Goal: Task Accomplishment & Management: Manage account settings

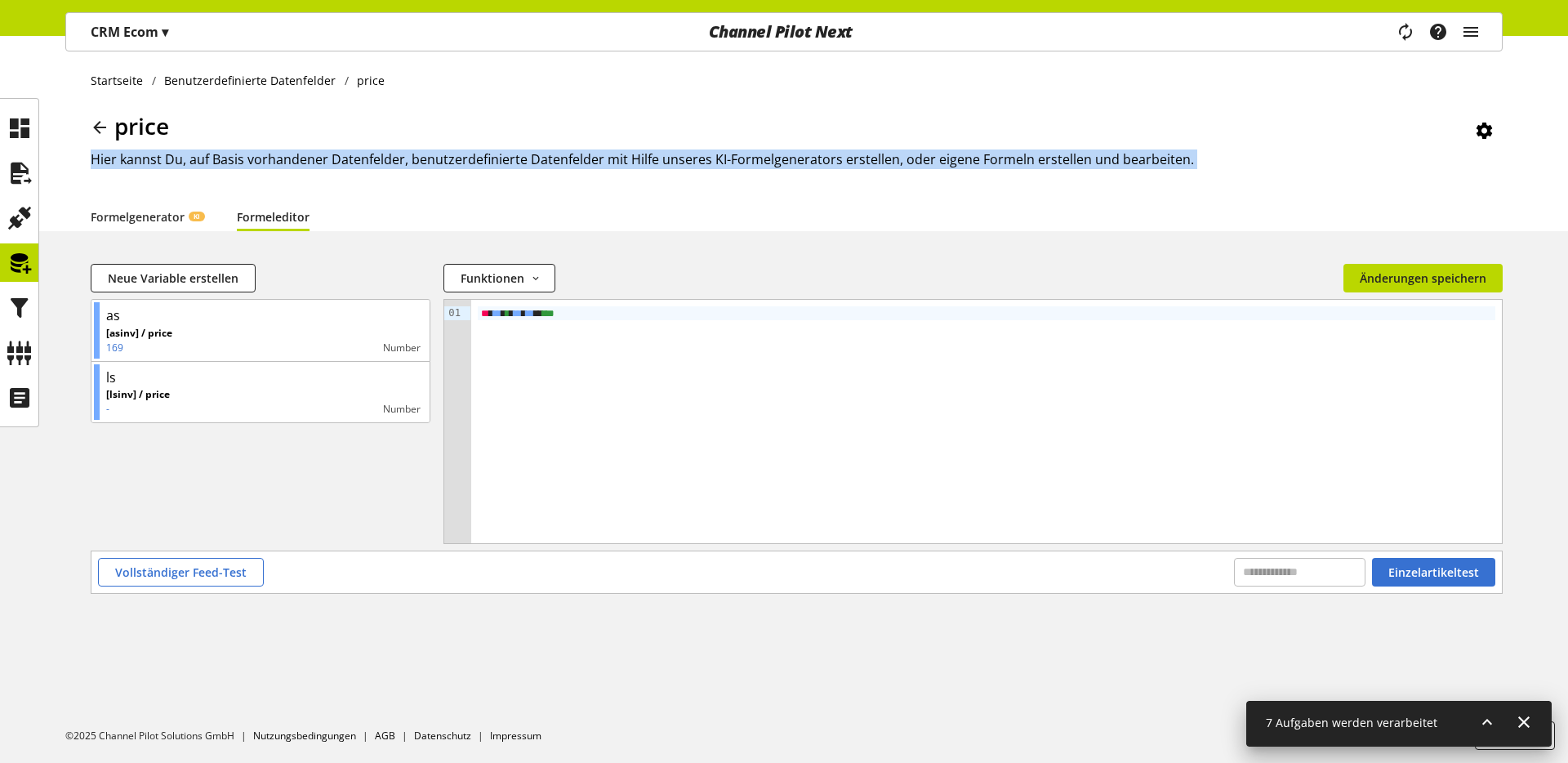
click at [92, 120] on icon at bounding box center [99, 127] width 19 height 30
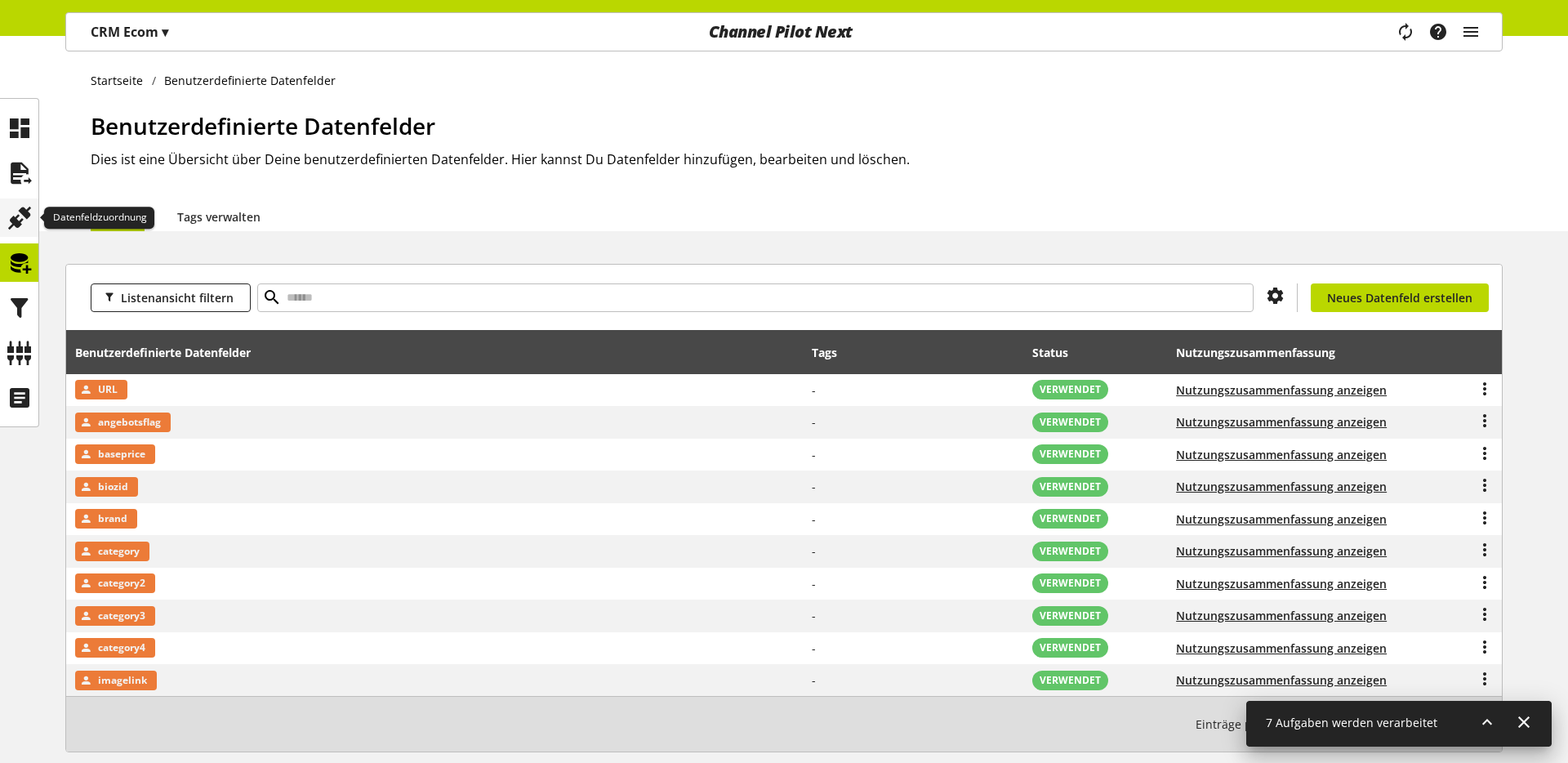
click at [19, 225] on icon at bounding box center [19, 218] width 26 height 33
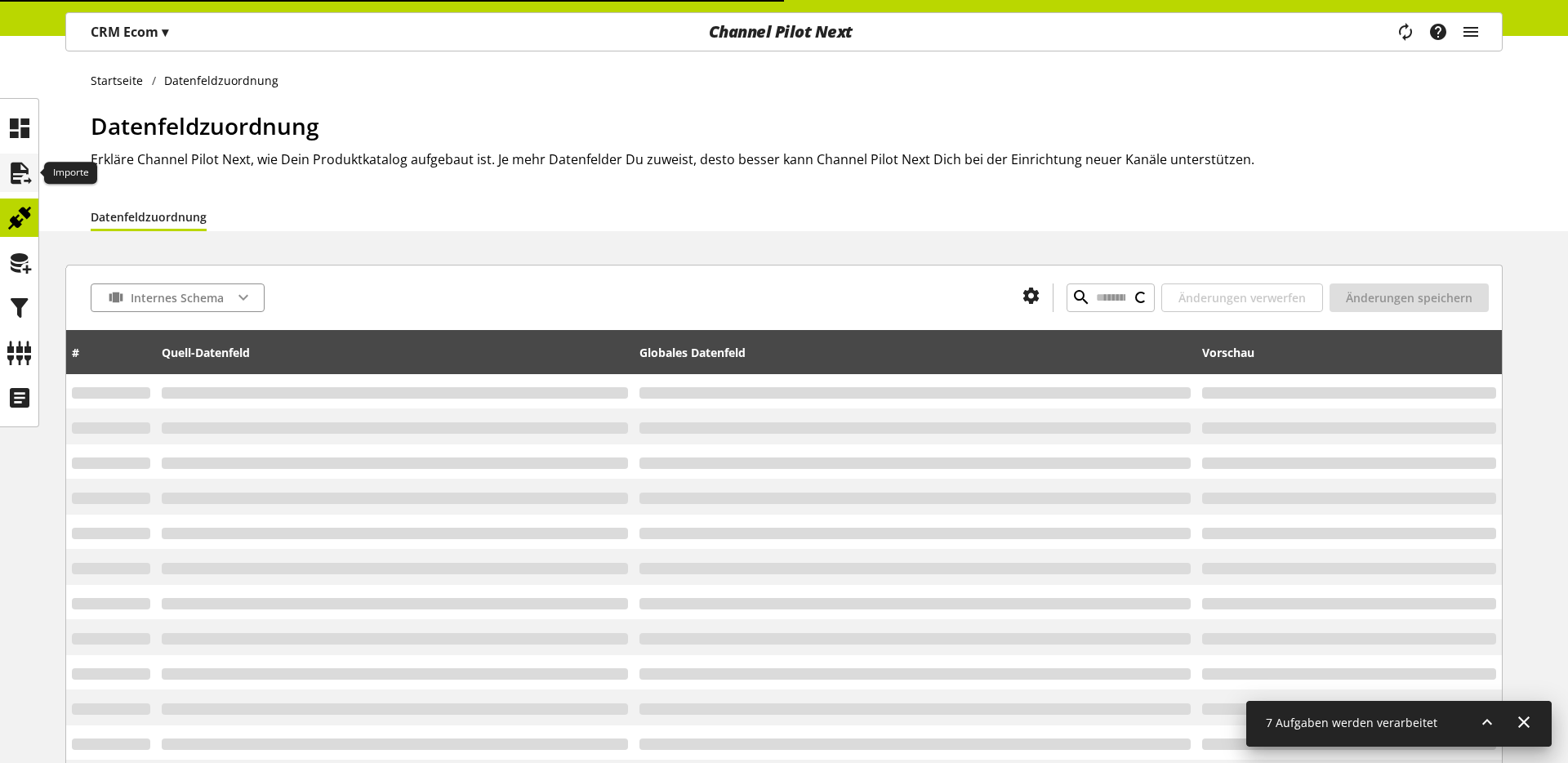
click at [20, 189] on div at bounding box center [19, 173] width 38 height 38
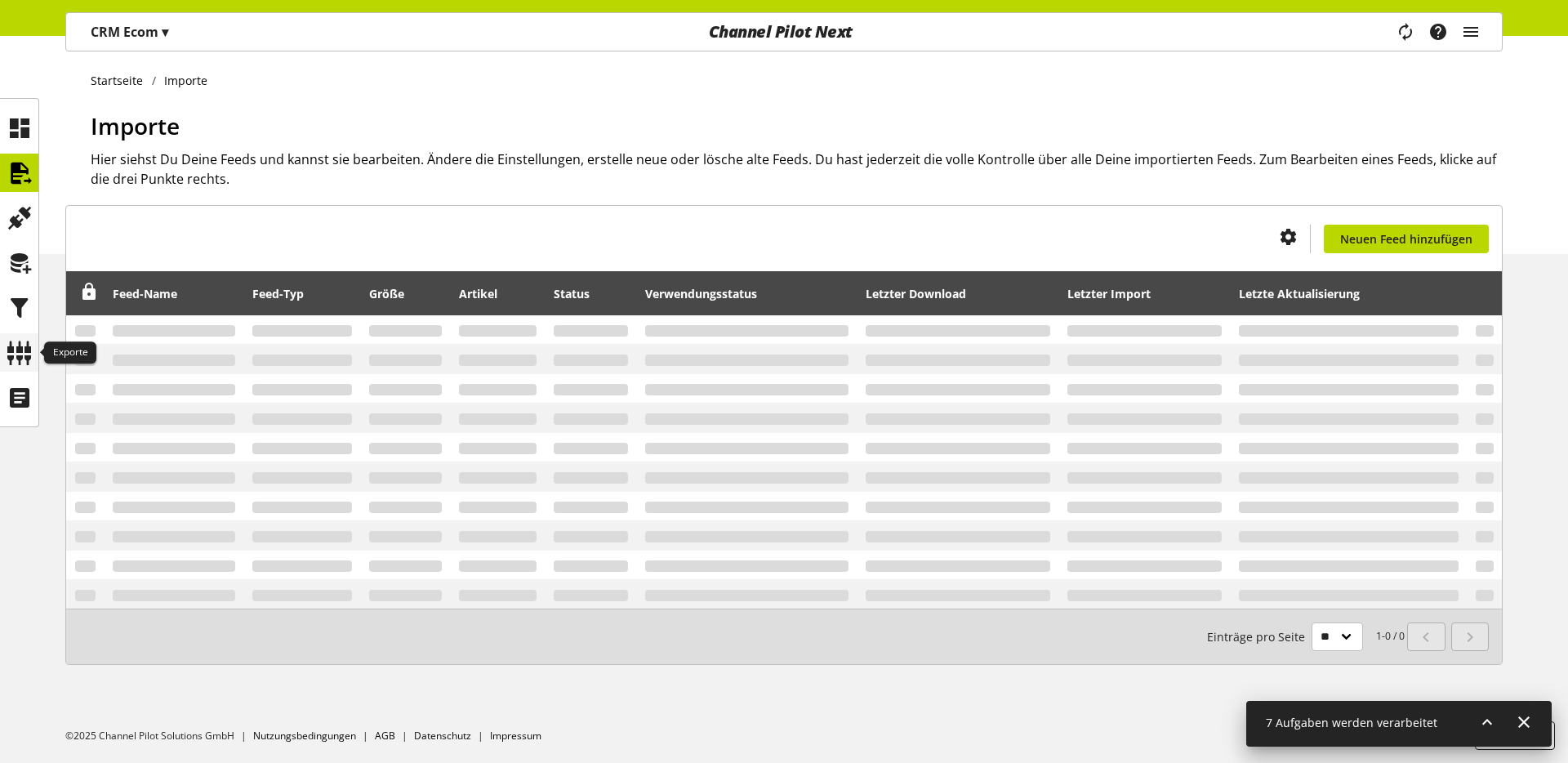
click at [15, 338] on icon at bounding box center [19, 353] width 26 height 33
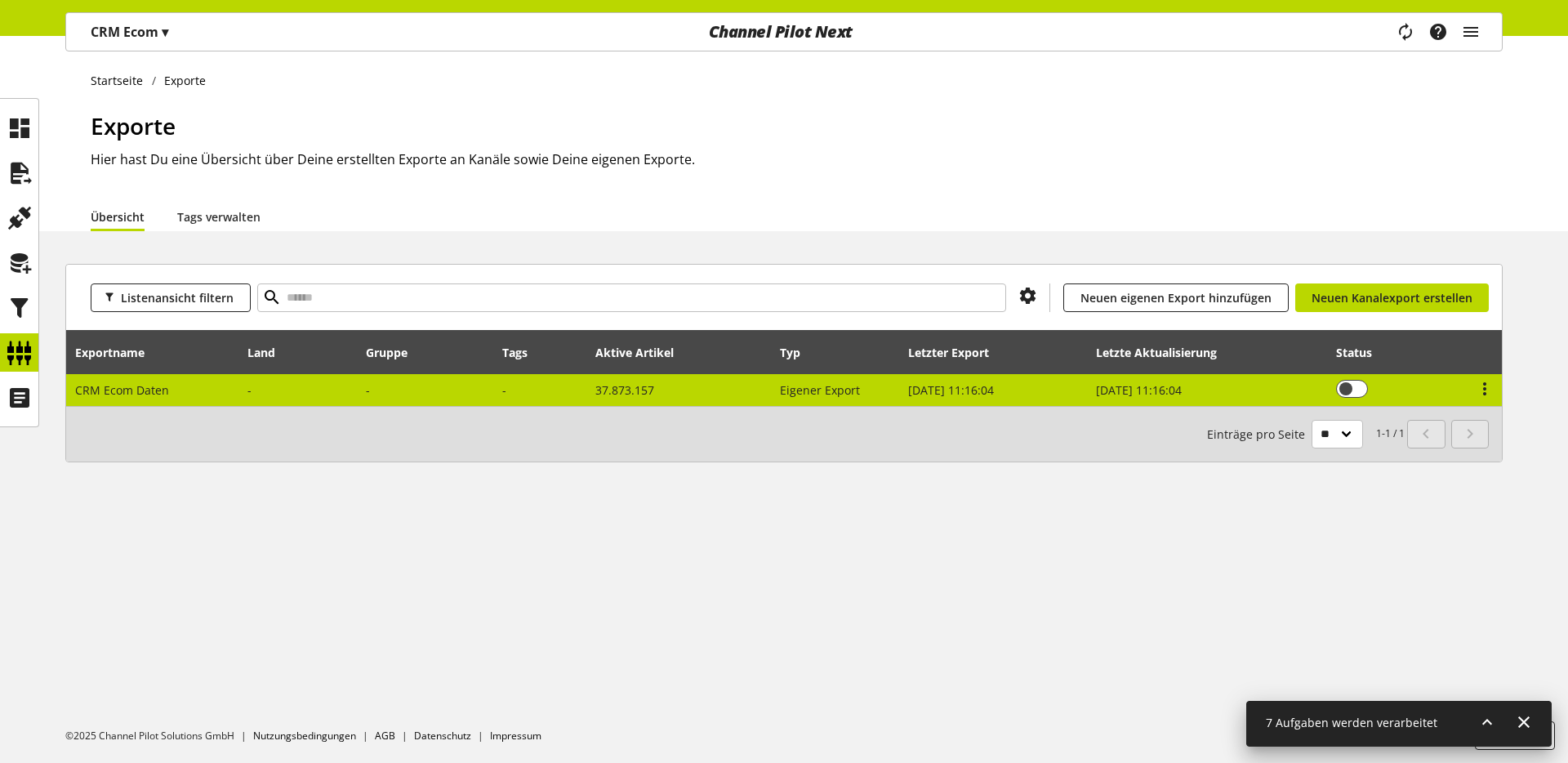
click at [208, 378] on td "CRM Ecom Daten" at bounding box center [152, 390] width 173 height 32
select select "********"
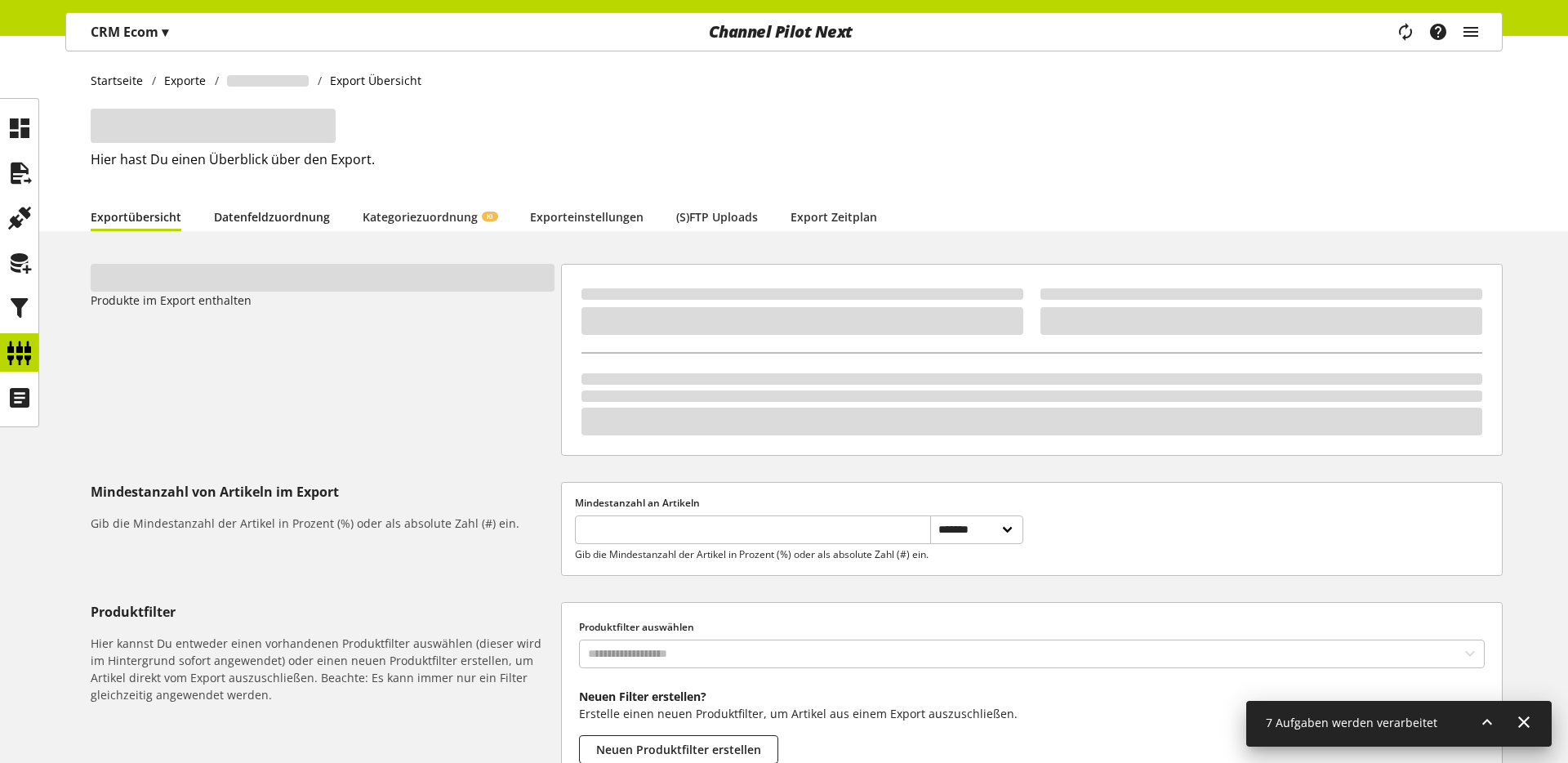
click at [245, 215] on link "Datenfeldzuordnung" at bounding box center [271, 217] width 116 height 17
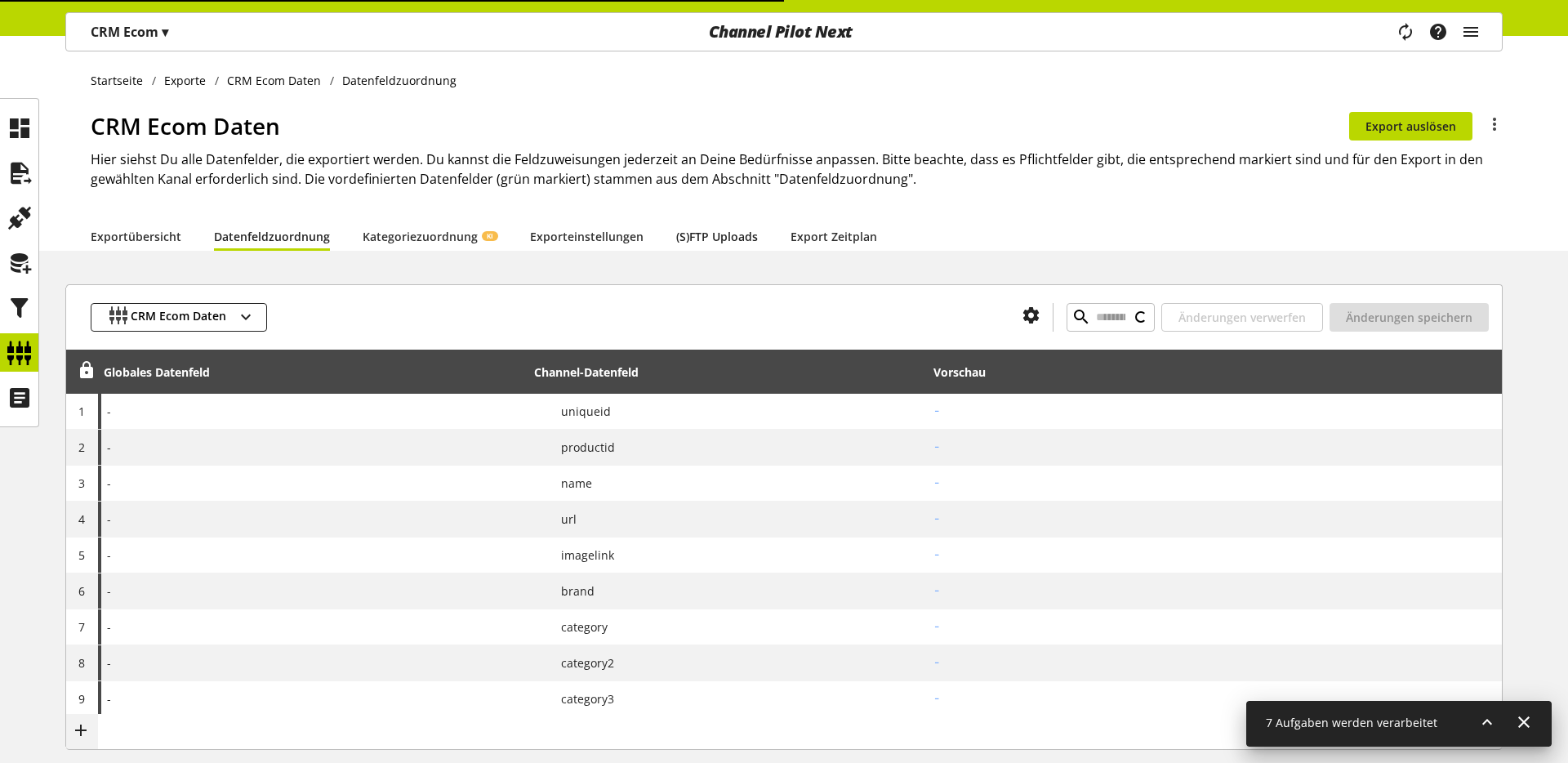
click at [726, 239] on link "(S)FTP Uploads" at bounding box center [717, 236] width 82 height 17
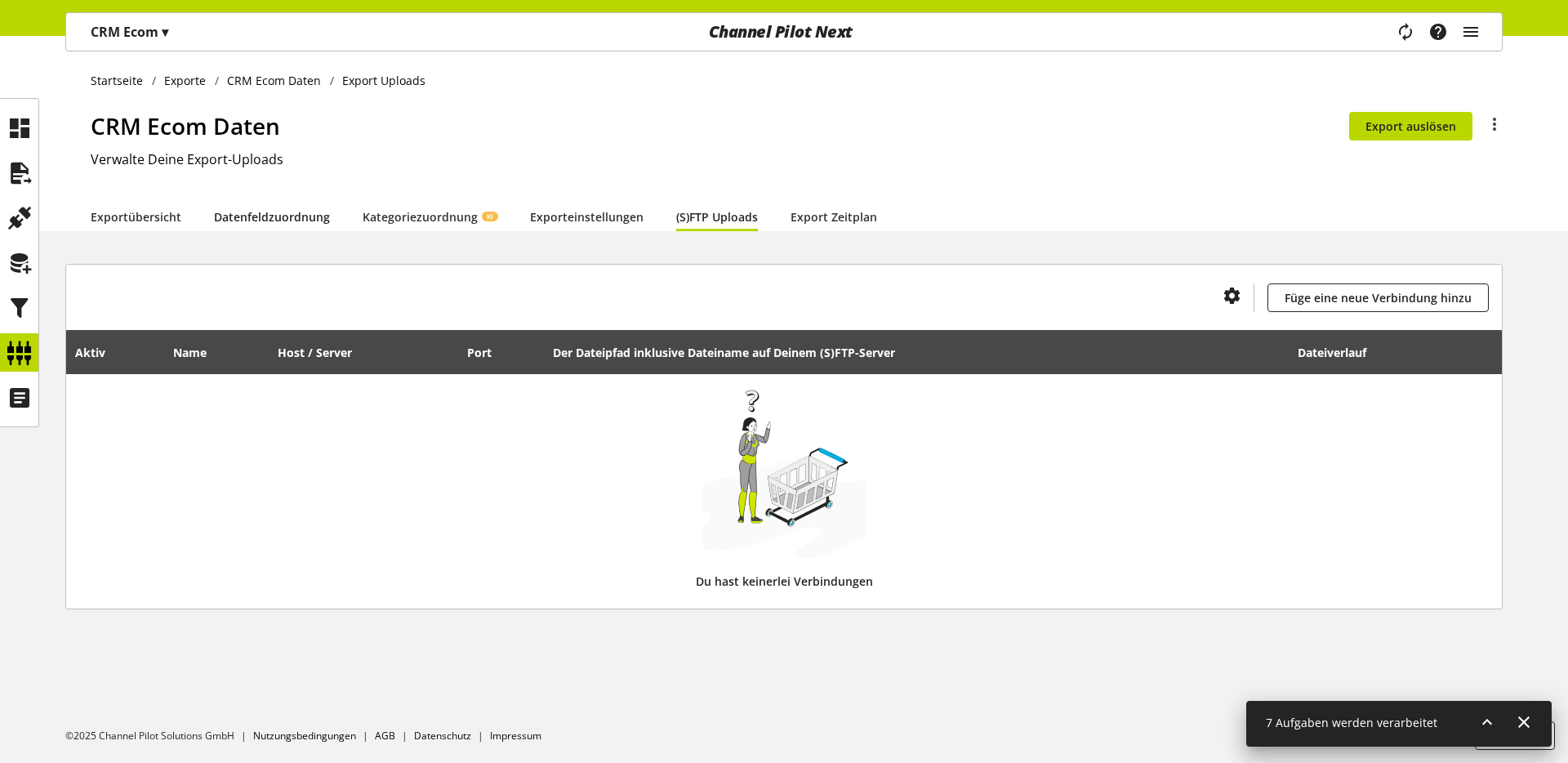
click at [245, 210] on link "Datenfeldzuordnung" at bounding box center [271, 217] width 116 height 17
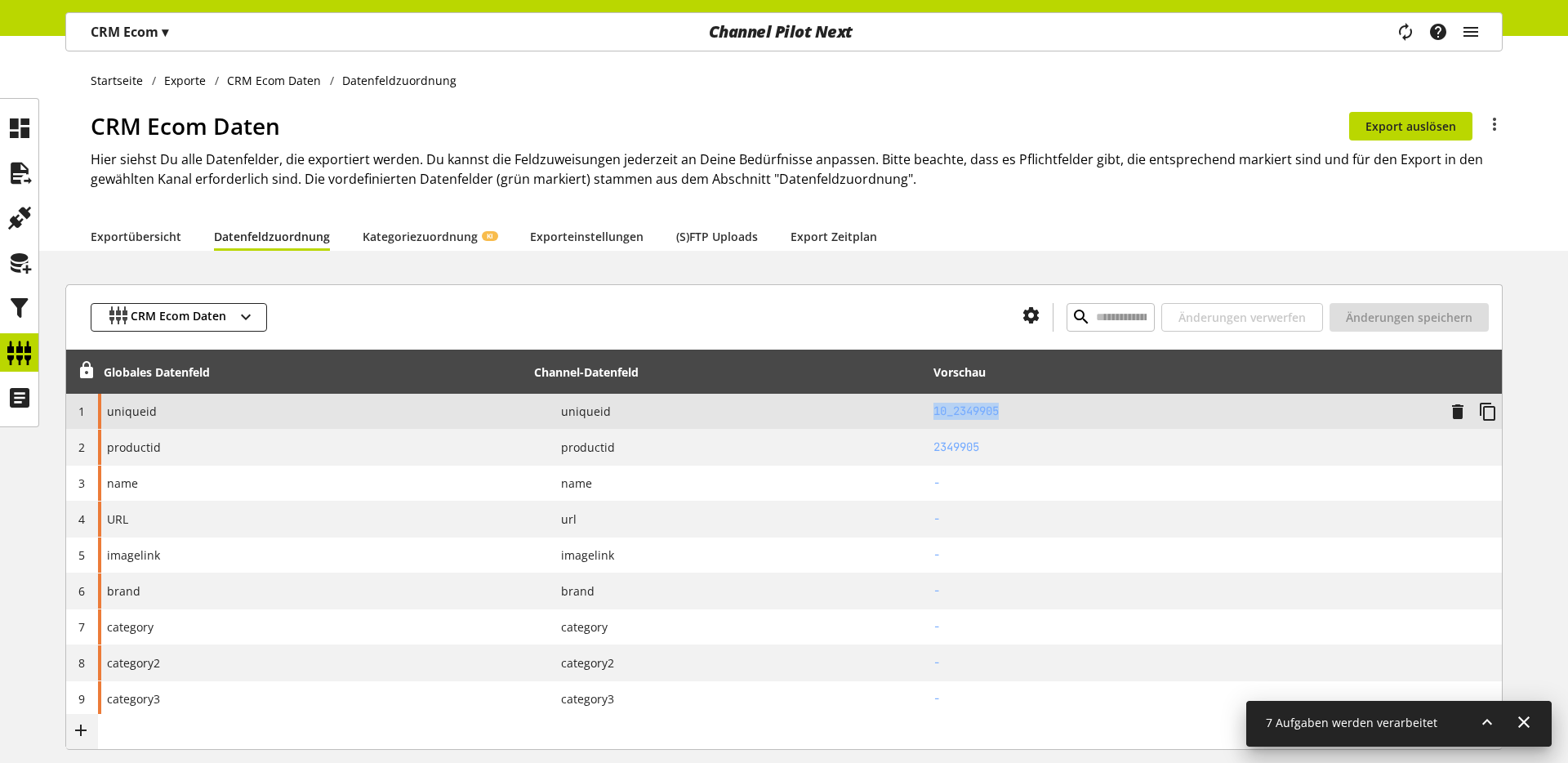
drag, startPoint x: 1011, startPoint y: 411, endPoint x: 907, endPoint y: 411, distance: 104.0
click at [907, 411] on tr "1 uniqueid P uniqueid 10_2349905" at bounding box center [784, 411] width 1436 height 36
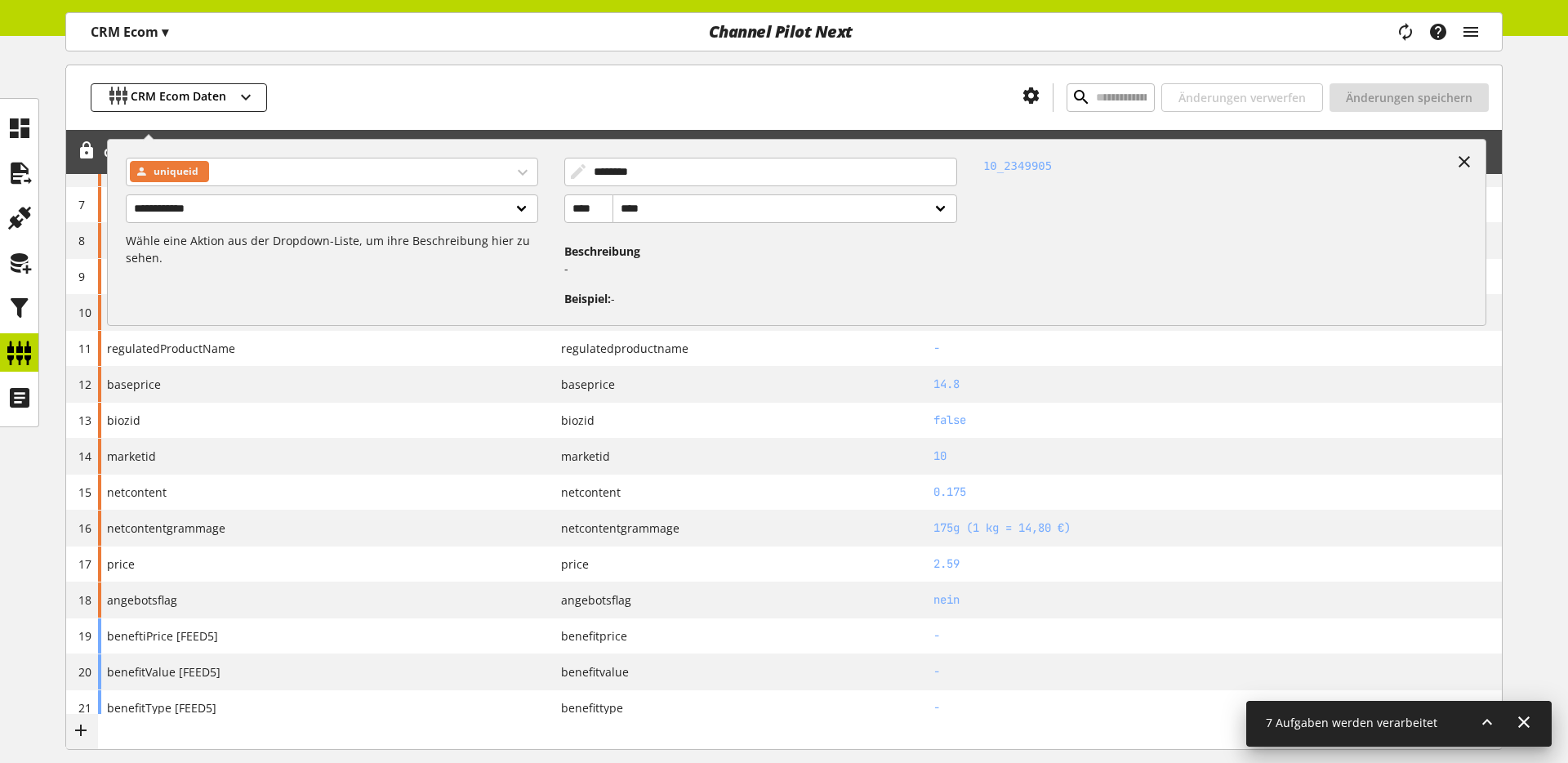
scroll to position [596, 0]
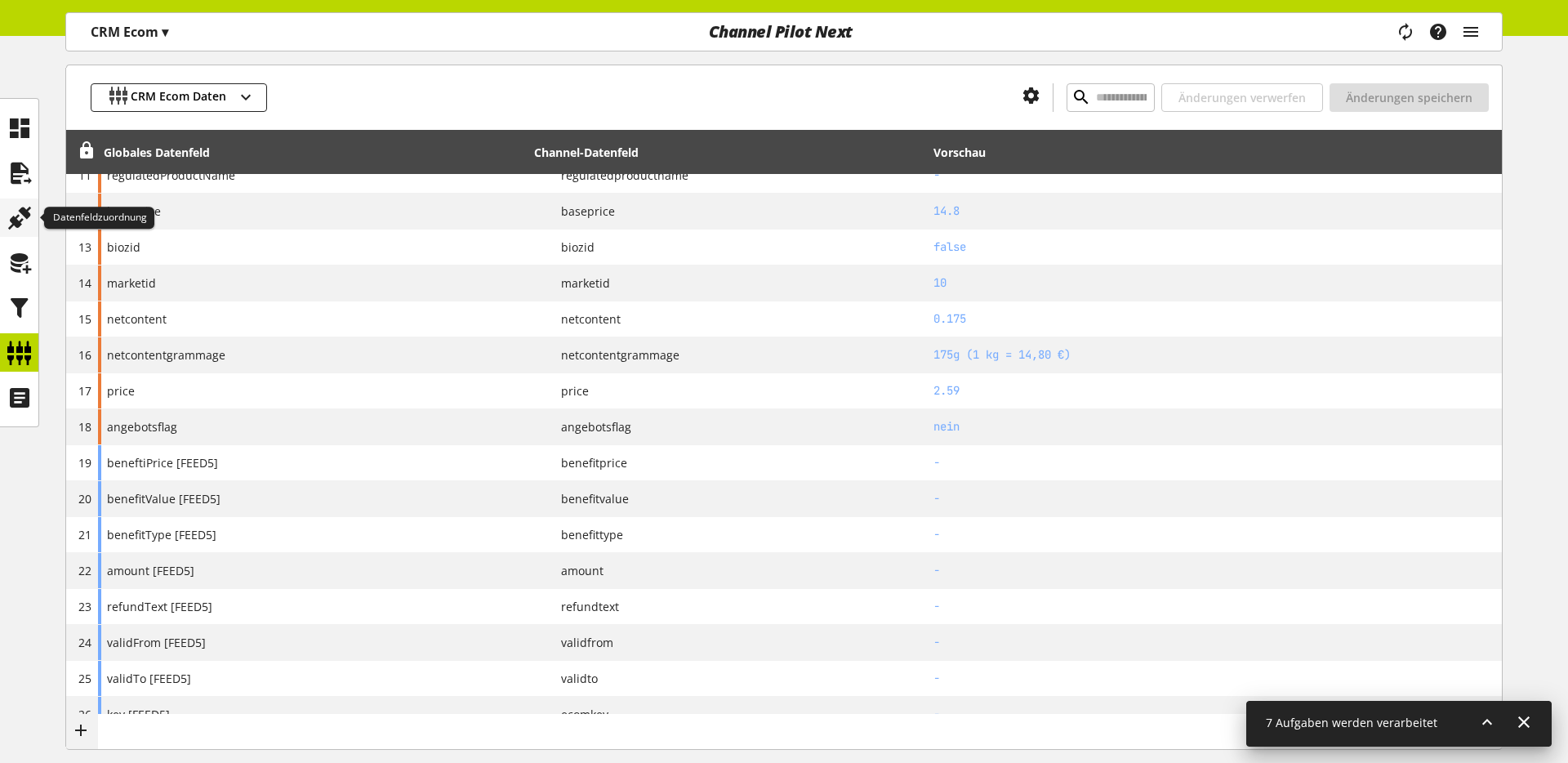
click at [20, 214] on icon at bounding box center [19, 218] width 26 height 33
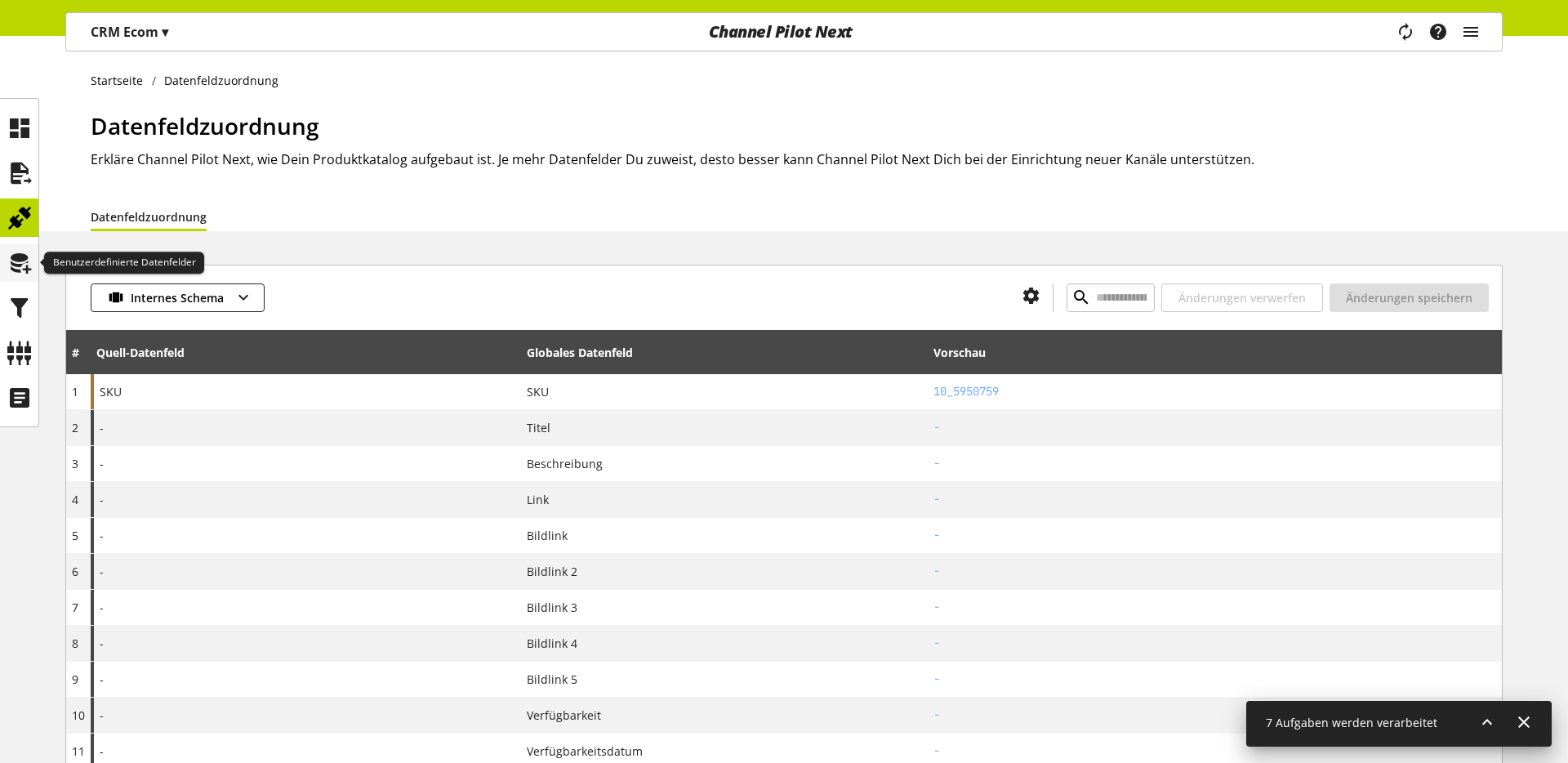
click at [23, 266] on icon at bounding box center [19, 263] width 26 height 33
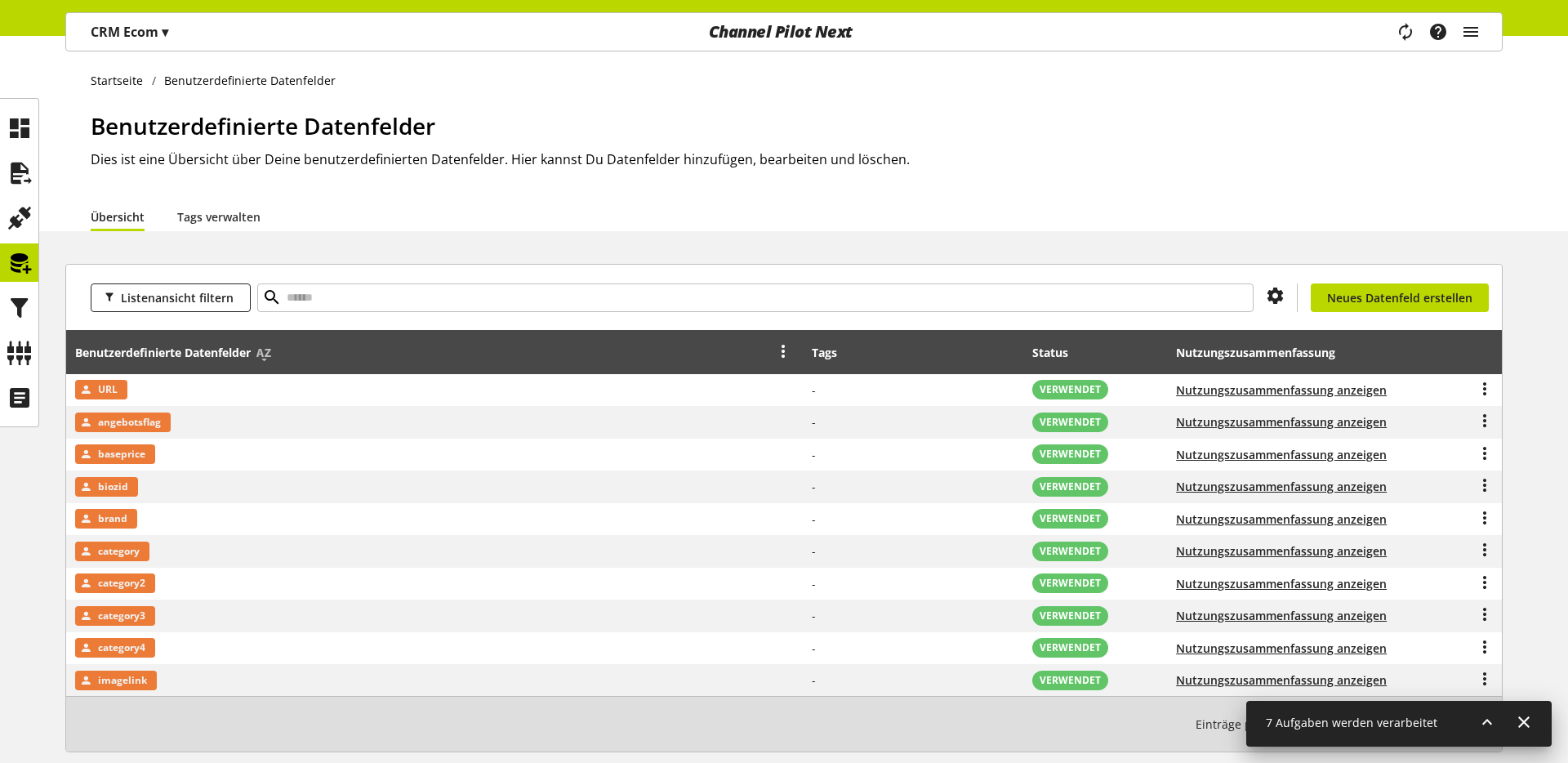
scroll to position [84, 0]
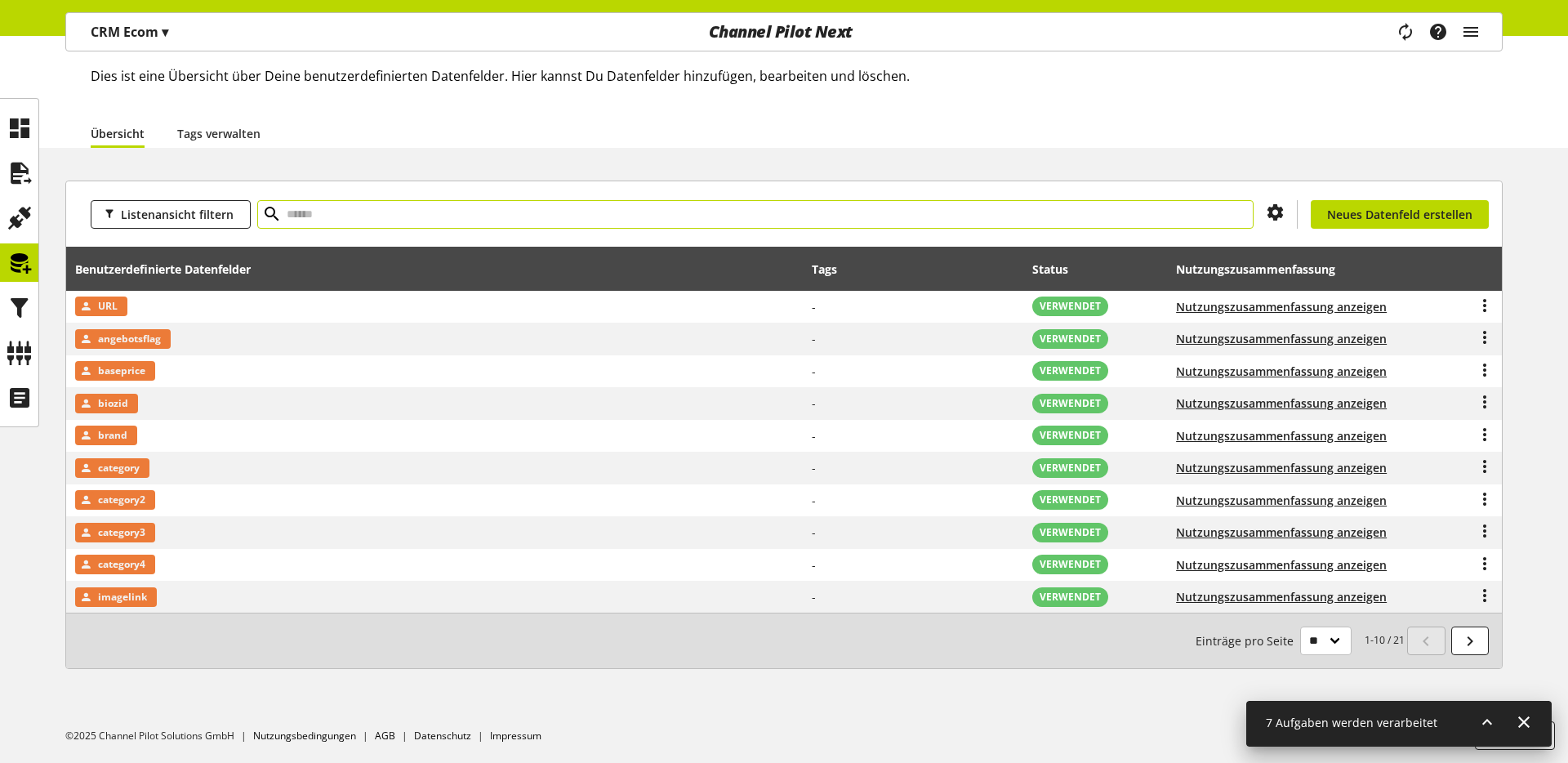
click at [450, 211] on input "text" at bounding box center [755, 215] width 996 height 29
type input "*****"
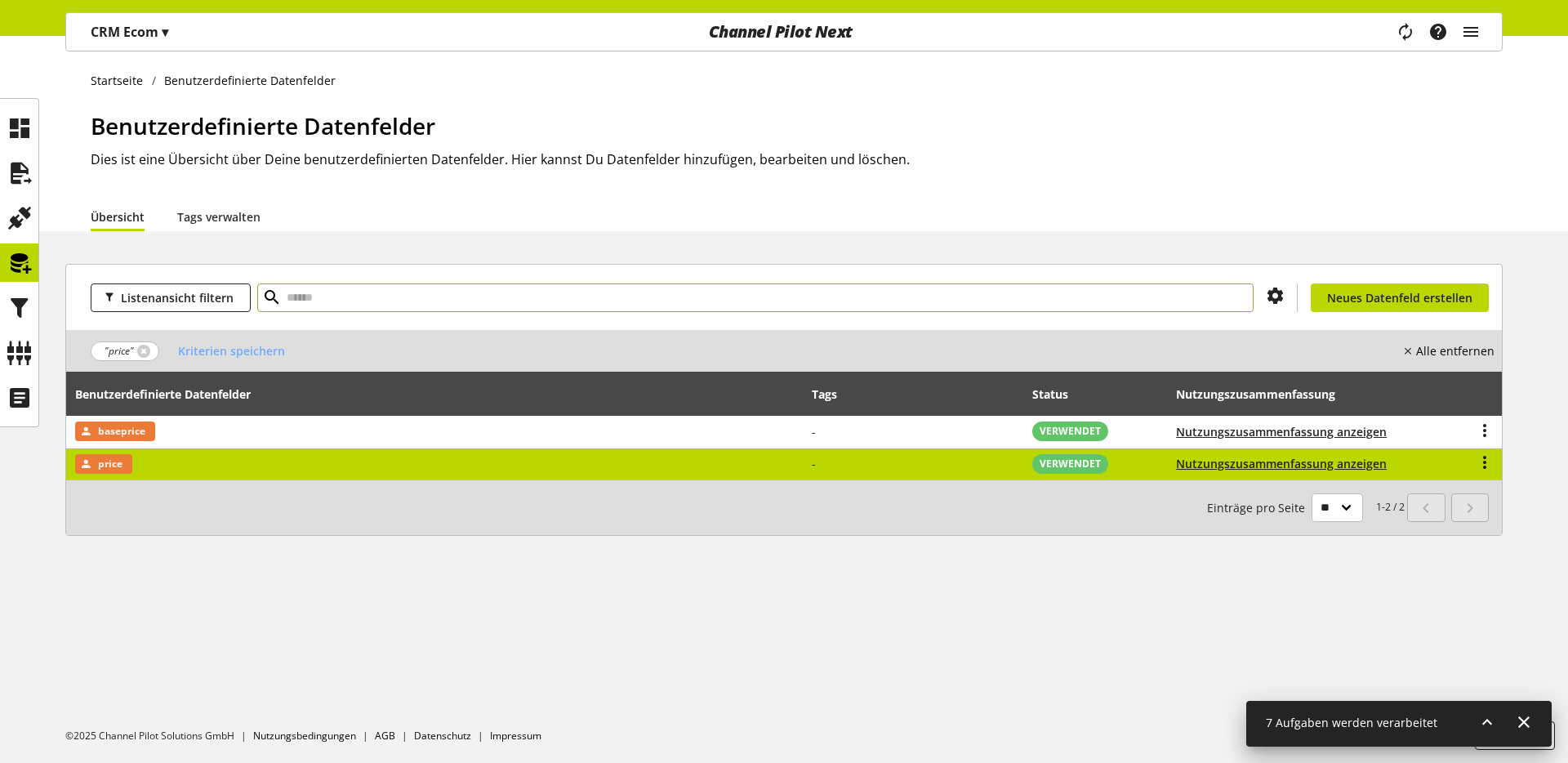
click at [174, 457] on td "price" at bounding box center [435, 464] width 737 height 32
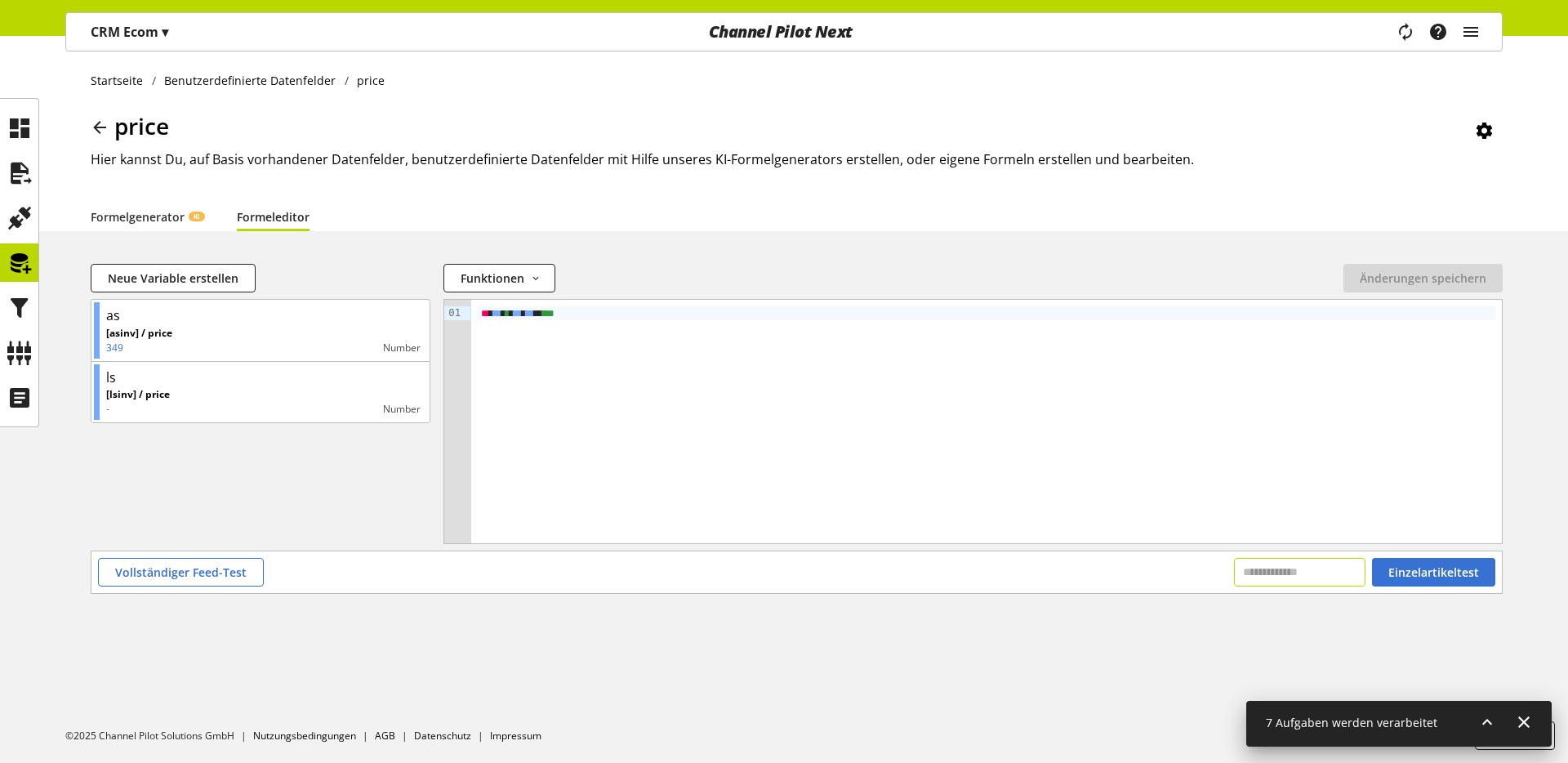
click at [1234, 567] on input "text" at bounding box center [1299, 573] width 131 height 29
paste input "**********"
click at [1234, 571] on input "**********" at bounding box center [1299, 573] width 131 height 29
type input "**********"
click at [1234, 569] on span "Einzelartikeltest" at bounding box center [1434, 572] width 90 height 17
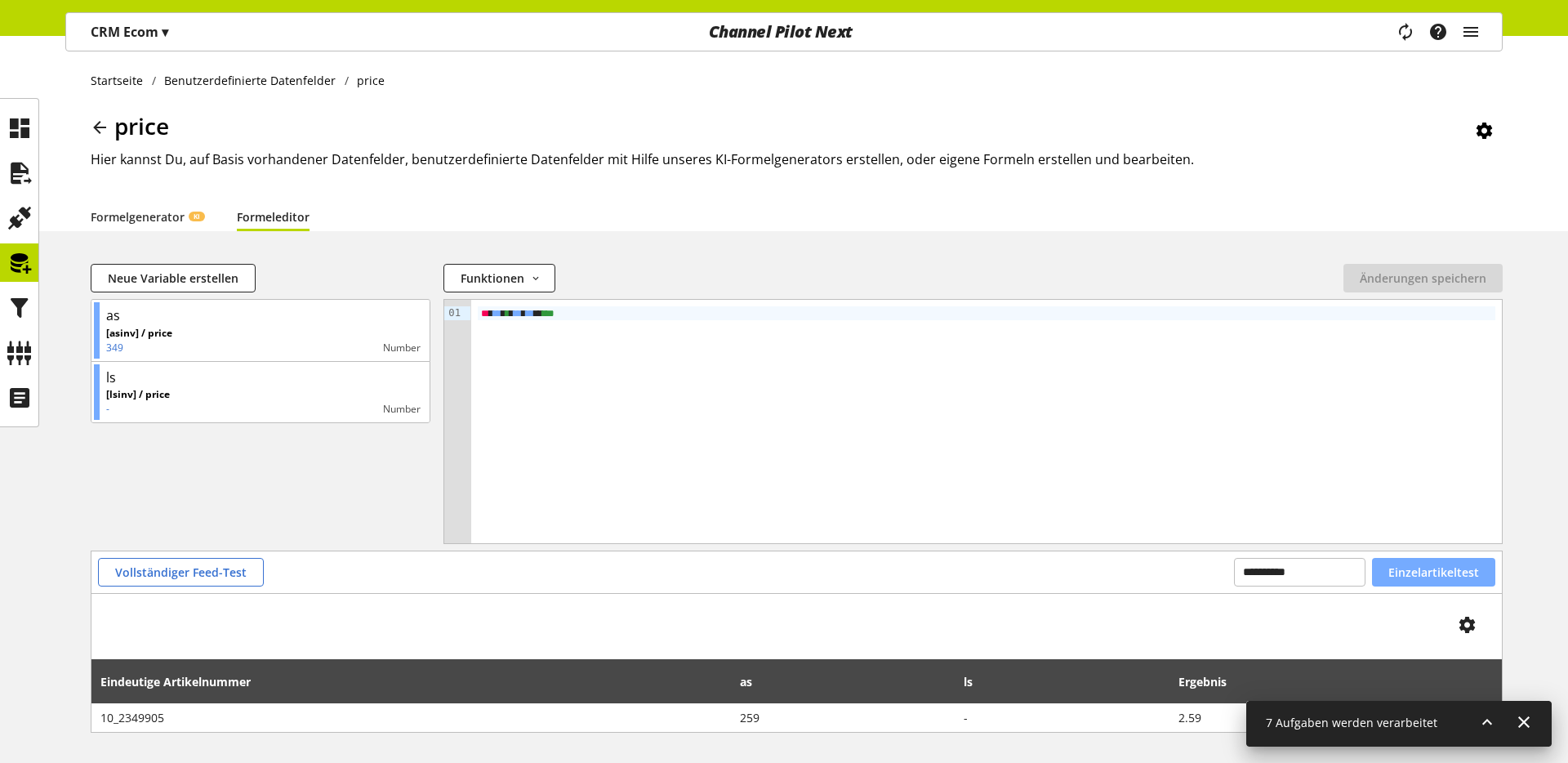
scroll to position [63, 0]
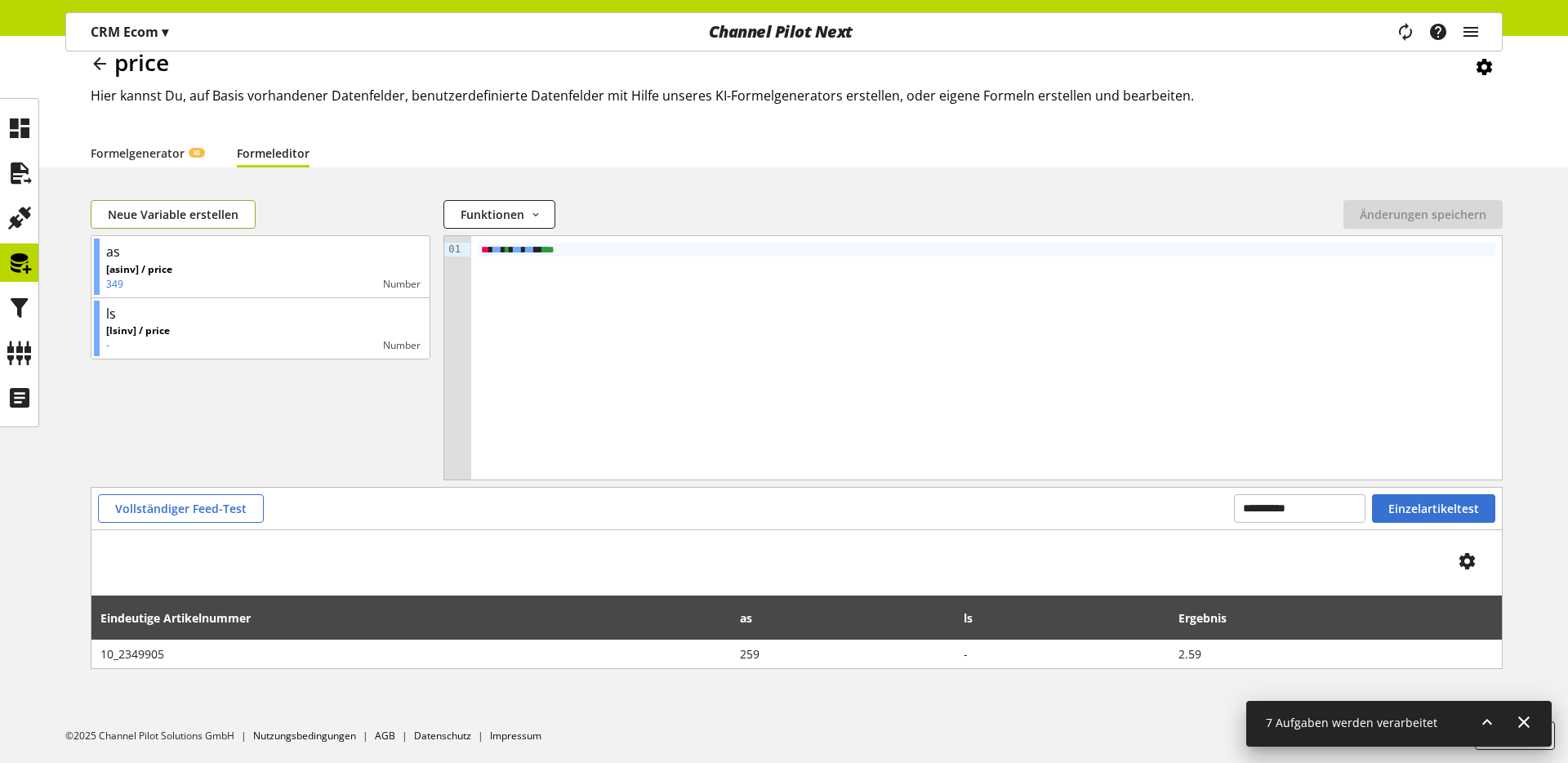
click at [169, 218] on span "Neue Variable erstellen" at bounding box center [173, 214] width 131 height 17
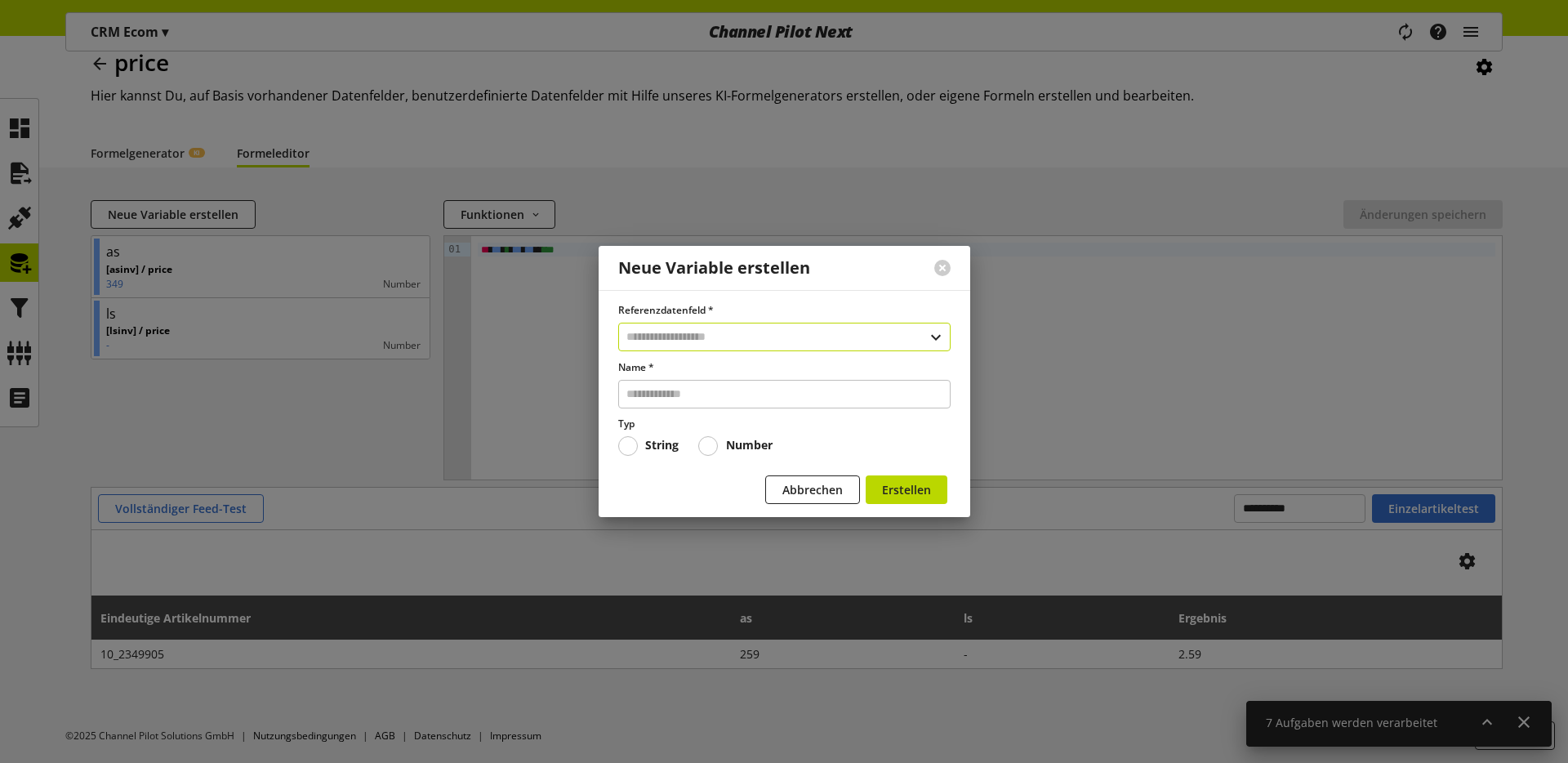
click at [709, 336] on input "text" at bounding box center [784, 337] width 332 height 29
type input "*******"
click at [684, 409] on div "Benutzerdefinierte Datenfelder" at bounding box center [783, 407] width 266 height 17
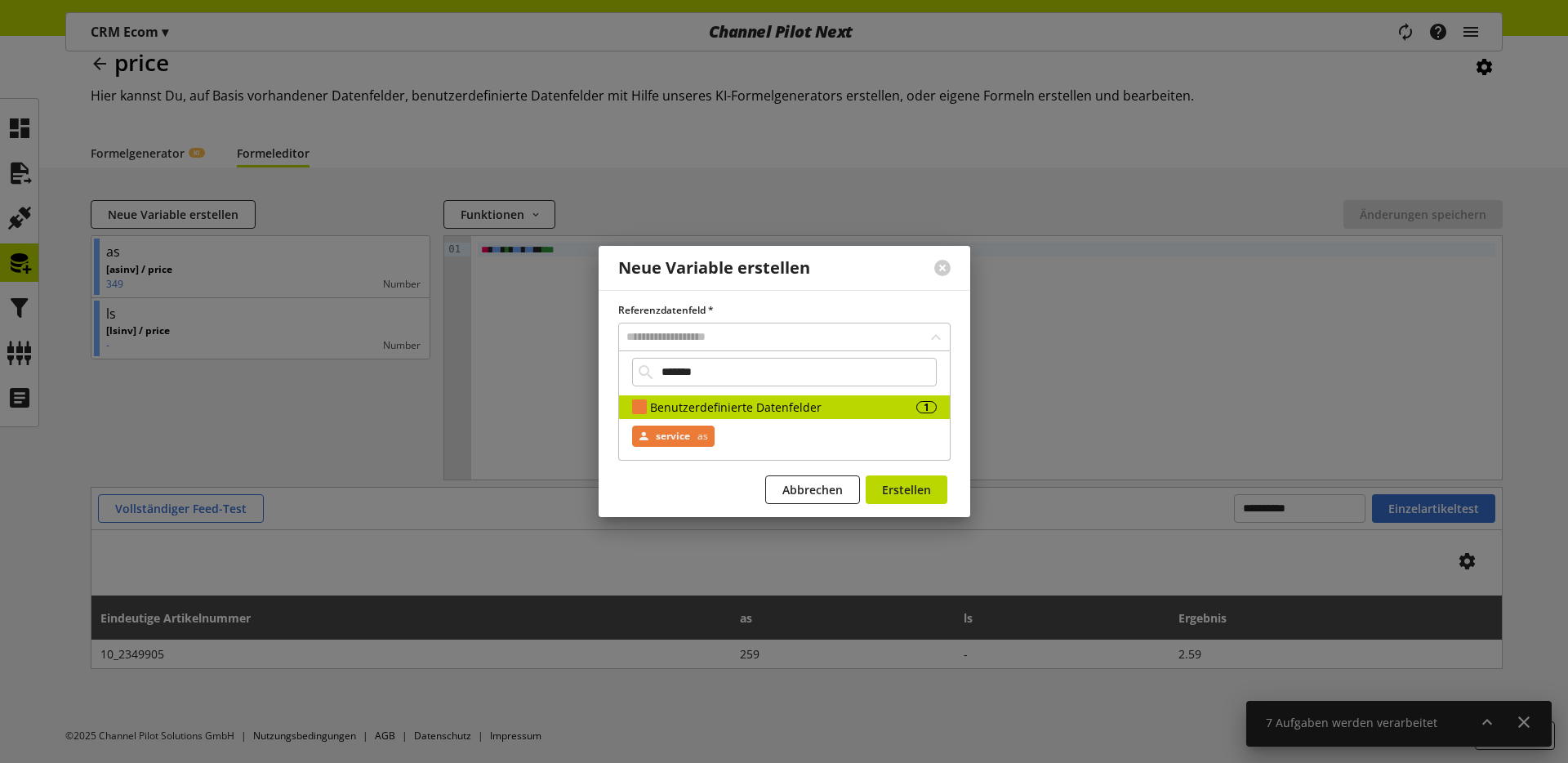
click at [675, 436] on span "service" at bounding box center [672, 436] width 35 height 19
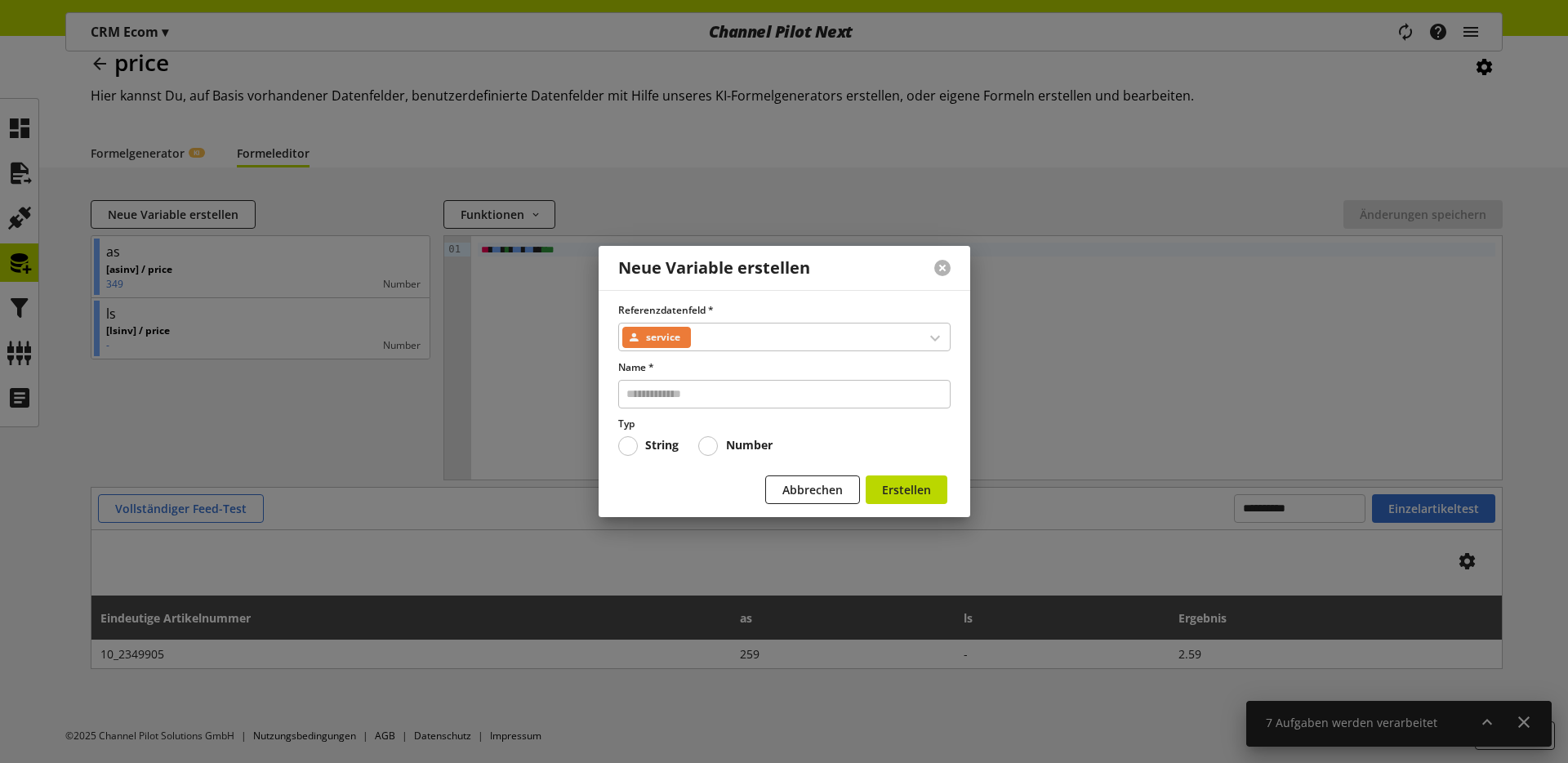
click at [945, 265] on button at bounding box center [942, 267] width 16 height 16
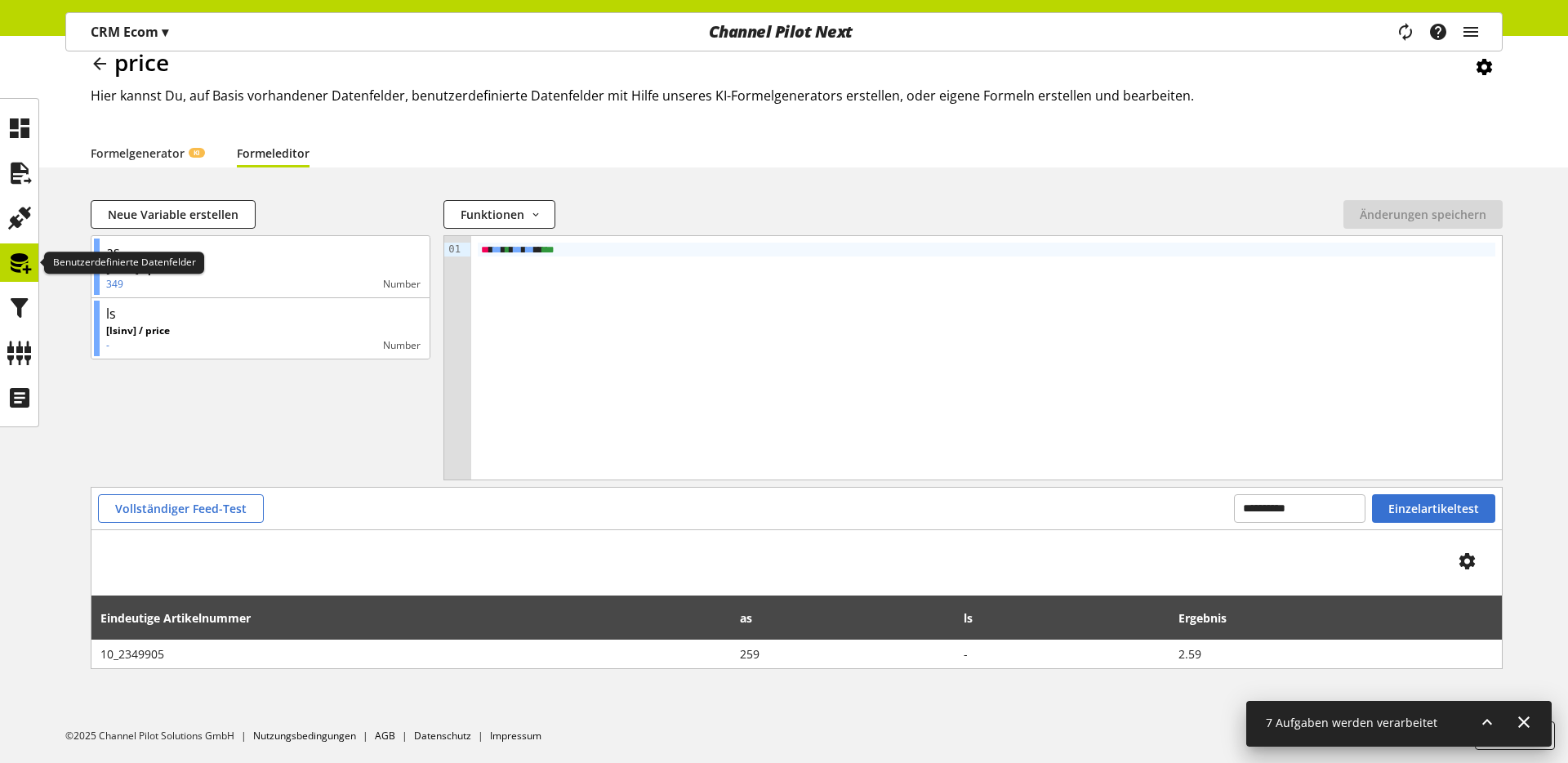
click at [29, 267] on icon at bounding box center [19, 263] width 26 height 33
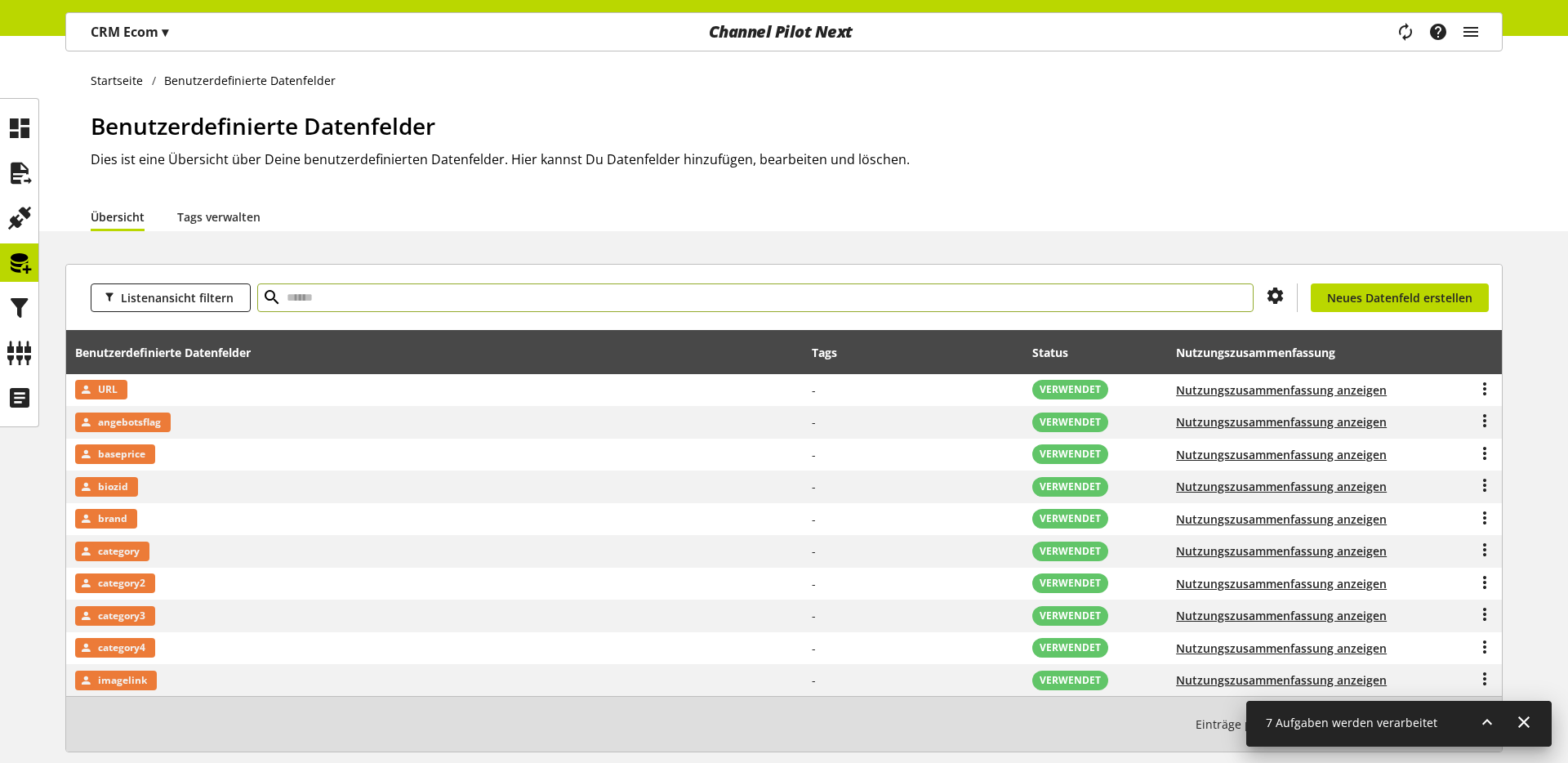
click at [300, 299] on input "text" at bounding box center [755, 298] width 996 height 29
type input "*******"
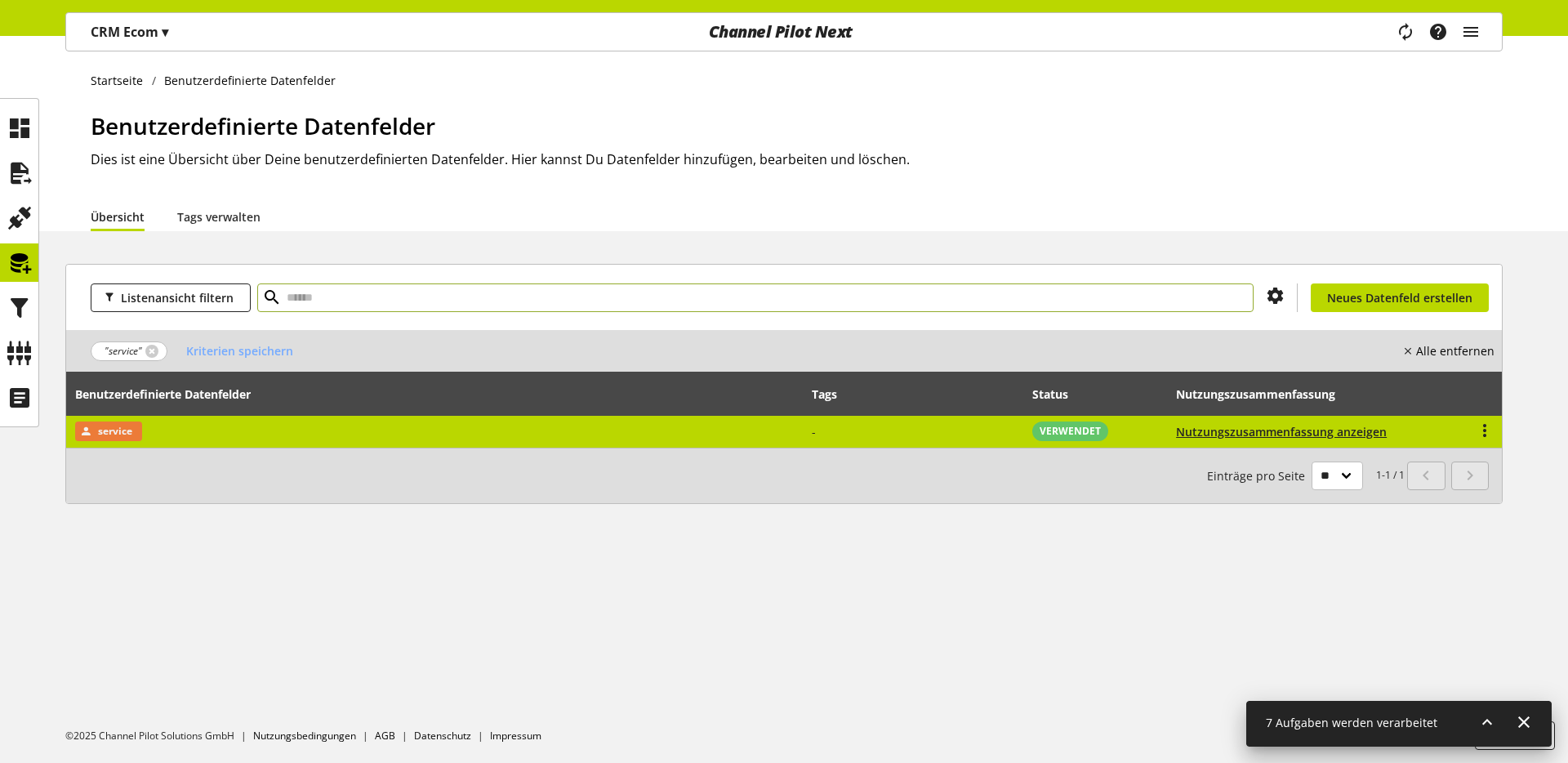
click at [166, 431] on td "service" at bounding box center [435, 432] width 737 height 32
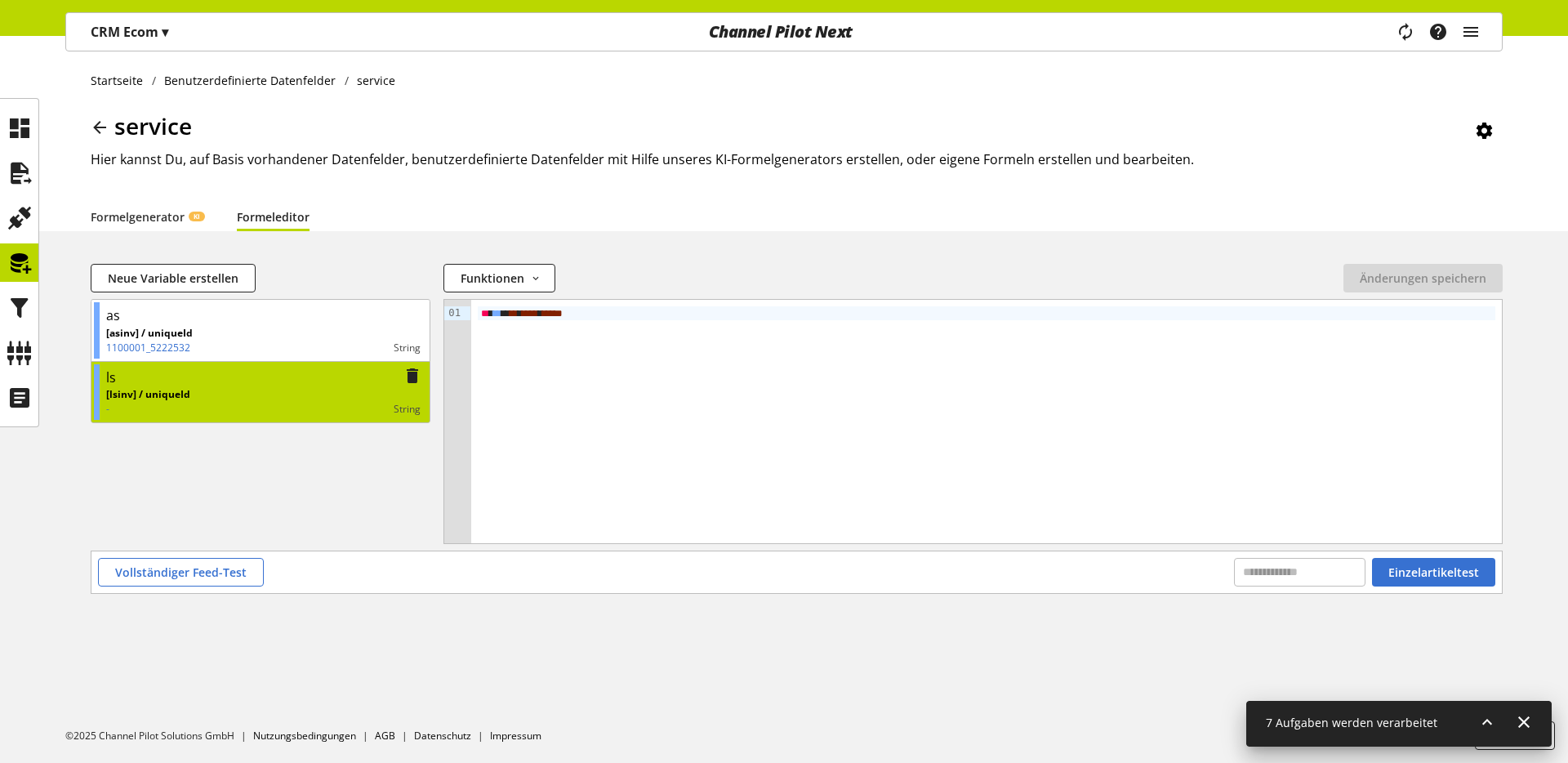
click at [217, 394] on div "[lsinv] / uniqueId - String" at bounding box center [264, 402] width 315 height 30
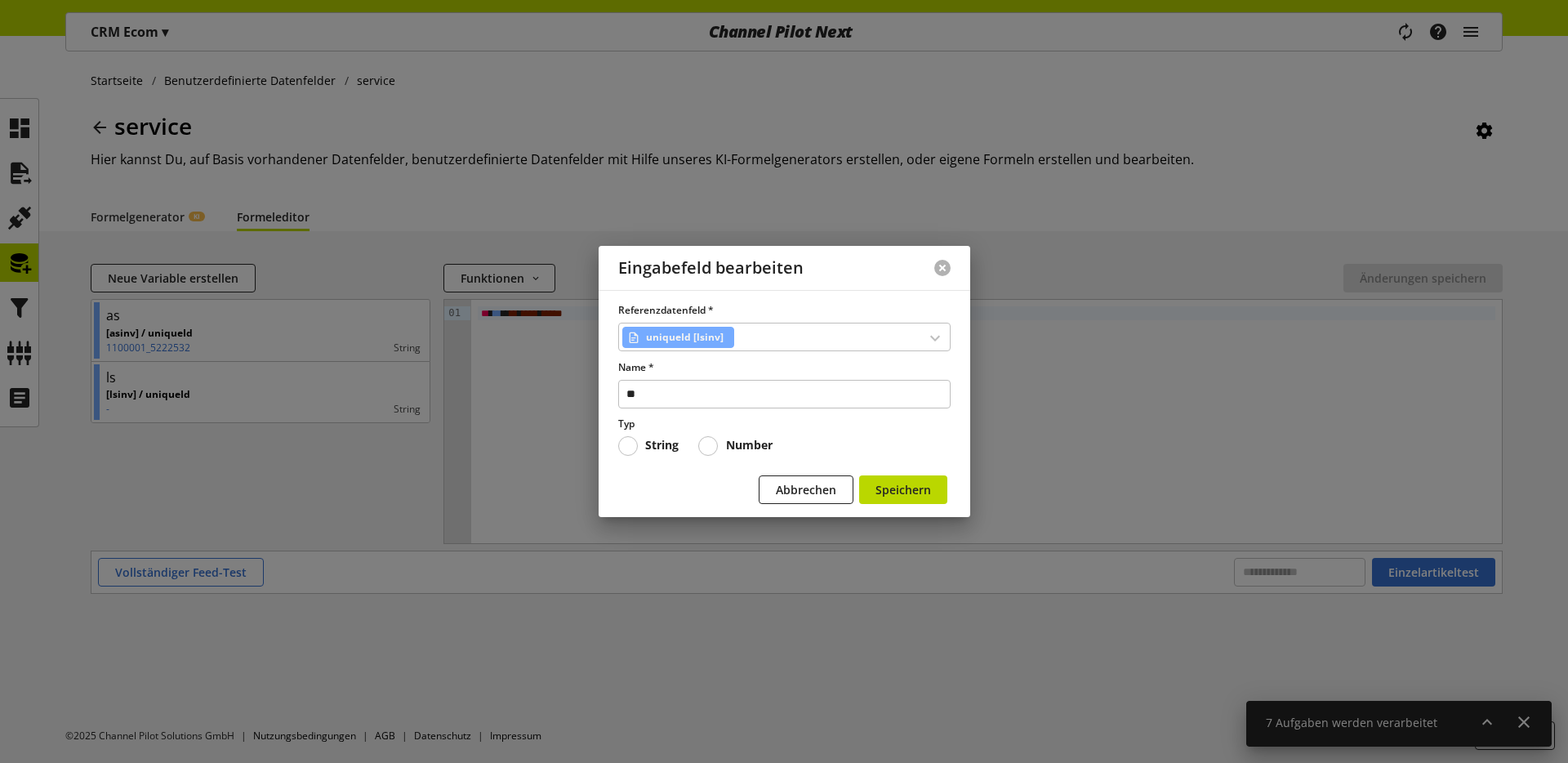
click at [945, 271] on button at bounding box center [942, 267] width 16 height 16
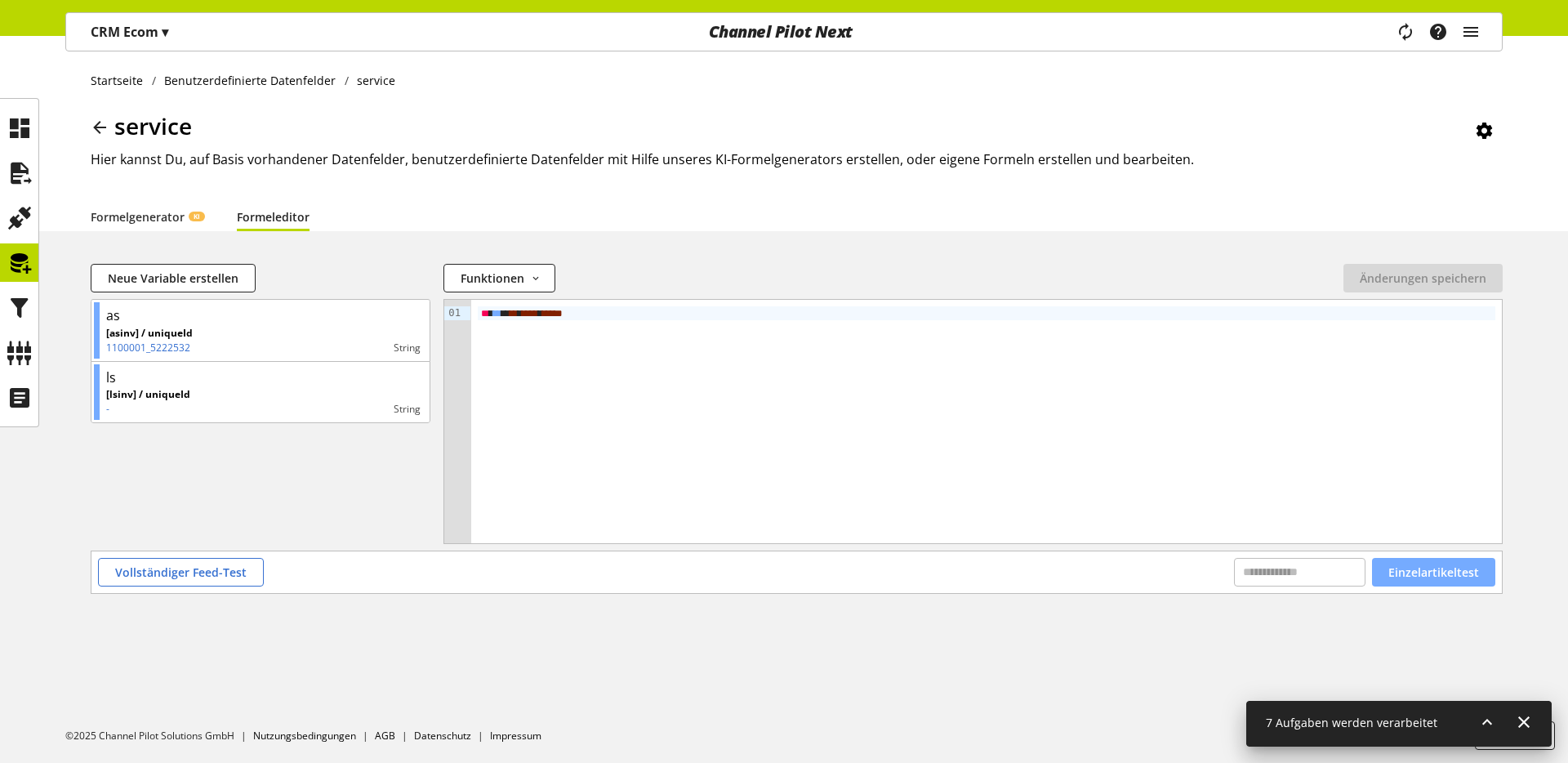
click at [1234, 574] on span "Einzelartikeltest" at bounding box center [1434, 572] width 90 height 17
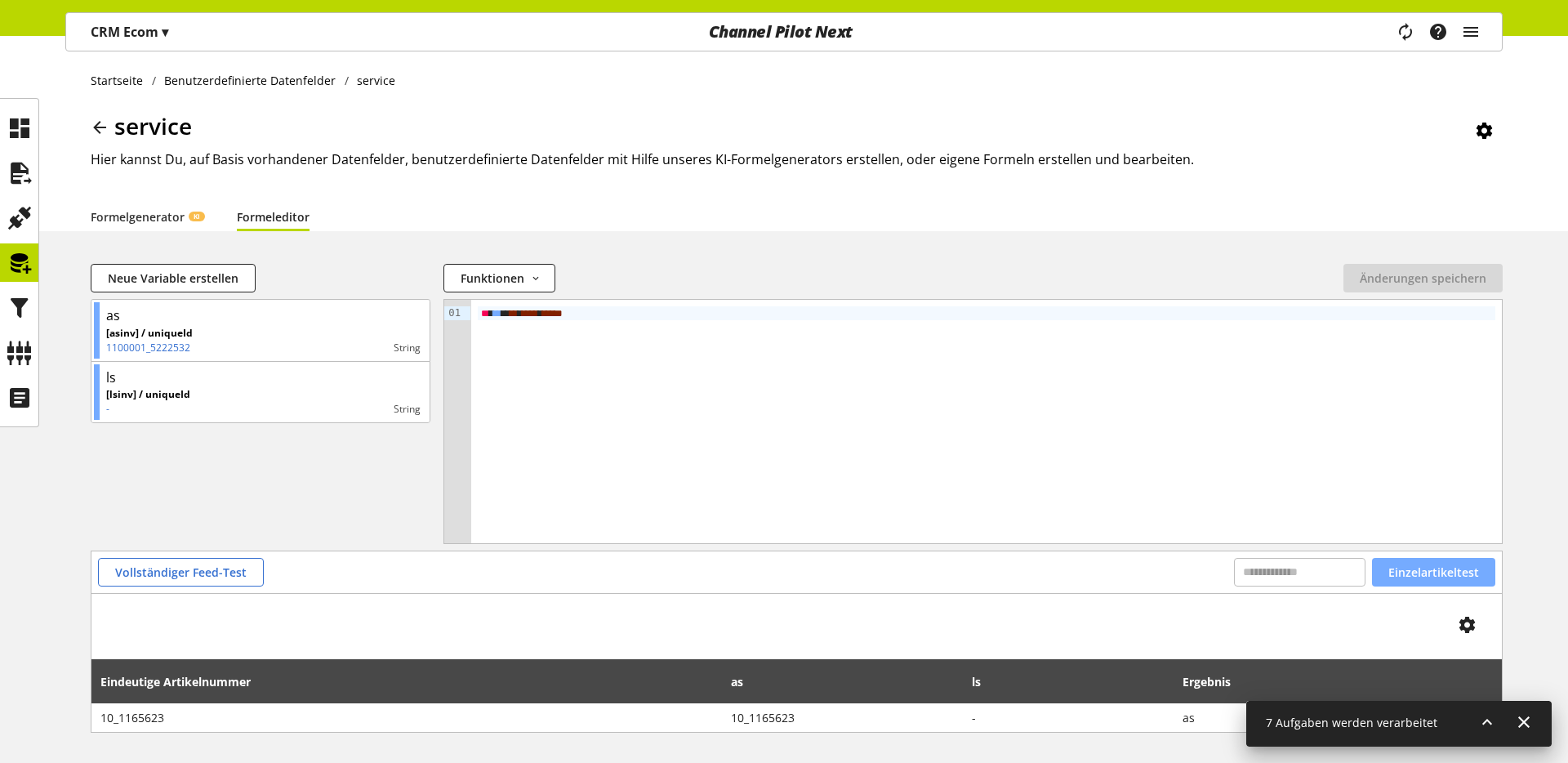
scroll to position [63, 0]
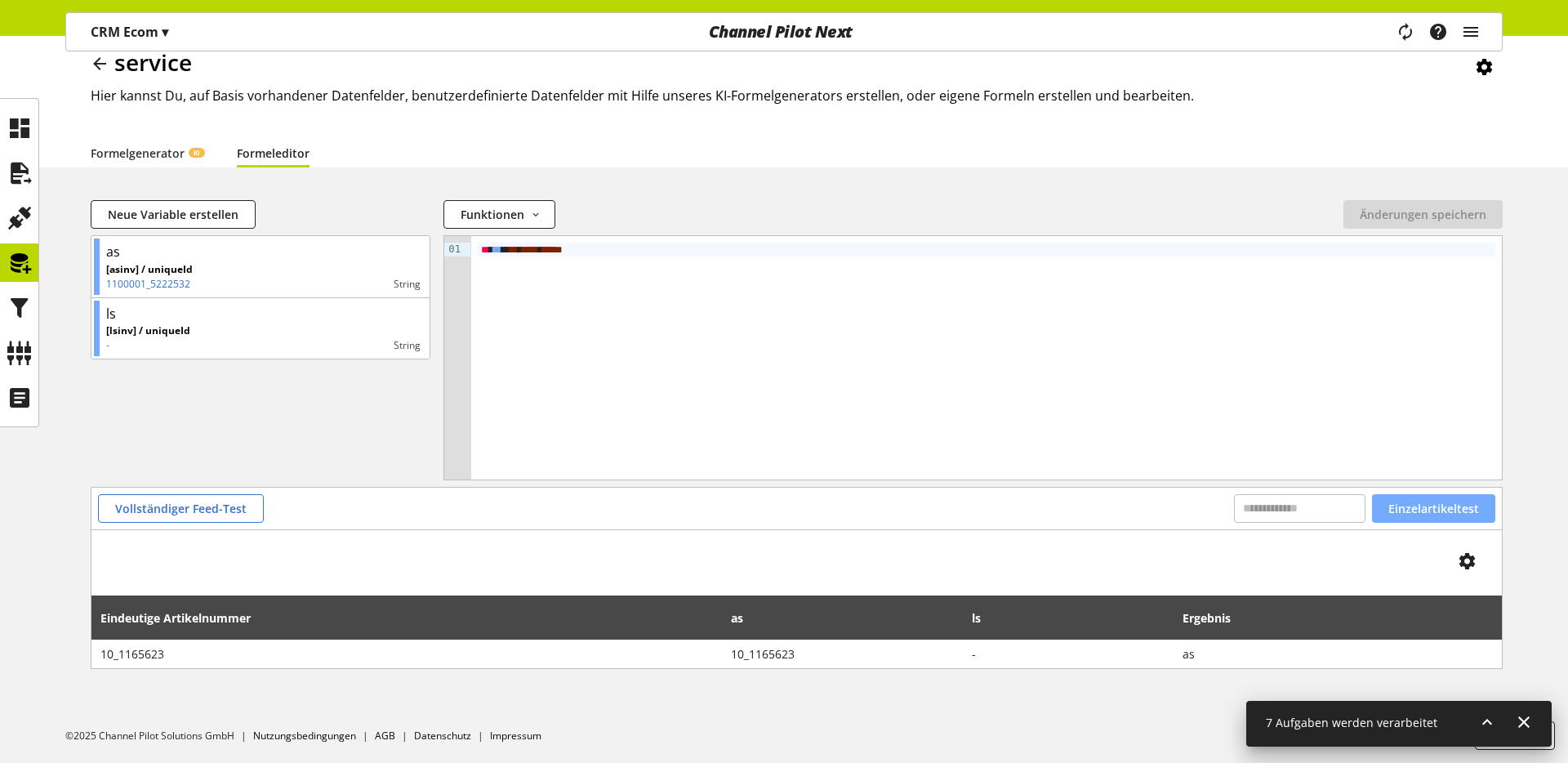
click at [1234, 511] on span "Einzelartikeltest" at bounding box center [1434, 508] width 90 height 17
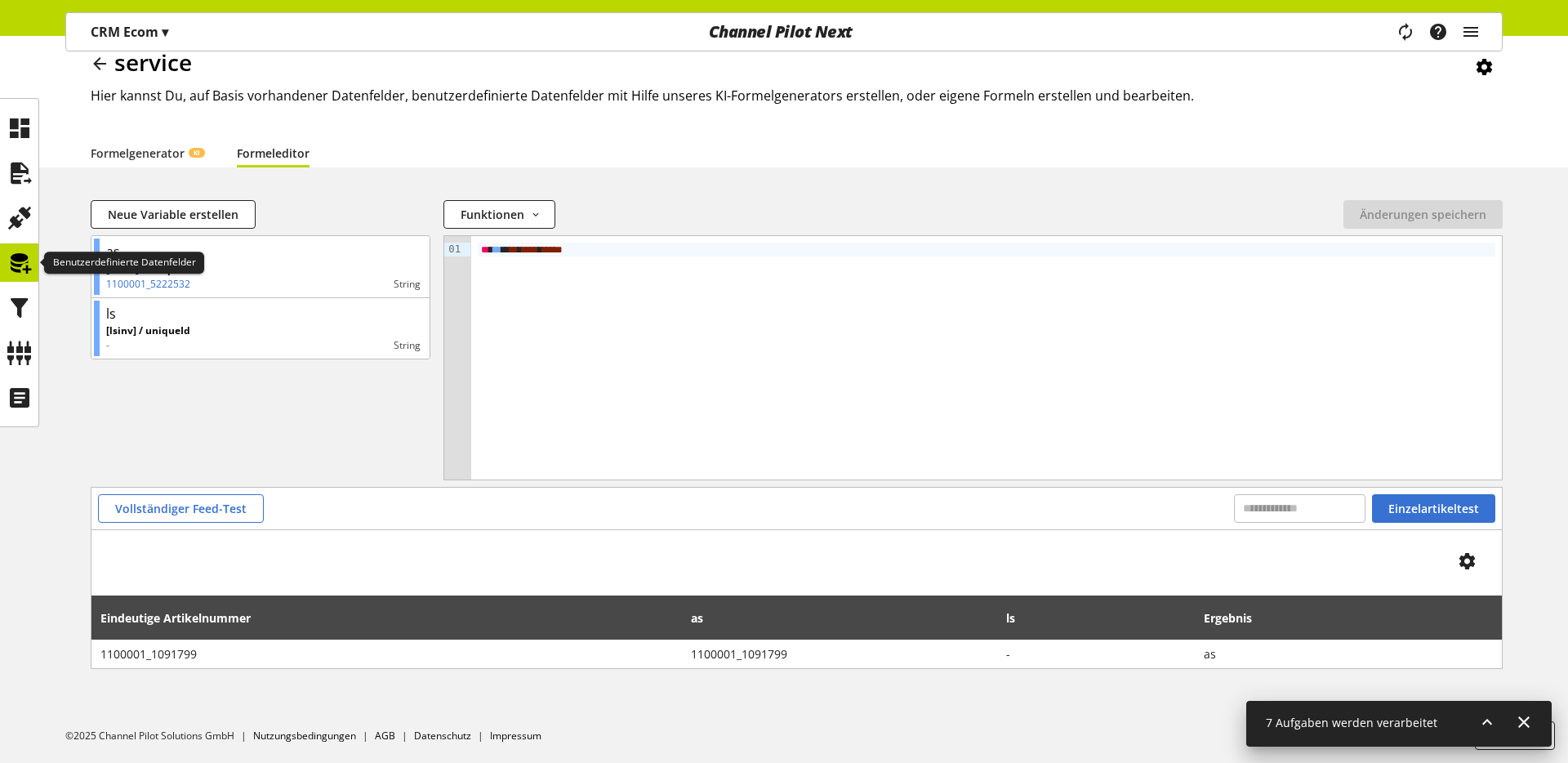
click at [28, 269] on icon at bounding box center [19, 263] width 26 height 33
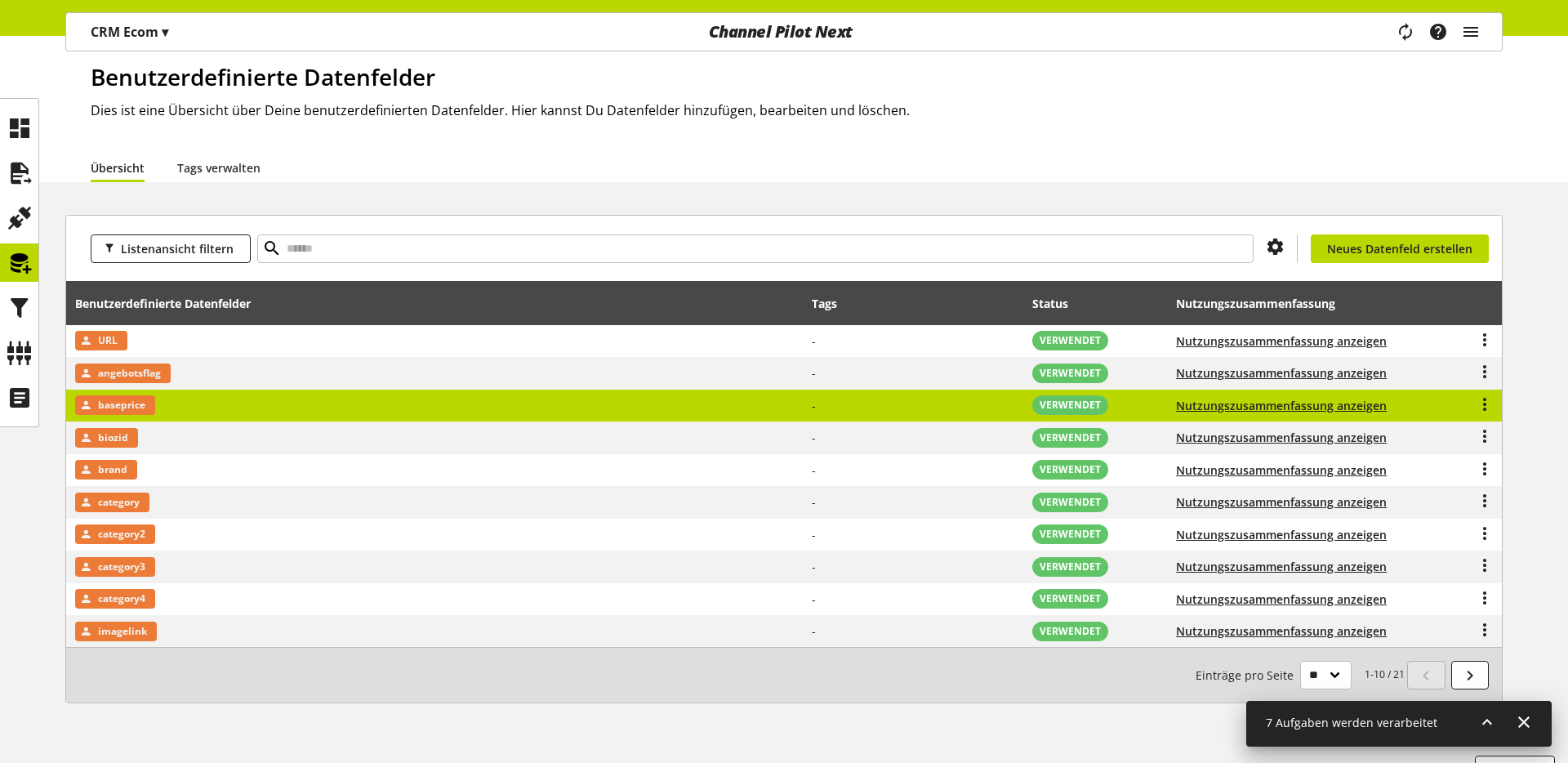
scroll to position [84, 0]
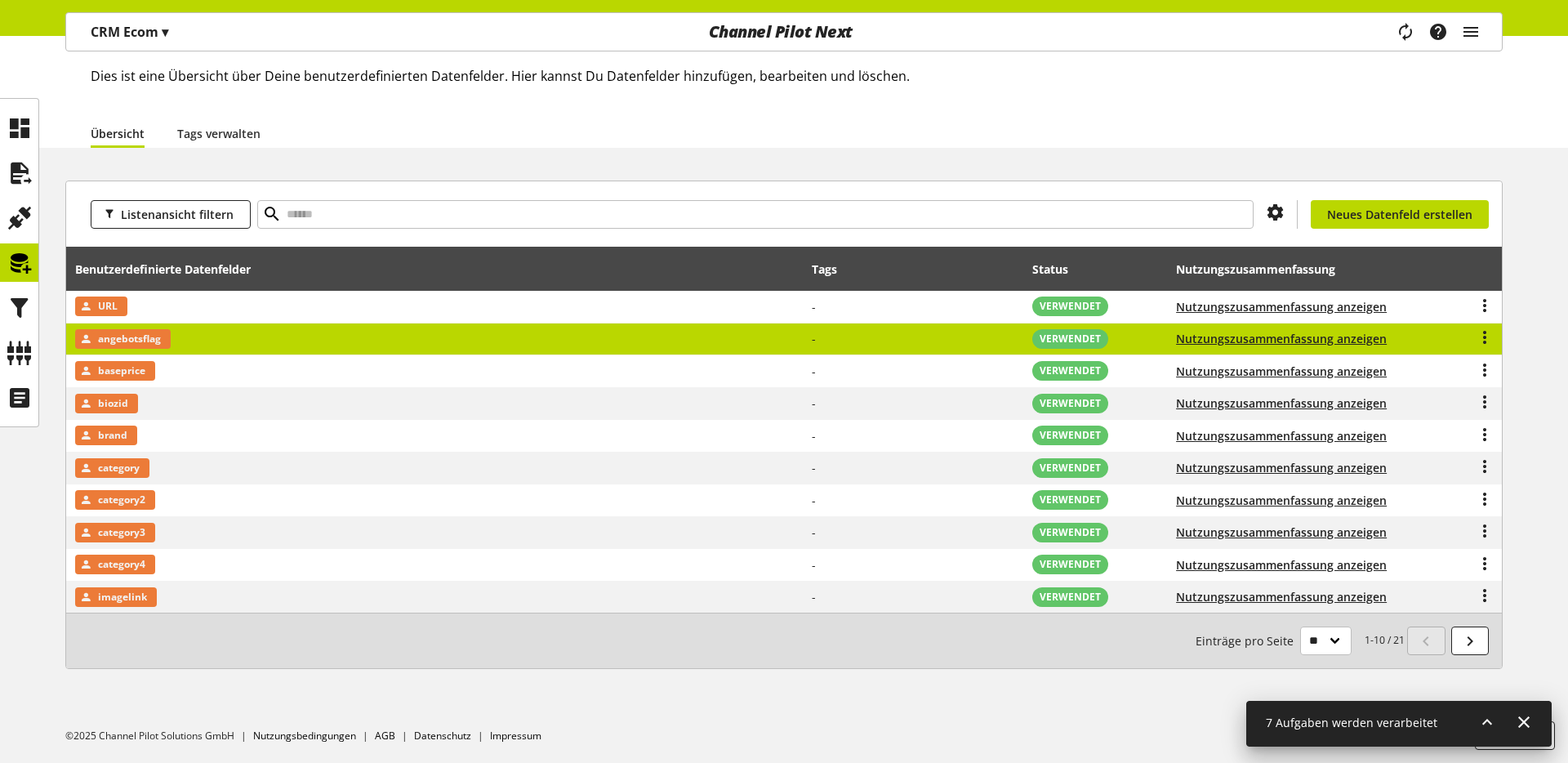
click at [276, 346] on td "angebotsflag" at bounding box center [435, 339] width 737 height 33
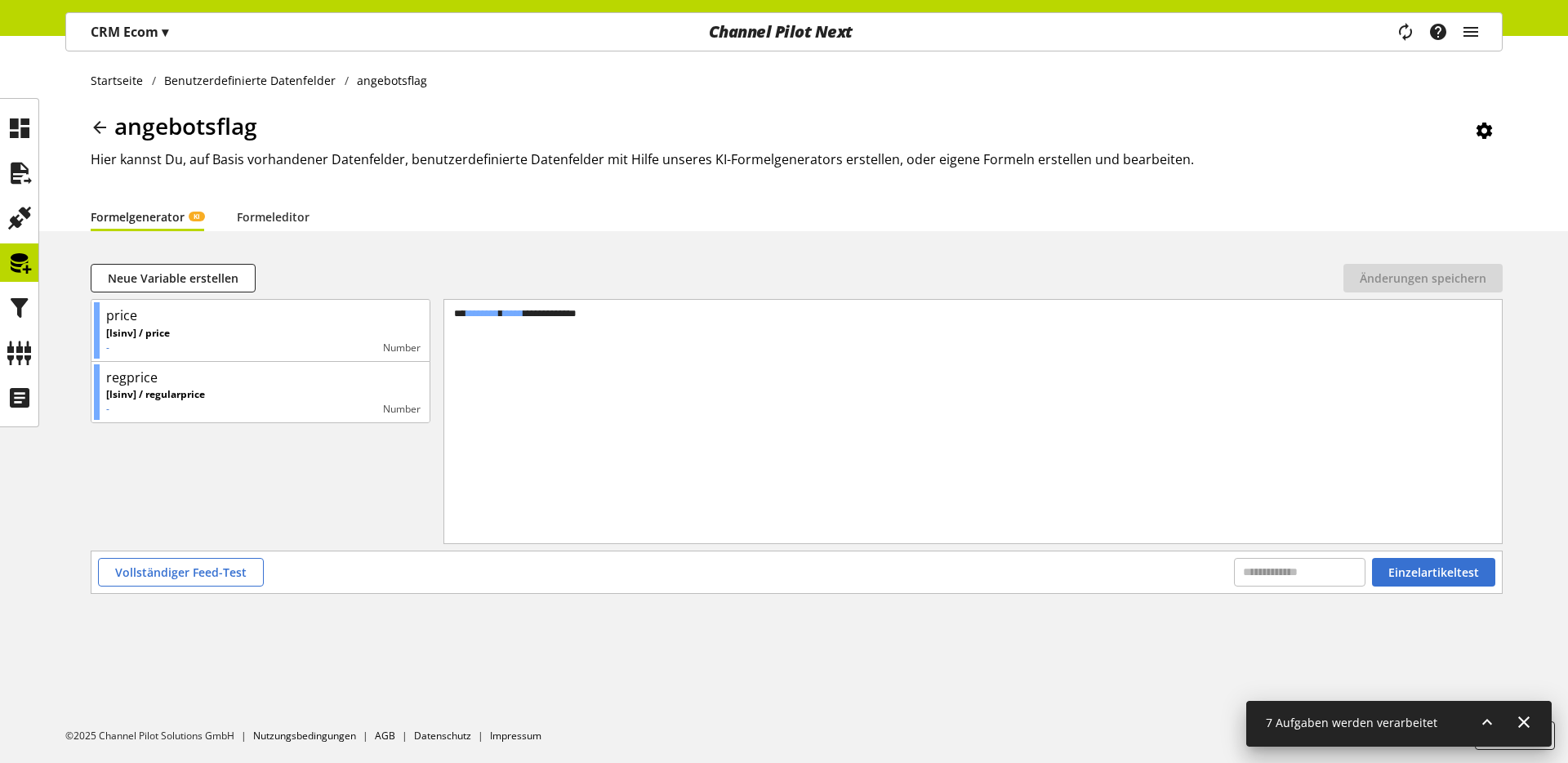
click at [583, 377] on div "**********" at bounding box center [973, 400] width 1058 height 202
click at [83, 131] on div "Startseite Benutzerdefinierte Datenfelder angebotsflag angebotsflag Hier kannst…" at bounding box center [784, 133] width 1568 height 195
click at [90, 126] on icon at bounding box center [99, 127] width 19 height 30
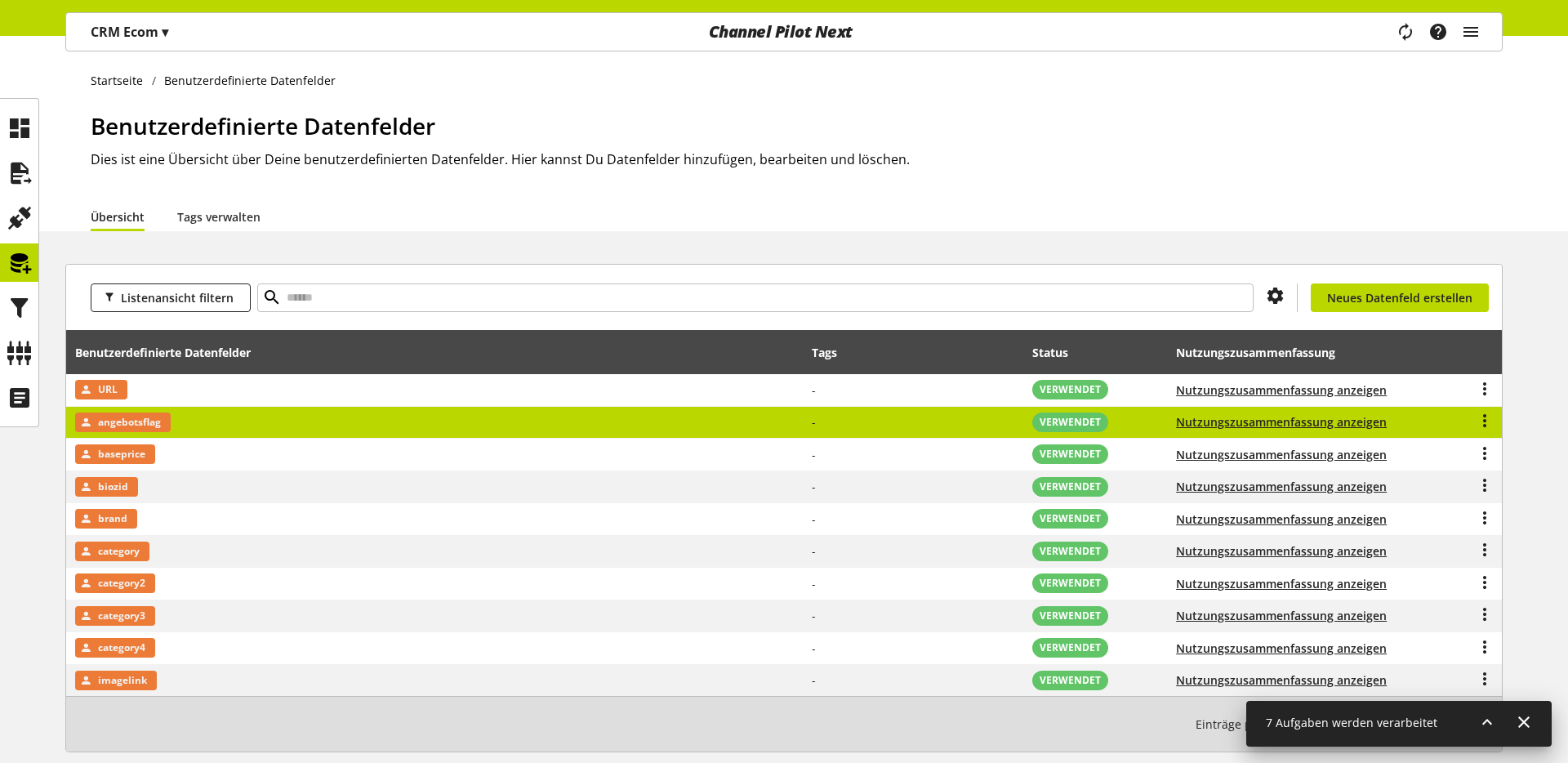
scroll to position [84, 0]
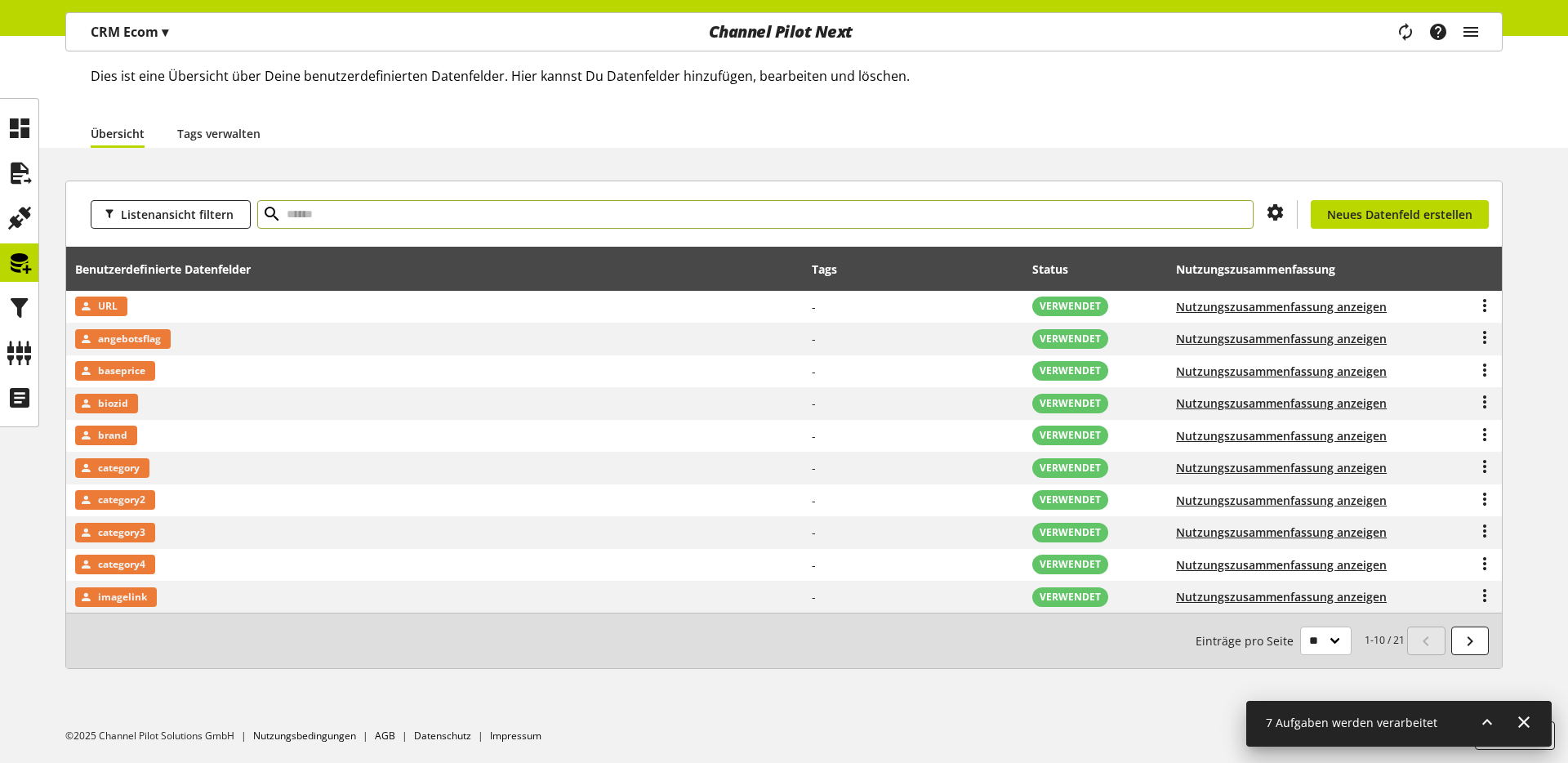
click at [325, 206] on input "text" at bounding box center [755, 215] width 996 height 29
type input "****"
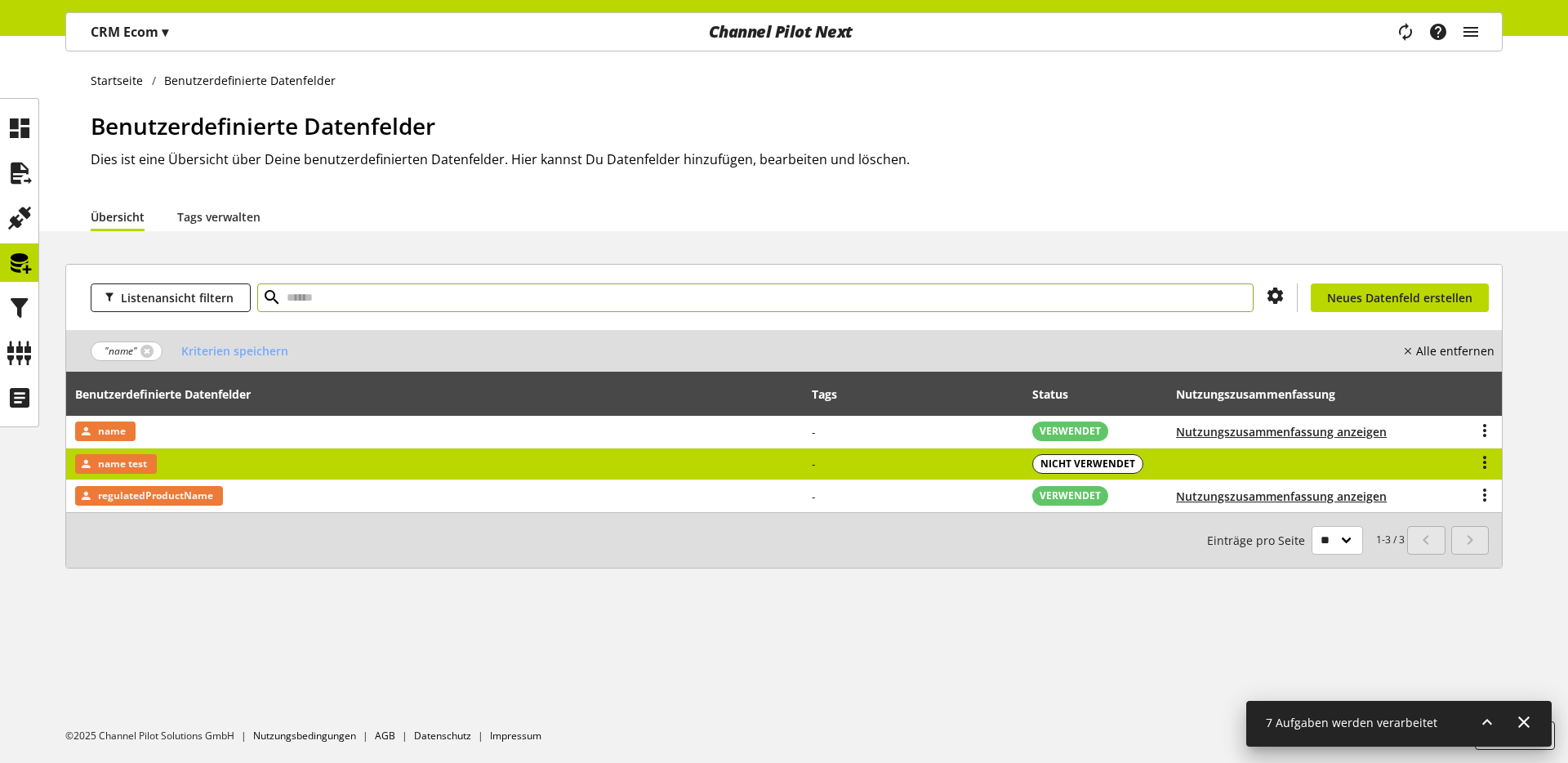
click at [201, 453] on td "name test" at bounding box center [435, 464] width 737 height 33
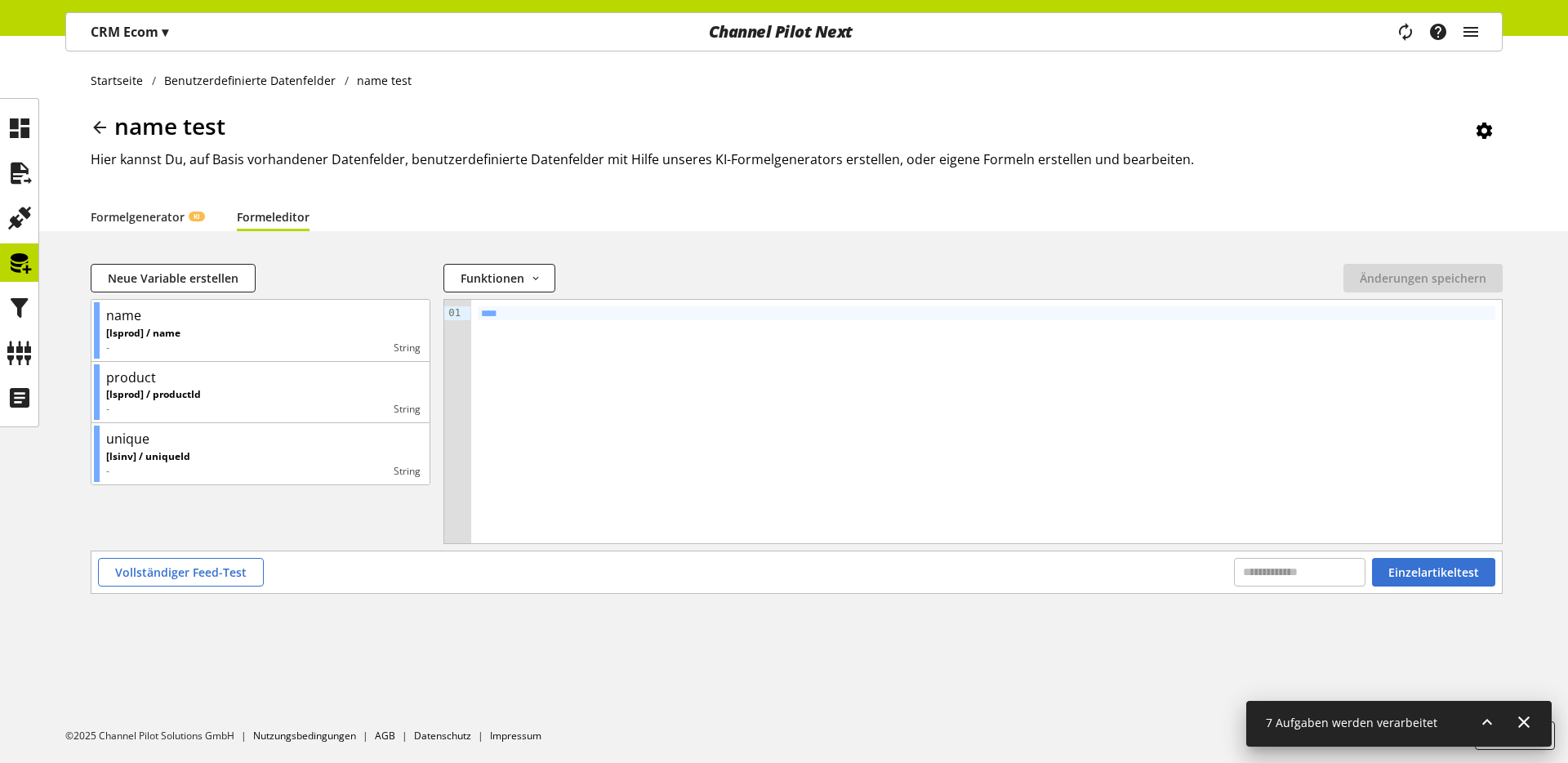
click at [87, 134] on div "Startseite Benutzerdefinierte Datenfelder name test name test Hier kannst Du, a…" at bounding box center [784, 133] width 1568 height 195
click at [92, 131] on icon at bounding box center [99, 127] width 19 height 30
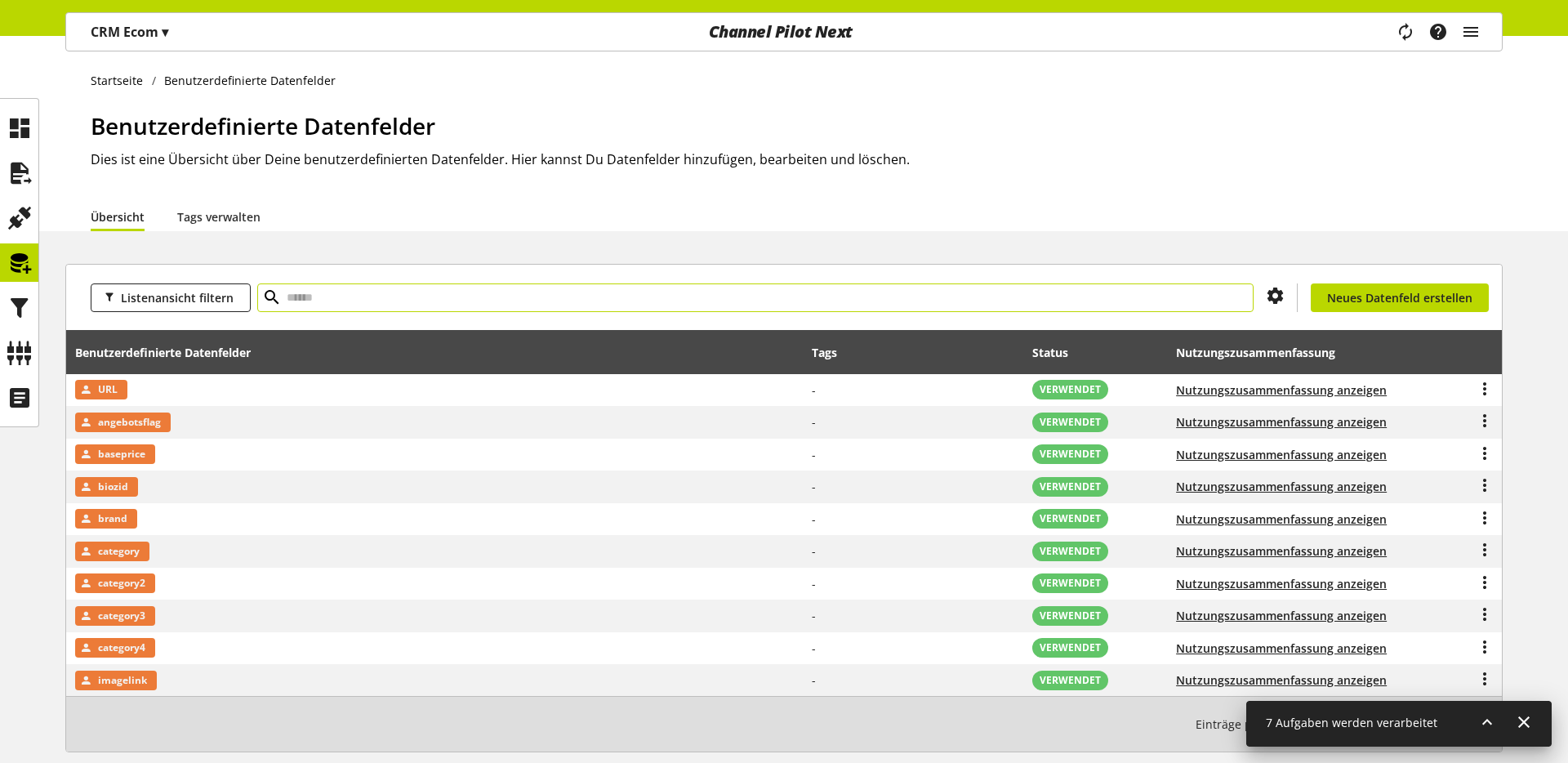
click at [337, 302] on input "text" at bounding box center [755, 298] width 996 height 29
type input "****"
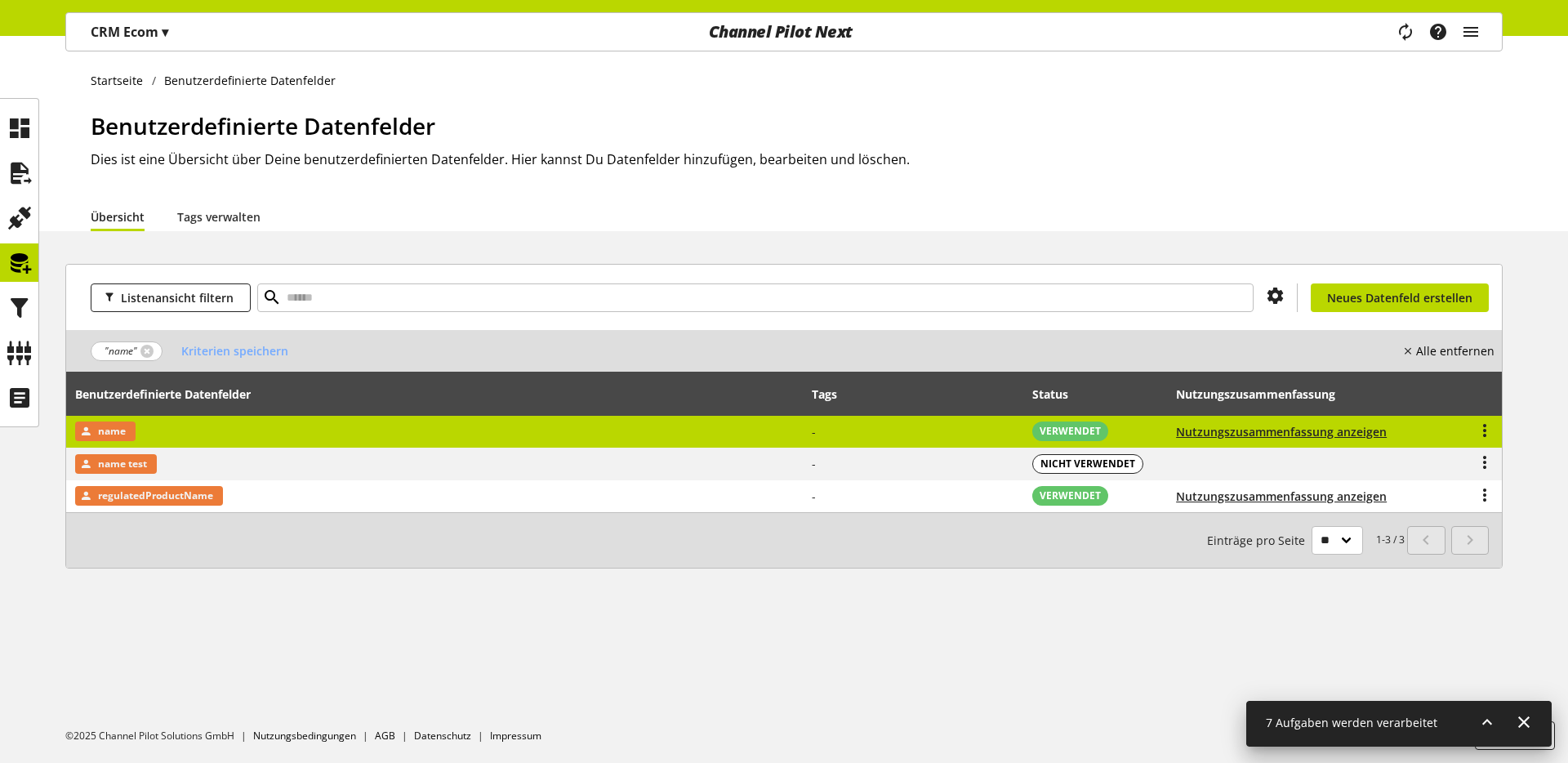
click at [191, 447] on td "name" at bounding box center [435, 432] width 737 height 33
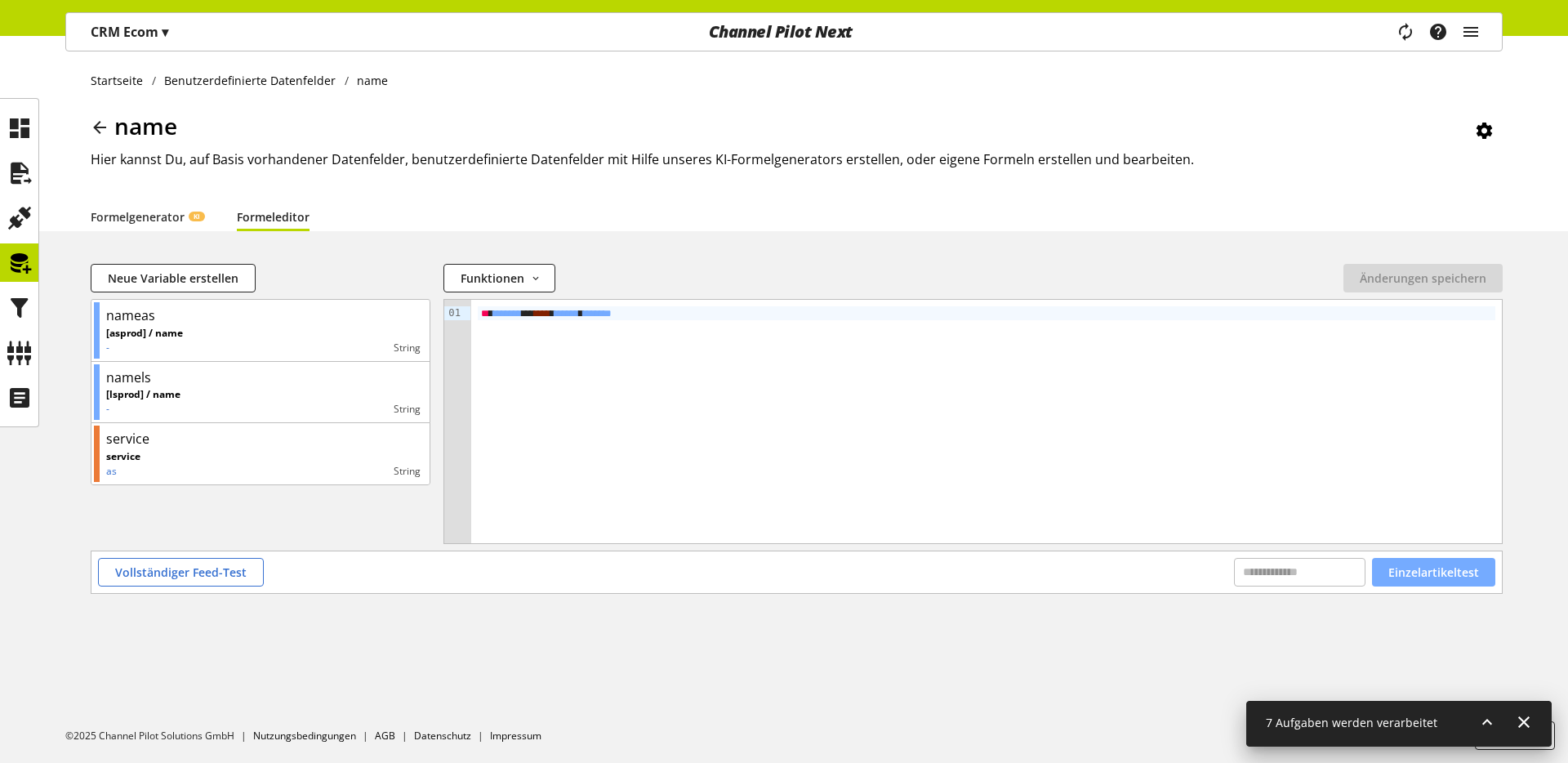
click at [1234, 579] on span "Einzelartikeltest" at bounding box center [1434, 572] width 90 height 17
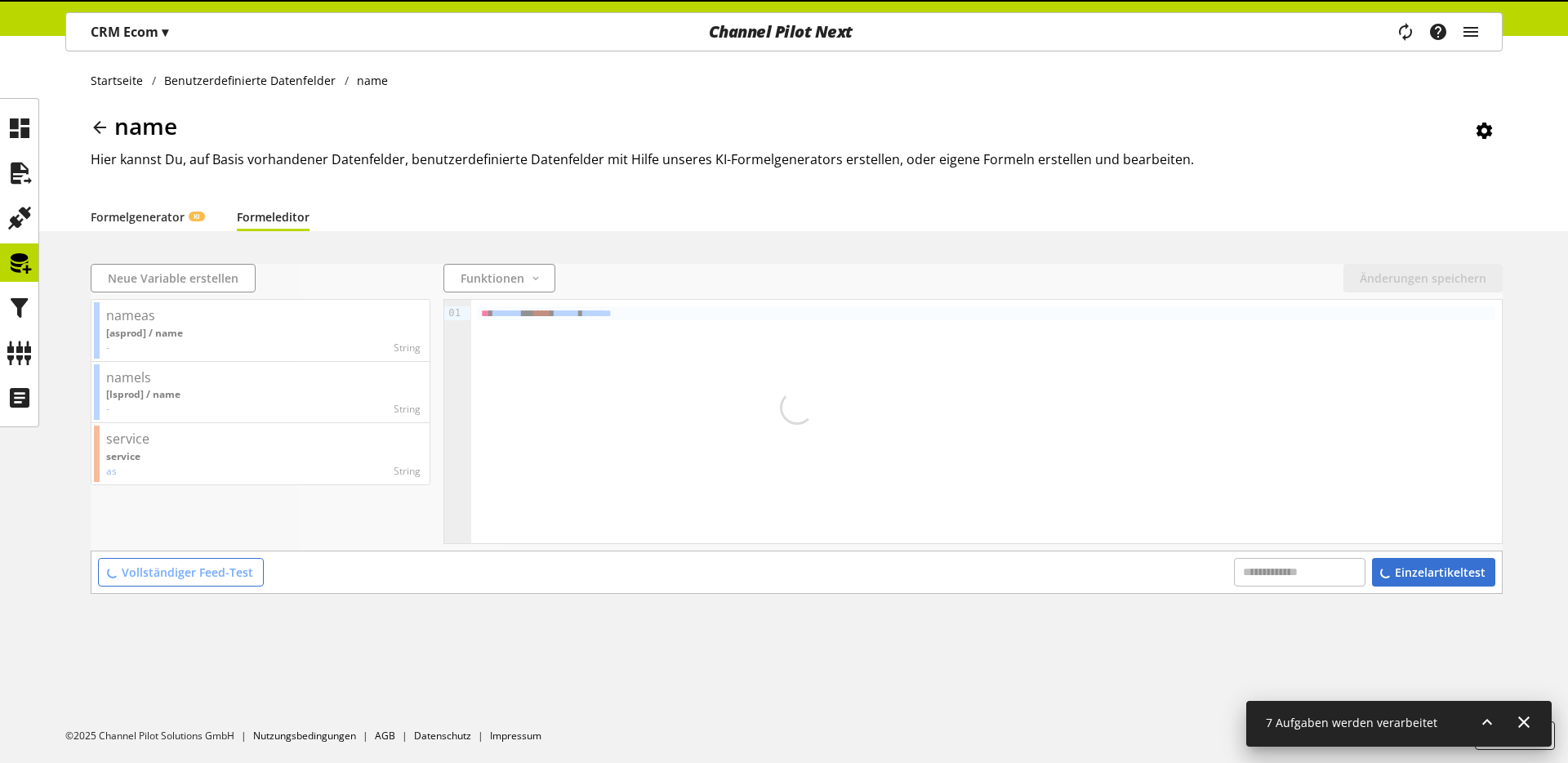
click at [1234, 592] on icon at bounding box center [1487, 722] width 19 height 30
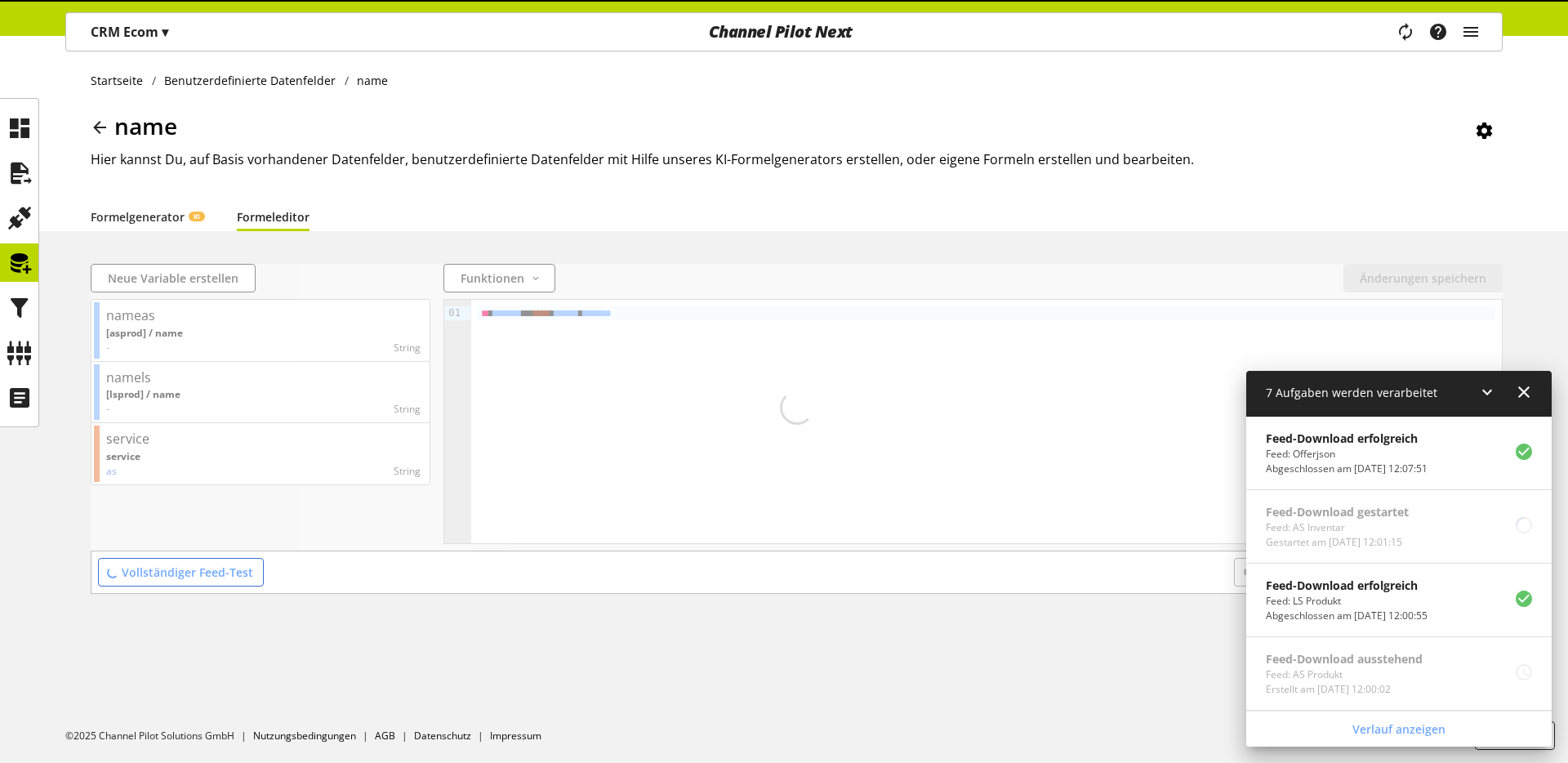
click at [1234, 393] on icon at bounding box center [1487, 392] width 19 height 30
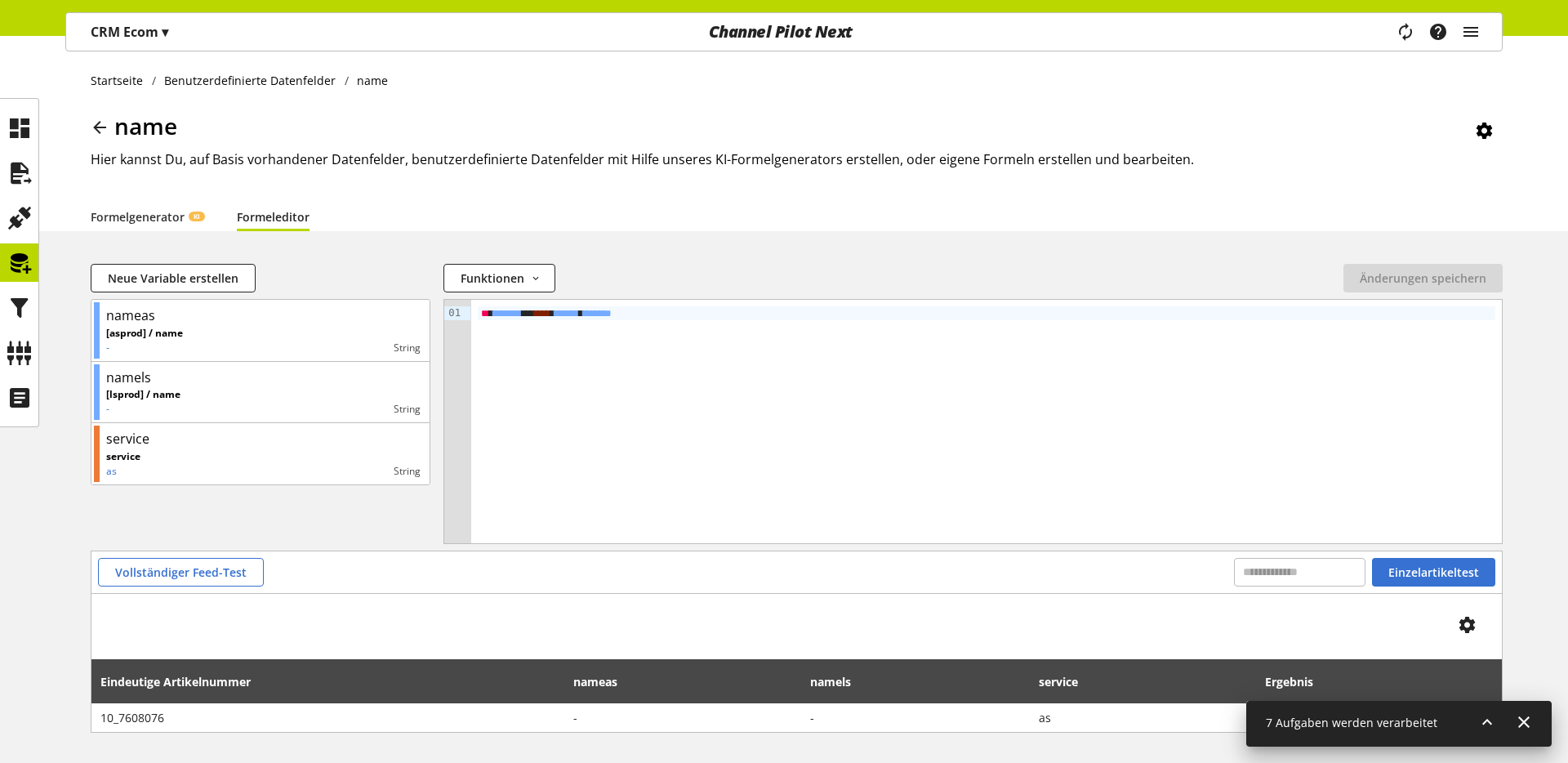
scroll to position [63, 0]
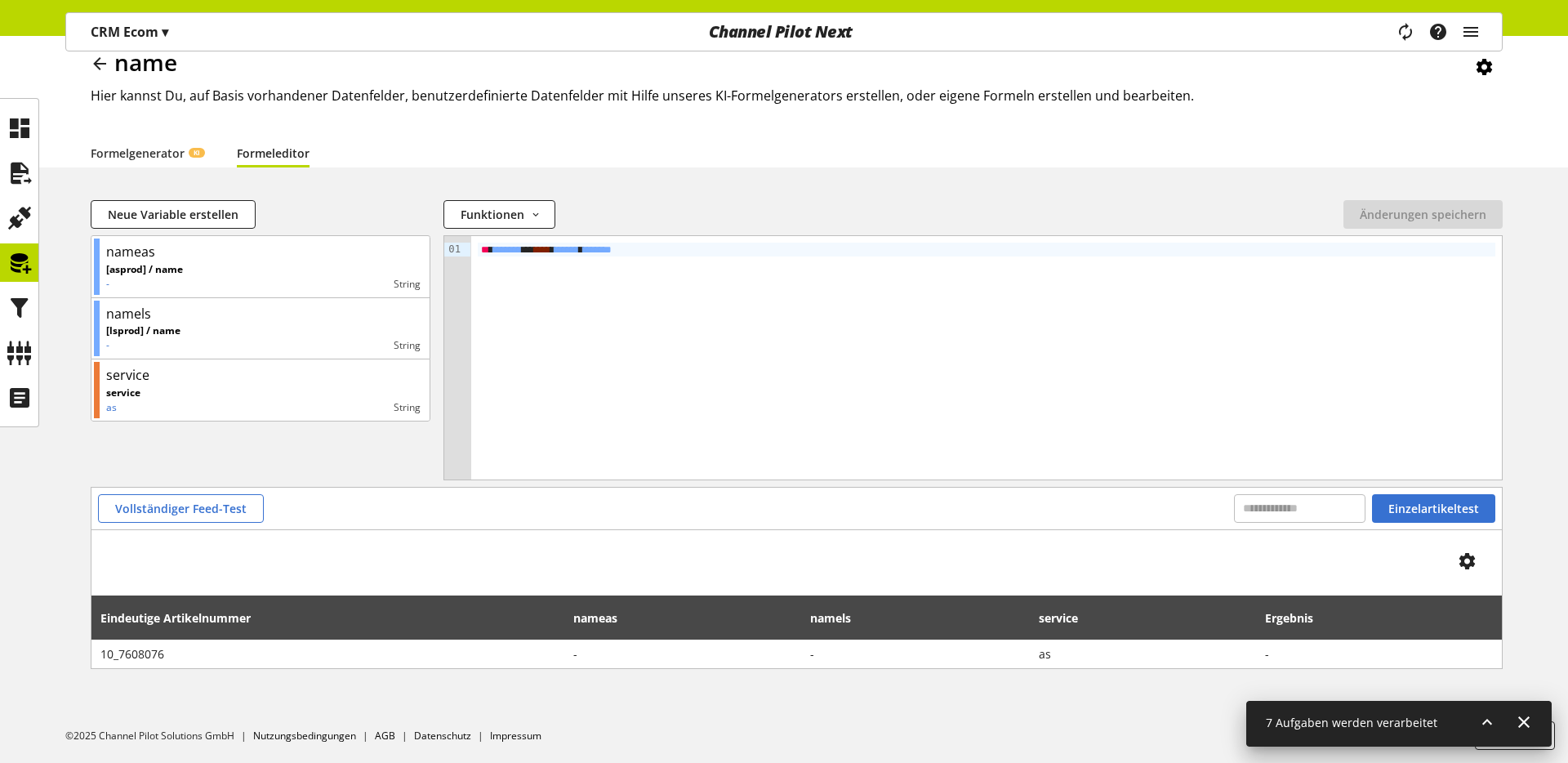
click at [101, 65] on icon at bounding box center [99, 63] width 19 height 30
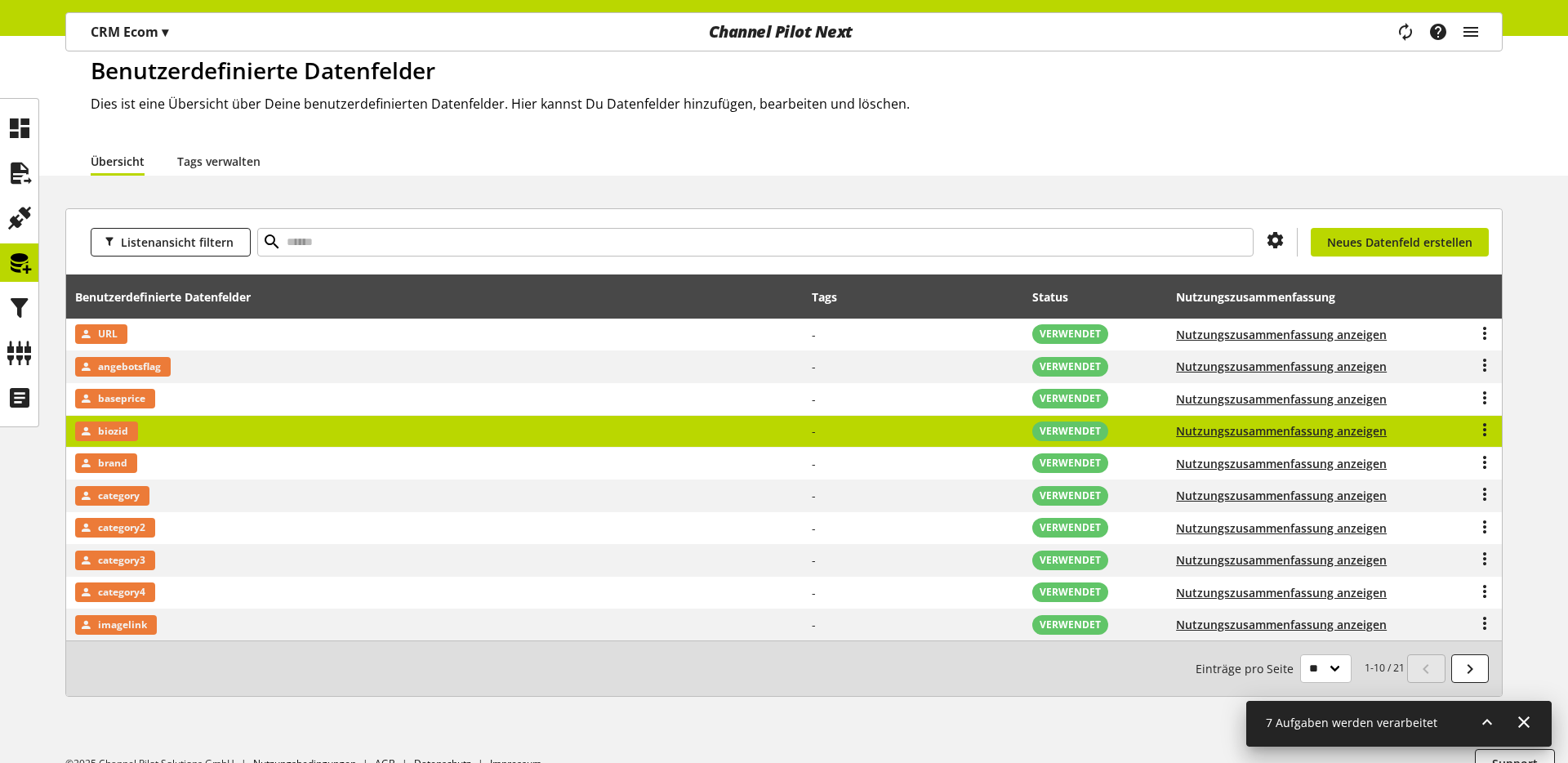
scroll to position [84, 0]
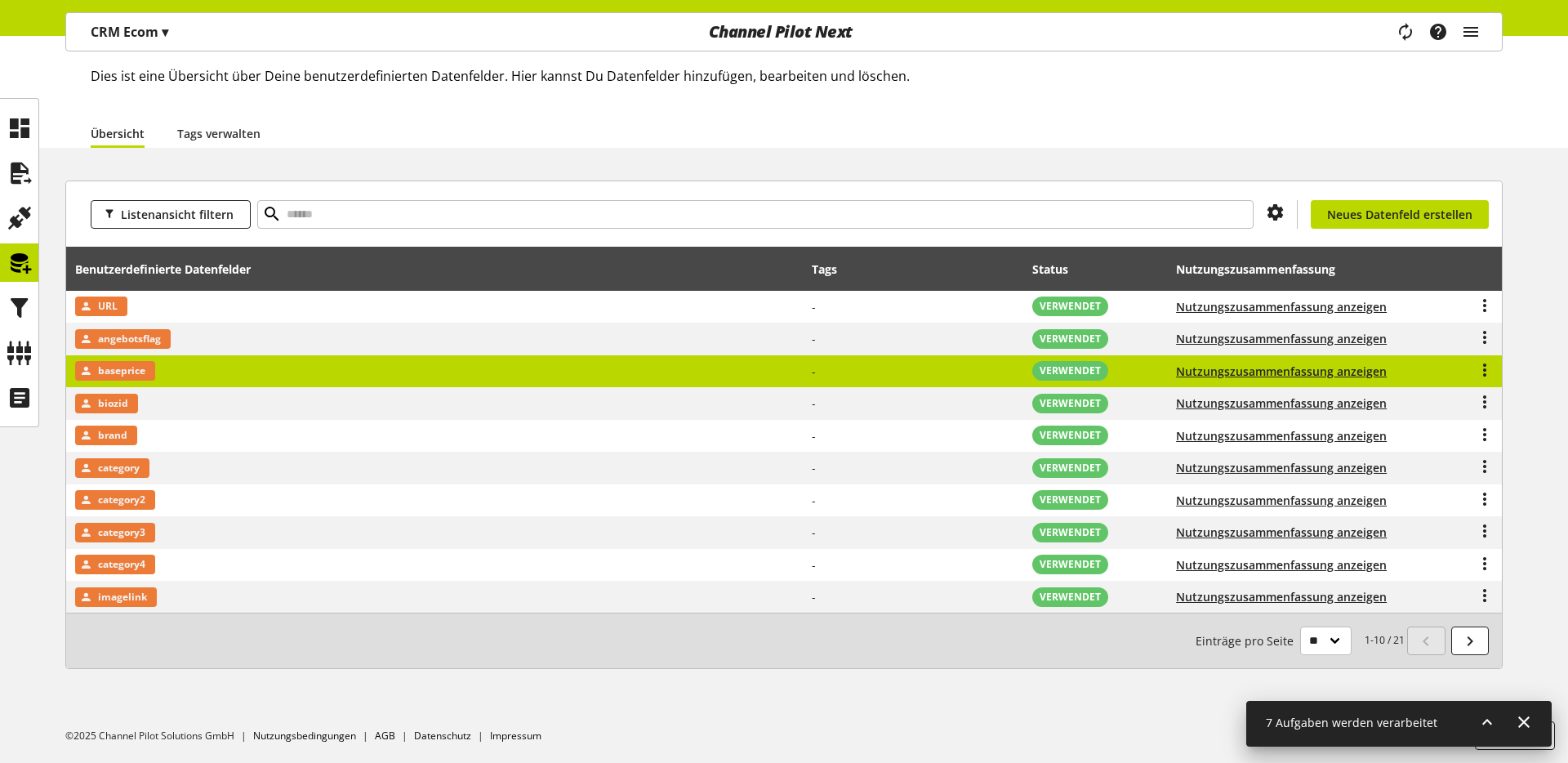
click at [298, 374] on td "baseprice" at bounding box center [435, 371] width 737 height 33
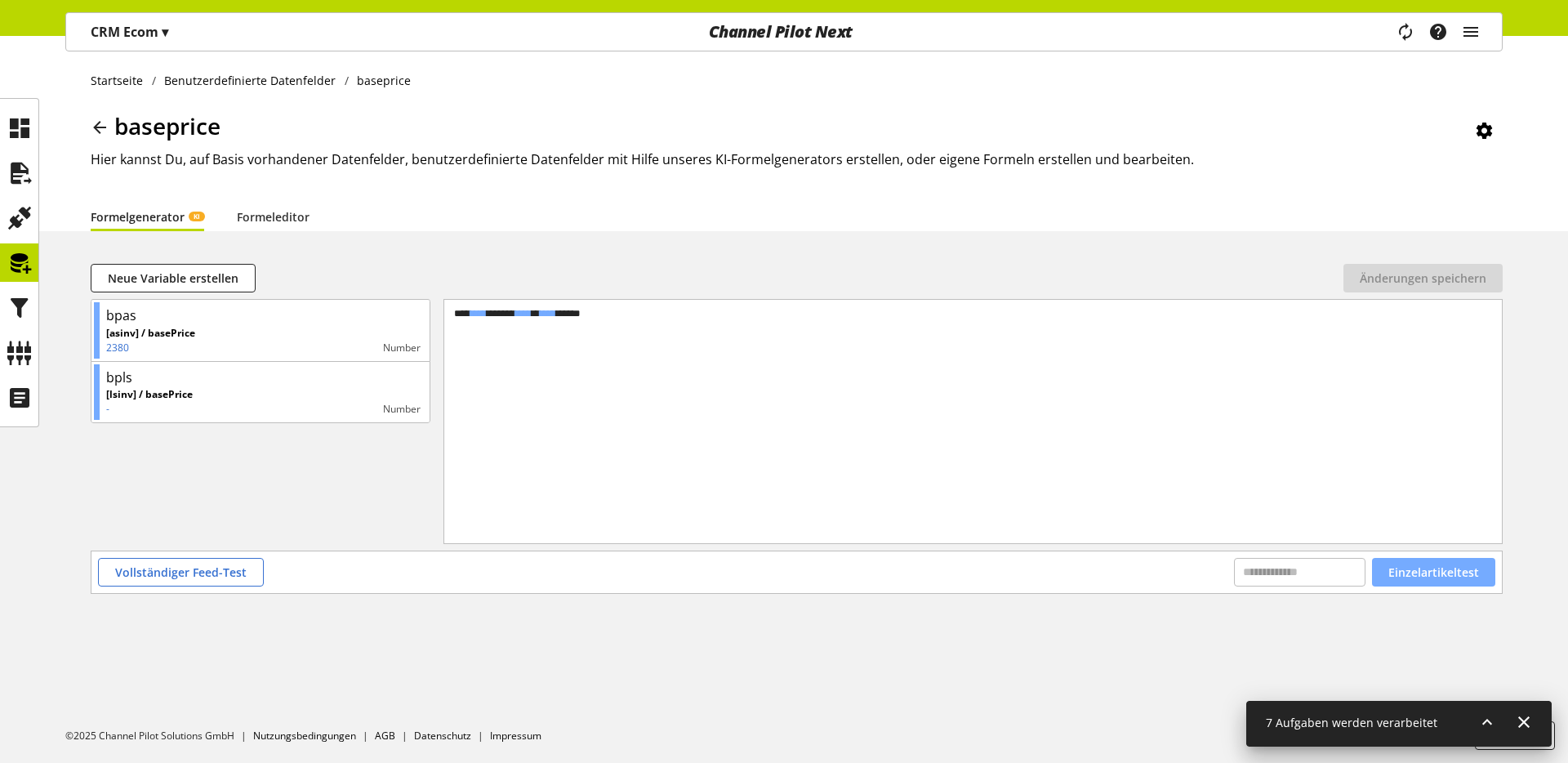
click at [1234, 579] on span "Einzelartikeltest" at bounding box center [1434, 572] width 90 height 17
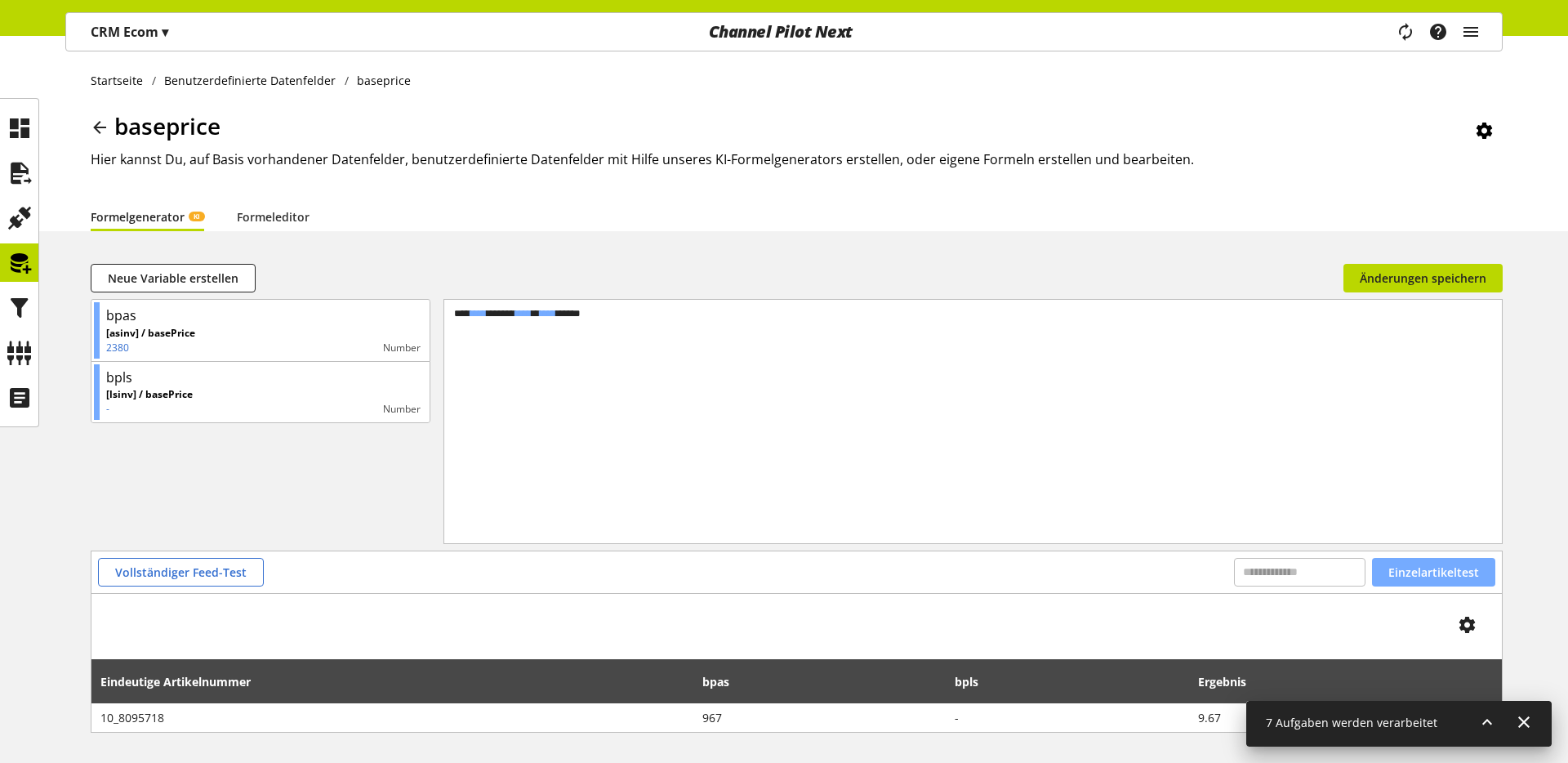
scroll to position [1, 0]
click at [41, 258] on div "Startseite Benutzerdefinierte Datenfelder baseprice baseprice Hier kannst Du, a…" at bounding box center [784, 431] width 1568 height 791
click at [20, 266] on icon at bounding box center [19, 263] width 26 height 33
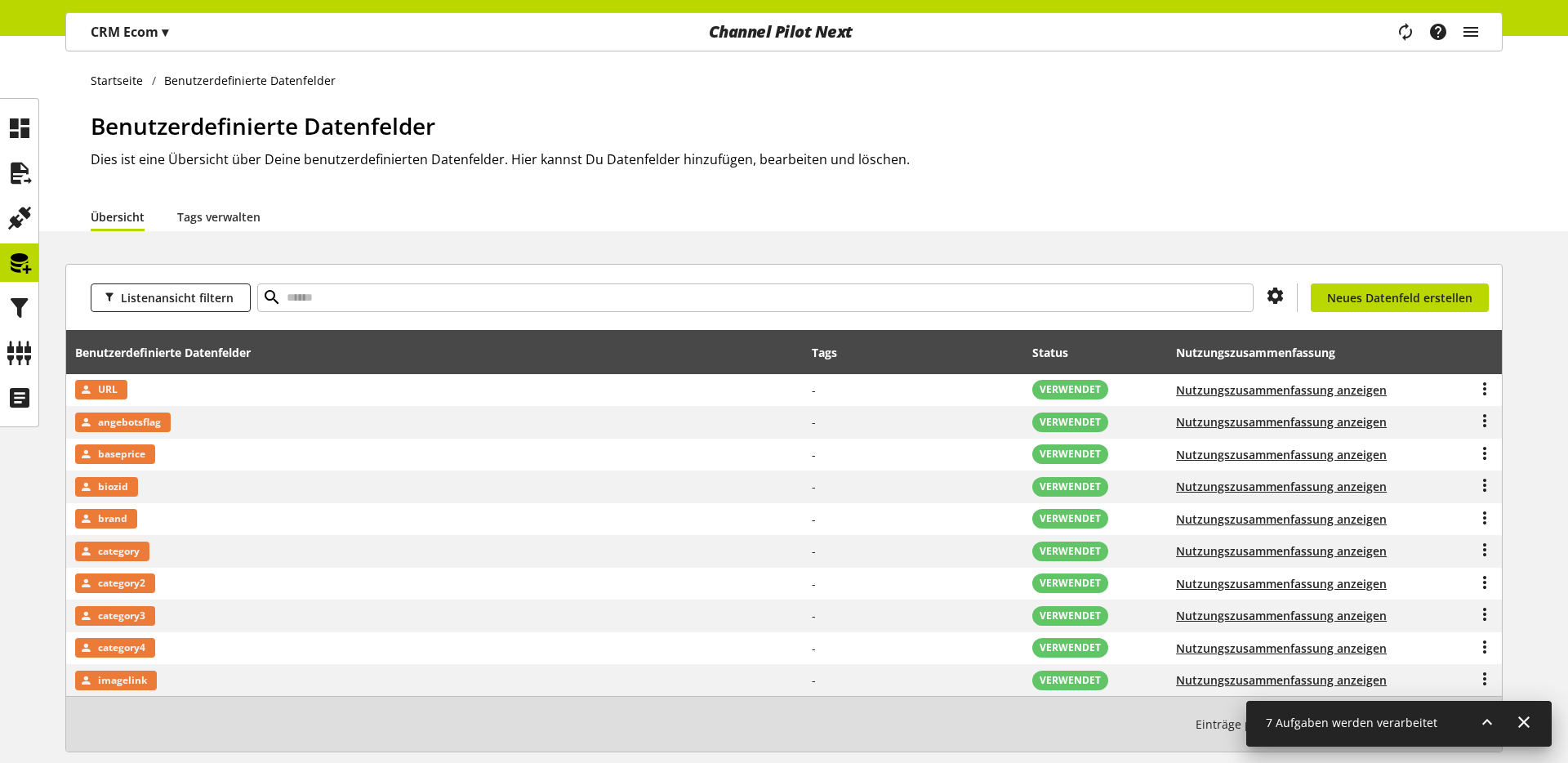
click at [355, 312] on div "Listenansicht filtern Du bist nicht berechtigt, ein Datenfeld zu erstellen. Neu…" at bounding box center [784, 297] width 1436 height 65
click at [358, 300] on input "text" at bounding box center [755, 298] width 996 height 29
type input "*****"
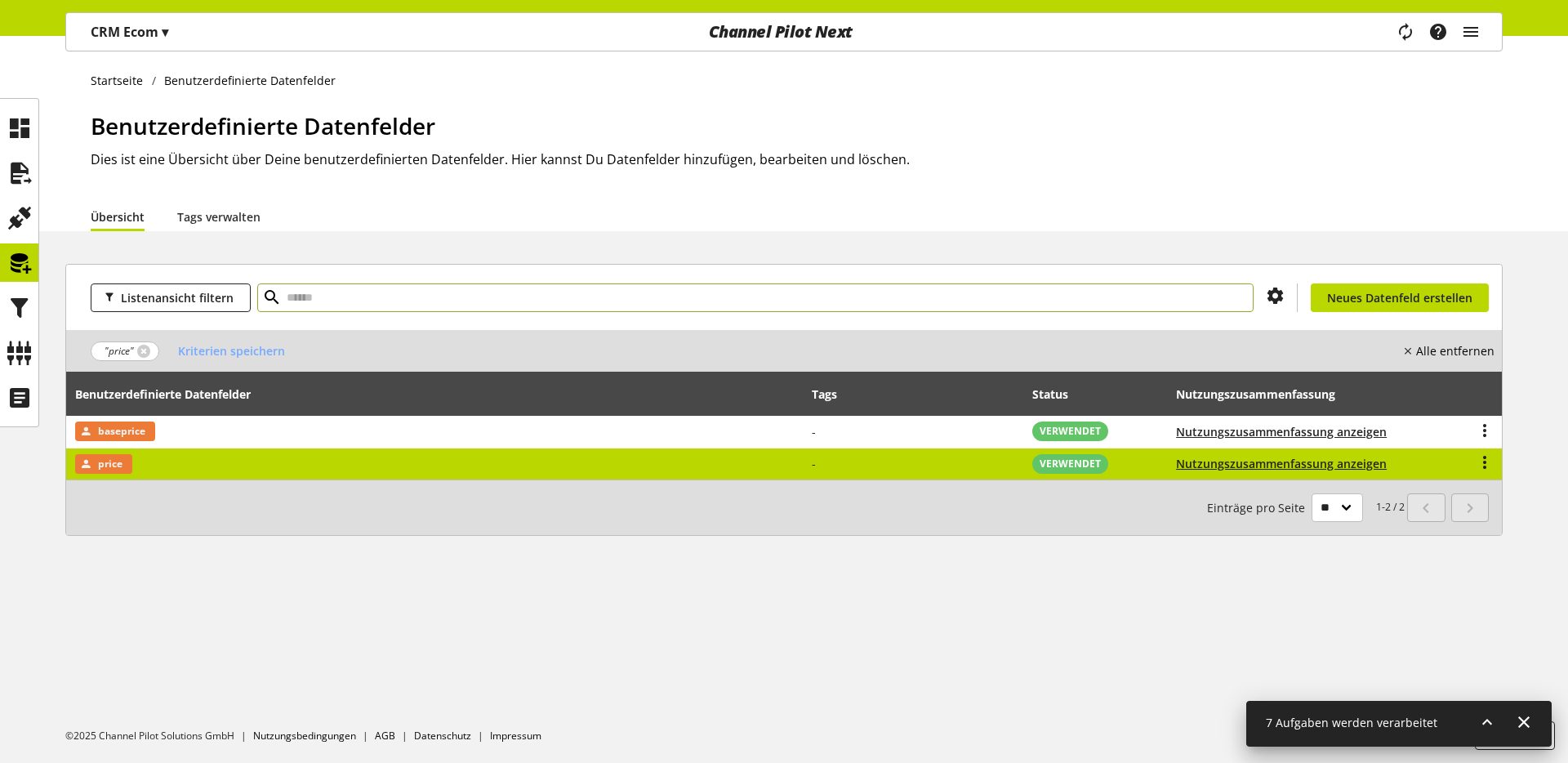
click at [131, 459] on div "price" at bounding box center [104, 464] width 58 height 19
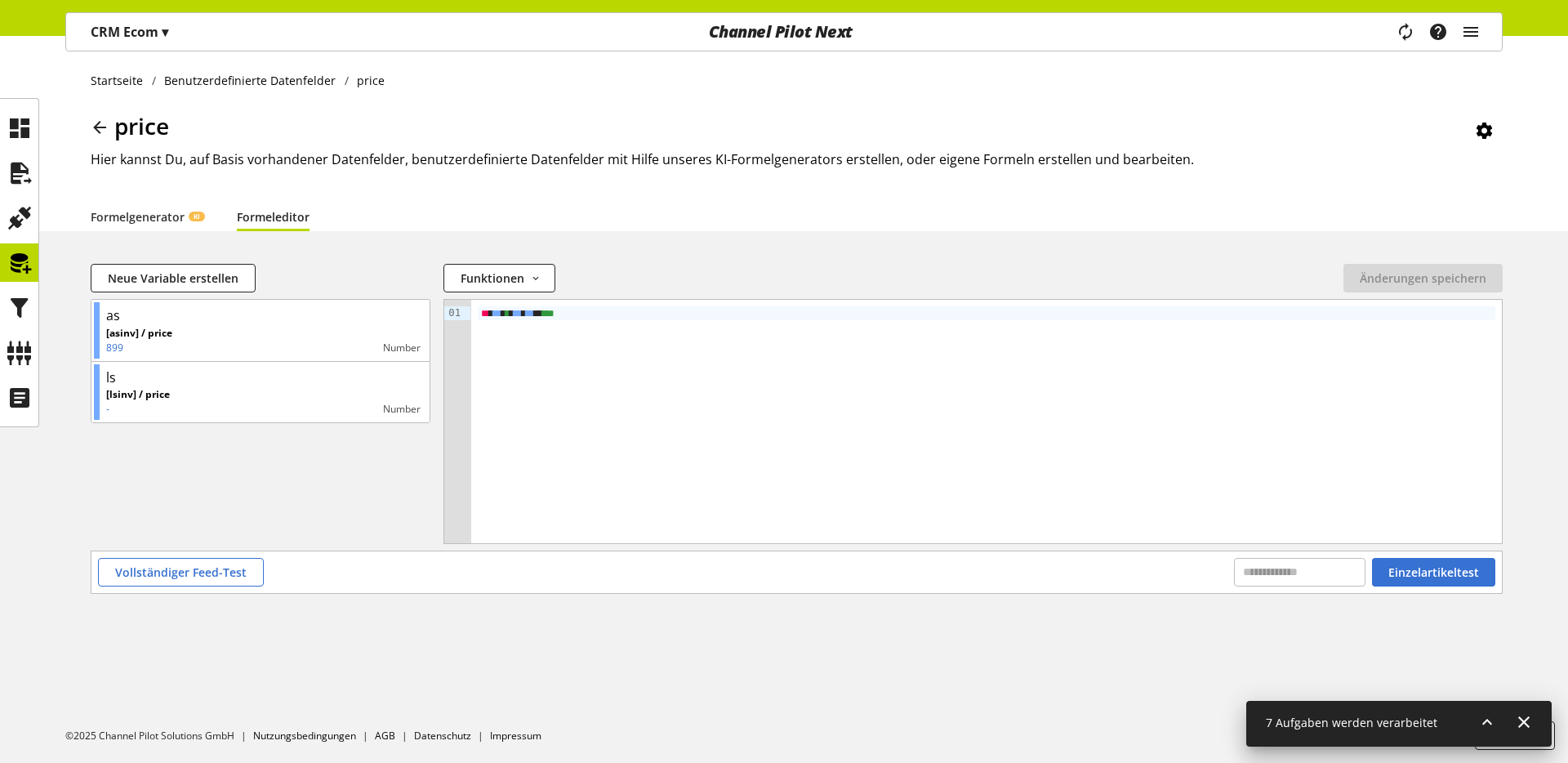
click at [523, 310] on div "** * ** * * * ** * ** ** ***" at bounding box center [986, 313] width 1017 height 14
click at [1234, 572] on span "Einzelartikeltest" at bounding box center [1434, 572] width 90 height 17
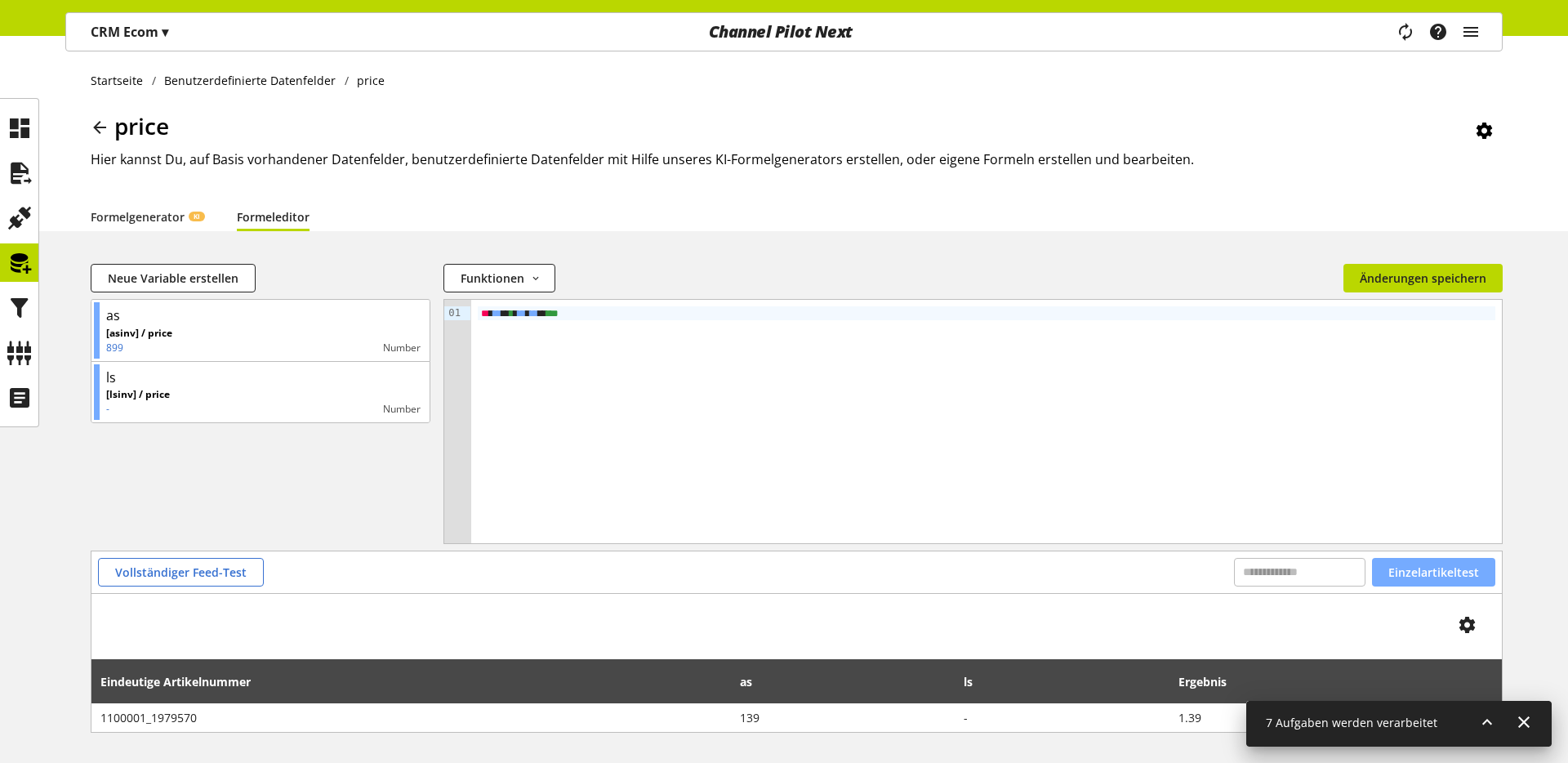
scroll to position [63, 0]
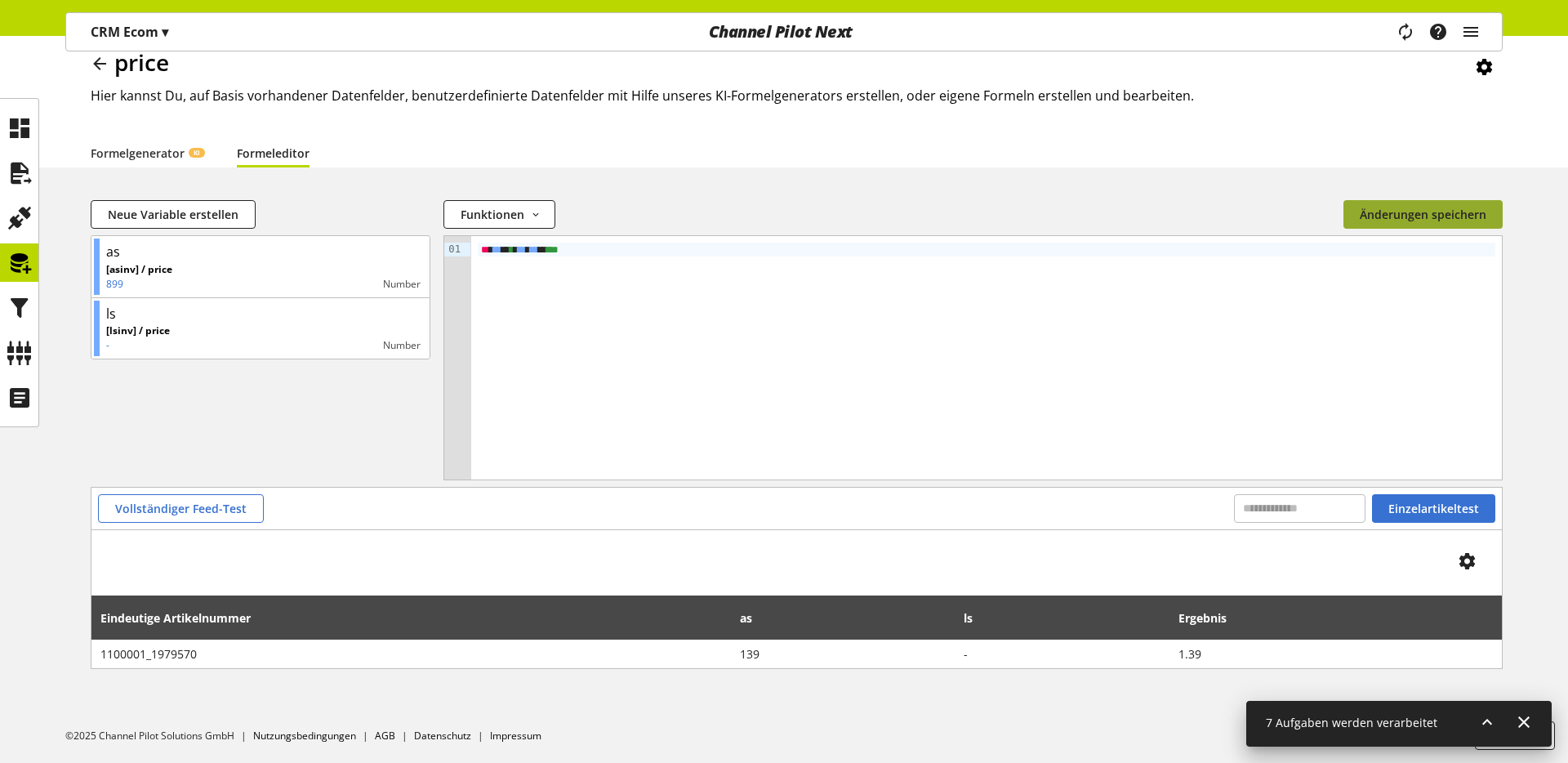
click at [1234, 211] on span "Änderungen speichern" at bounding box center [1423, 214] width 127 height 17
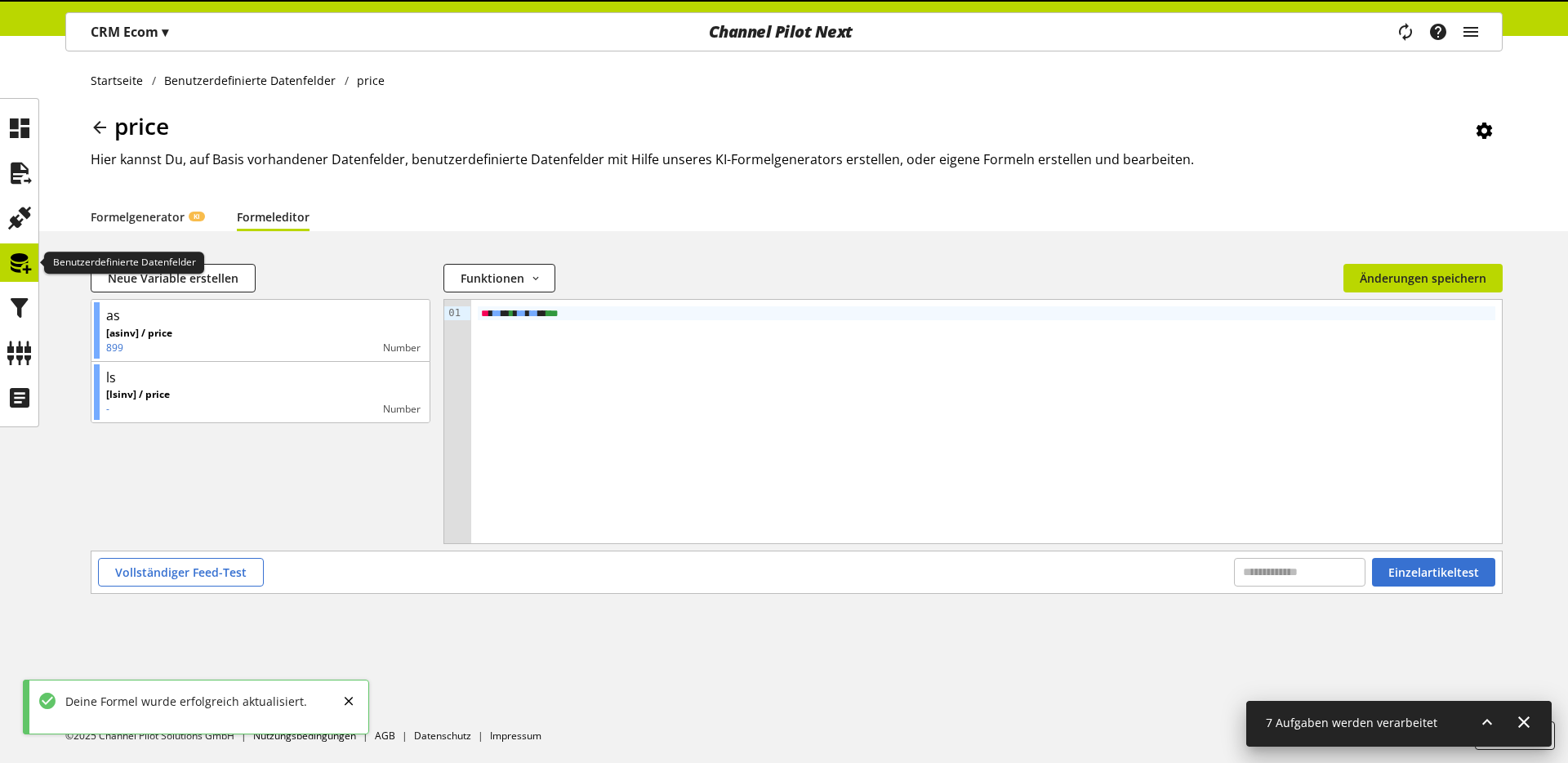
click at [15, 274] on icon at bounding box center [19, 263] width 26 height 33
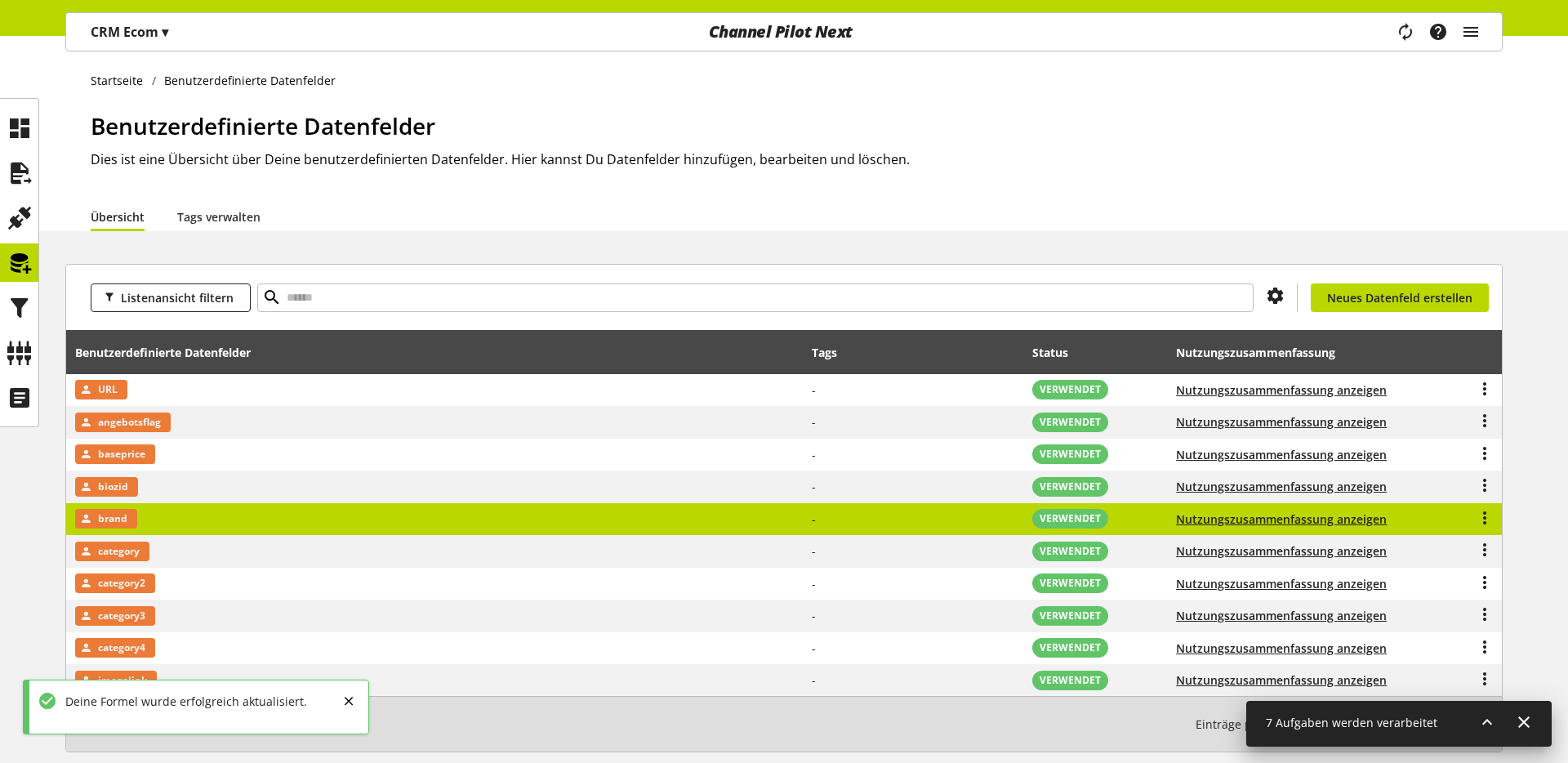
click at [307, 521] on td "brand" at bounding box center [435, 519] width 737 height 33
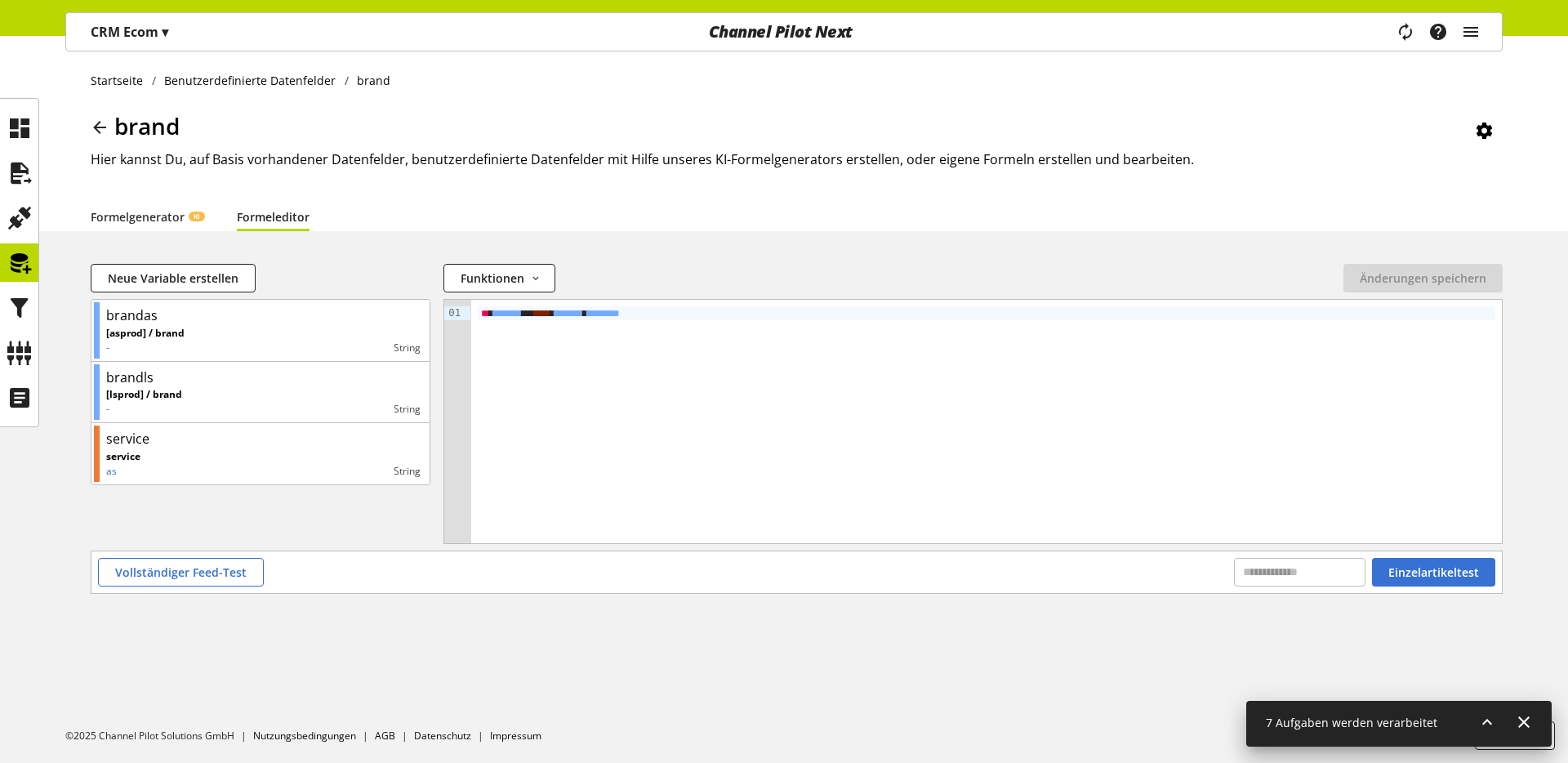
click at [1234, 592] on icon at bounding box center [1487, 722] width 19 height 30
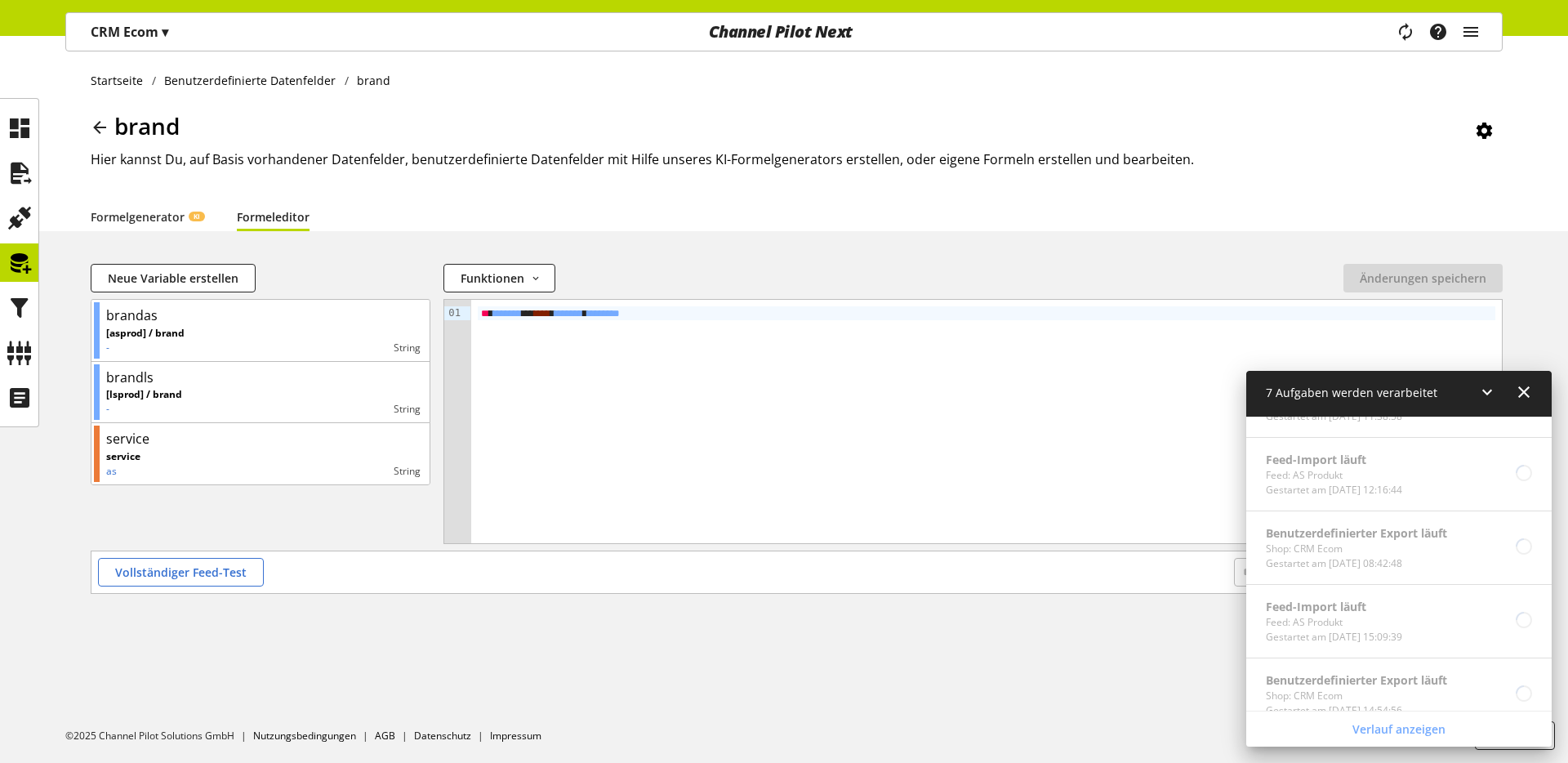
scroll to position [357, 0]
click at [1032, 592] on div "Startseite Benutzerdefinierte Datenfelder brand brand Hier kannst Du, auf Basis…" at bounding box center [784, 398] width 1568 height 727
click at [1234, 393] on icon at bounding box center [1487, 392] width 19 height 30
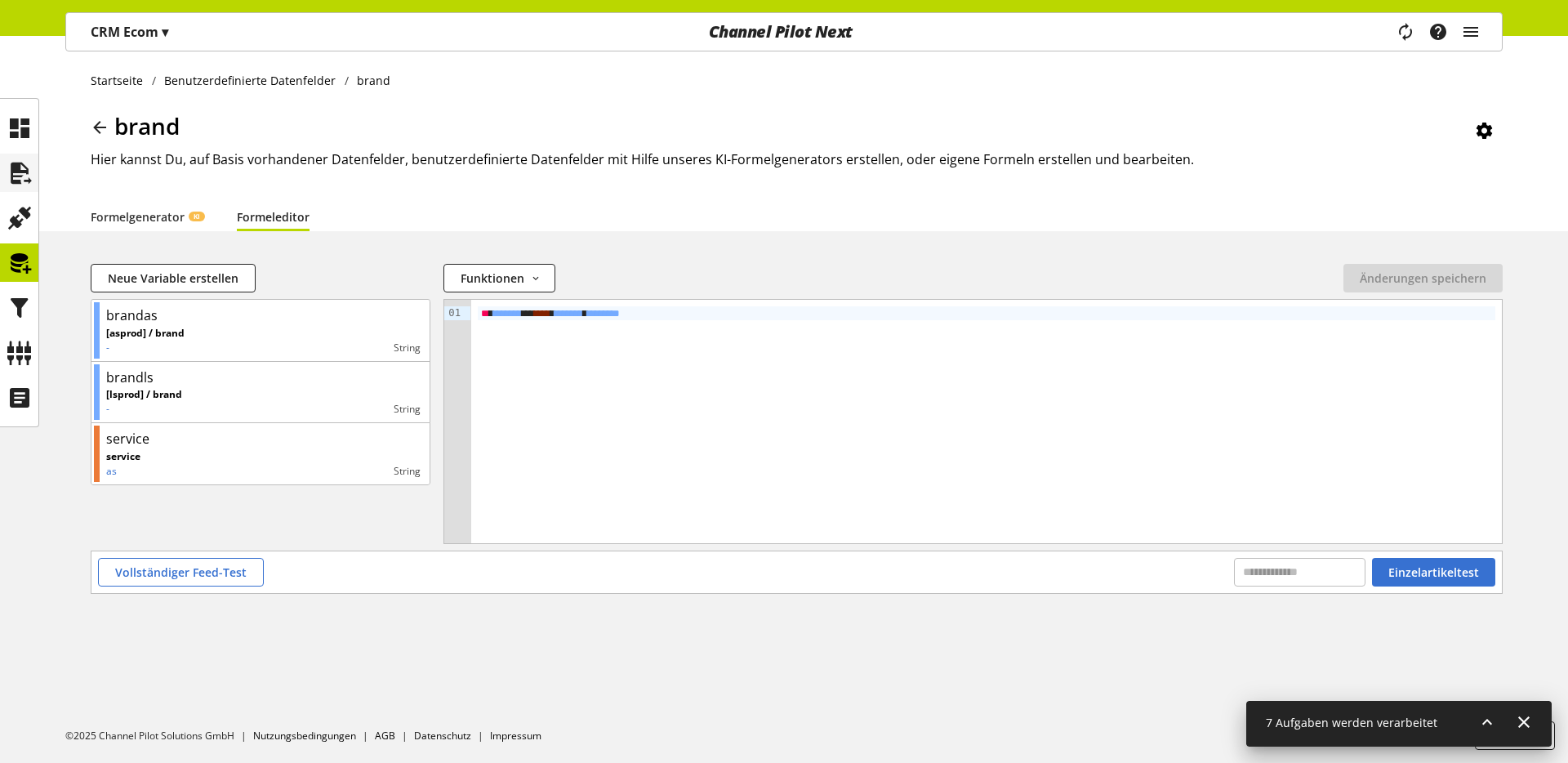
click at [14, 154] on div at bounding box center [19, 173] width 38 height 38
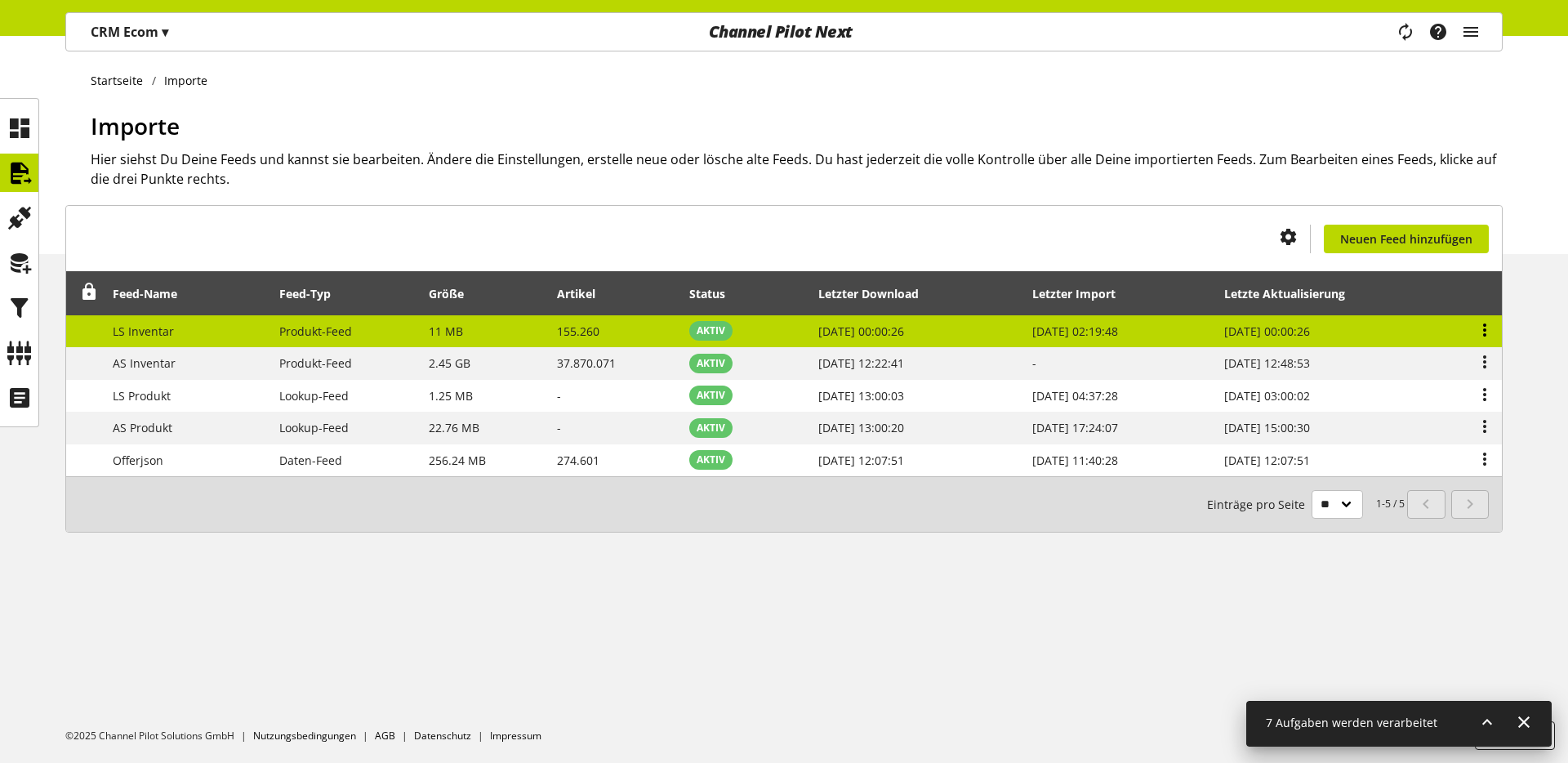
click at [1234, 332] on icon at bounding box center [1484, 330] width 19 height 30
click at [405, 331] on td "Produkt-Feed" at bounding box center [345, 332] width 150 height 33
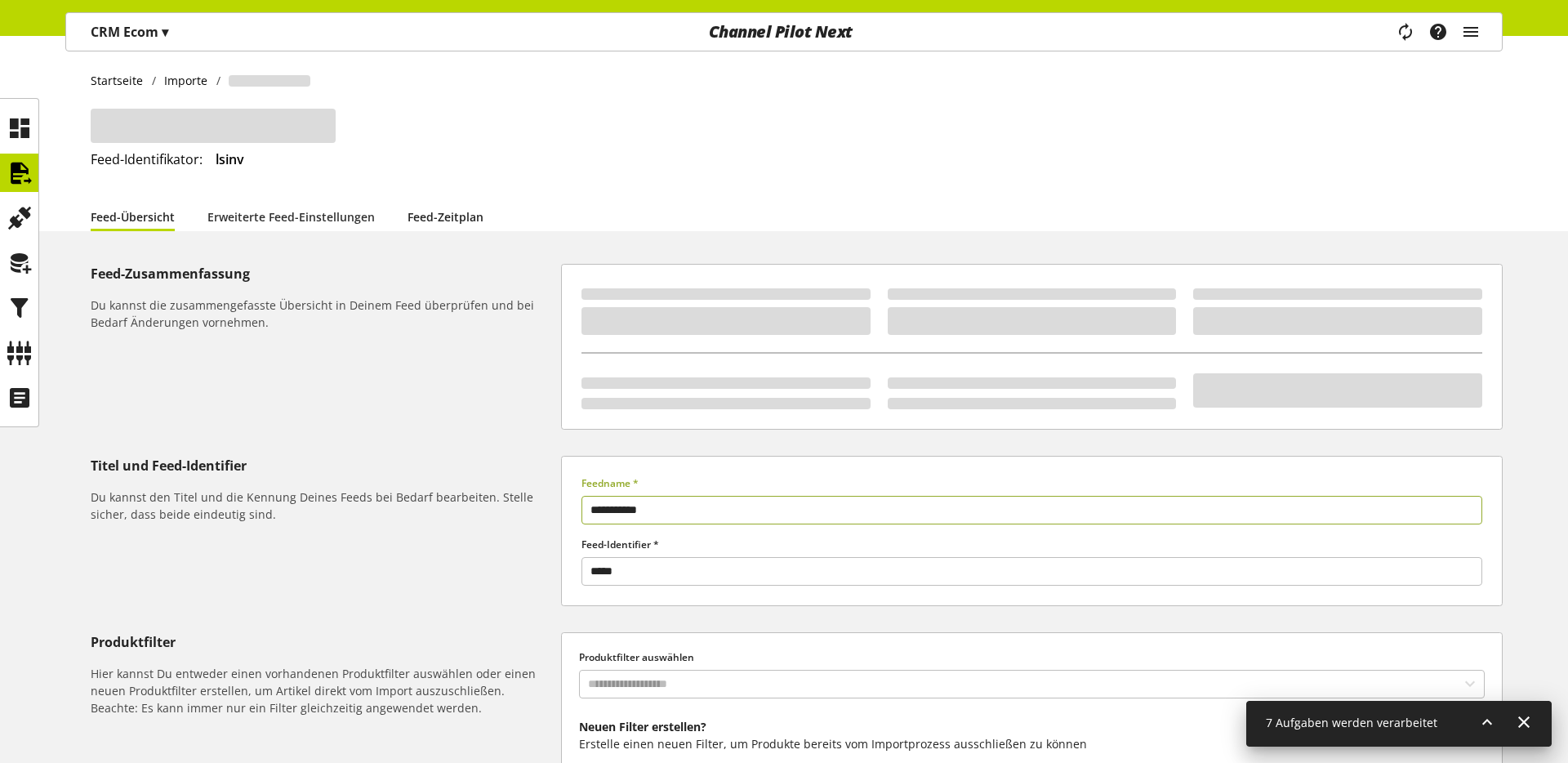
click at [449, 222] on link "Feed-Zeitplan" at bounding box center [446, 217] width 76 height 17
select select "*"
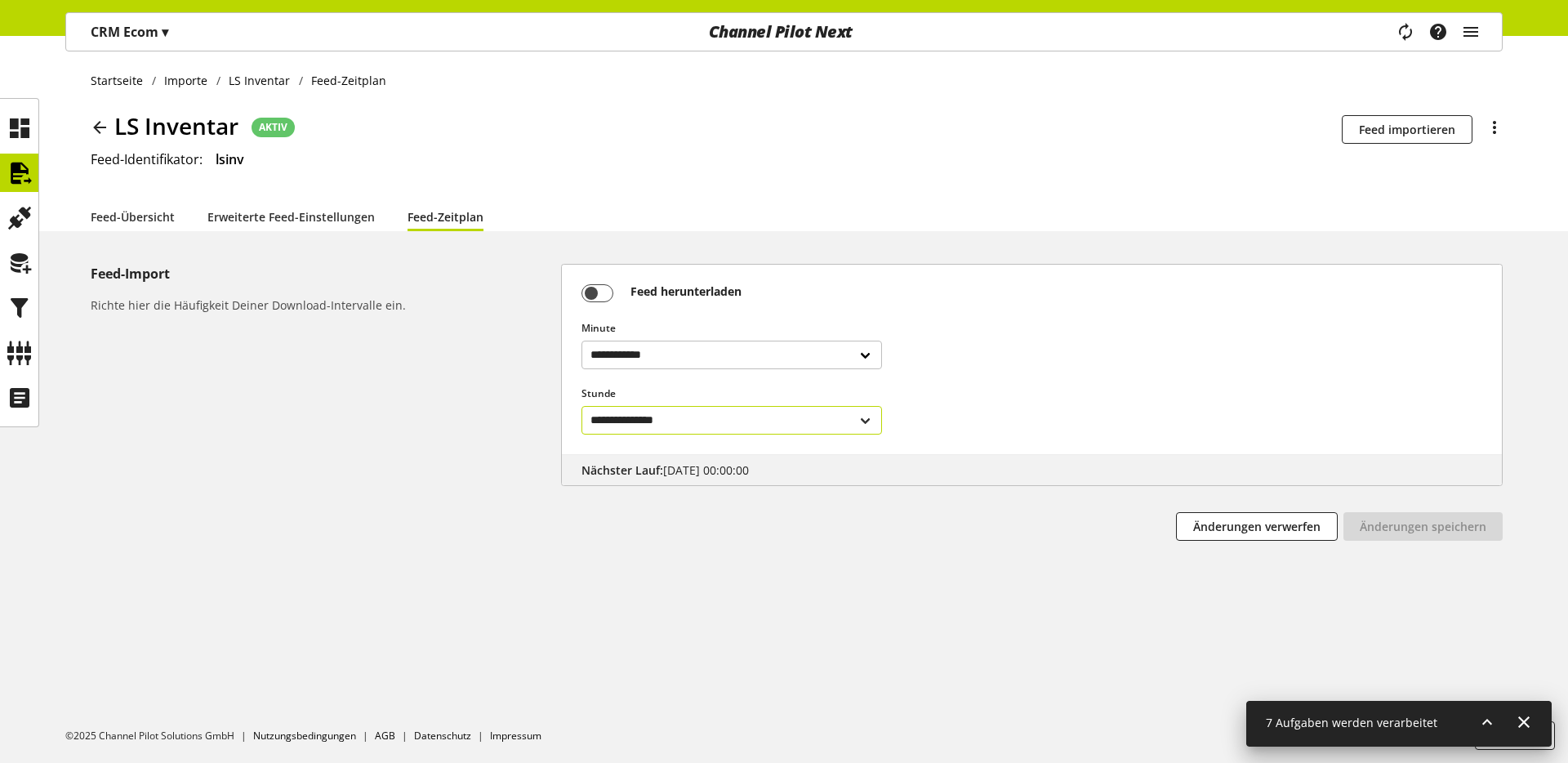
click at [847, 426] on select "**********" at bounding box center [732, 420] width 300 height 29
click at [1040, 428] on div "**********" at bounding box center [1032, 410] width 901 height 48
click at [101, 132] on icon at bounding box center [99, 127] width 19 height 30
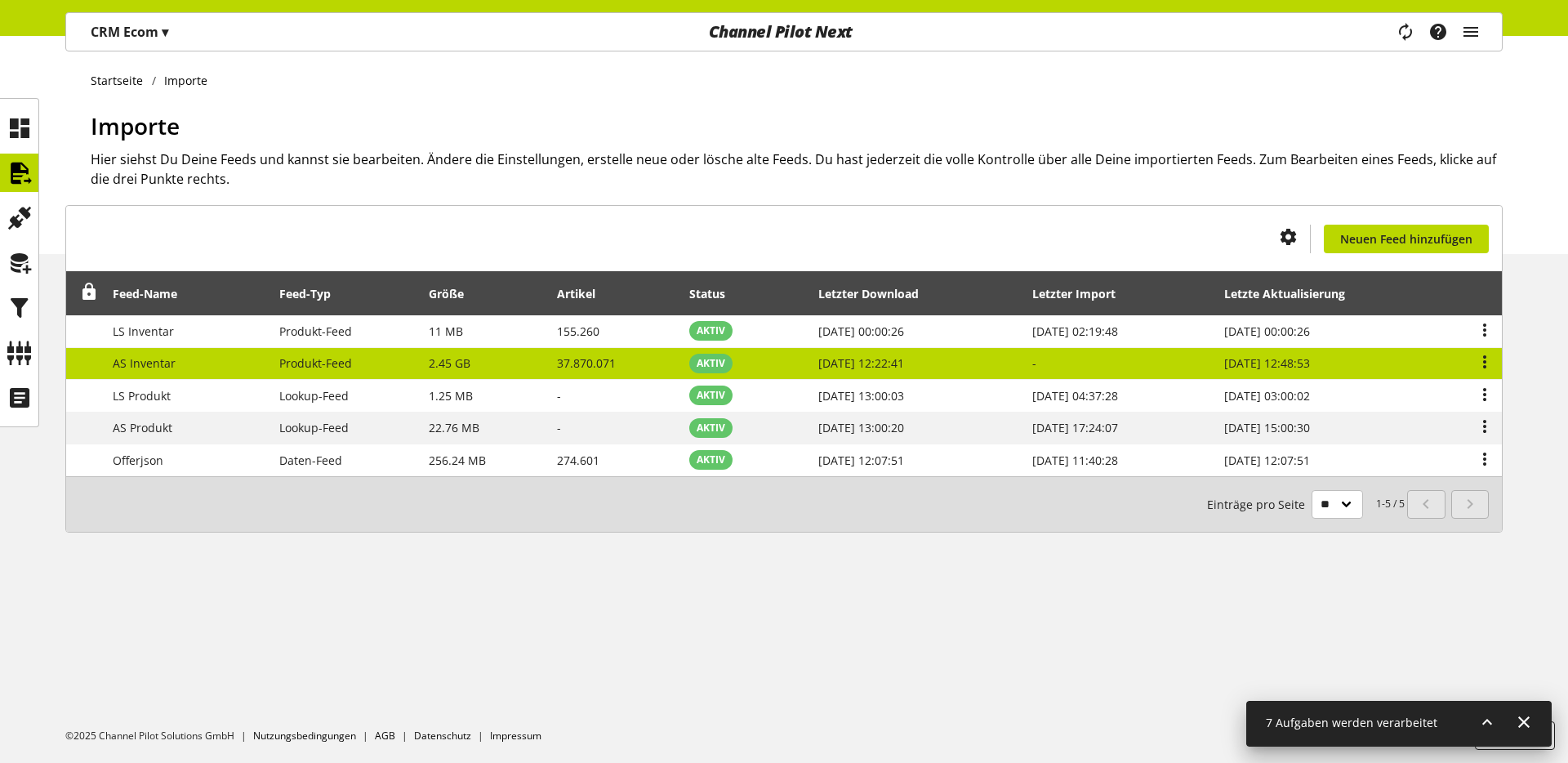
click at [209, 363] on td "AS Inventar" at bounding box center [187, 364] width 167 height 33
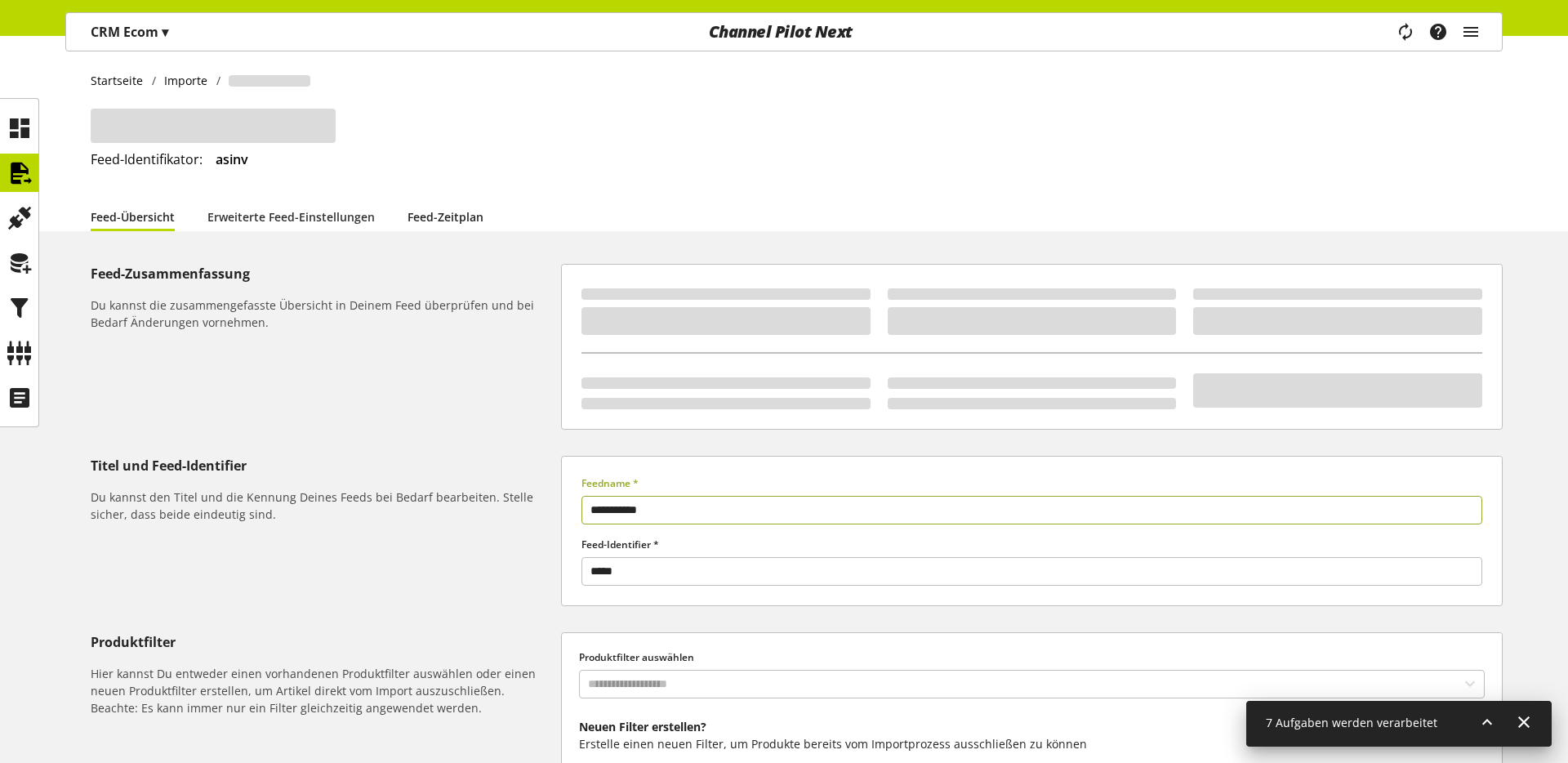
click at [428, 212] on link "Feed-Zeitplan" at bounding box center [446, 217] width 76 height 17
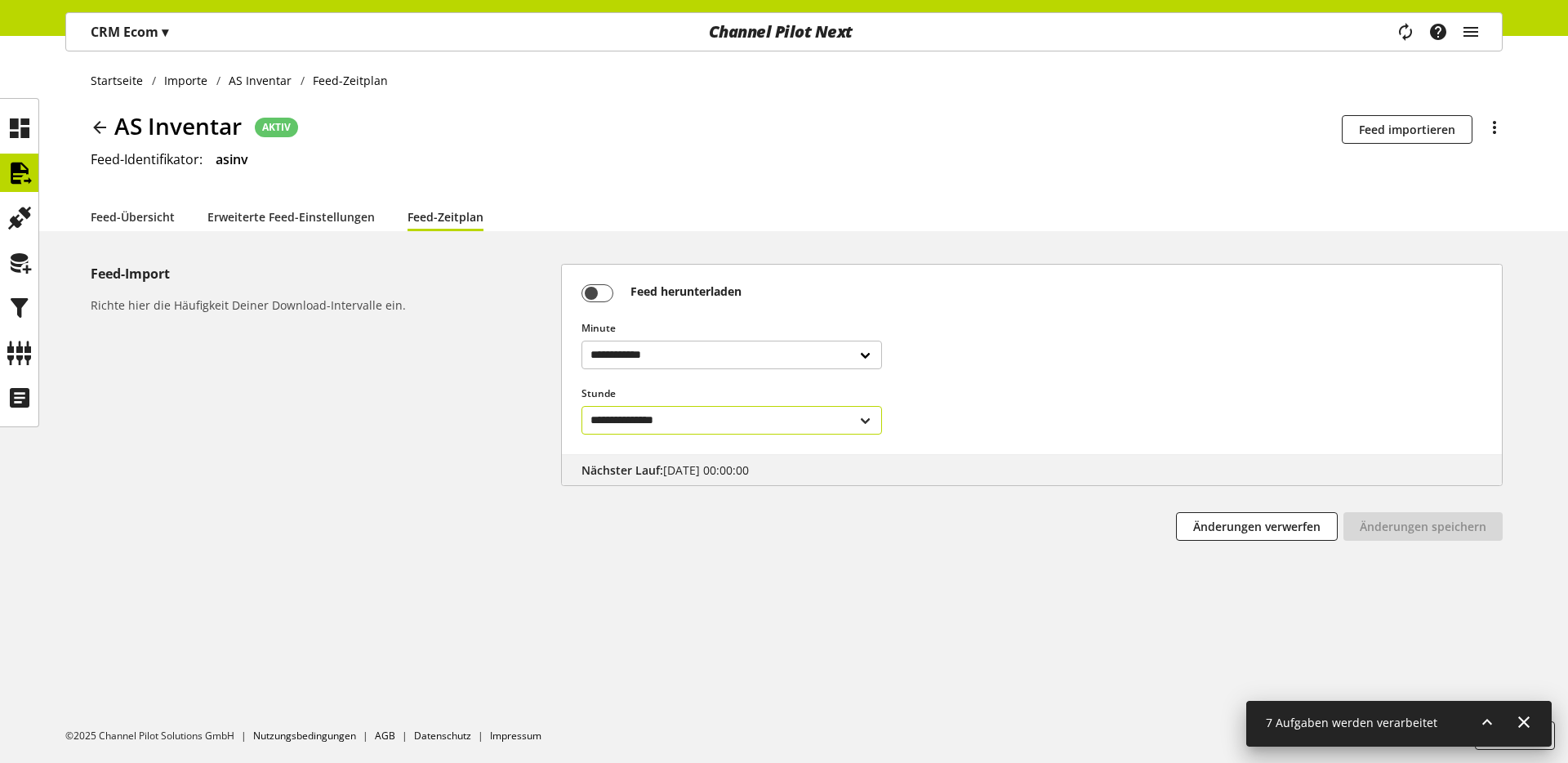
click at [655, 420] on select "**********" at bounding box center [732, 420] width 300 height 29
select select "*"
click at [1234, 513] on button "Änderungen speichern" at bounding box center [1423, 527] width 159 height 29
click at [102, 126] on icon at bounding box center [99, 127] width 19 height 30
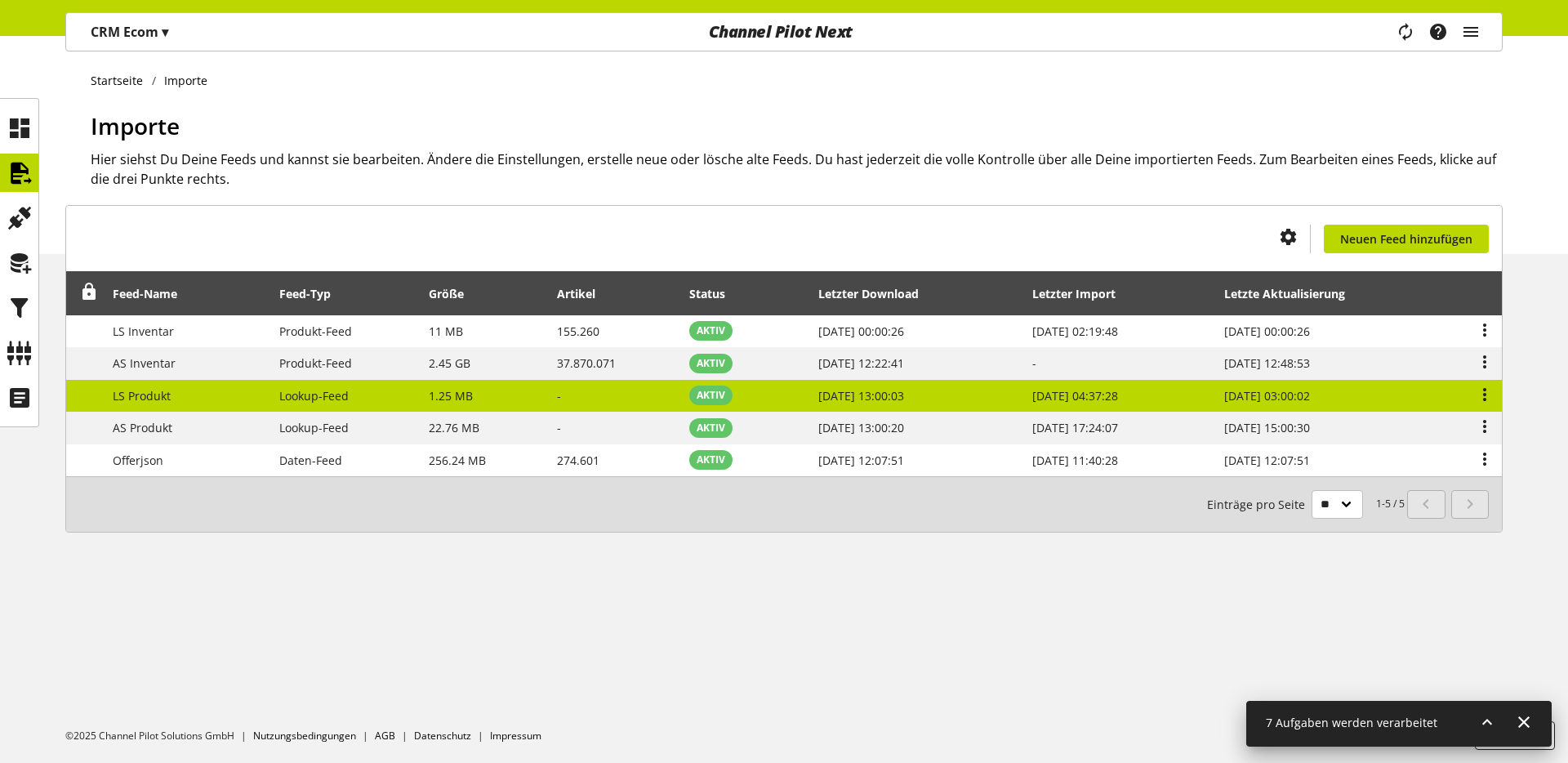
click at [204, 393] on td "LS Produkt" at bounding box center [187, 396] width 167 height 33
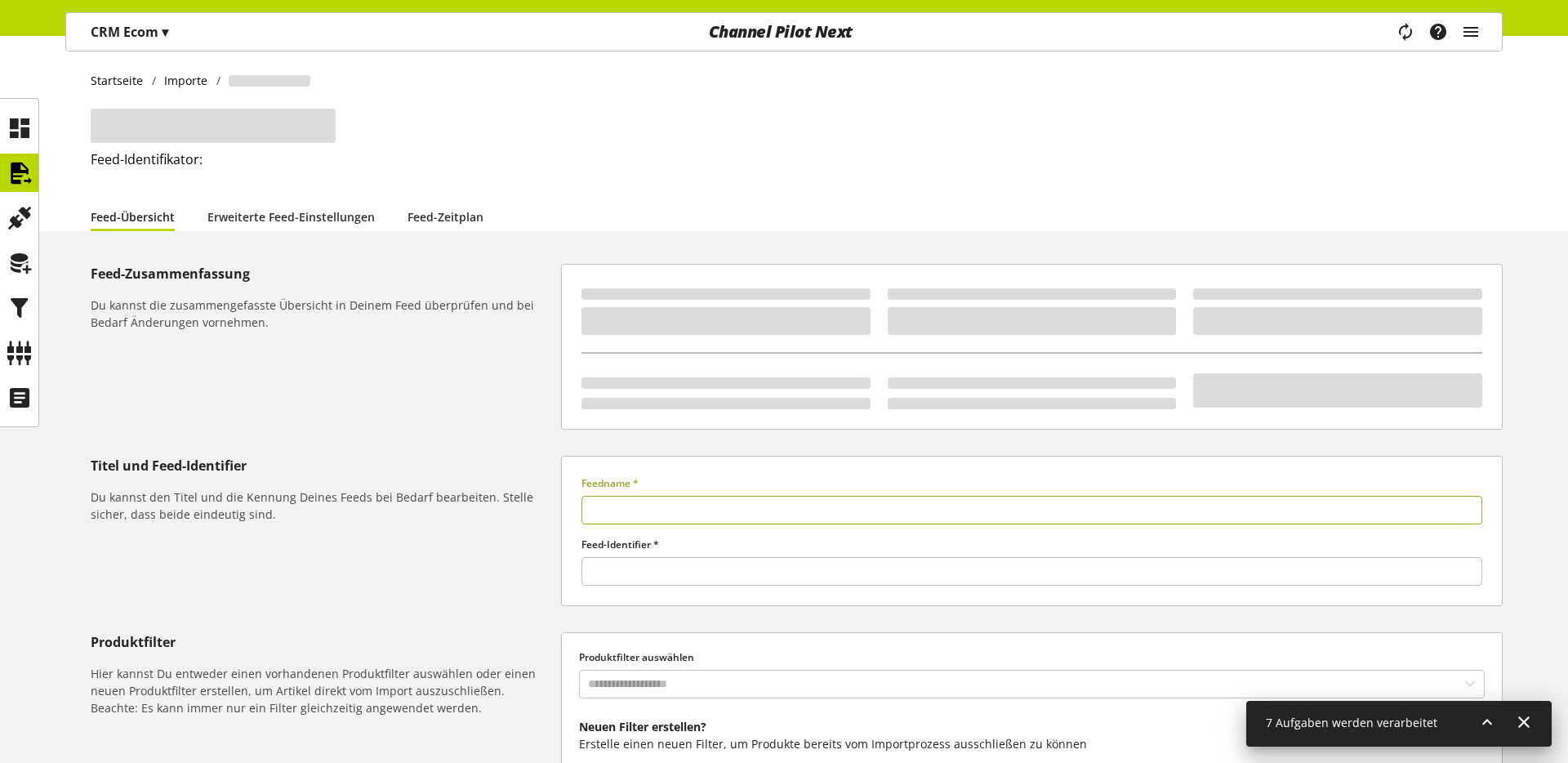
type input "**********"
type input "******"
click at [411, 214] on link "Feed-Zeitplan" at bounding box center [446, 217] width 76 height 17
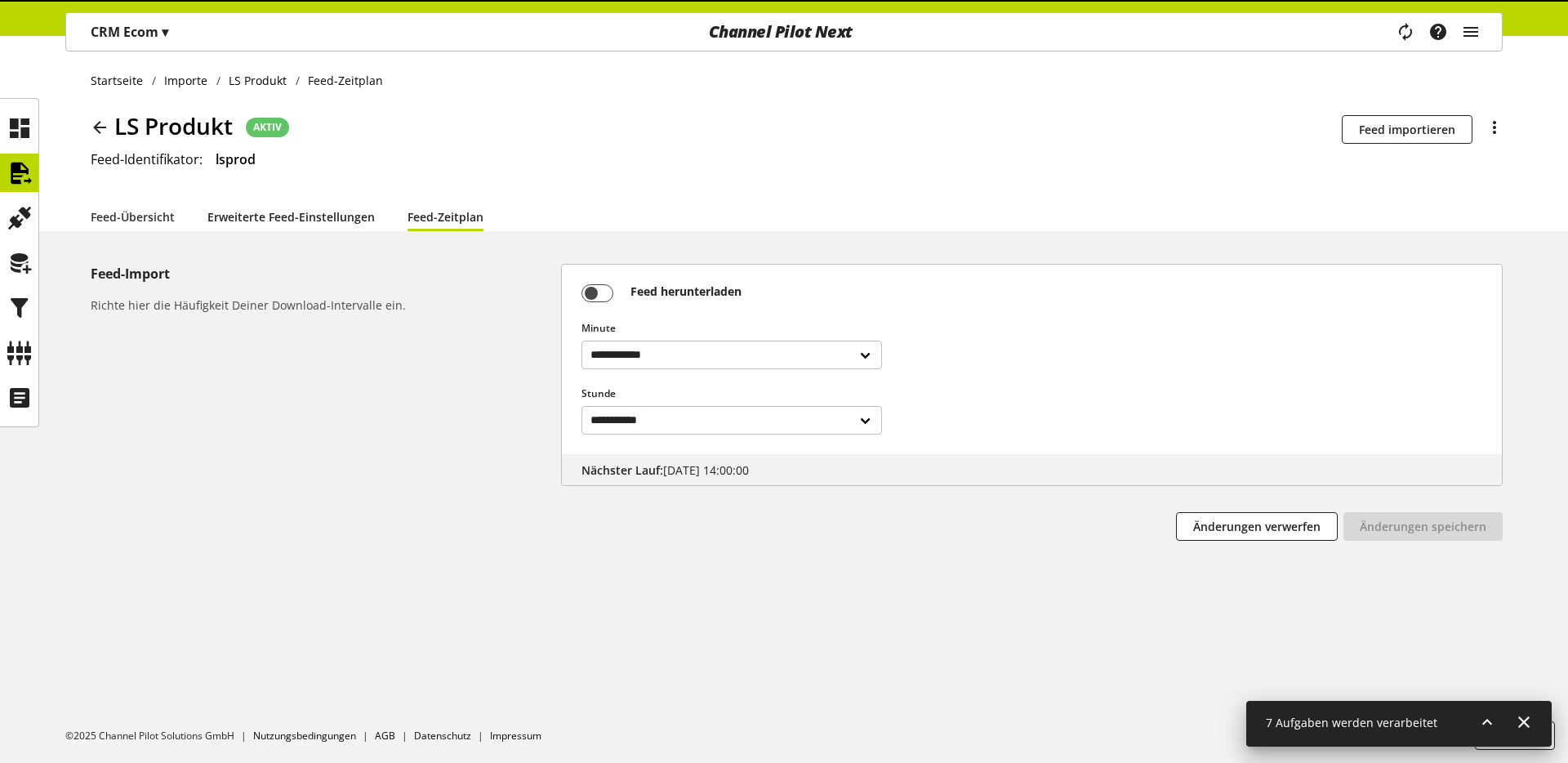
click at [313, 214] on link "Erweiterte Feed-Einstellungen" at bounding box center [291, 217] width 167 height 17
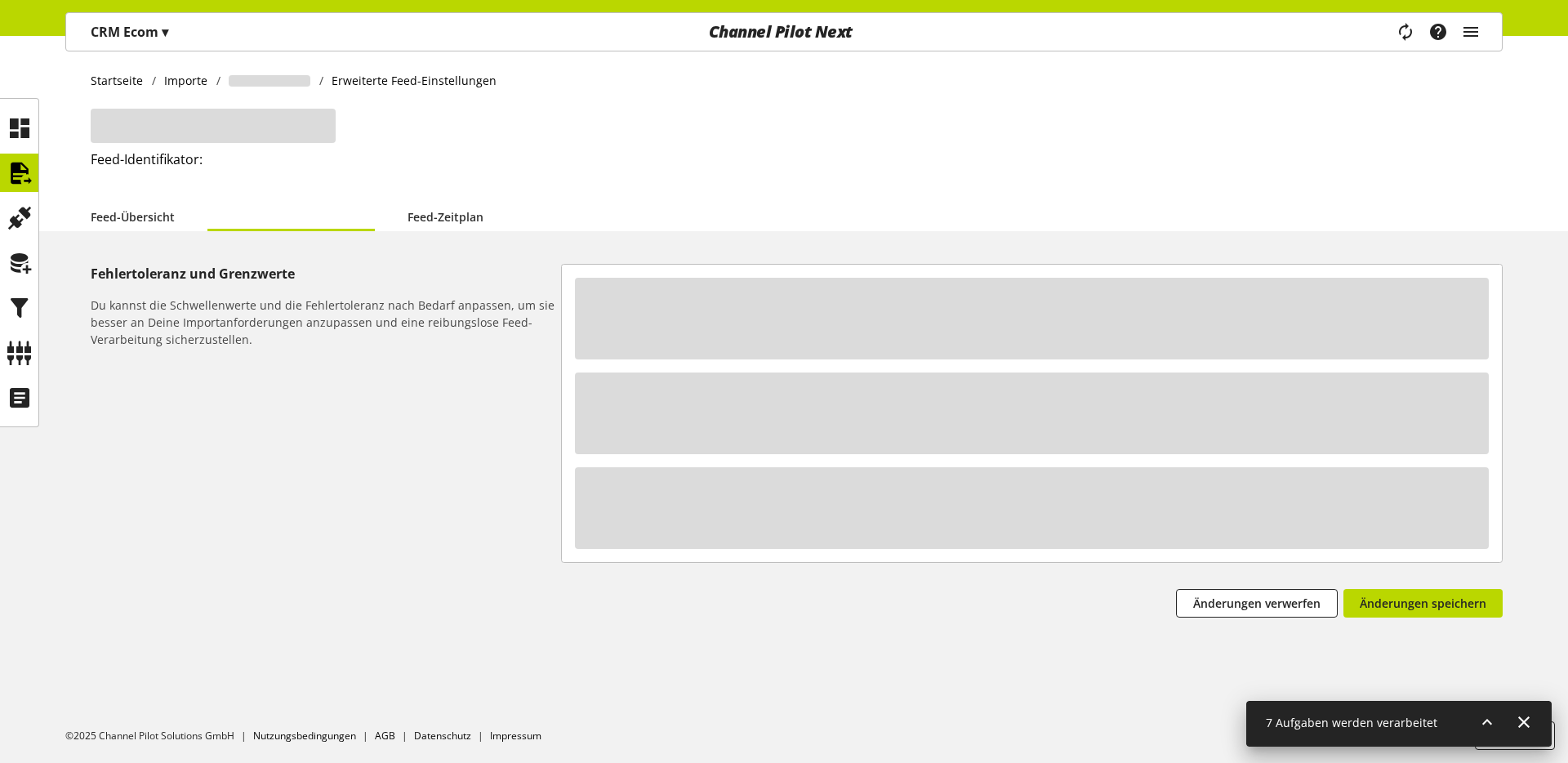
select select "********"
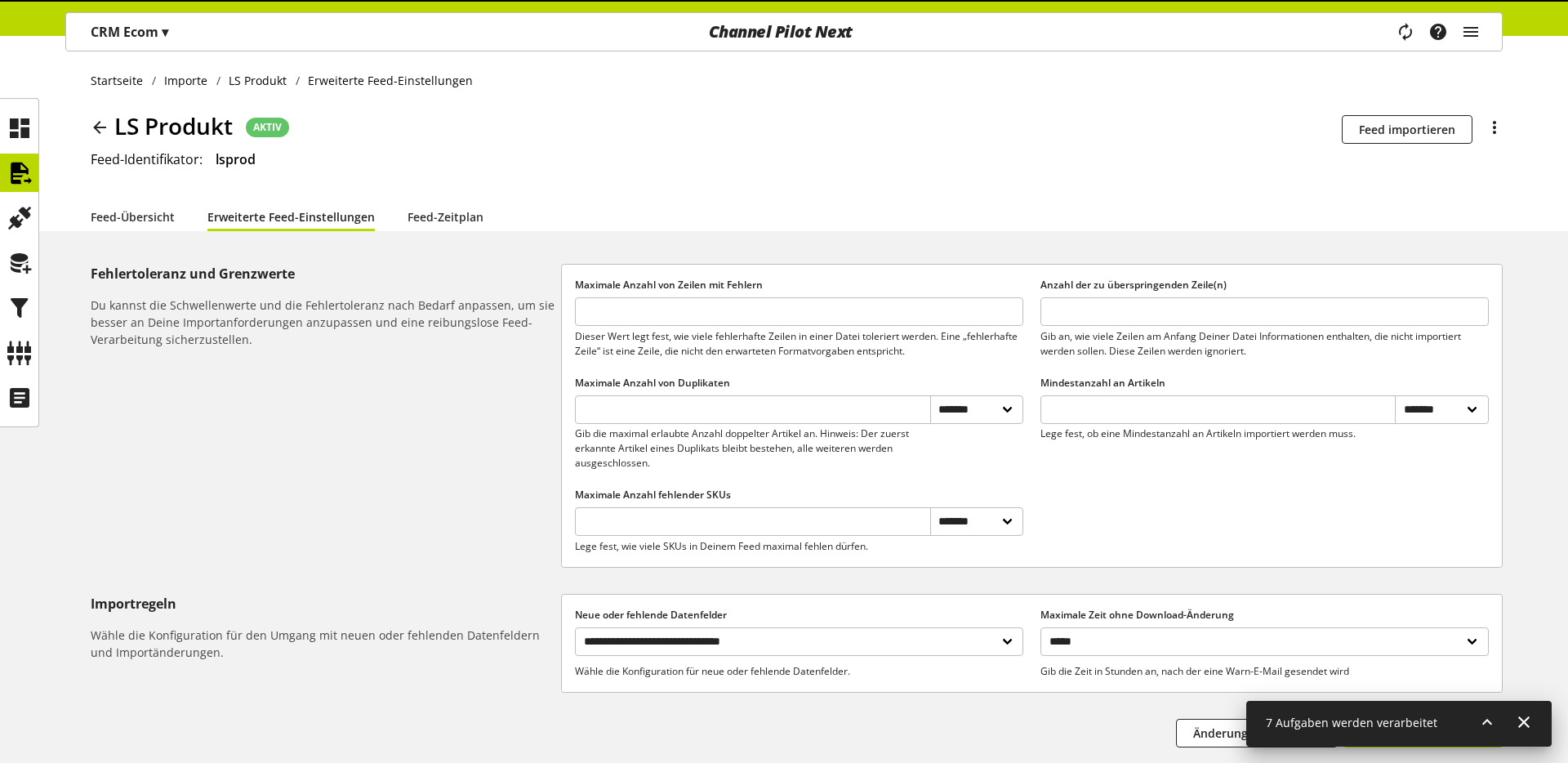
click at [438, 231] on div "**********" at bounding box center [784, 451] width 1568 height 832
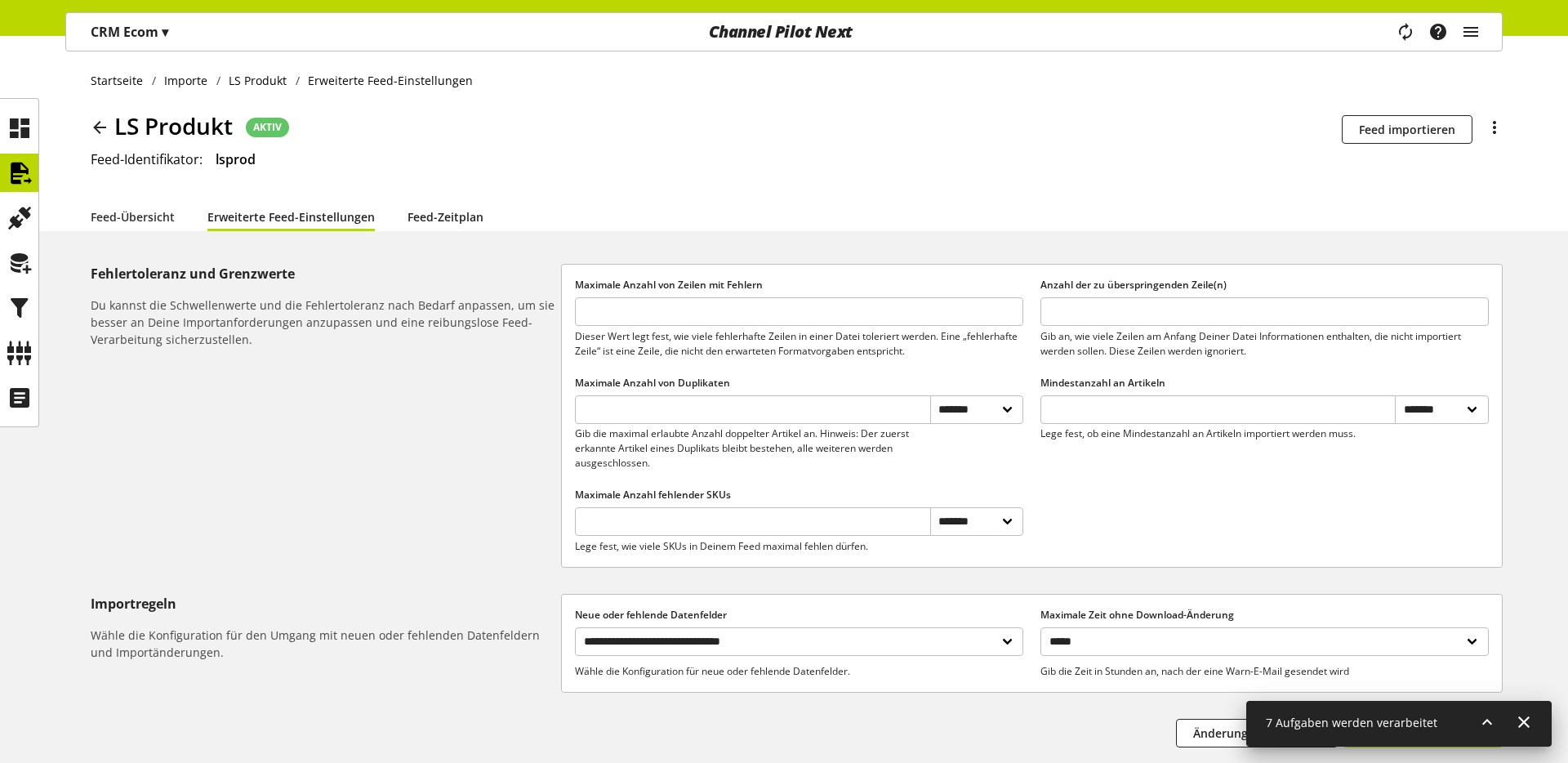
click at [446, 226] on link "Feed-Zeitplan" at bounding box center [446, 217] width 76 height 17
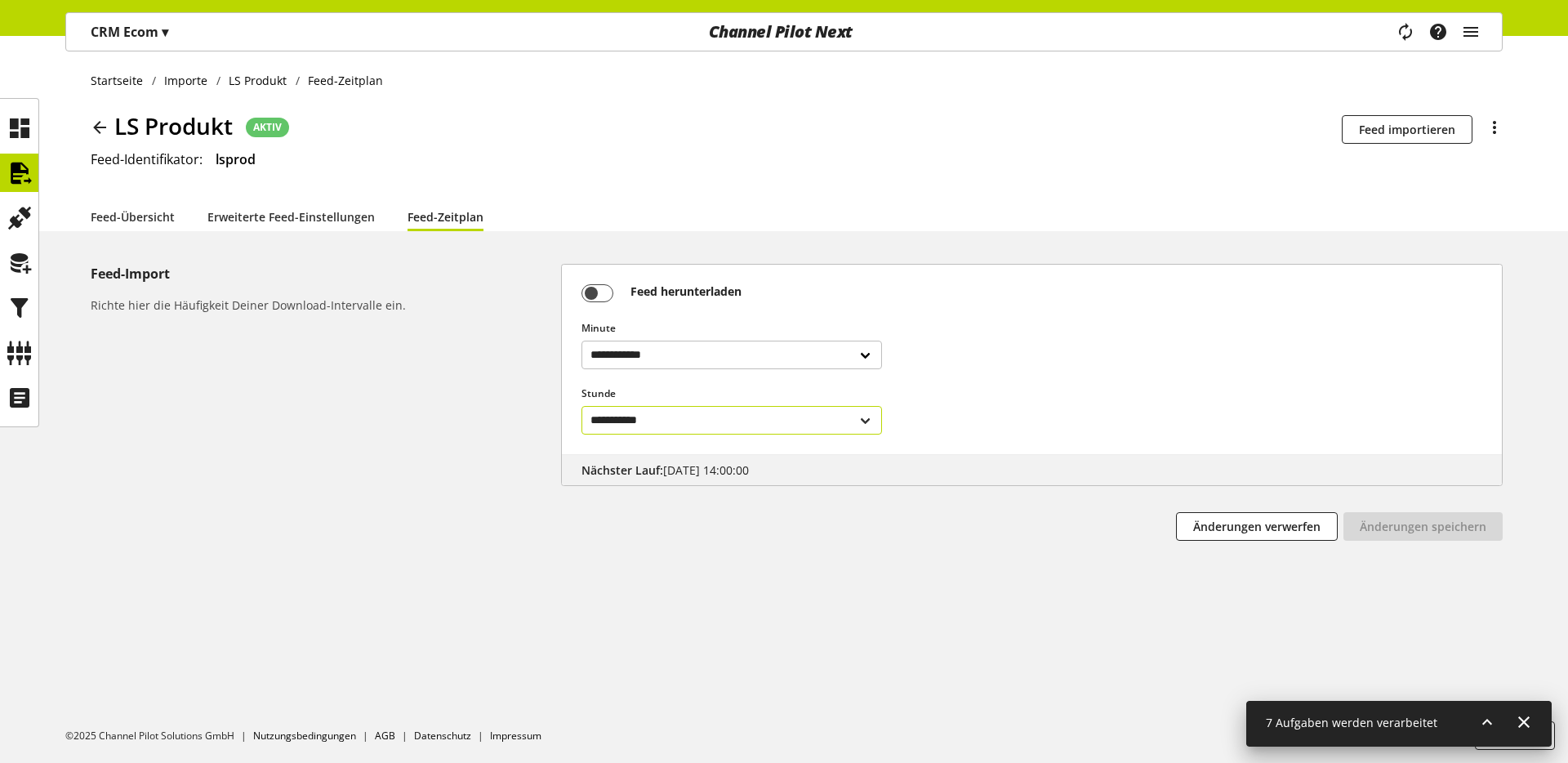
click at [752, 415] on select "**********" at bounding box center [732, 420] width 300 height 29
select select "****"
click at [1234, 528] on span "Änderungen speichern" at bounding box center [1423, 526] width 127 height 17
click at [97, 124] on icon at bounding box center [99, 127] width 19 height 30
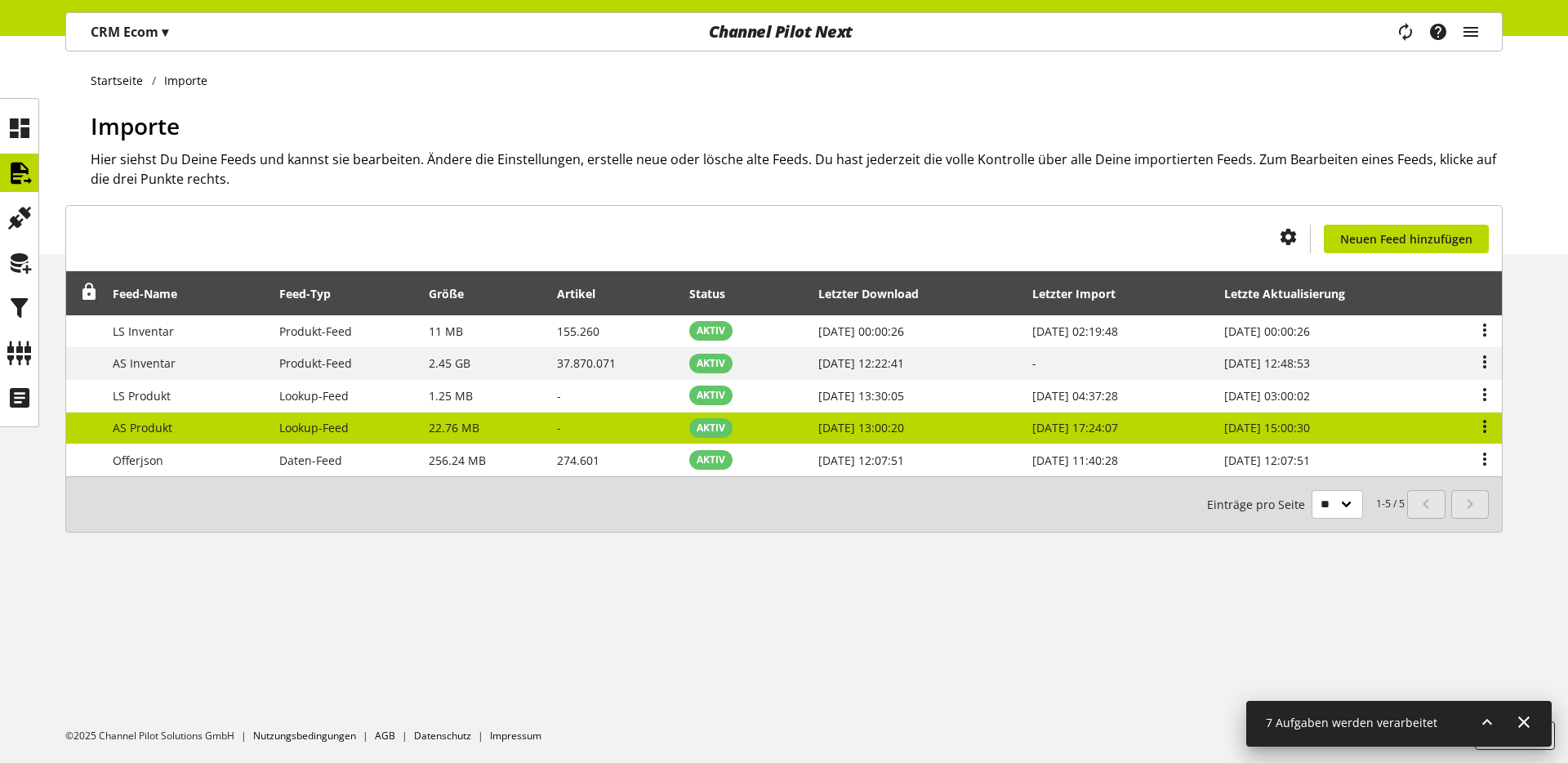
click at [156, 417] on td "AS Produkt" at bounding box center [187, 429] width 167 height 33
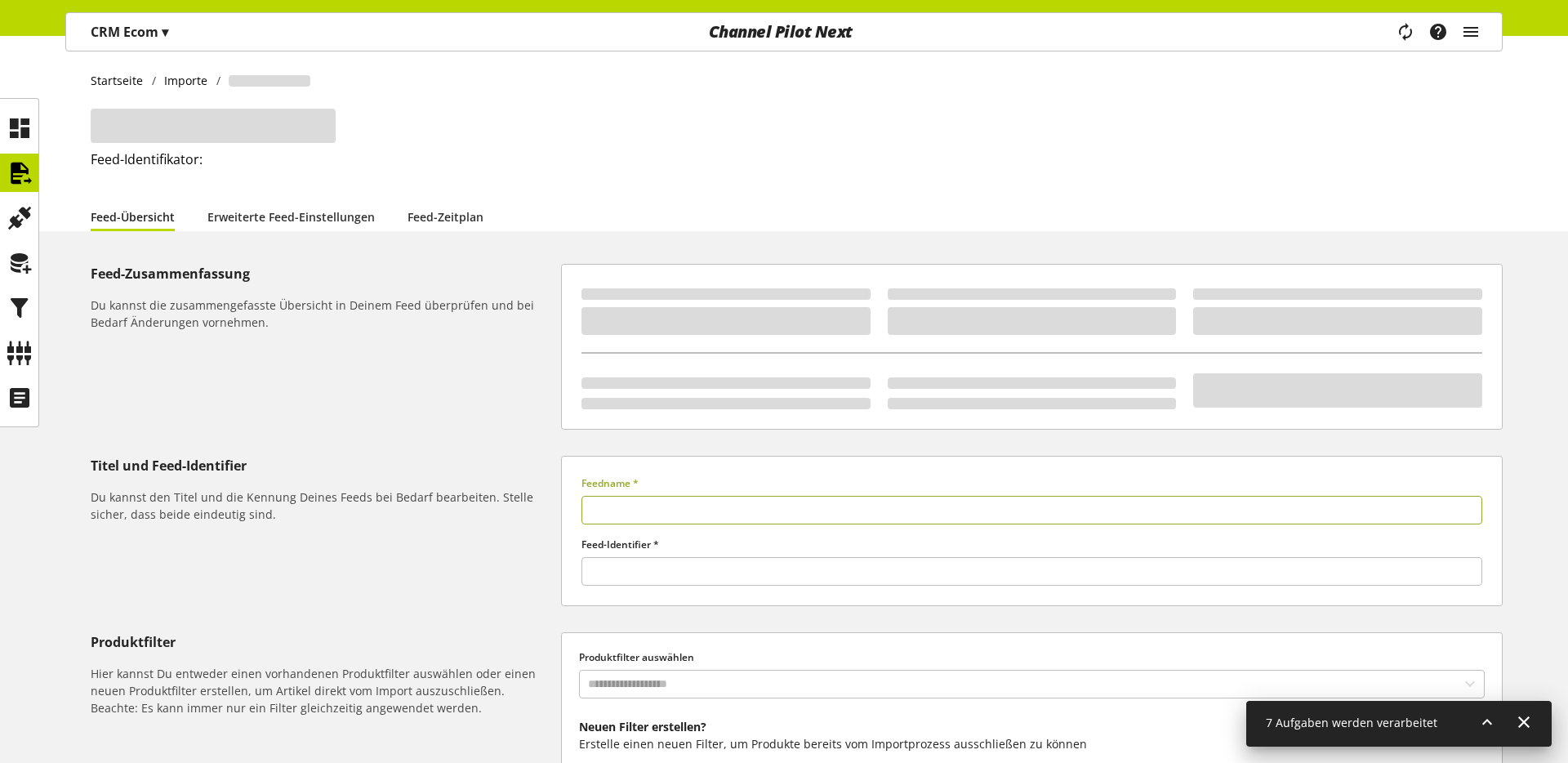
type input "**********"
type input "******"
click at [445, 231] on div "**********" at bounding box center [784, 511] width 1568 height 951
click at [459, 213] on link "Feed-Zeitplan" at bounding box center [446, 217] width 76 height 17
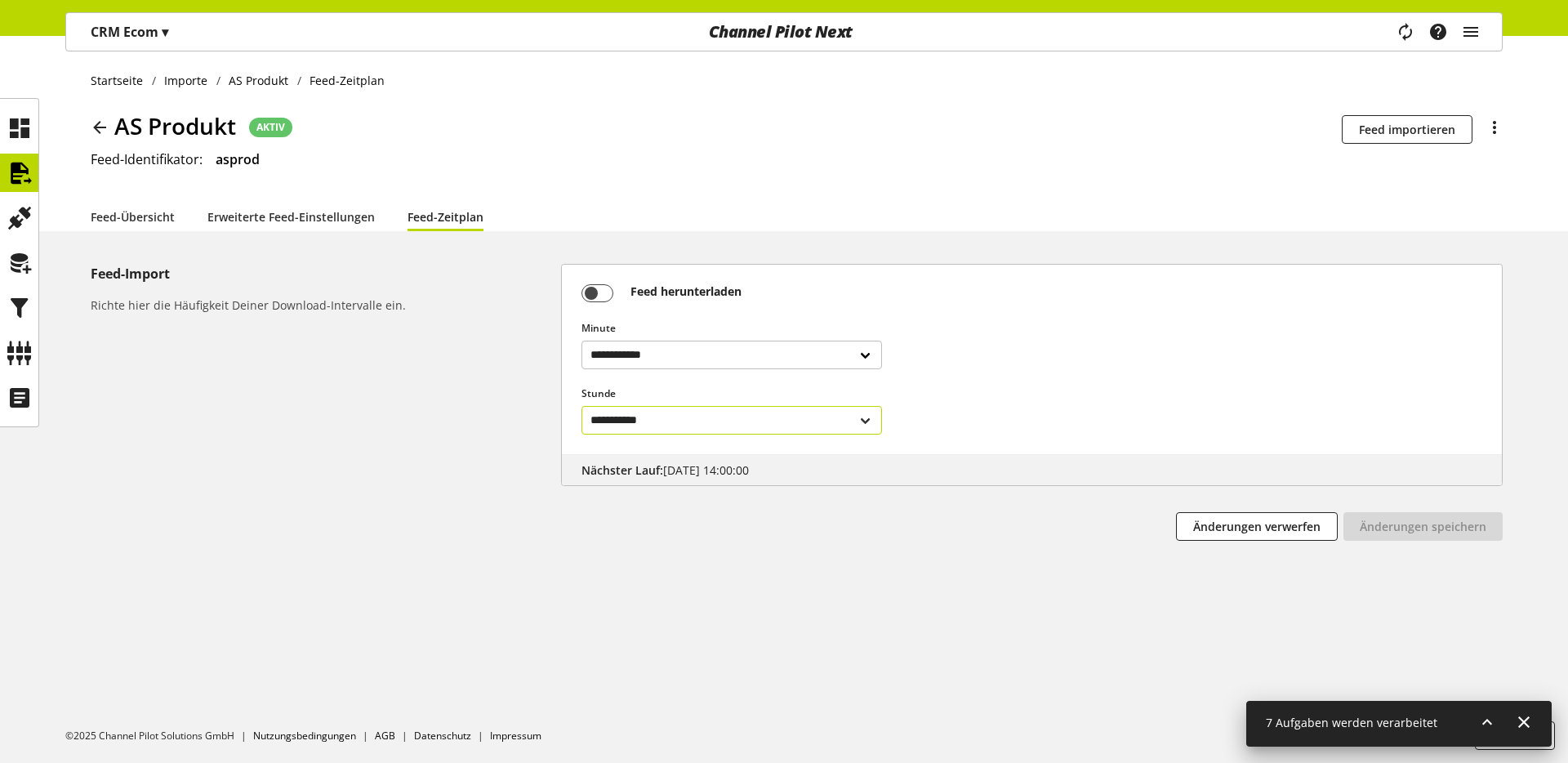
click at [836, 423] on select "**********" at bounding box center [732, 420] width 300 height 29
select select "****"
click at [1234, 535] on button "Änderungen speichern" at bounding box center [1423, 527] width 159 height 29
click at [96, 125] on icon at bounding box center [99, 127] width 19 height 30
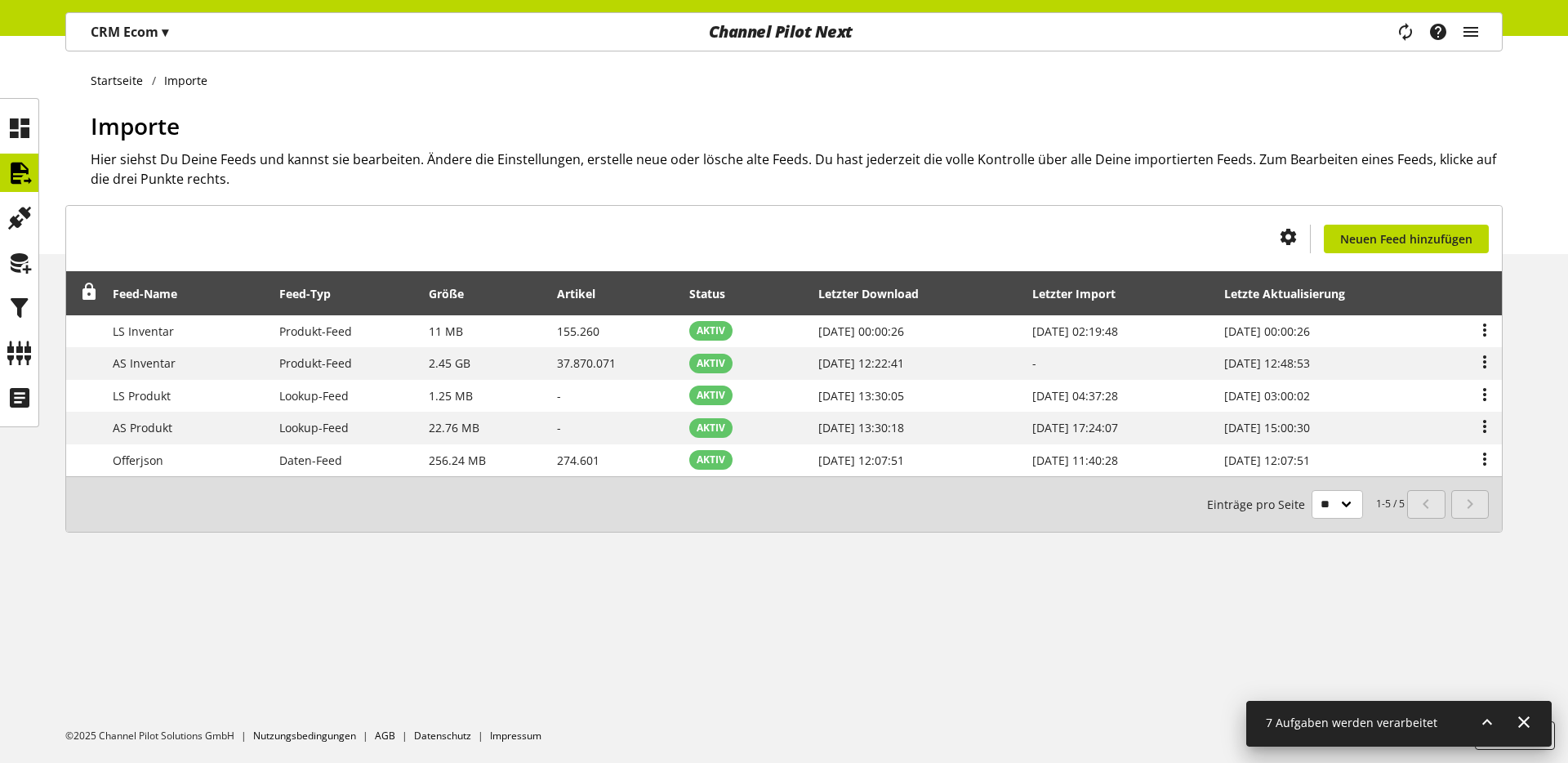
click at [1234, 592] on icon at bounding box center [1487, 722] width 19 height 30
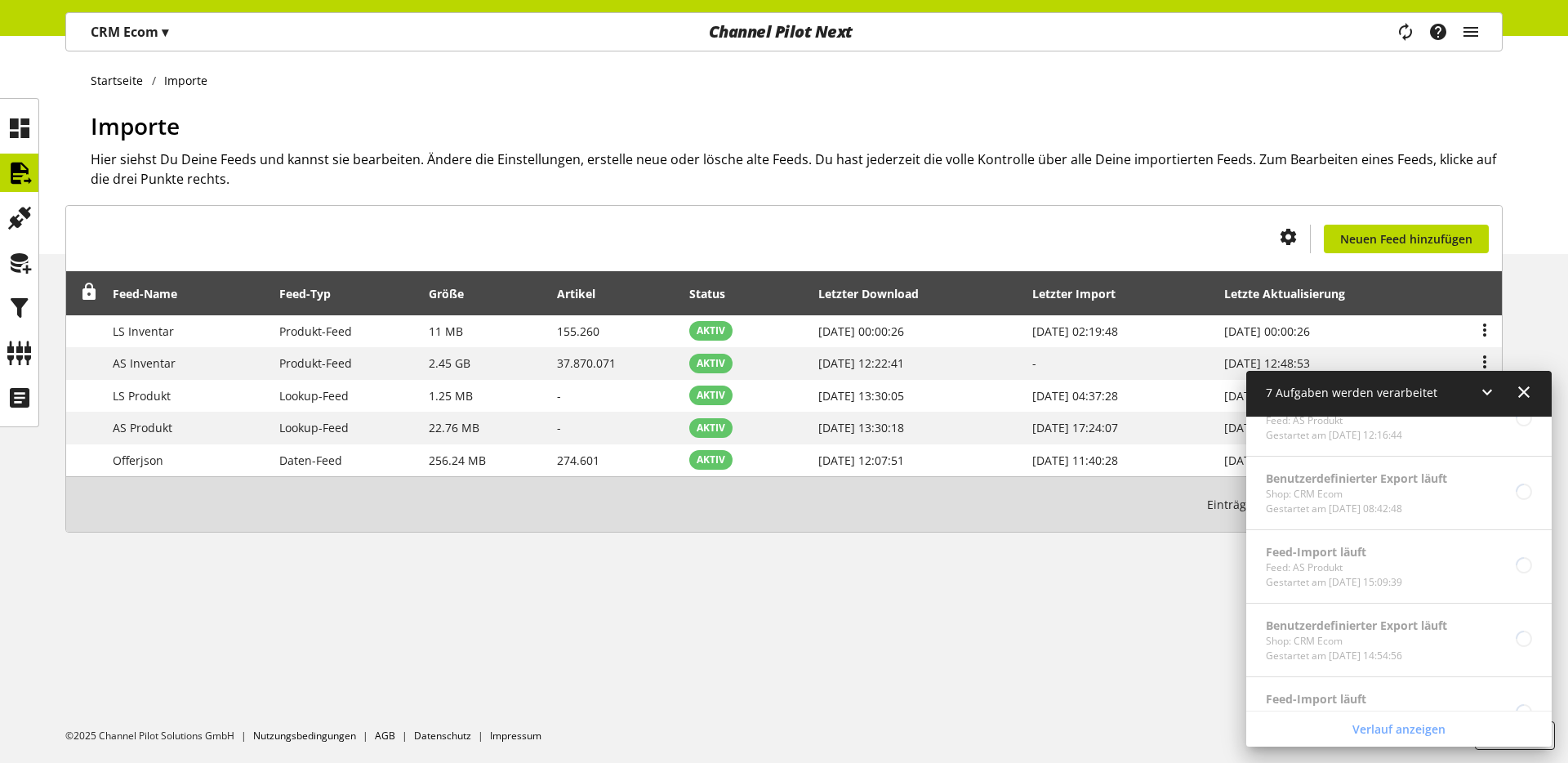
scroll to position [441, 0]
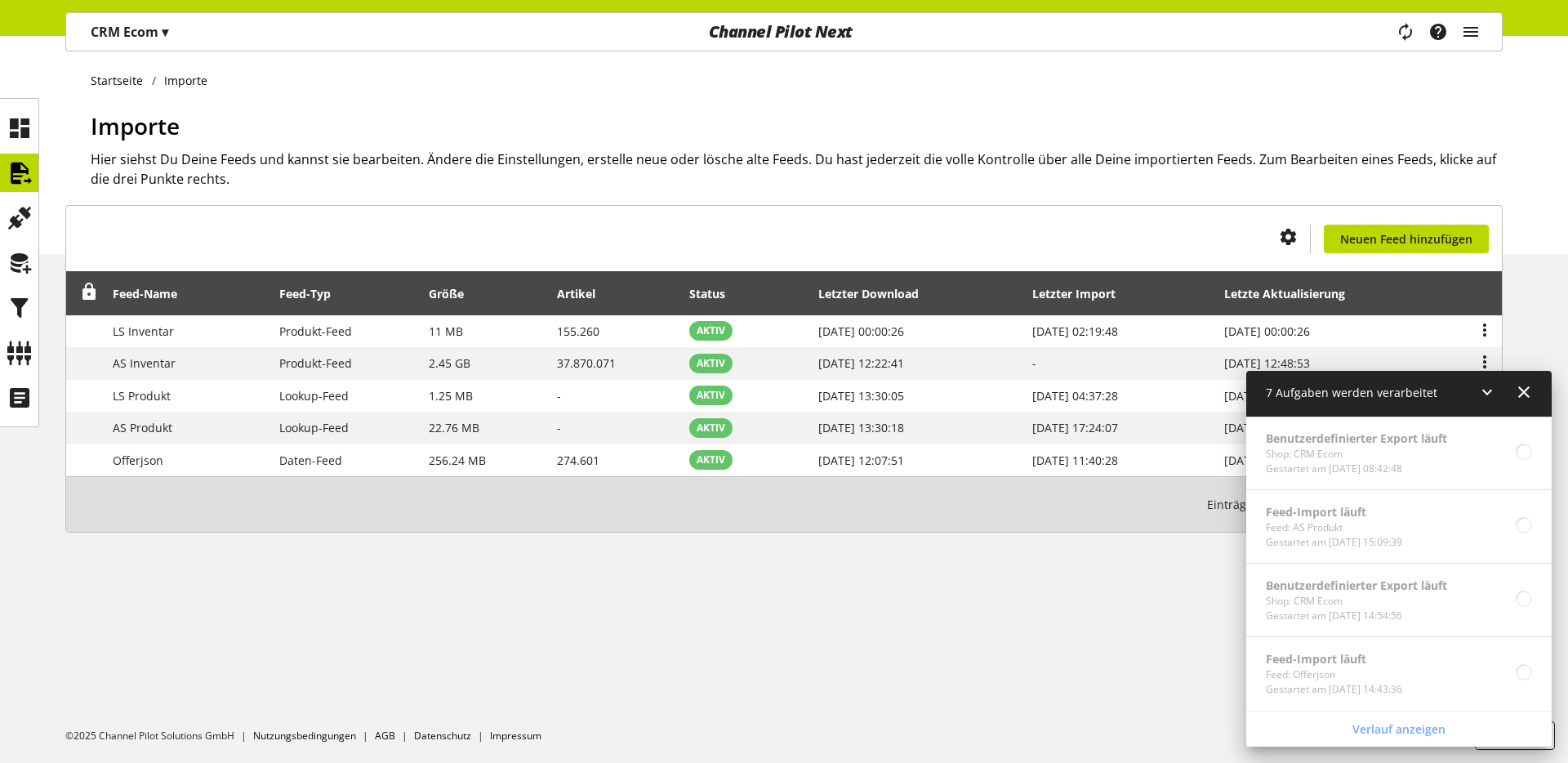
click at [1234, 534] on div "Feed-Import läuft Feed: AS Produkt Gestartet am [DATE] 15:09:39" at bounding box center [1399, 526] width 305 height 74
click at [1234, 400] on icon at bounding box center [1523, 392] width 19 height 30
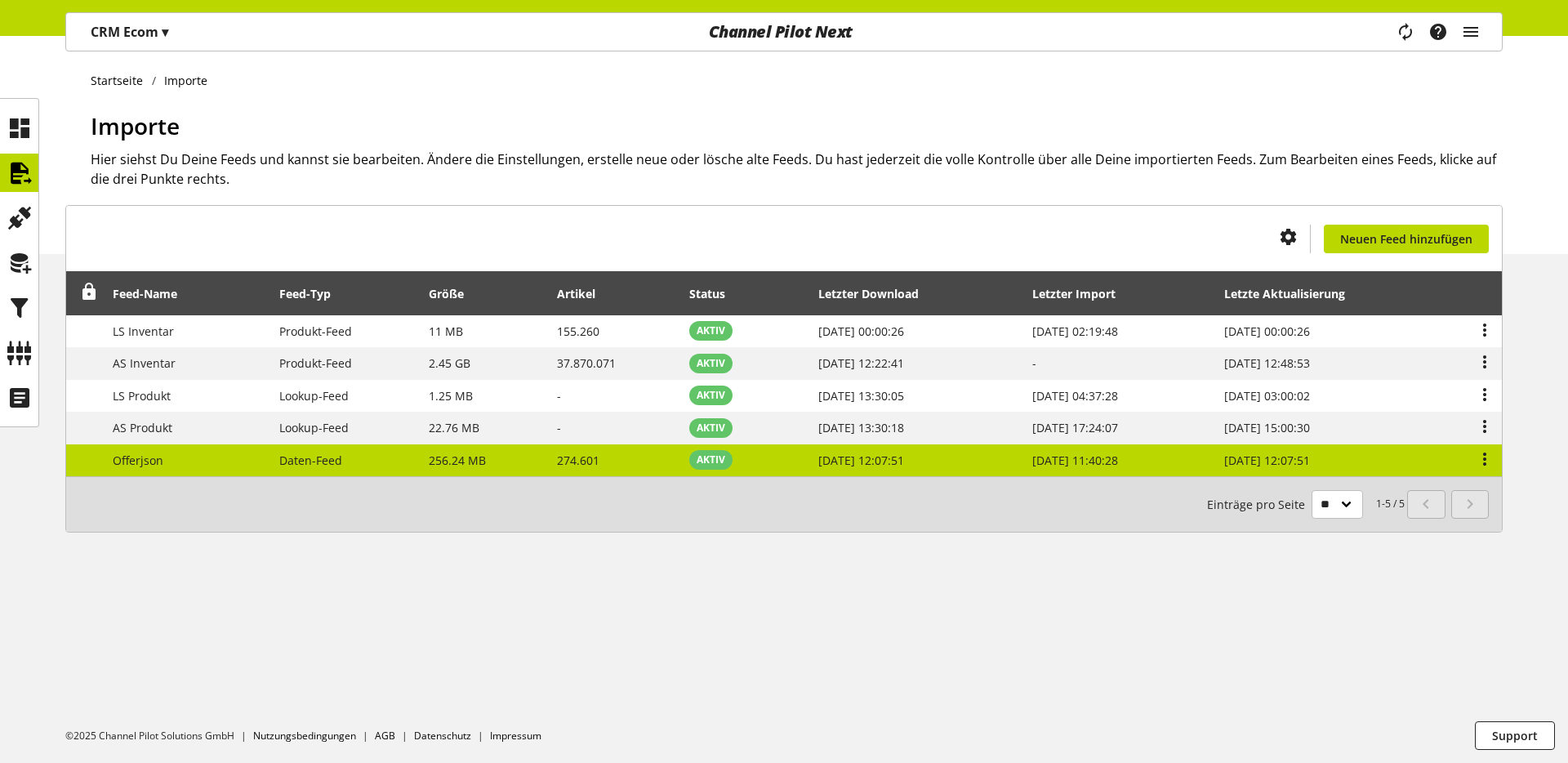
click at [249, 464] on td "Offerjson" at bounding box center [187, 460] width 167 height 32
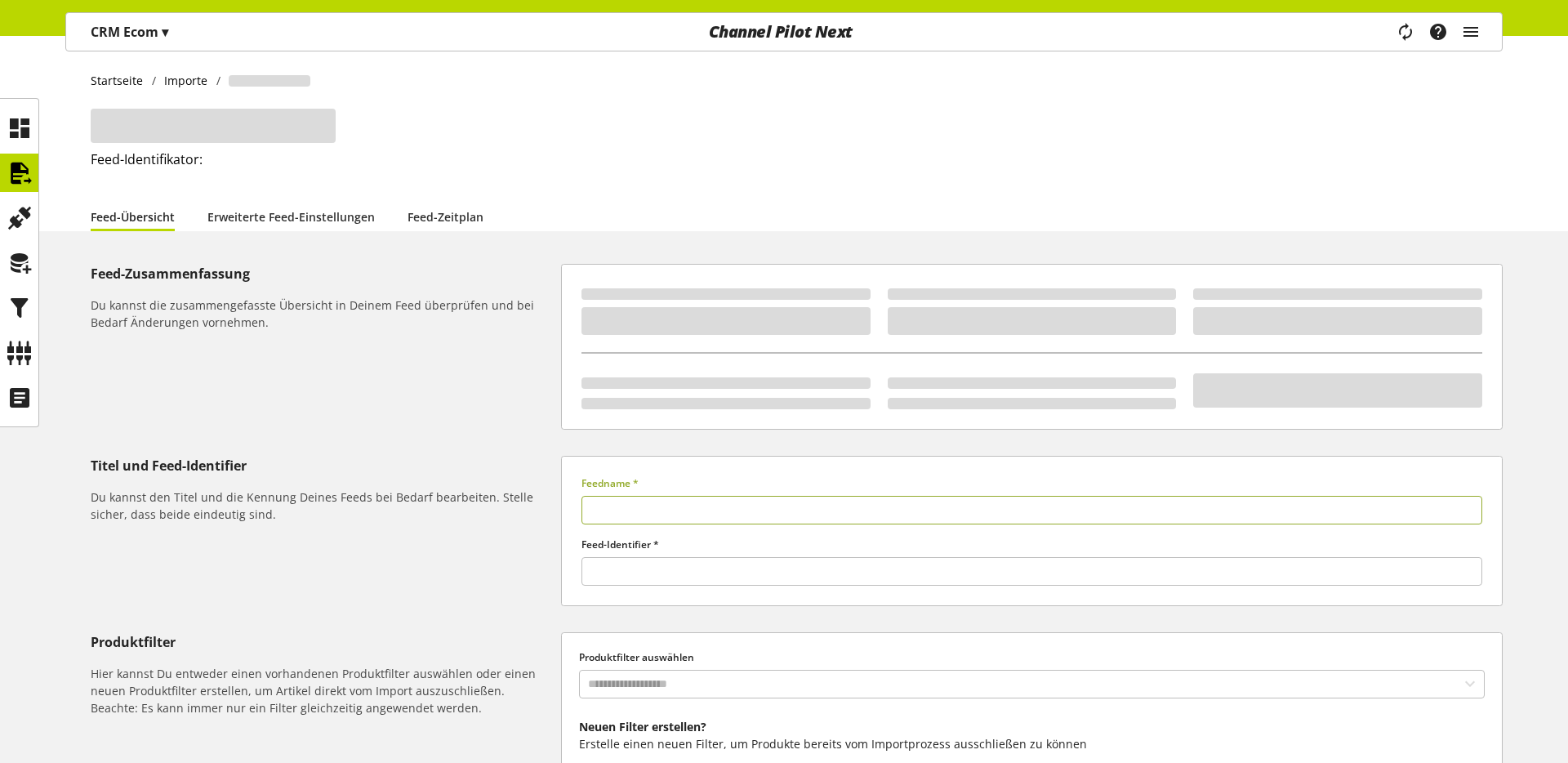
type input "*********"
type input "*****"
click at [431, 216] on link "Feed-Zeitplan" at bounding box center [446, 217] width 76 height 17
select select "****"
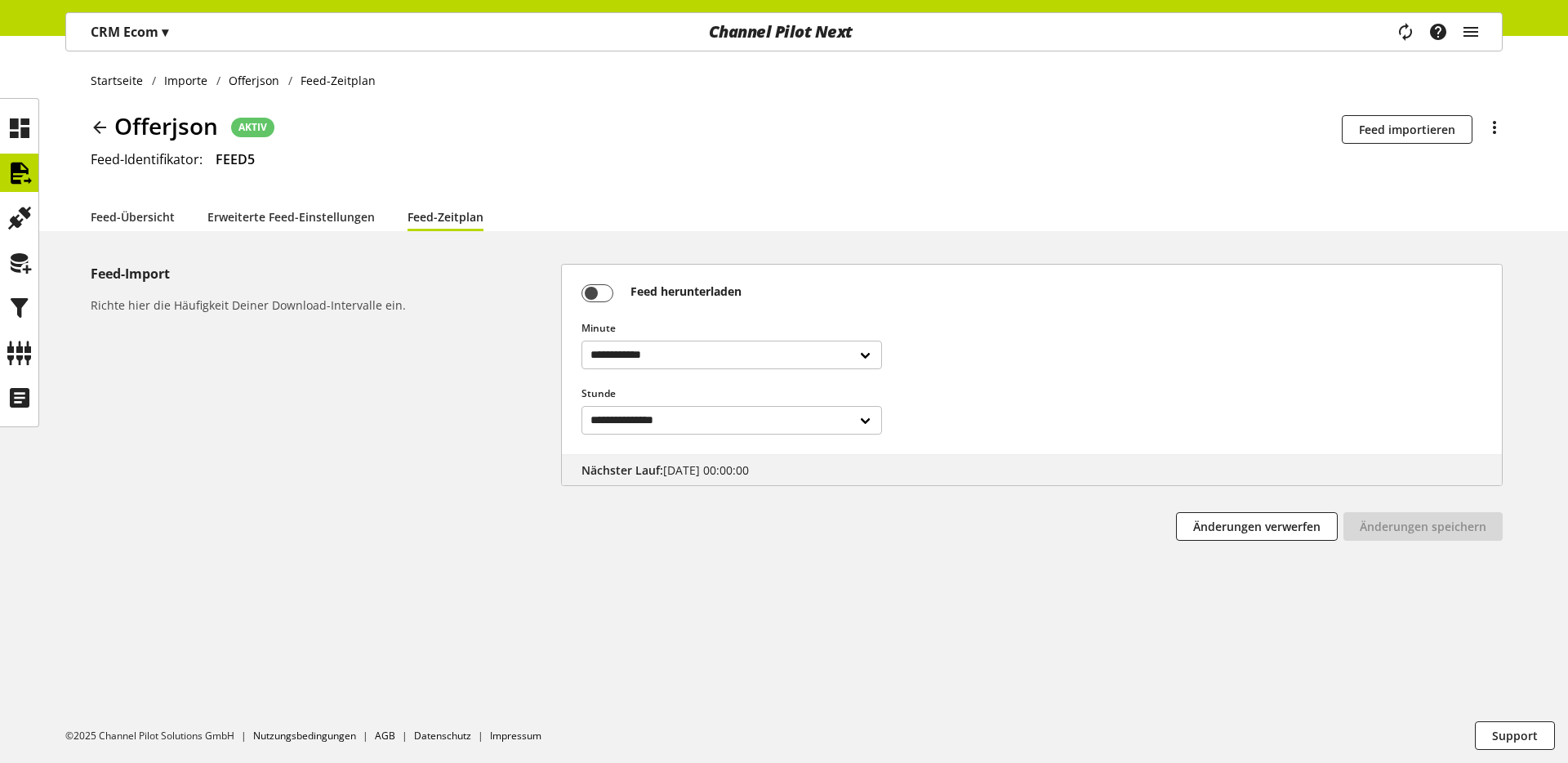
click at [93, 128] on icon at bounding box center [99, 127] width 19 height 30
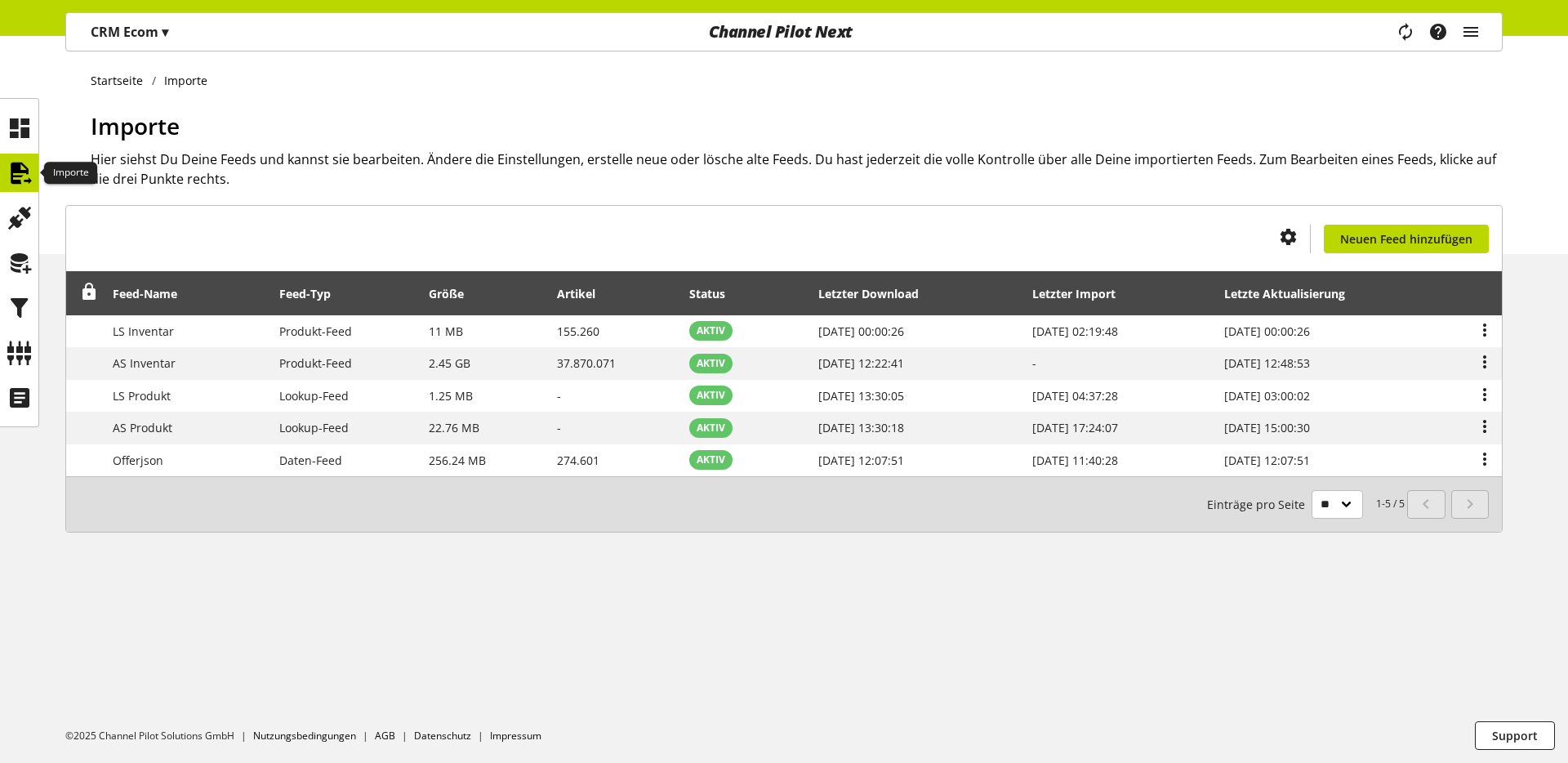
click at [30, 173] on icon at bounding box center [19, 173] width 26 height 33
click at [16, 345] on icon at bounding box center [19, 353] width 26 height 33
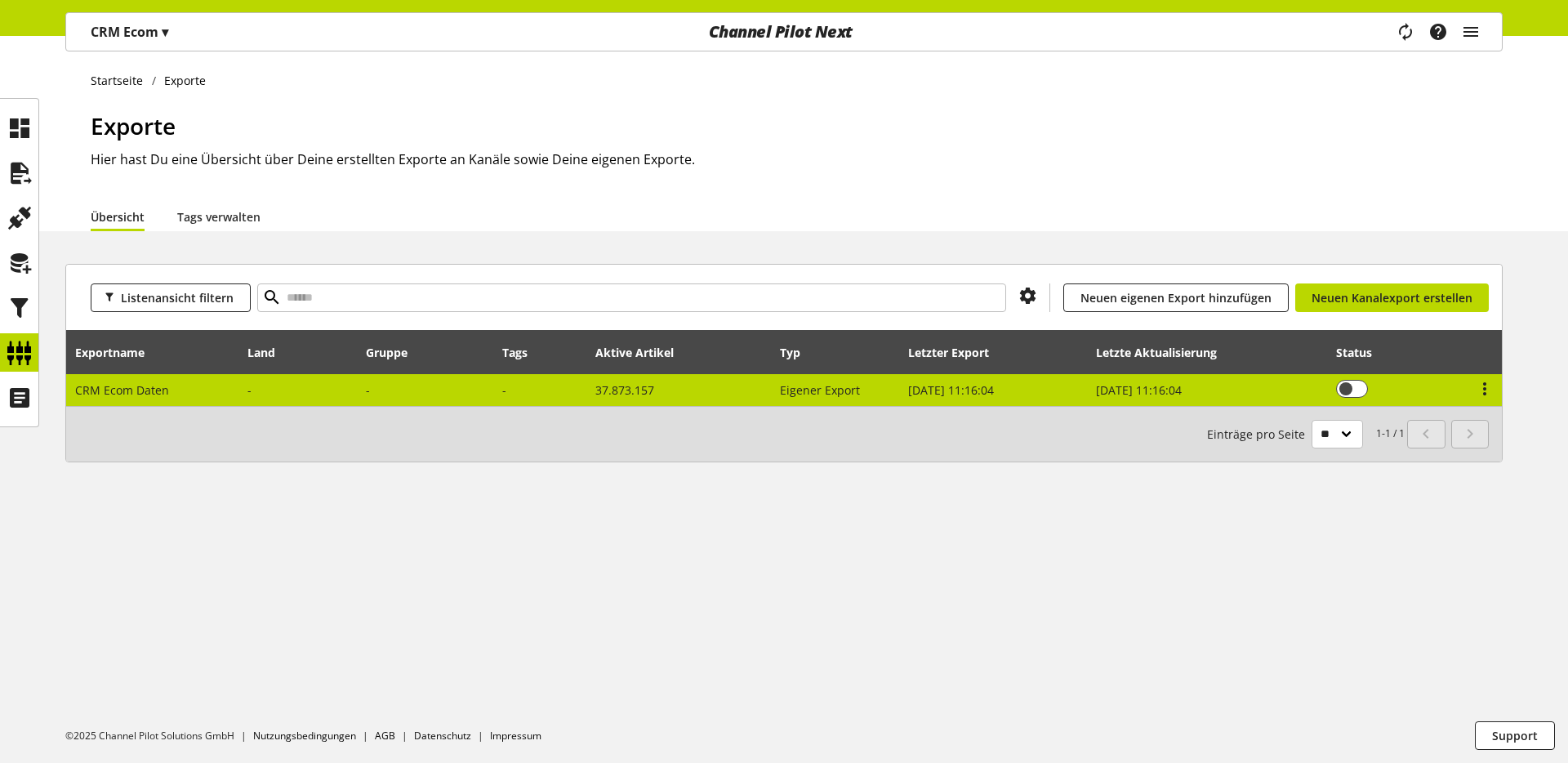
click at [220, 384] on td "CRM Ecom Daten" at bounding box center [152, 390] width 173 height 32
select select "********"
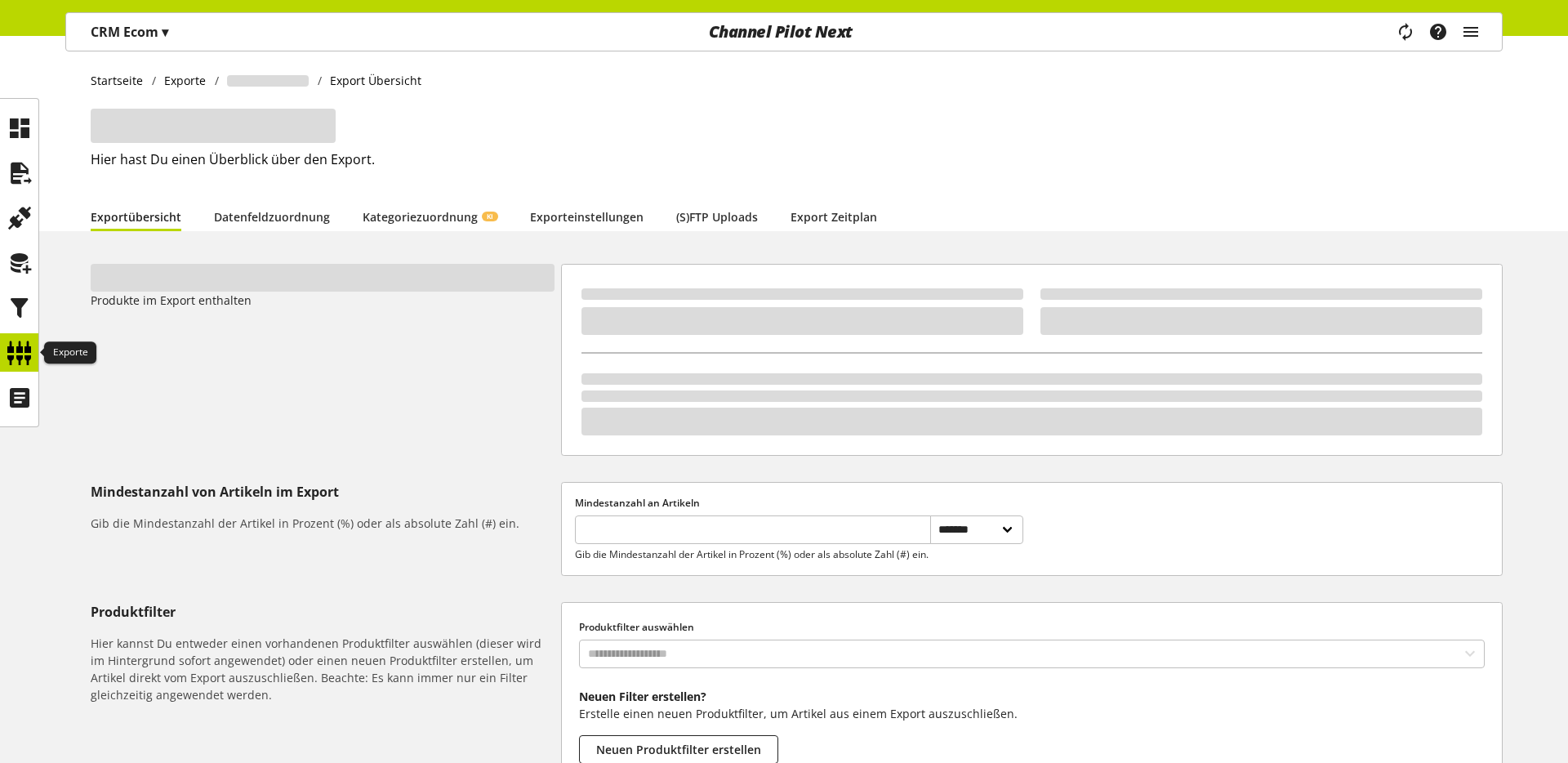
click at [18, 347] on icon at bounding box center [19, 353] width 26 height 33
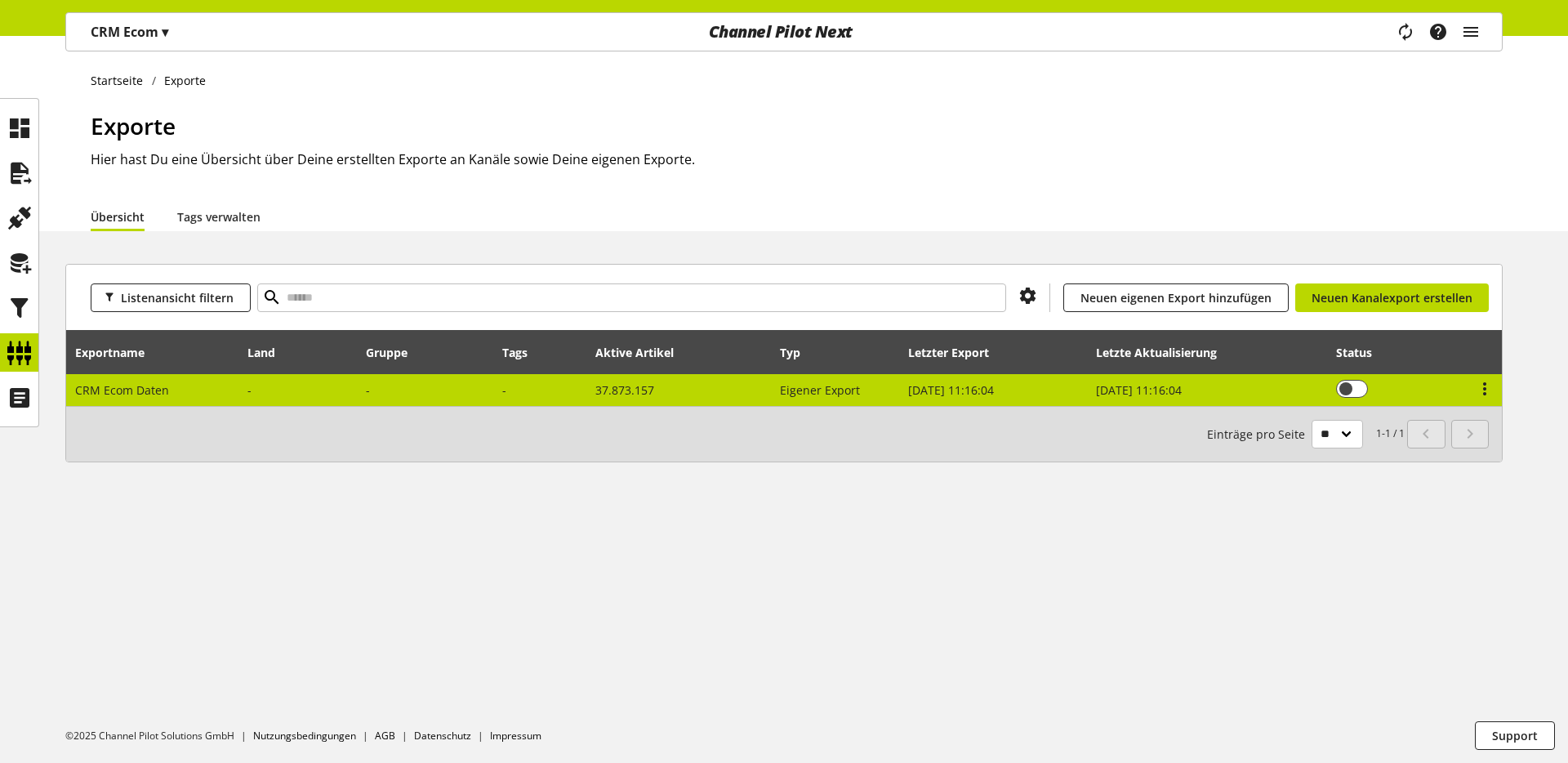
click at [231, 388] on td "CRM Ecom Daten" at bounding box center [152, 390] width 173 height 32
select select "********"
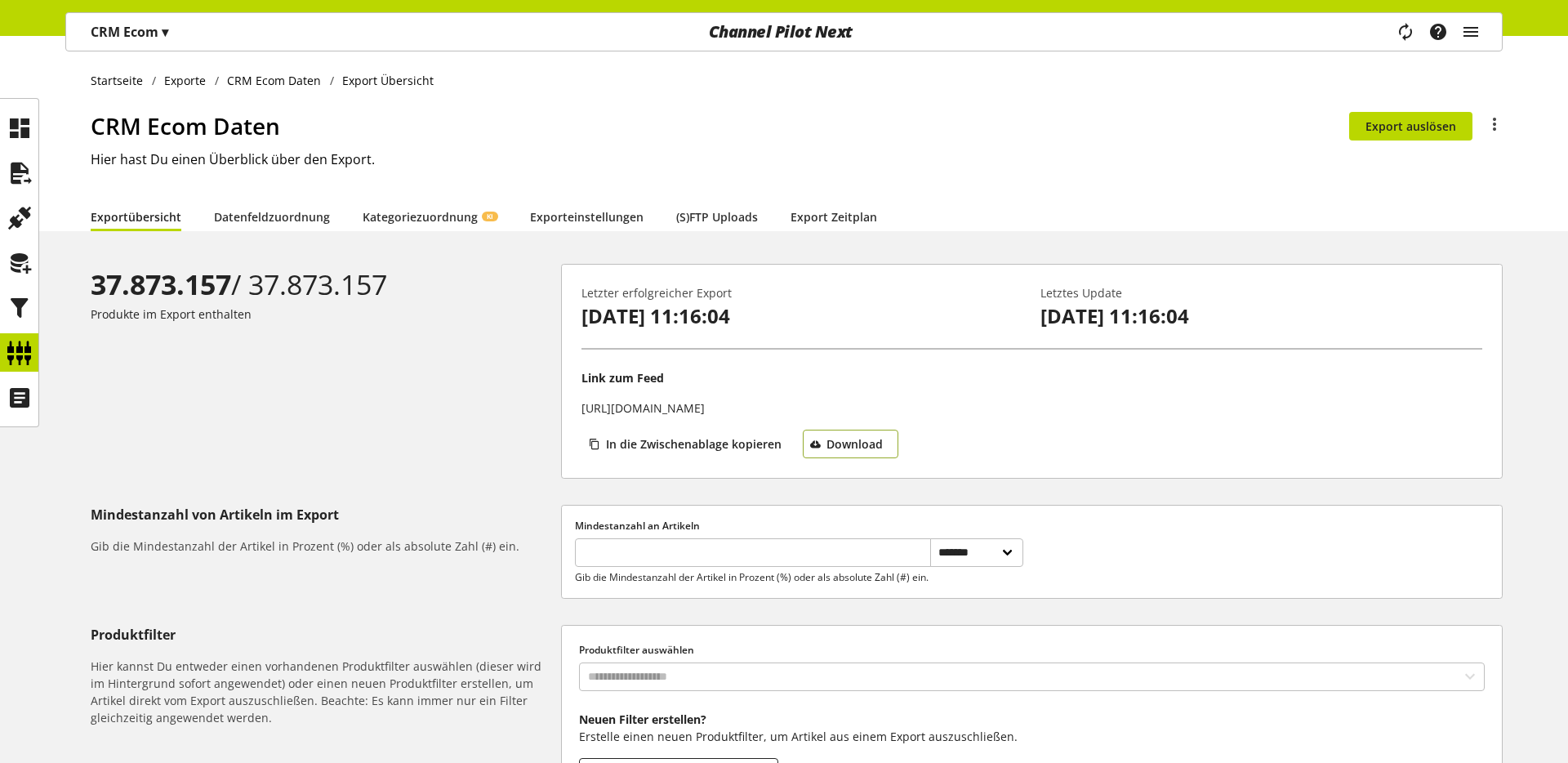
click at [816, 447] on icon "button" at bounding box center [815, 444] width 12 height 18
click at [419, 411] on div "37.873.157 / 37.873.157 Produkte im Export enthalten" at bounding box center [326, 371] width 470 height 215
click at [480, 132] on h1 "CRM Ecom Daten" at bounding box center [720, 125] width 1258 height 35
drag, startPoint x: 321, startPoint y: 131, endPoint x: 67, endPoint y: 130, distance: 254.0
click at [67, 130] on div "Startseite Exporte CRM Ecom Daten Export Übersicht CRM Ecom Daten Du bist nicht…" at bounding box center [784, 133] width 1568 height 195
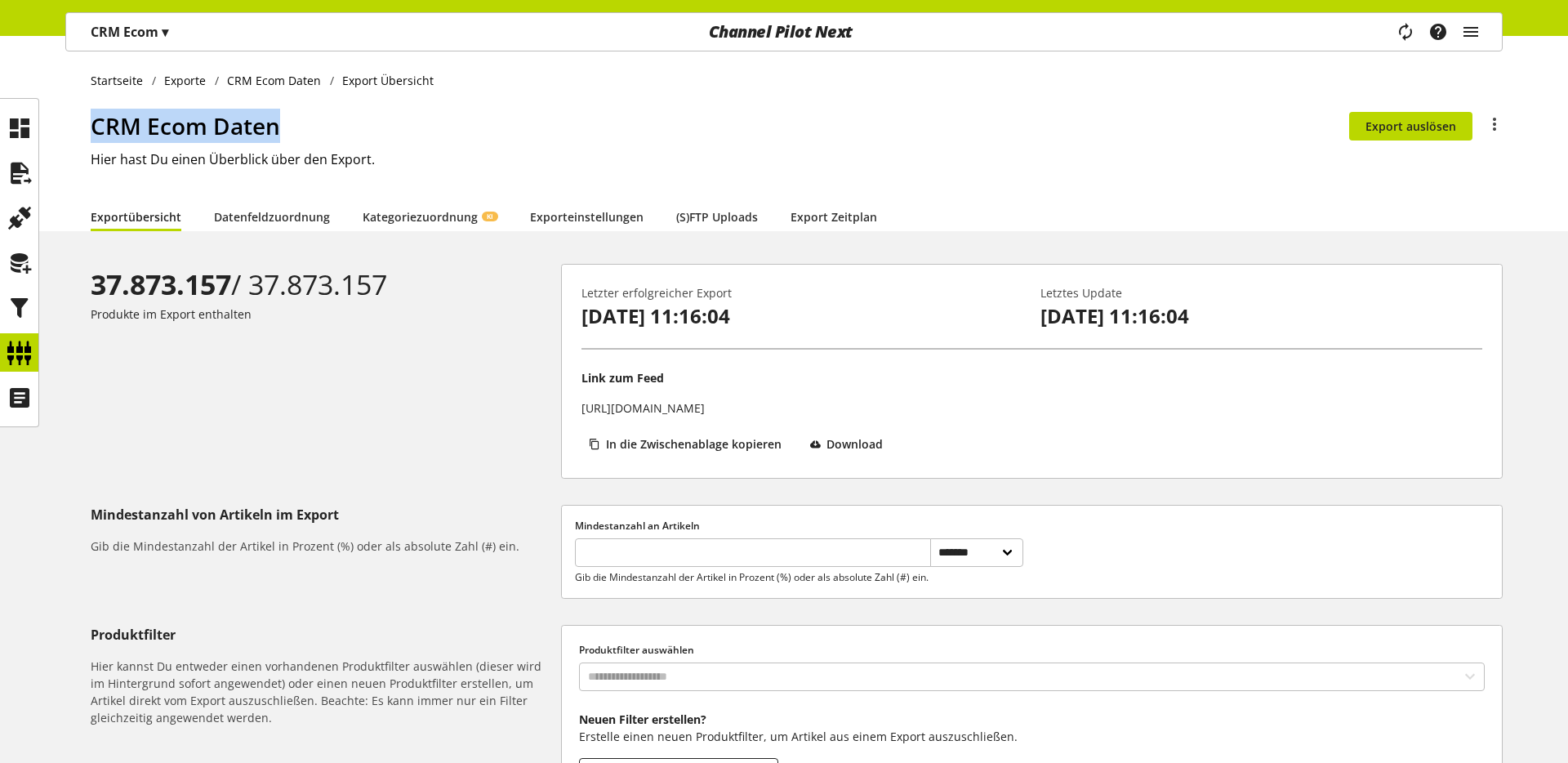
click at [275, 127] on h1 "CRM Ecom Daten" at bounding box center [720, 125] width 1258 height 35
drag, startPoint x: 280, startPoint y: 126, endPoint x: 96, endPoint y: 131, distance: 184.1
click at [96, 131] on h1 "CRM Ecom Daten" at bounding box center [720, 125] width 1258 height 35
click at [89, 131] on div "Startseite Exporte CRM Ecom Daten Export Übersicht CRM Ecom Daten Du bist nicht…" at bounding box center [784, 133] width 1568 height 195
drag, startPoint x: 105, startPoint y: 124, endPoint x: 259, endPoint y: 122, distance: 154.0
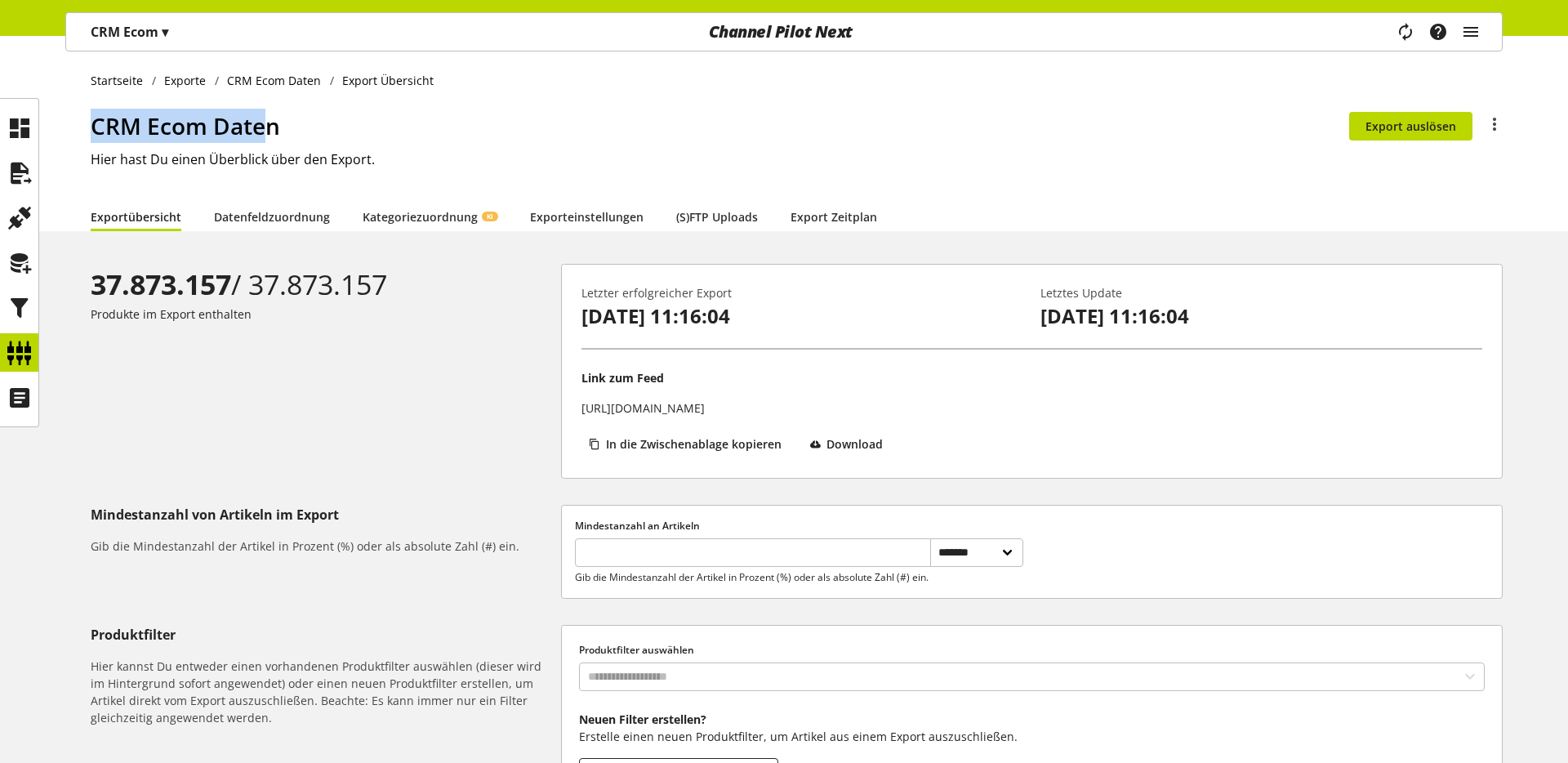
click at [259, 122] on h1 "CRM Ecom Daten" at bounding box center [720, 125] width 1258 height 35
drag, startPoint x: 258, startPoint y: 128, endPoint x: 76, endPoint y: 130, distance: 182.0
click at [76, 130] on div "Startseite Exporte CRM Ecom Daten Export Übersicht CRM Ecom Daten Du bist nicht…" at bounding box center [784, 133] width 1568 height 195
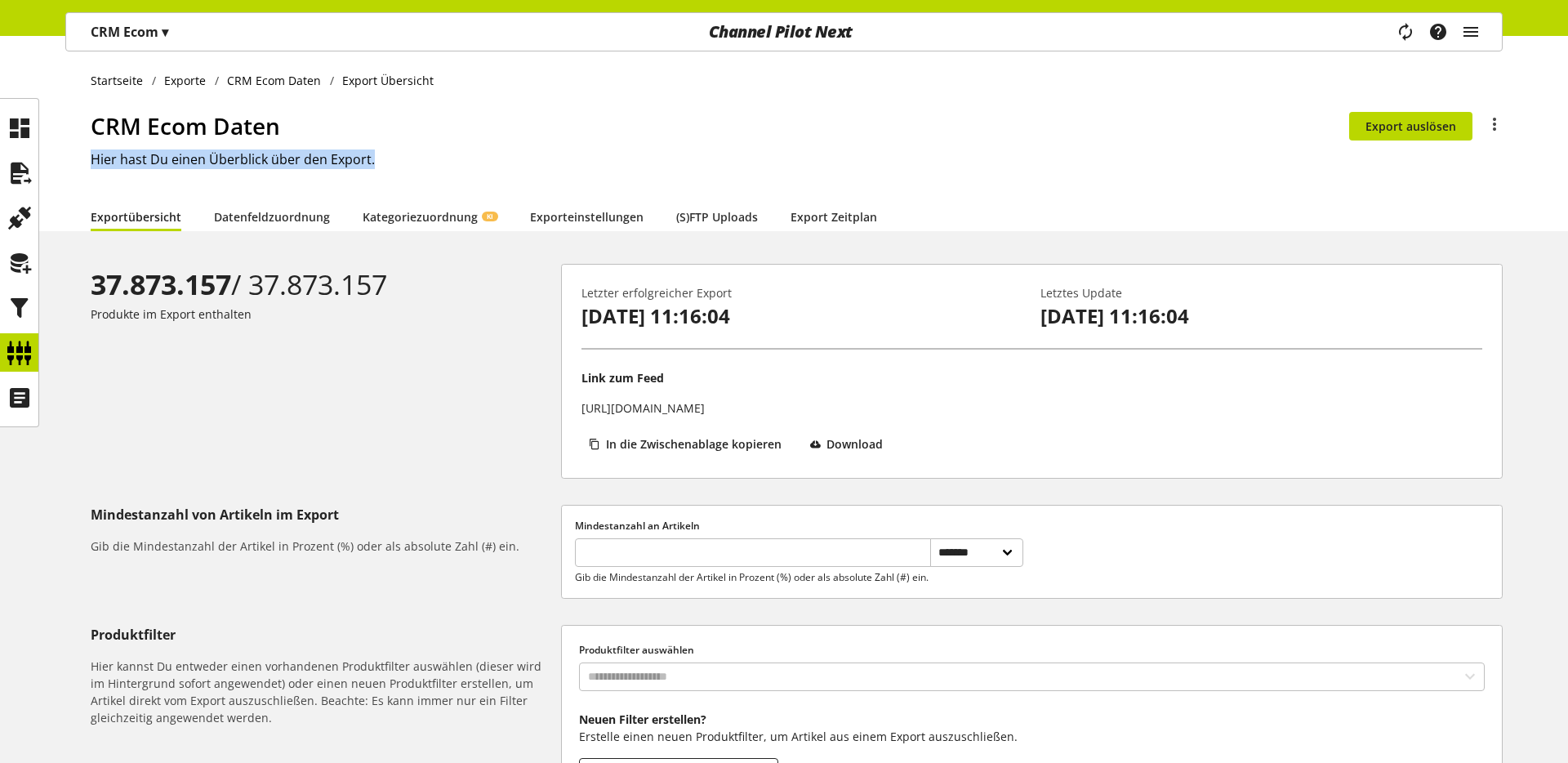
drag, startPoint x: 86, startPoint y: 155, endPoint x: 417, endPoint y: 158, distance: 331.0
click at [417, 158] on div "Startseite Exporte CRM Ecom Daten Export Übersicht CRM Ecom Daten Du bist nicht…" at bounding box center [784, 133] width 1568 height 195
click at [417, 158] on h2 "Hier hast Du einen Überblick über den Export." at bounding box center [797, 159] width 1412 height 19
click at [378, 287] on div "37.873.157 / 37.873.157" at bounding box center [322, 284] width 464 height 41
drag, startPoint x: 404, startPoint y: 287, endPoint x: 64, endPoint y: 292, distance: 340.0
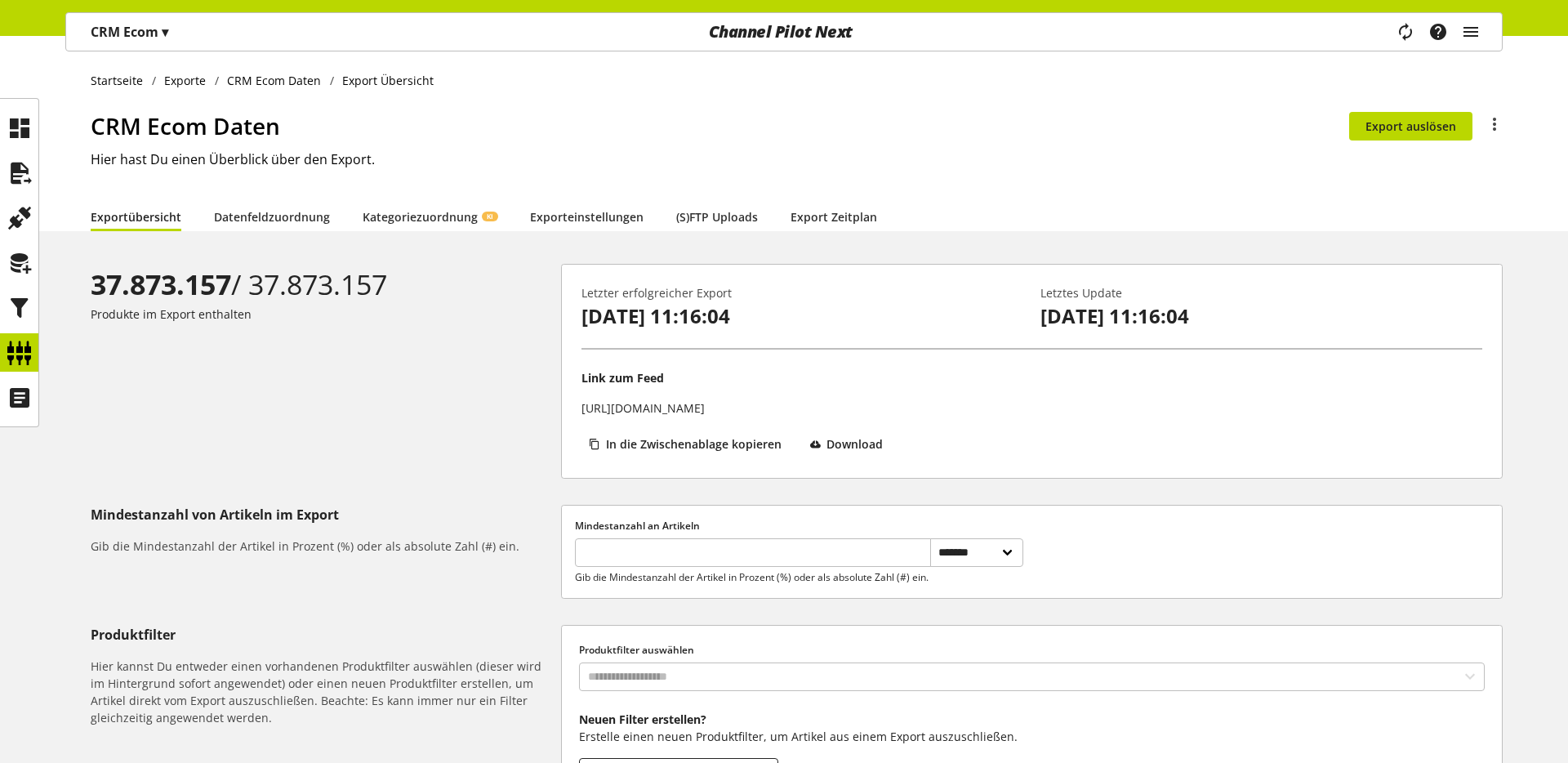
click at [64, 292] on div "**********" at bounding box center [784, 594] width 1568 height 661
click at [250, 332] on div "37.873.157 / 37.873.157 Produkte im Export enthalten" at bounding box center [326, 371] width 470 height 215
drag, startPoint x: 398, startPoint y: 283, endPoint x: 122, endPoint y: 283, distance: 276.0
click at [105, 288] on div "37.873.157 / 37.873.157" at bounding box center [322, 284] width 464 height 41
click at [522, 121] on h1 "CRM Ecom Daten" at bounding box center [720, 125] width 1258 height 35
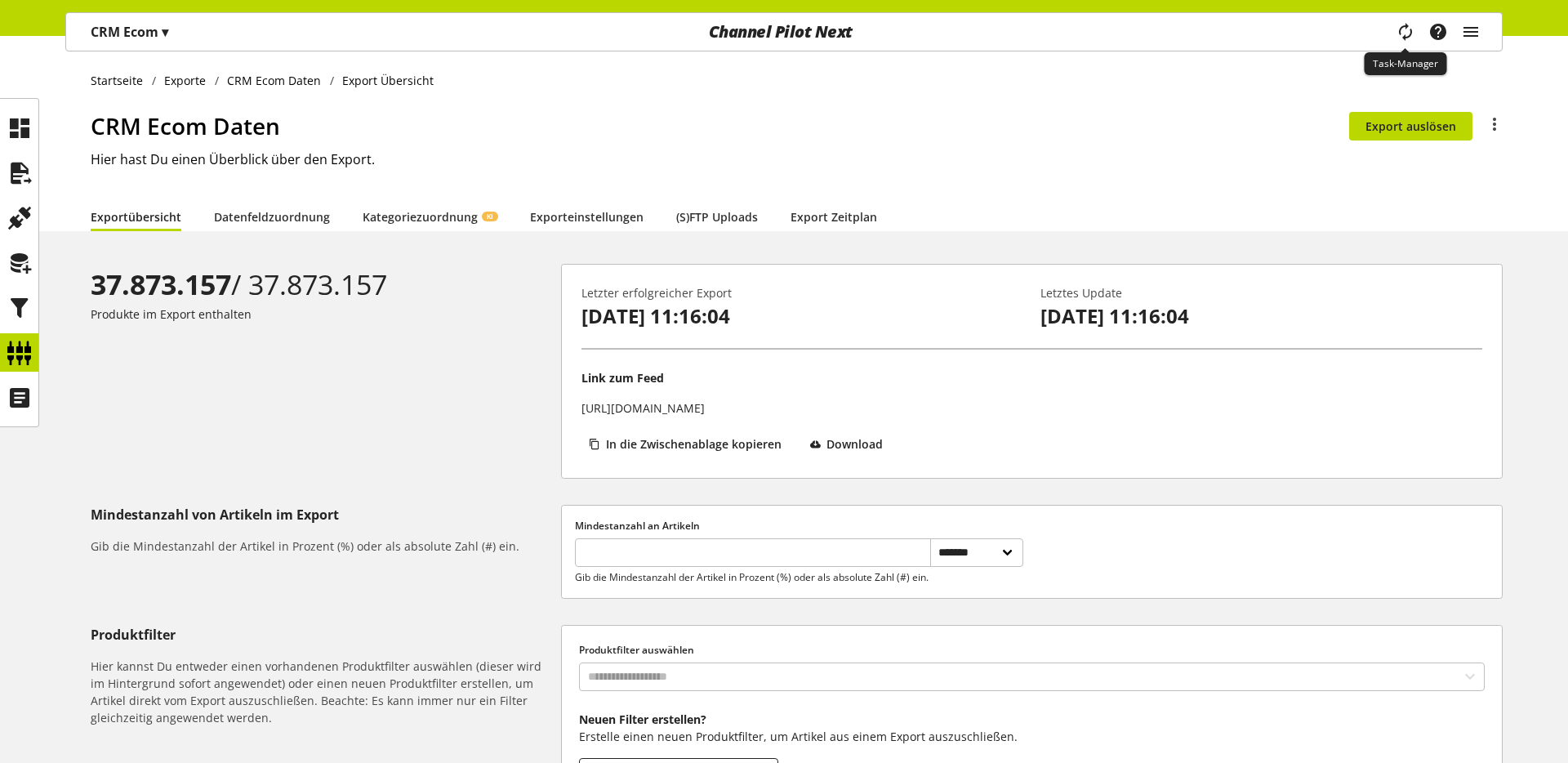
click at [1234, 35] on icon "main navigation" at bounding box center [1406, 31] width 25 height 33
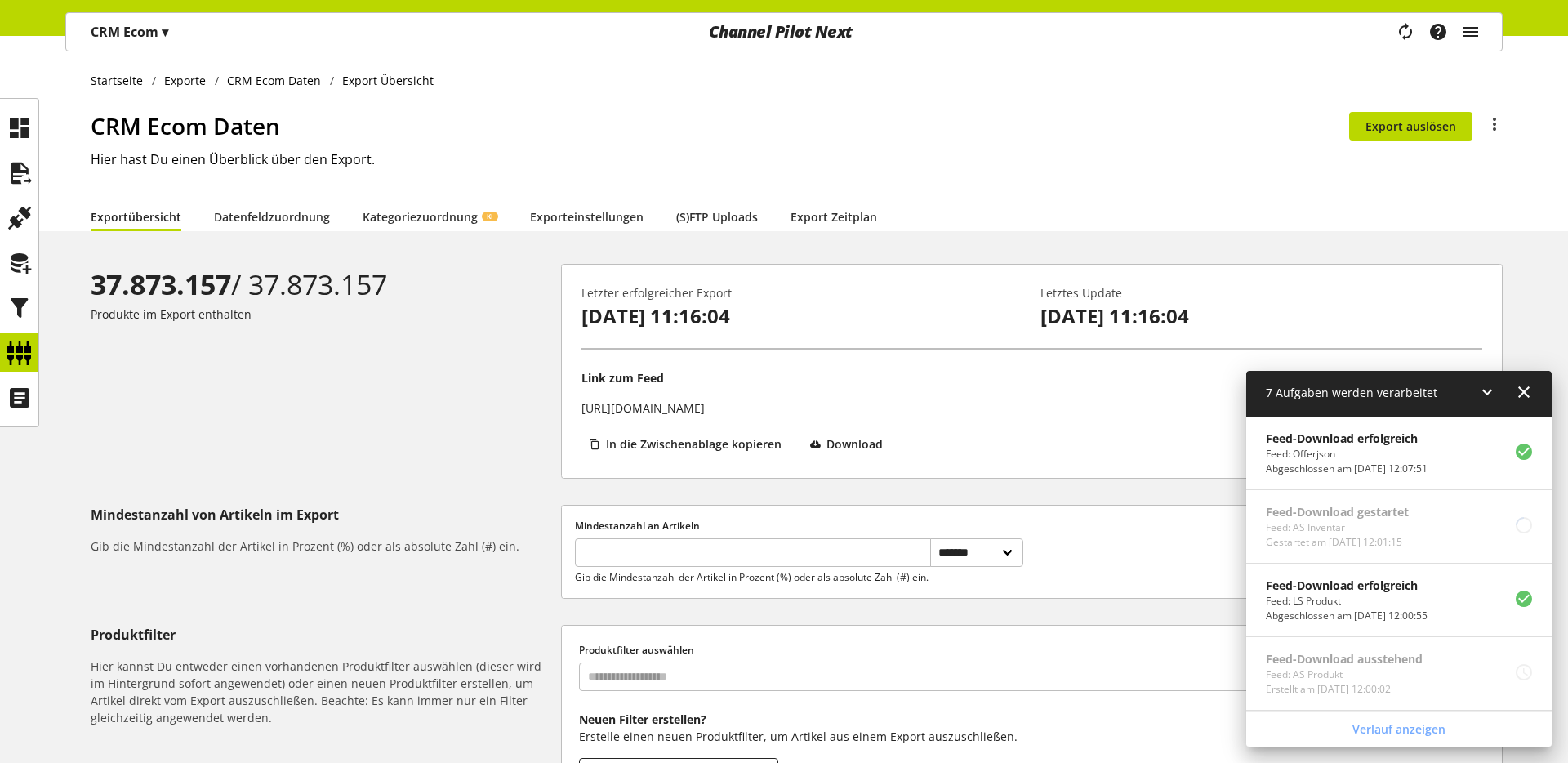
click at [1234, 390] on icon at bounding box center [1487, 392] width 19 height 30
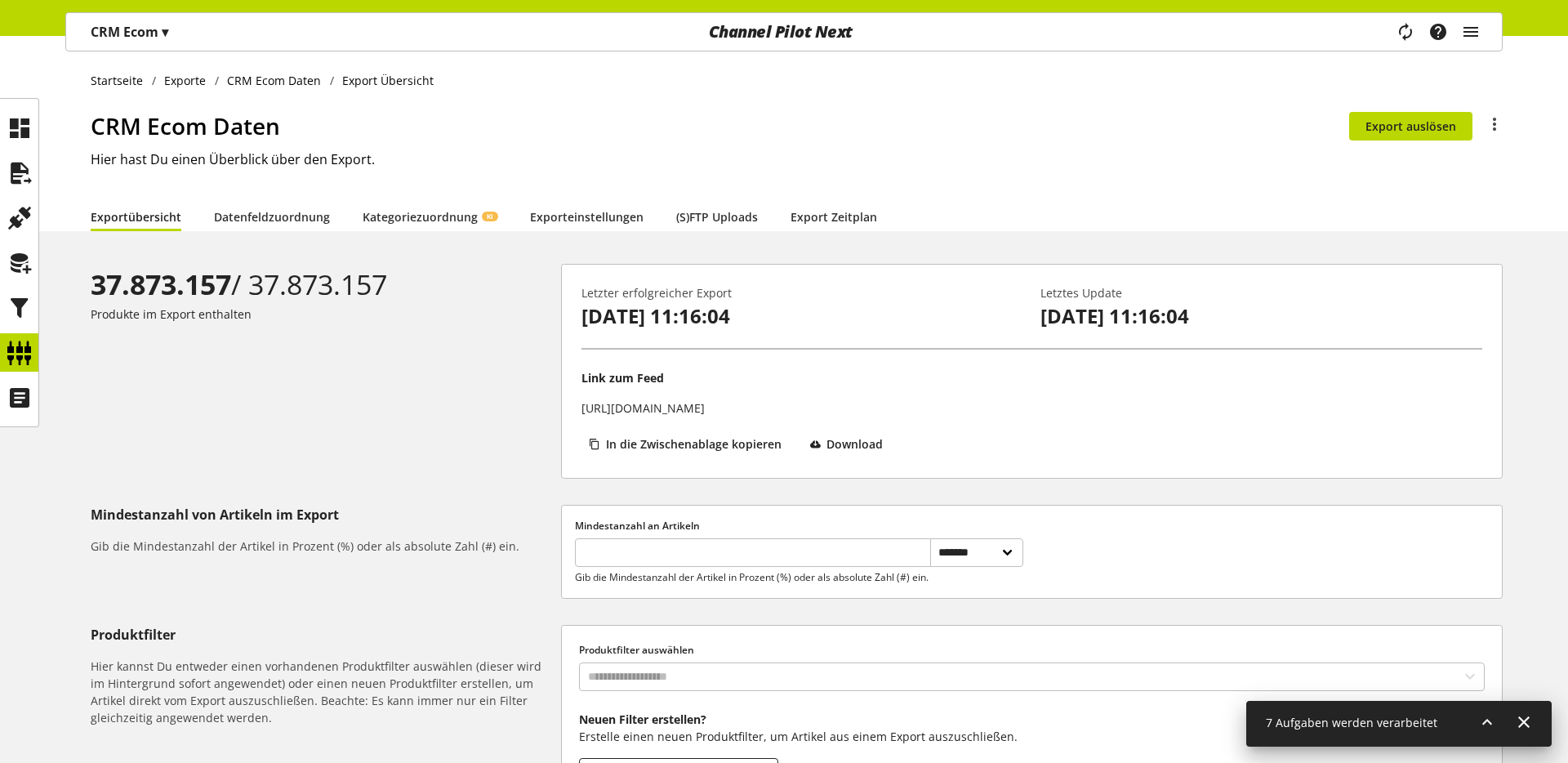
click at [1176, 207] on div "Exportübersicht Datenfeldzuordnung Kategoriezuordnung KI Exporteinstellungen (S…" at bounding box center [797, 217] width 1412 height 30
click at [480, 427] on div "37.873.157 / 37.873.157 Produkte im Export enthalten" at bounding box center [326, 371] width 470 height 215
click at [514, 128] on h1 "CRM Ecom Daten" at bounding box center [720, 125] width 1258 height 35
click at [264, 125] on h1 "CRM Ecom Daten" at bounding box center [720, 125] width 1258 height 35
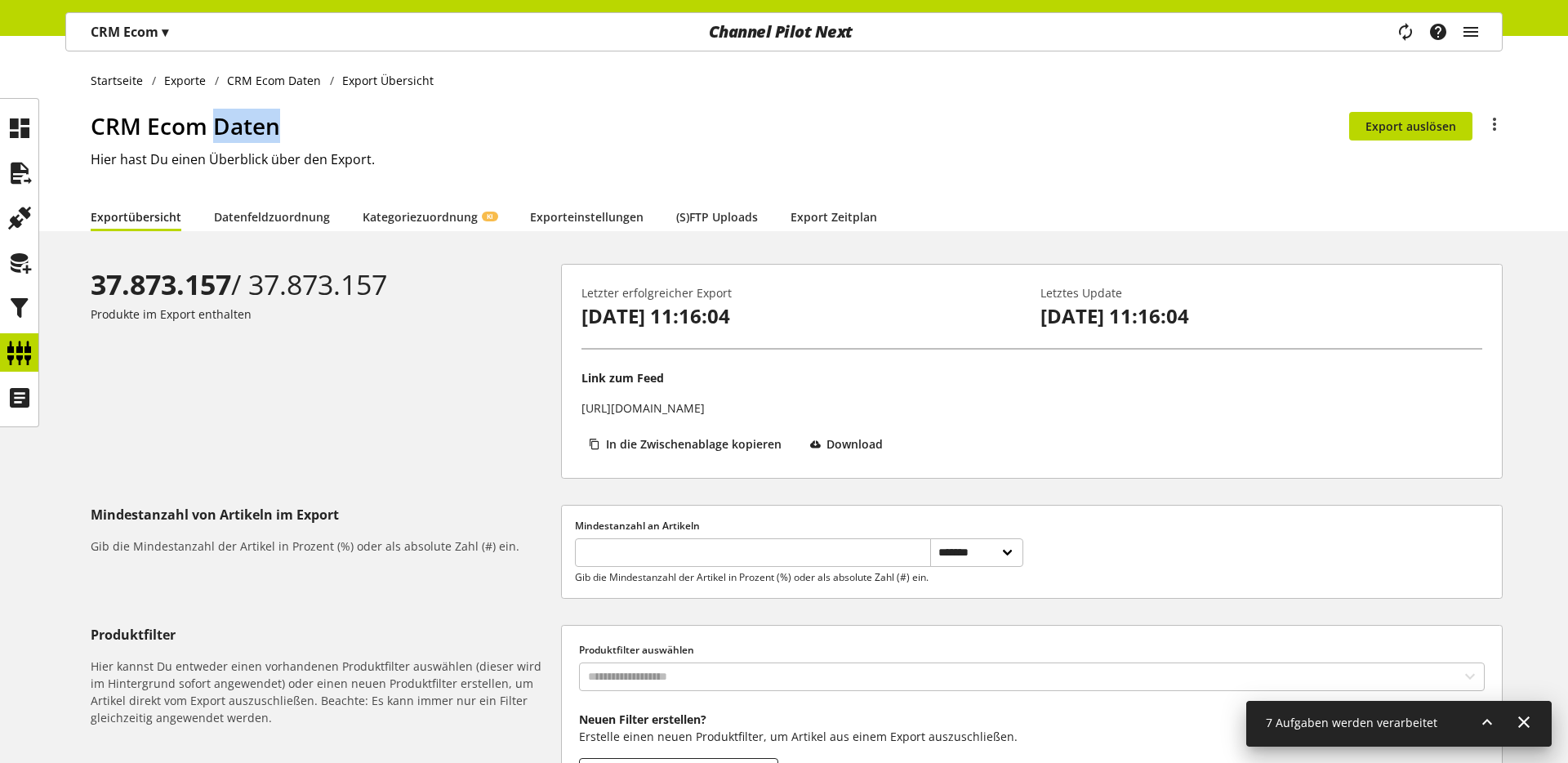
click at [302, 129] on h1 "CRM Ecom Daten" at bounding box center [720, 125] width 1258 height 35
click at [267, 129] on h1 "CRM Ecom Daten" at bounding box center [720, 125] width 1258 height 35
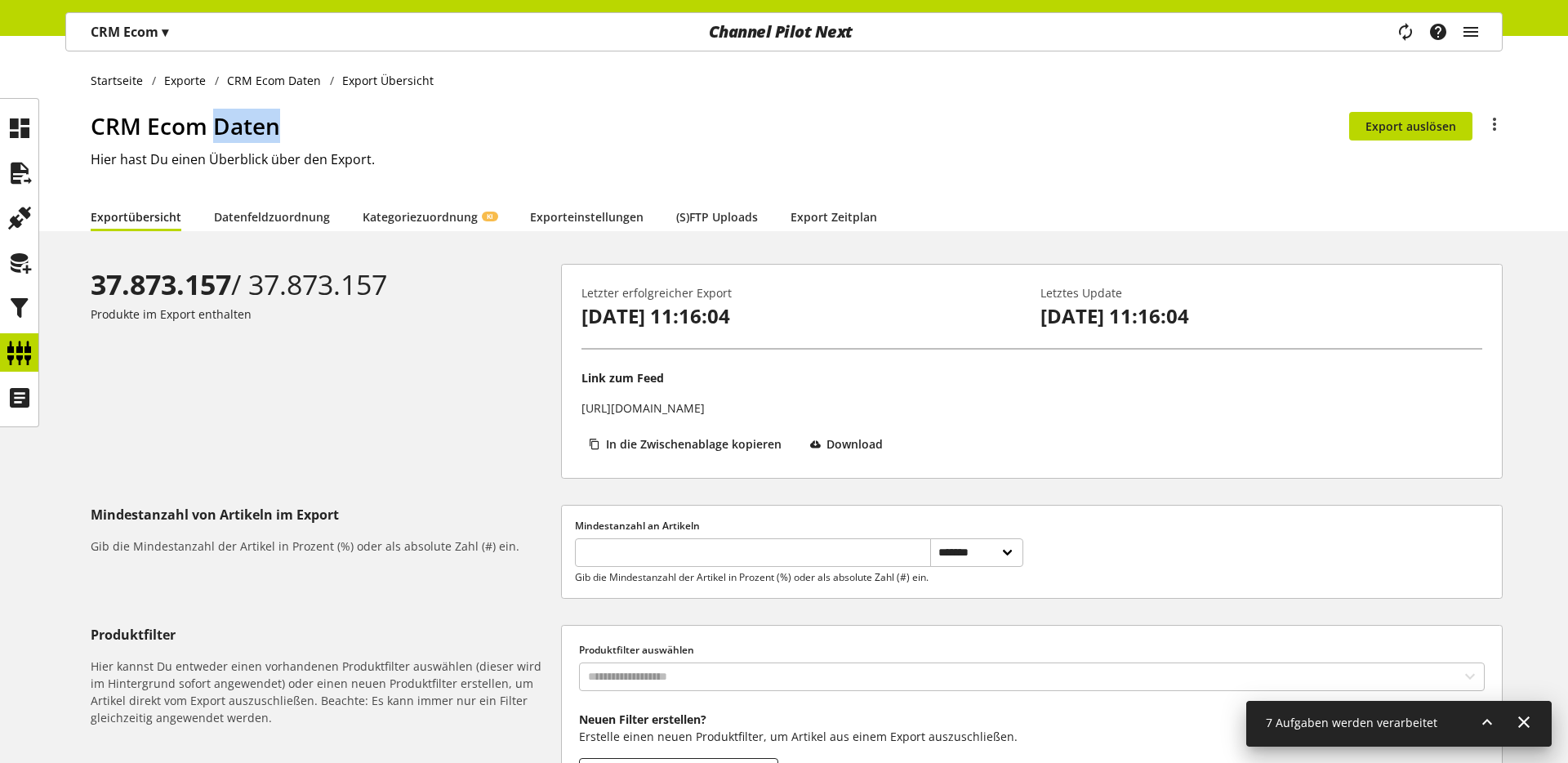
click at [332, 128] on h1 "CRM Ecom Daten" at bounding box center [720, 125] width 1258 height 35
click at [487, 133] on h1 "CRM Ecom Daten" at bounding box center [720, 125] width 1258 height 35
click at [958, 92] on div "Startseite Exporte CRM Ecom Daten Export Übersicht CRM Ecom Daten Du bist nicht…" at bounding box center [784, 133] width 1568 height 195
click at [1234, 38] on icon "main navigation" at bounding box center [1405, 31] width 19 height 30
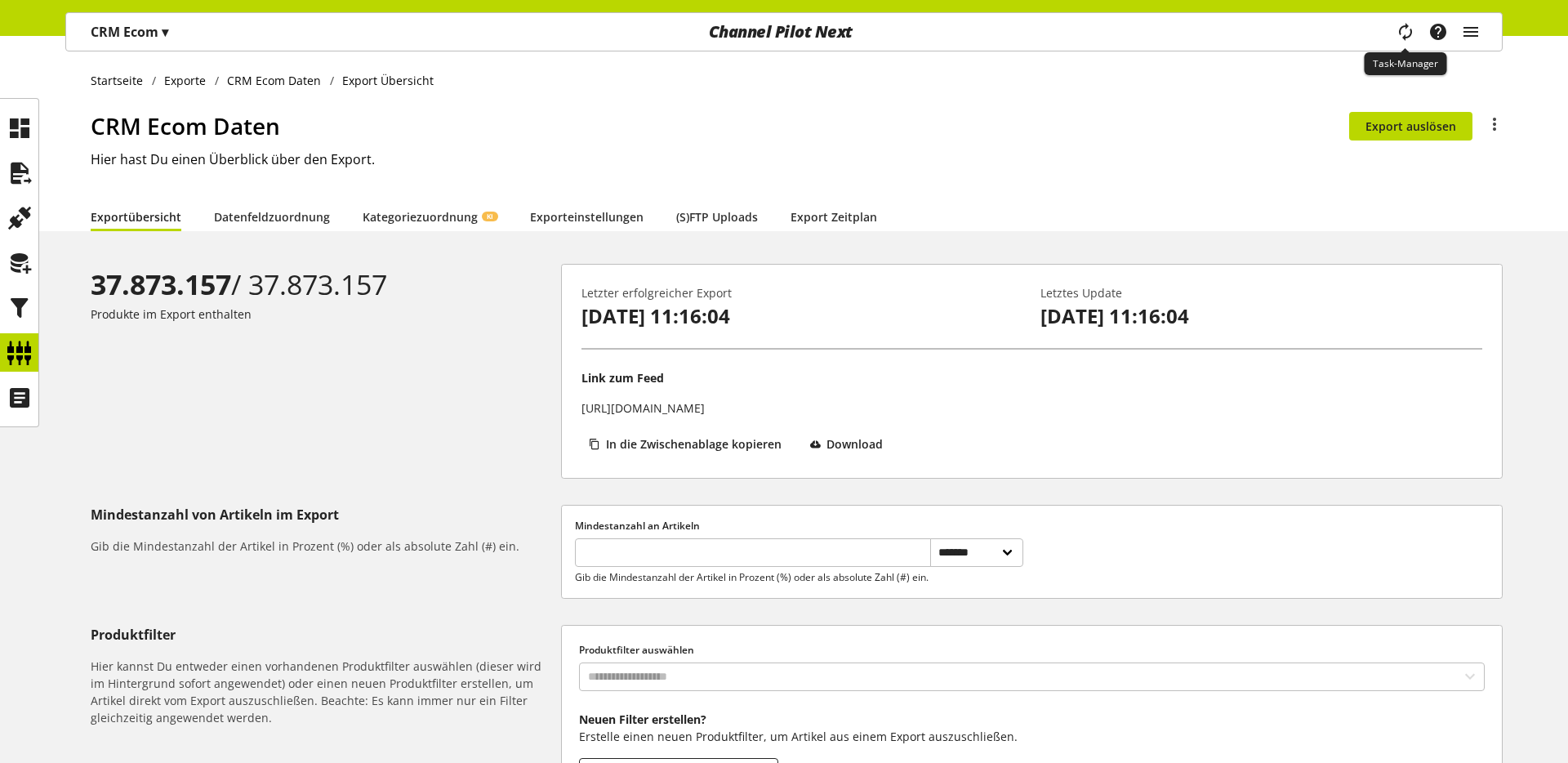
click at [1234, 38] on div "Task-Manager Hilfe-Center [PERSON_NAME] [PERSON_NAME][EMAIL_ADDRESS][DOMAIN_NAM…" at bounding box center [1445, 31] width 115 height 37
click at [104, 32] on p "CRM Ecom ▾" at bounding box center [129, 31] width 78 height 19
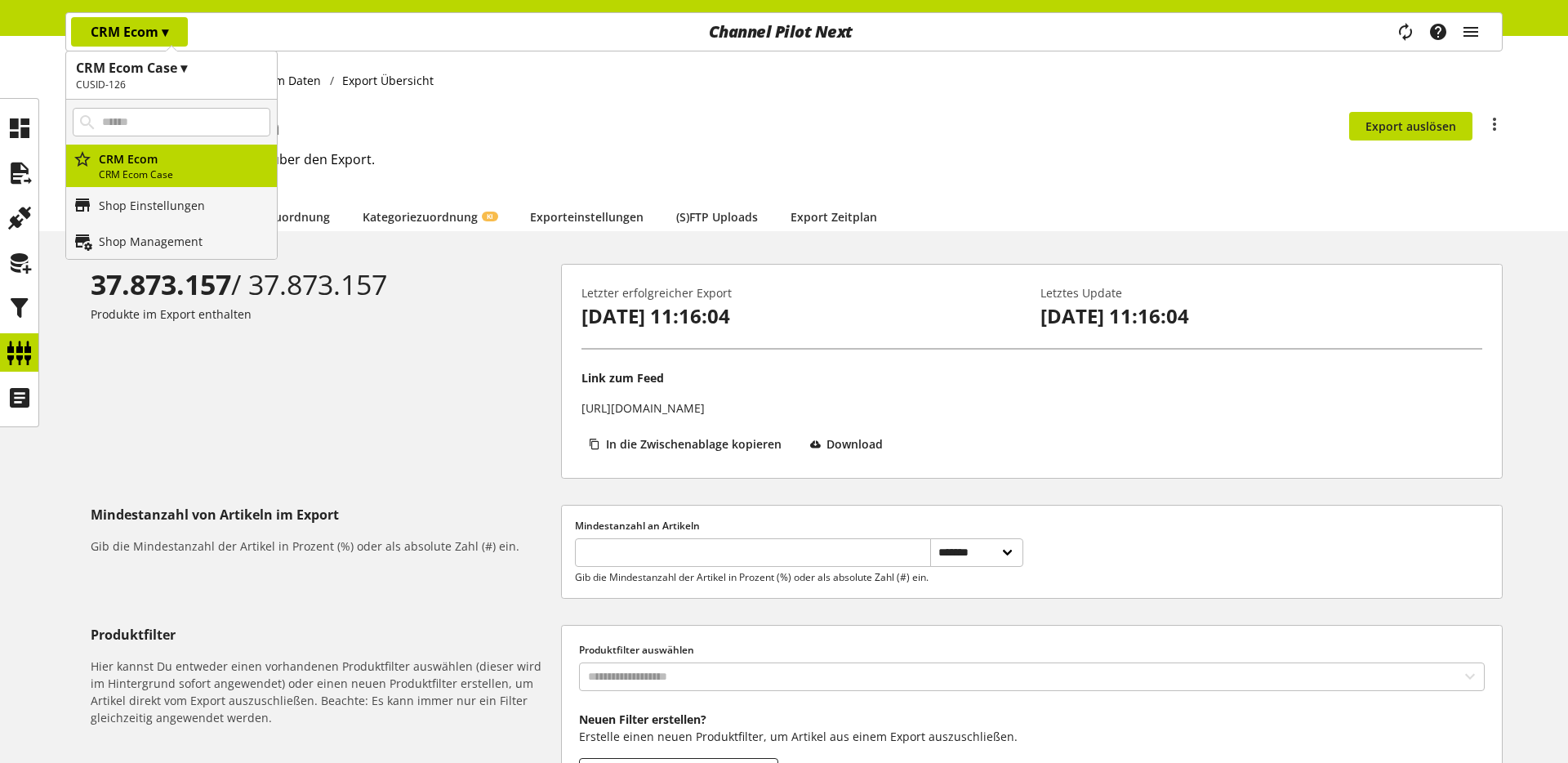
click at [164, 64] on h1 "CRM Ecom Case ▾" at bounding box center [172, 68] width 191 height 19
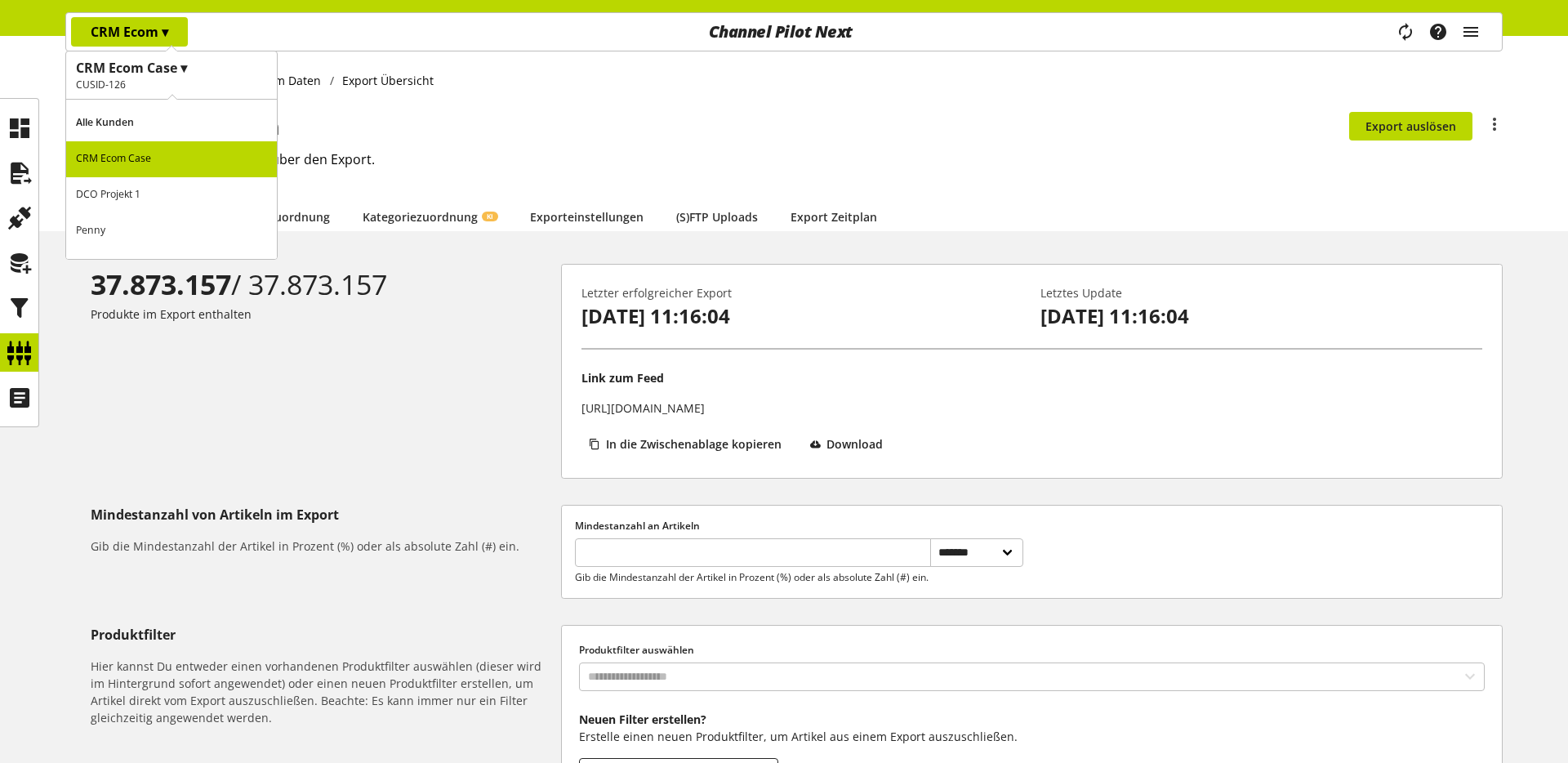
click at [131, 223] on p "Penny" at bounding box center [171, 231] width 211 height 36
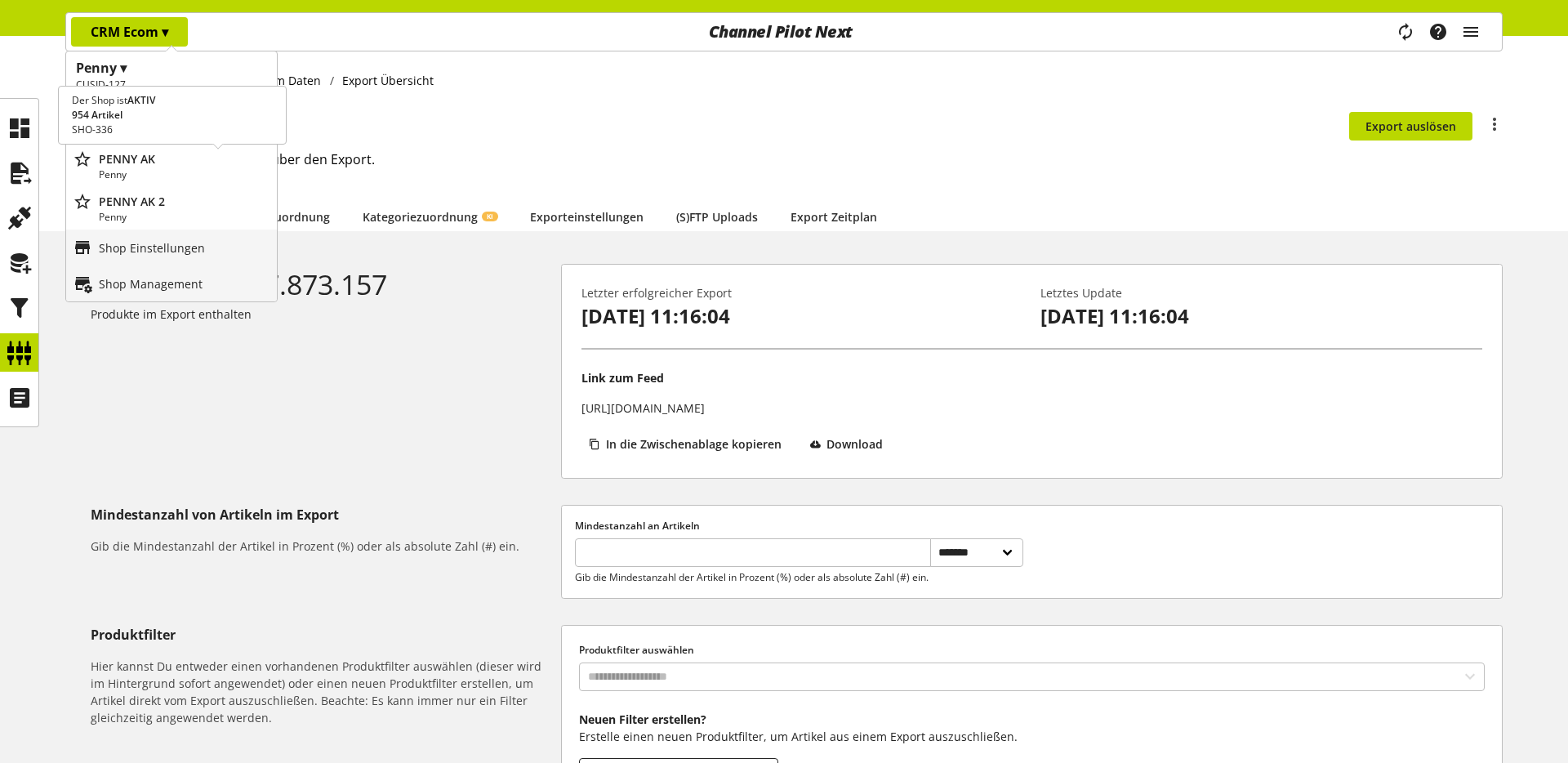
click at [174, 153] on p "PENNY AK" at bounding box center [184, 159] width 172 height 17
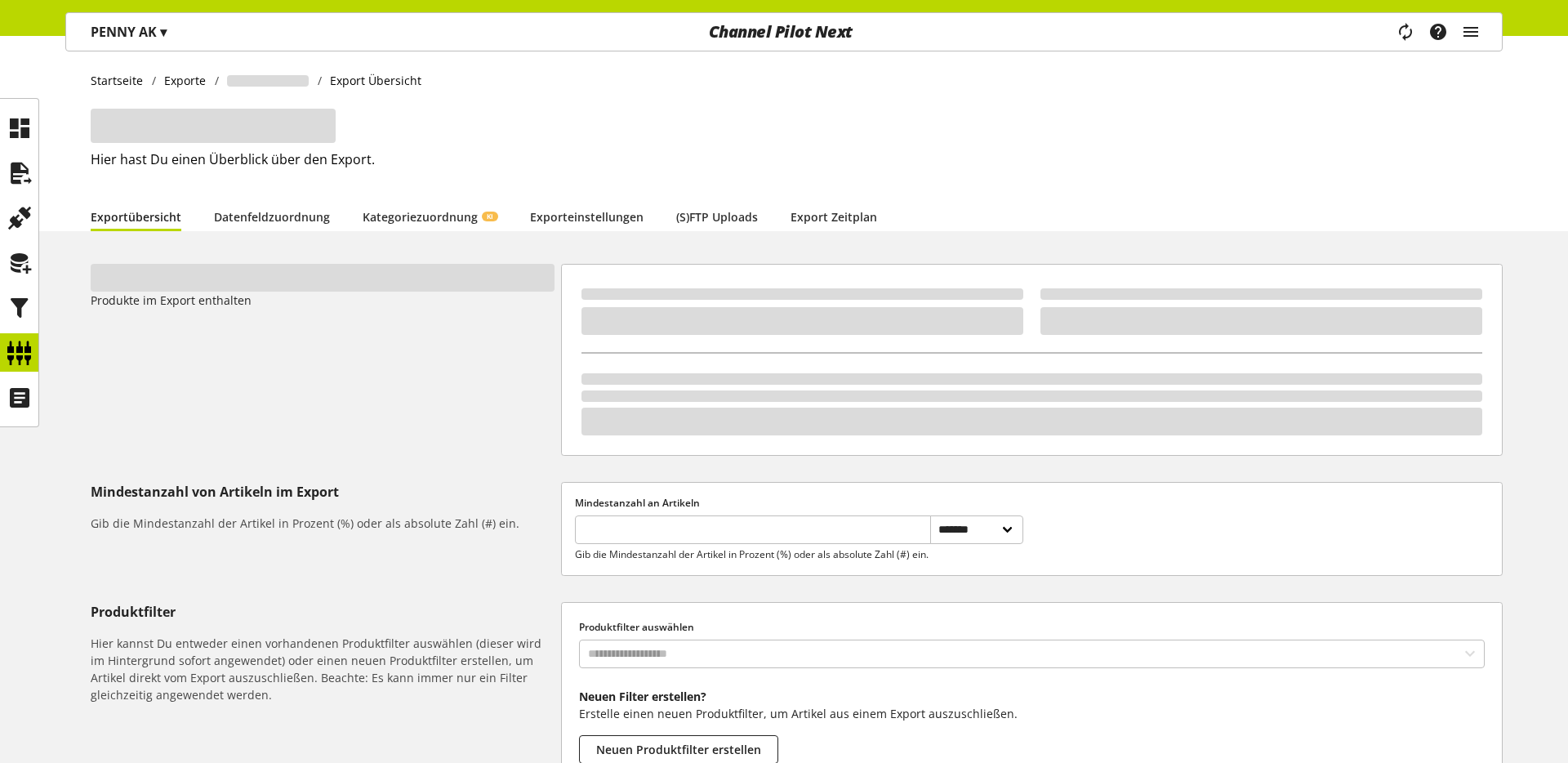
click at [124, 36] on p "PENNY AK ▾" at bounding box center [129, 31] width 76 height 19
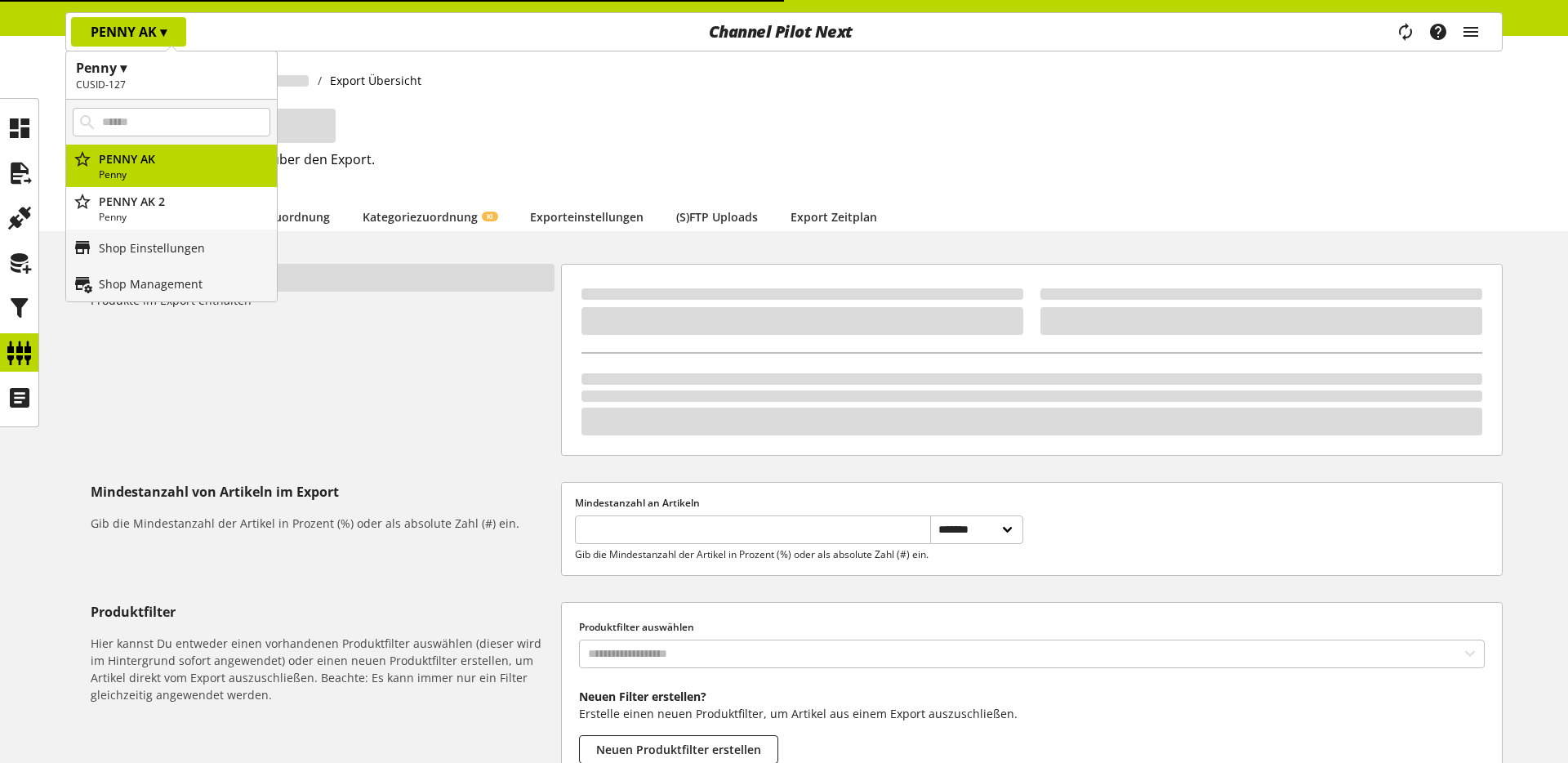
click at [124, 36] on p "PENNY AK ▾" at bounding box center [129, 31] width 76 height 19
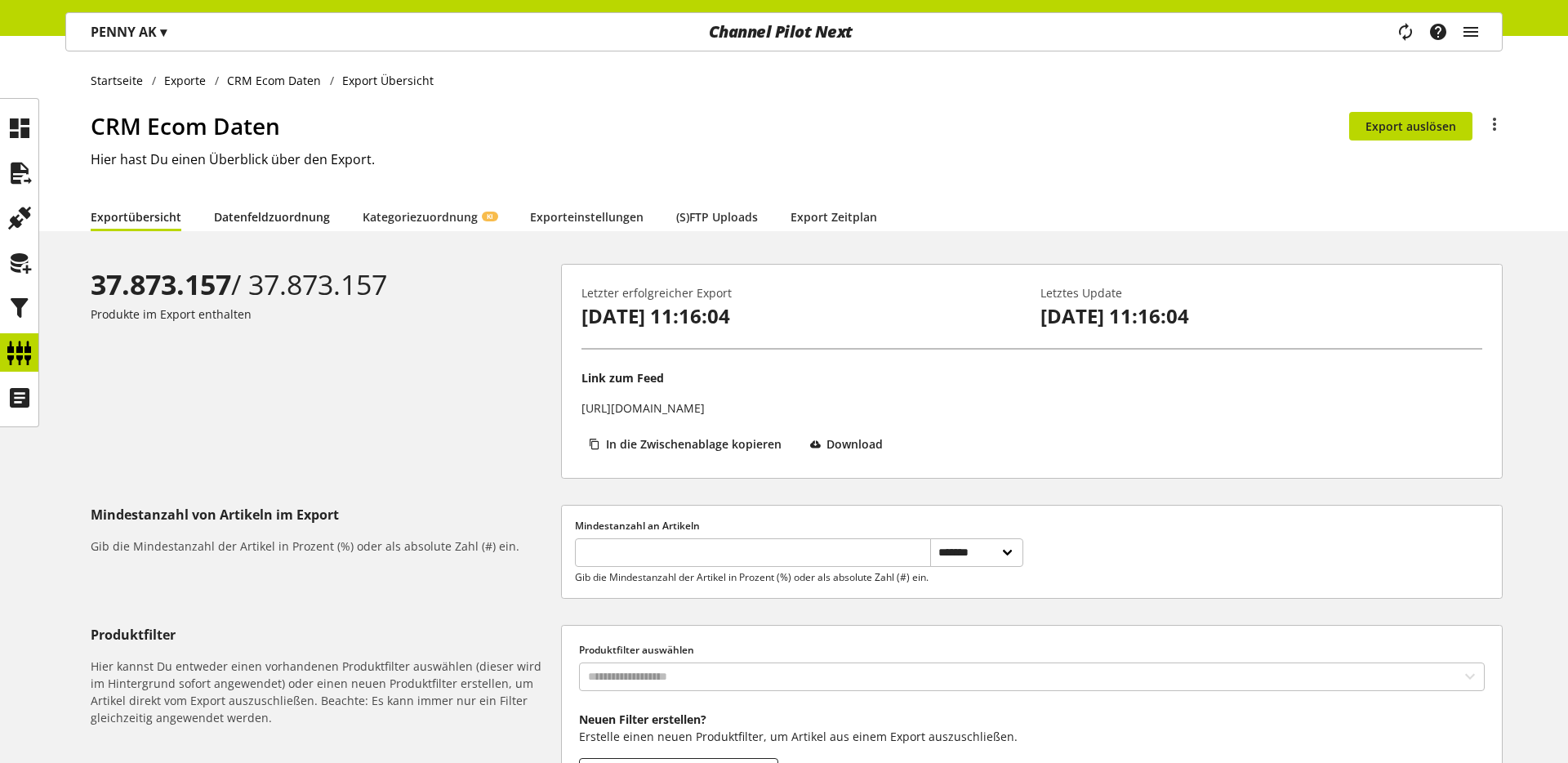
click at [311, 215] on link "Datenfeldzuordnung" at bounding box center [271, 217] width 116 height 17
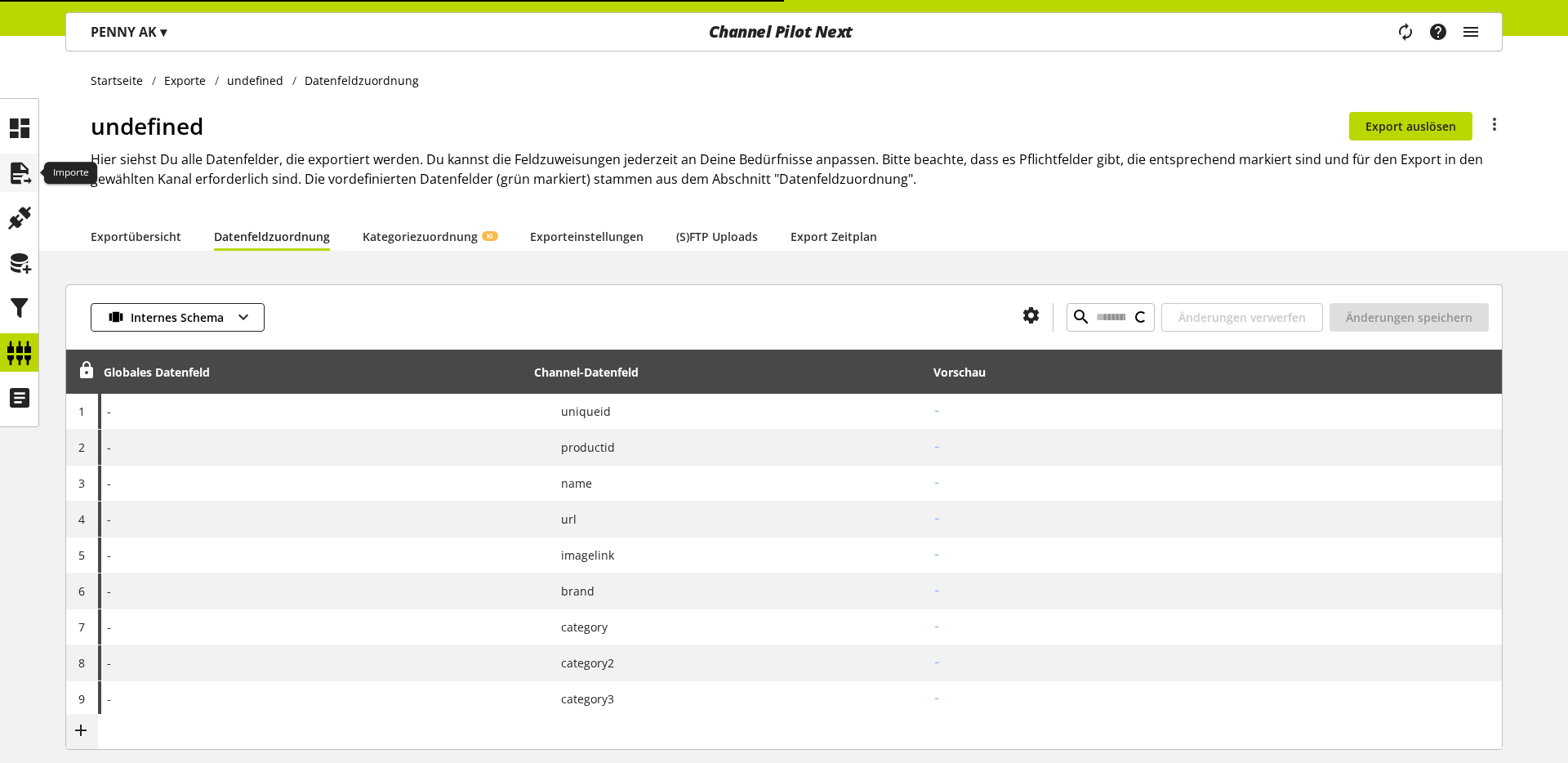
click at [28, 165] on icon at bounding box center [19, 173] width 26 height 33
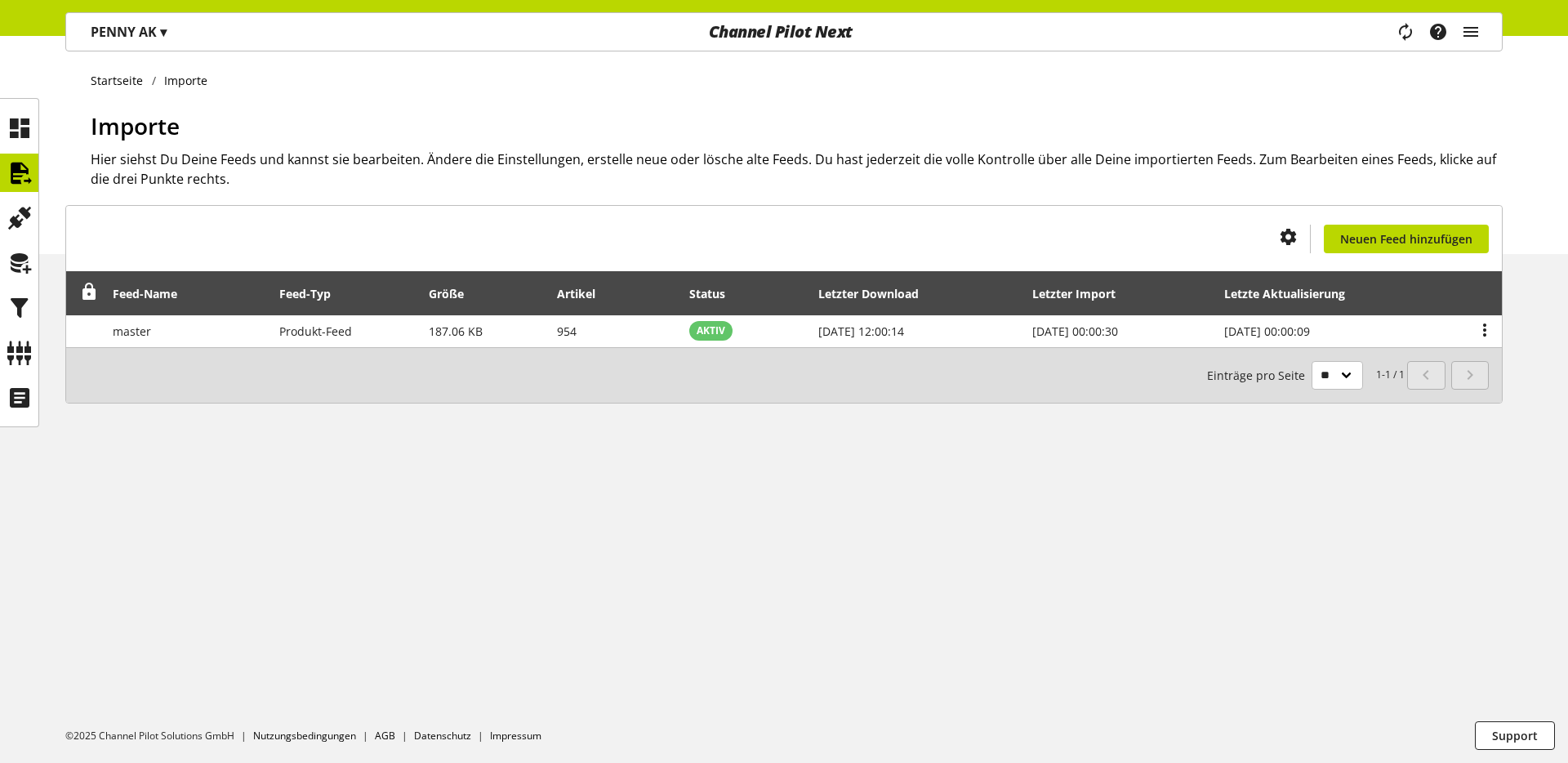
click at [145, 34] on p "PENNY AK ▾" at bounding box center [129, 31] width 76 height 19
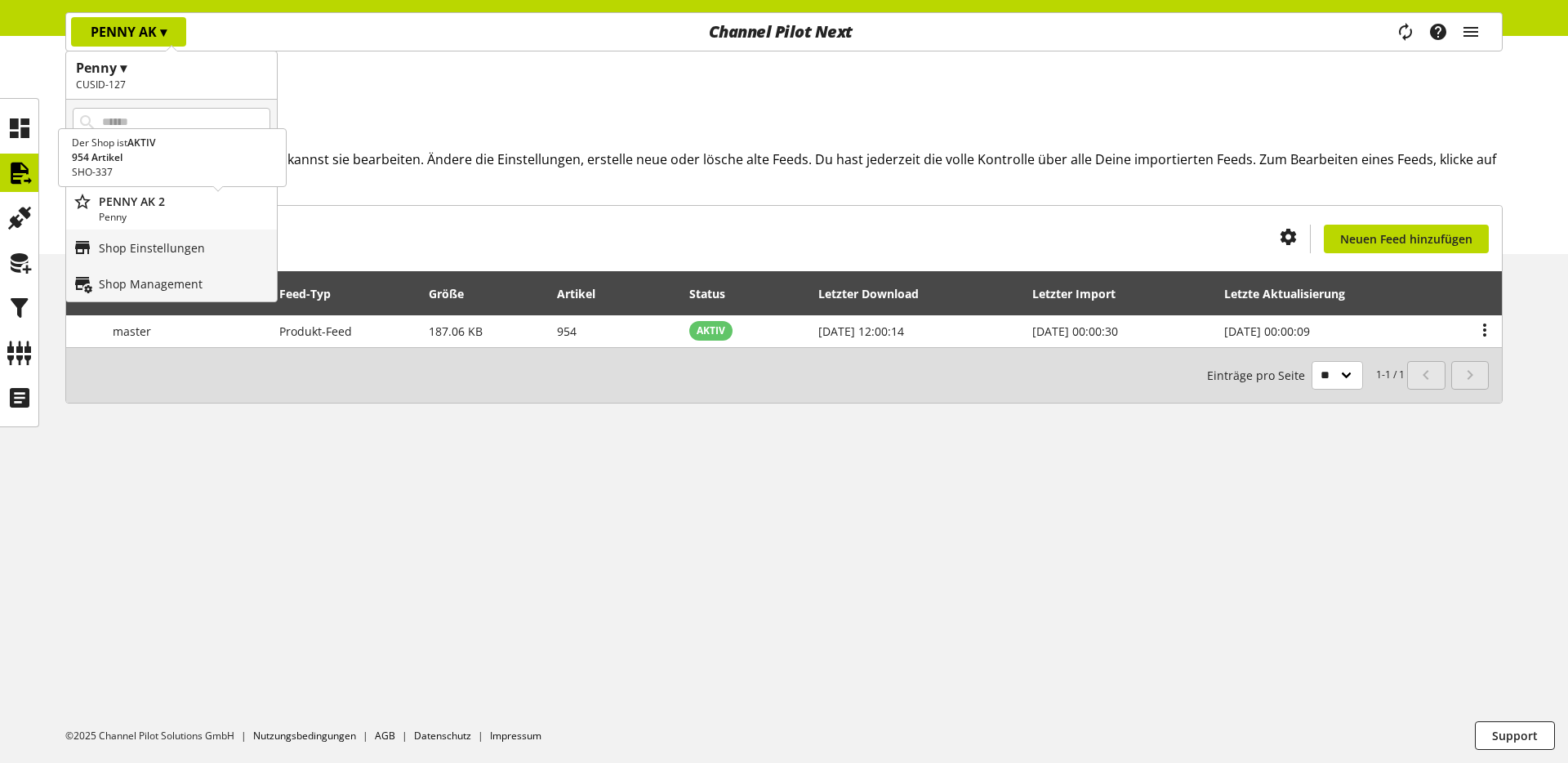
click at [129, 195] on p "PENNY AK 2" at bounding box center [184, 201] width 172 height 17
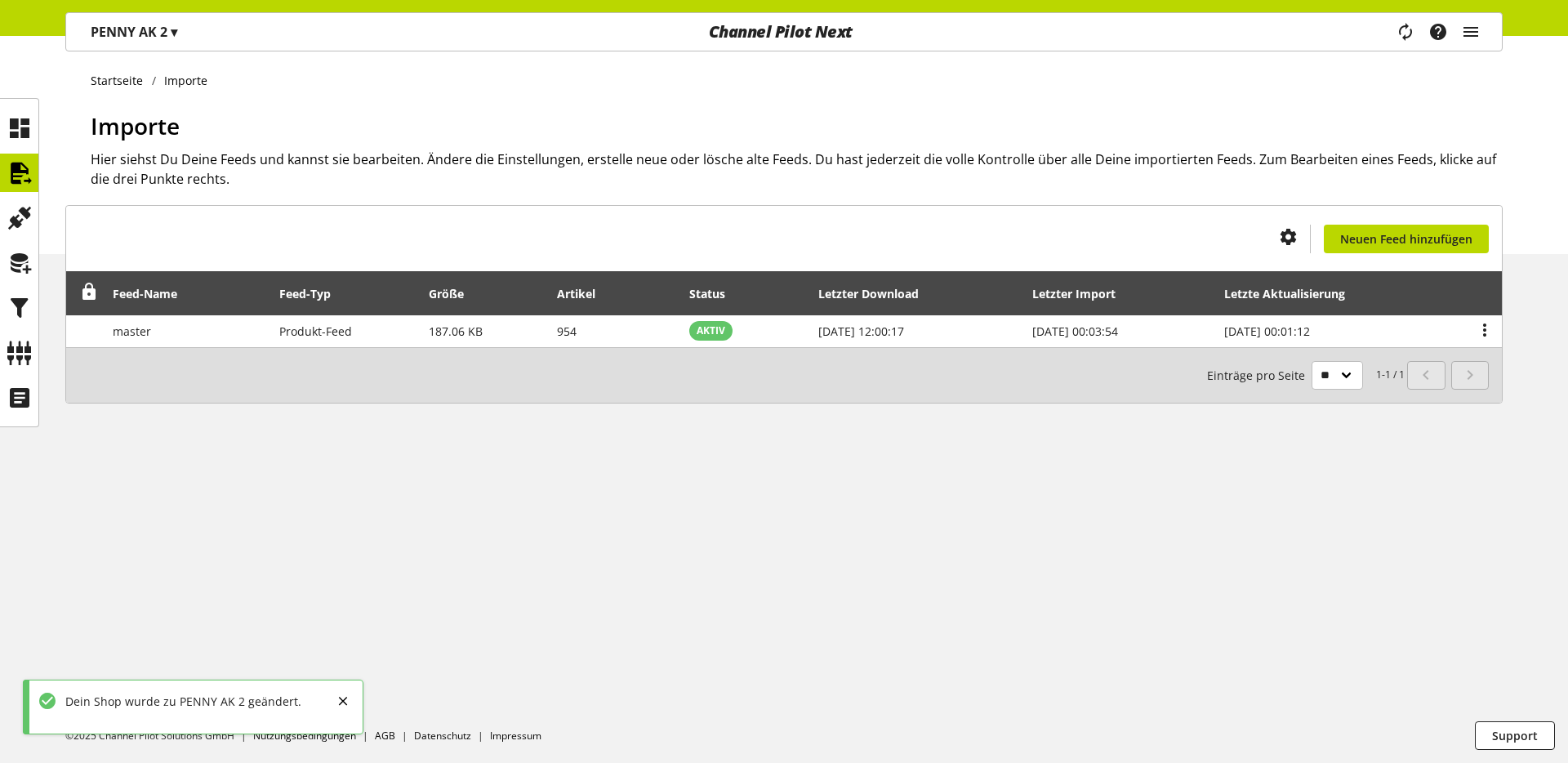
click at [144, 22] on p "PENNY AK 2 ▾" at bounding box center [134, 31] width 86 height 19
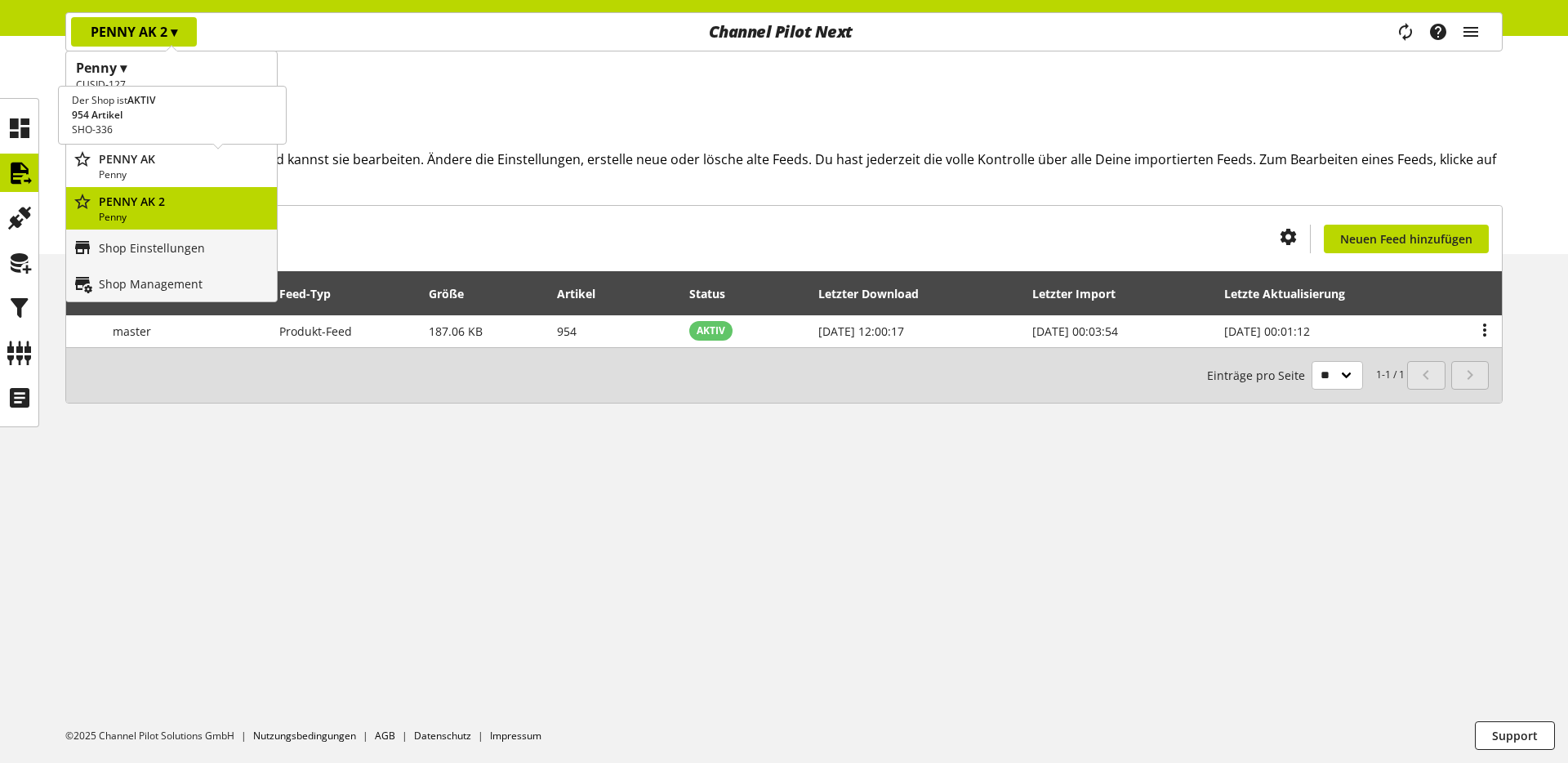
click at [135, 161] on p "PENNY AK" at bounding box center [184, 159] width 172 height 17
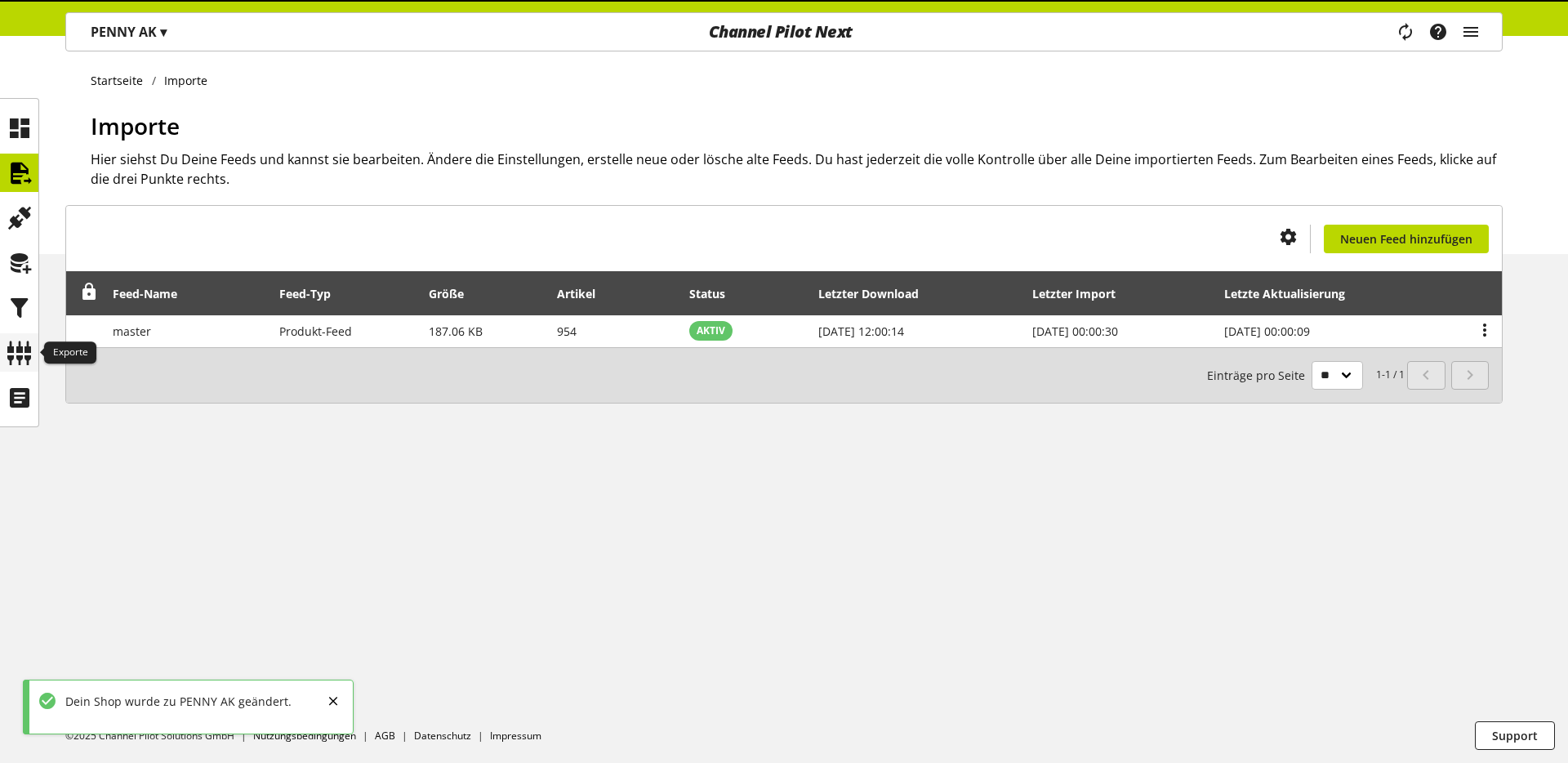
click at [19, 354] on icon at bounding box center [19, 353] width 26 height 33
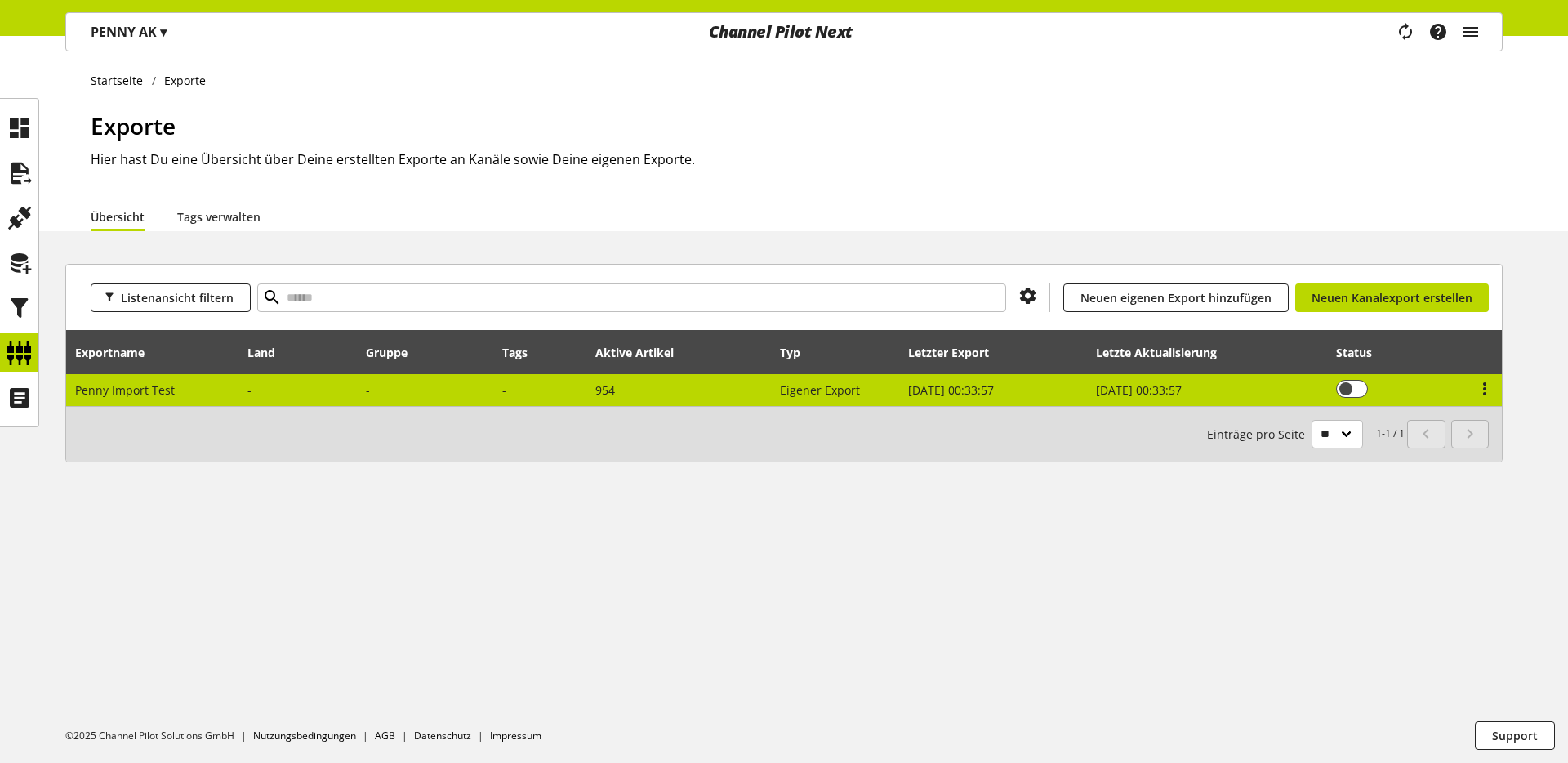
click at [197, 382] on td "Penny Import Test" at bounding box center [152, 390] width 173 height 32
select select "********"
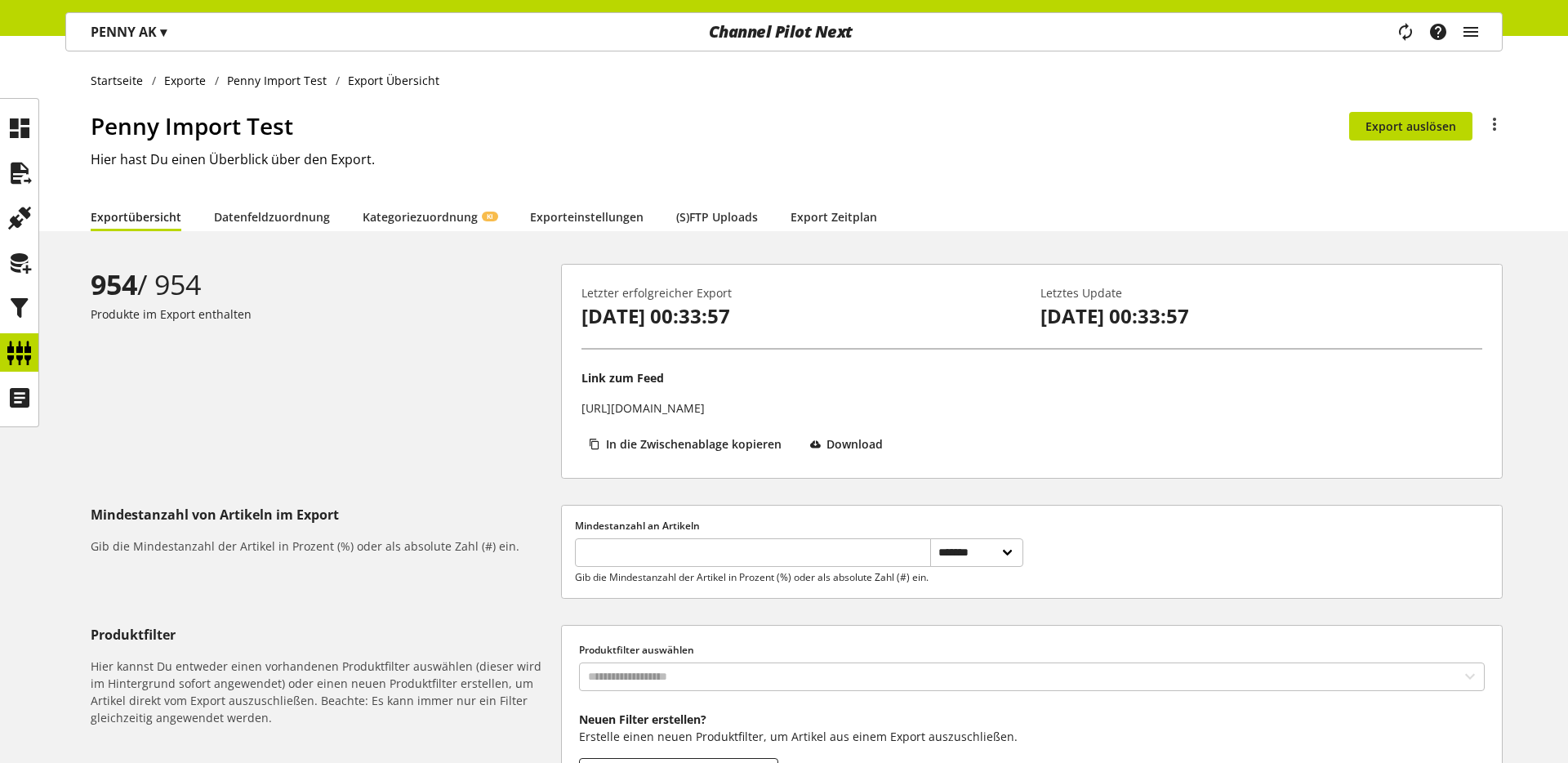
drag, startPoint x: 982, startPoint y: 408, endPoint x: 902, endPoint y: 406, distance: 80.0
click at [902, 406] on div "Link zum Feed [URL][DOMAIN_NAME] In die Zwischenablage kopieren Download" at bounding box center [1032, 414] width 901 height 89
click at [901, 427] on div "Link zum Feed [URL][DOMAIN_NAME] In die Zwischenablage kopieren Download" at bounding box center [1032, 414] width 901 height 89
click at [135, 36] on p "PENNY AK ▾" at bounding box center [129, 31] width 76 height 19
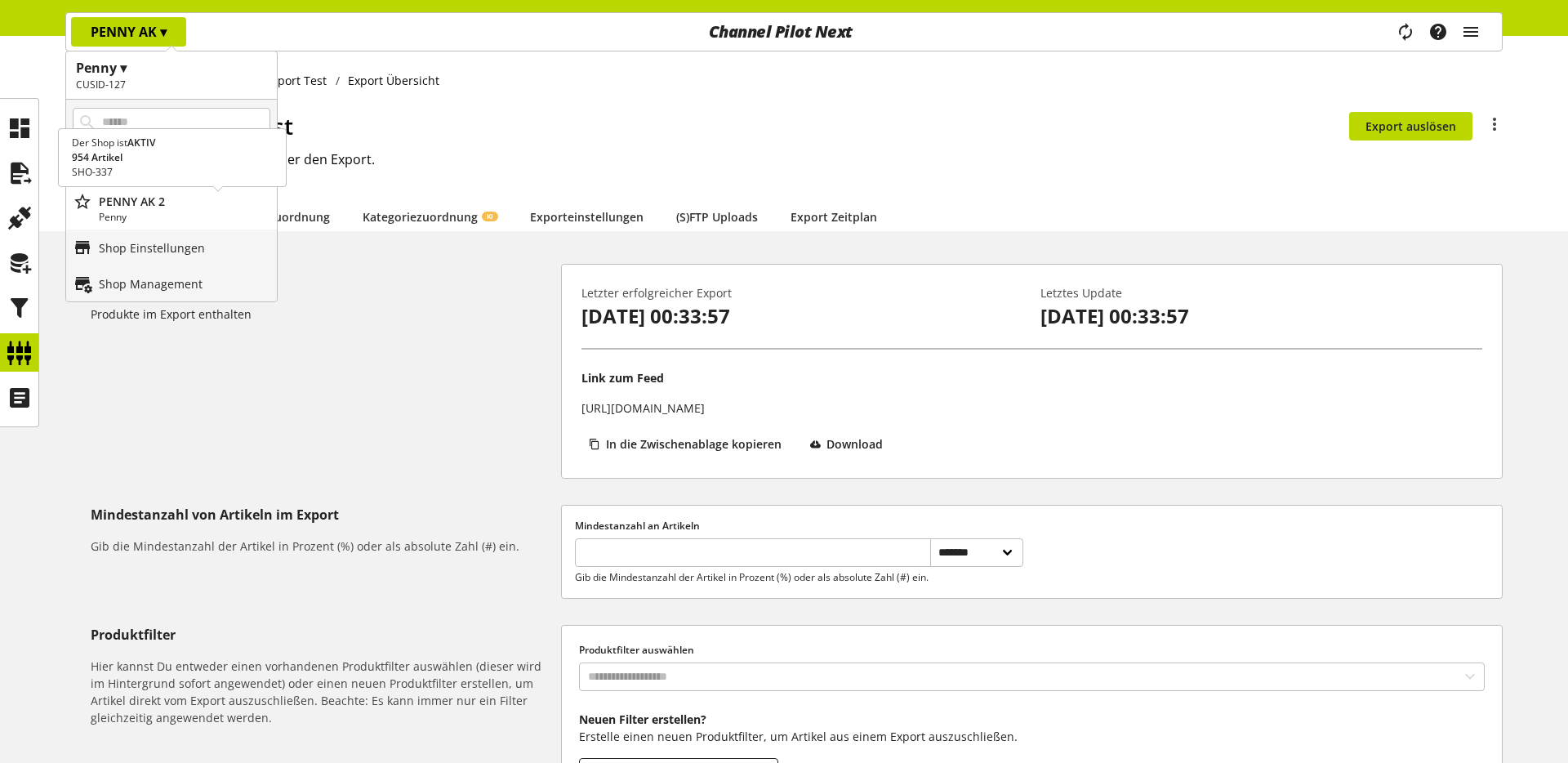
click at [156, 221] on p "Penny" at bounding box center [184, 217] width 172 height 14
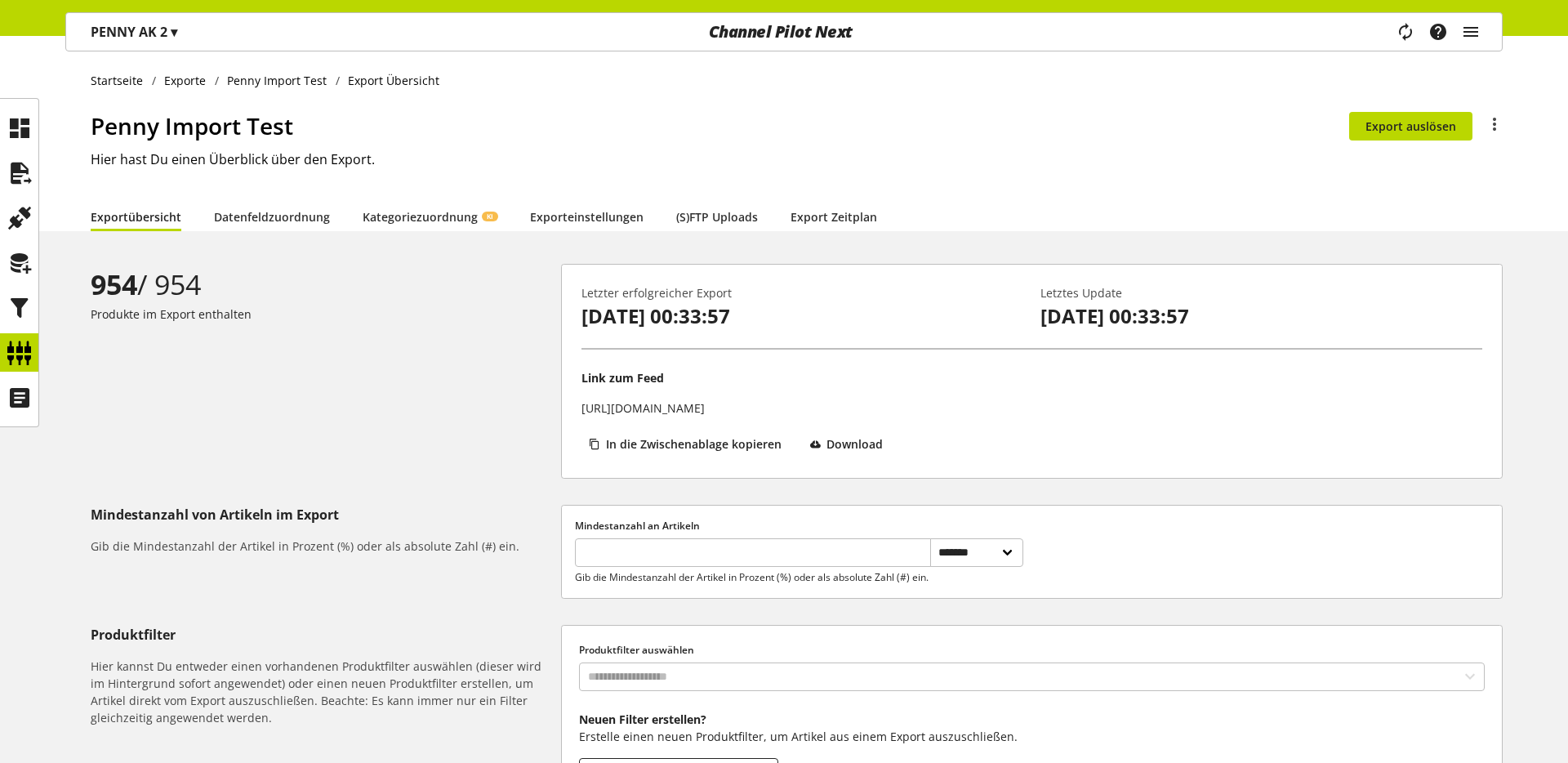
click at [239, 85] on li "Penny Import Test" at bounding box center [275, 80] width 121 height 17
click at [240, 82] on li "Penny Import Test" at bounding box center [275, 80] width 121 height 17
click at [21, 338] on icon at bounding box center [19, 353] width 26 height 33
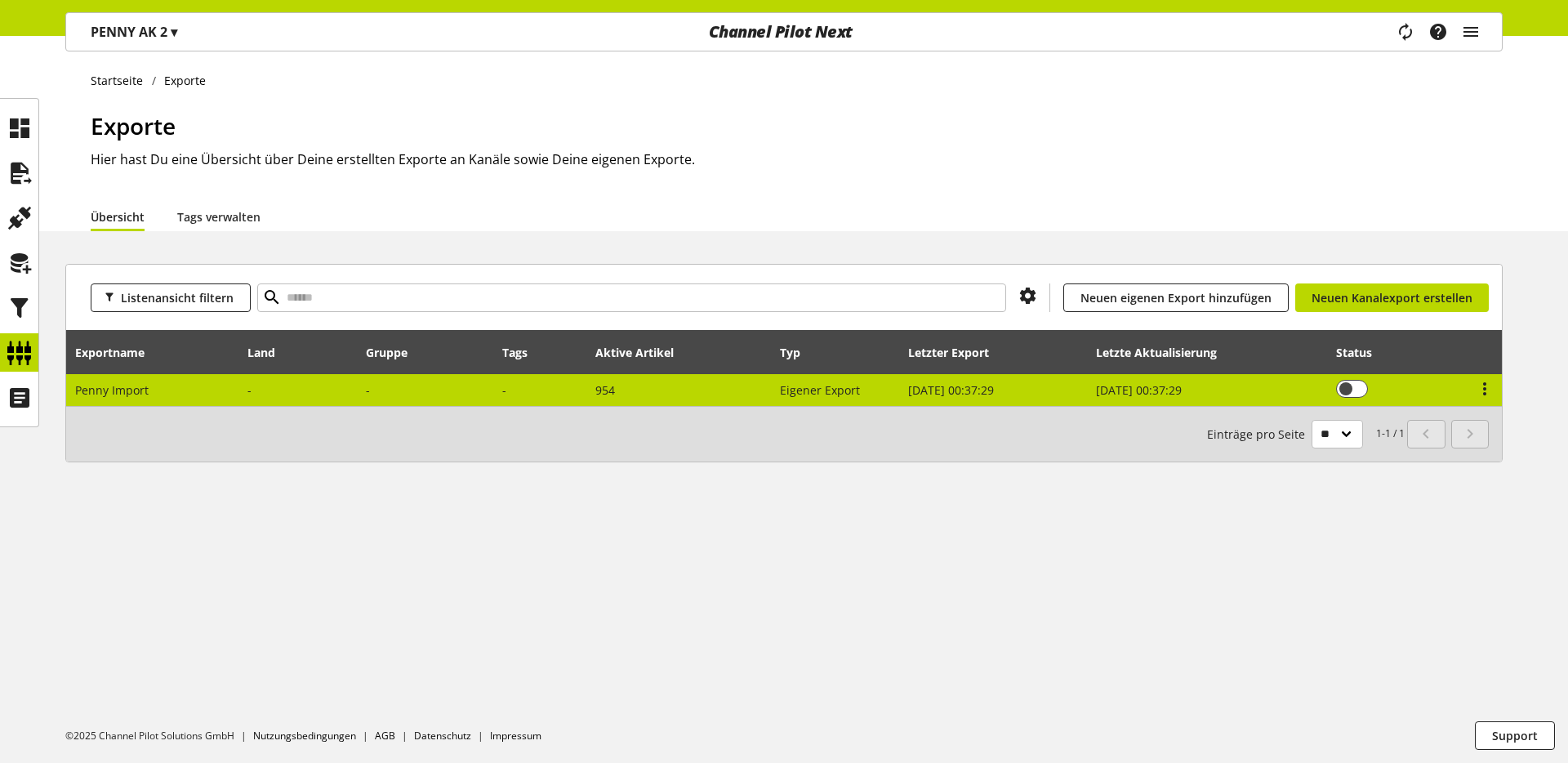
click at [100, 387] on span "Penny Import" at bounding box center [112, 390] width 74 height 15
select select "********"
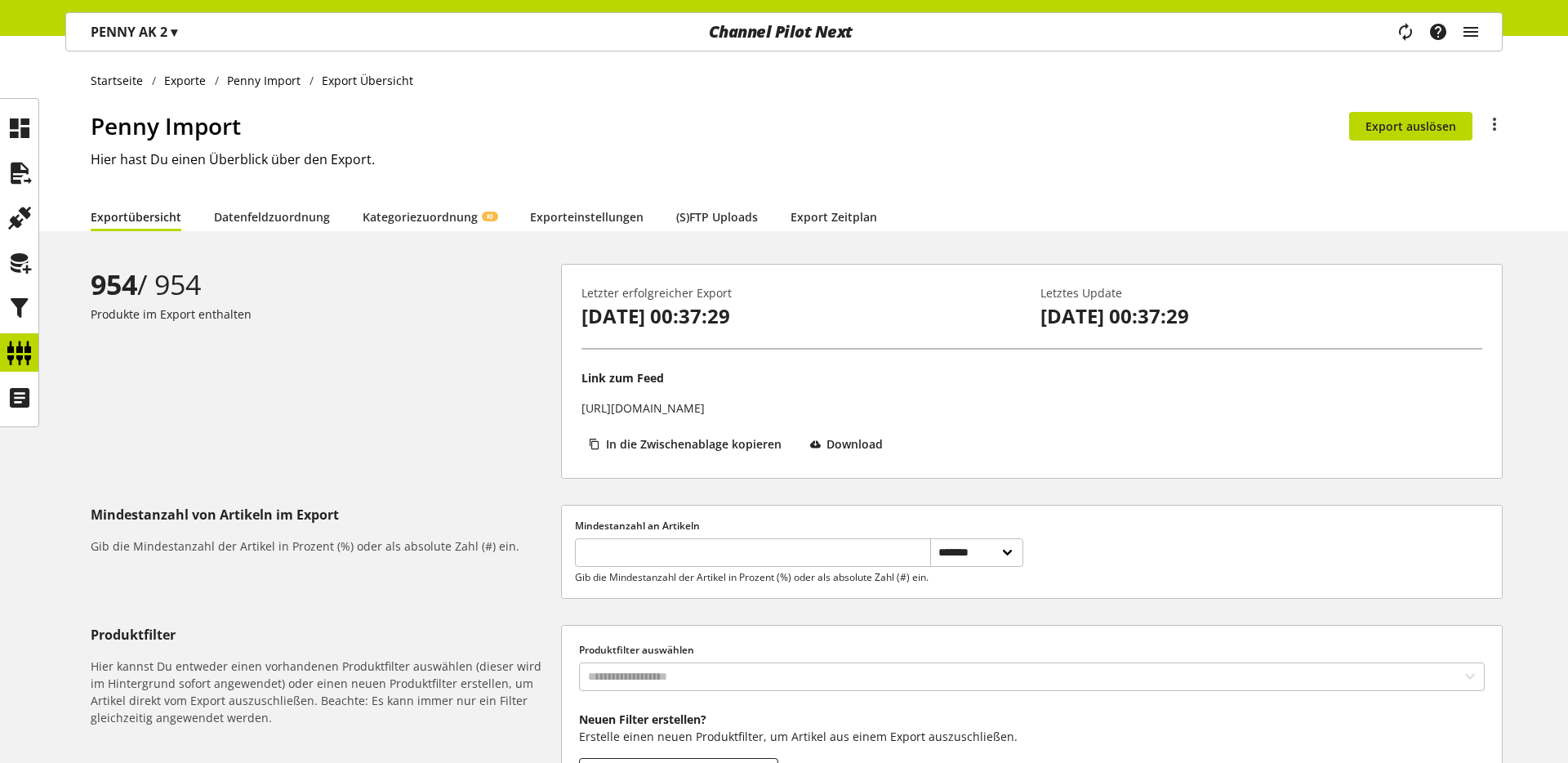
drag, startPoint x: 1004, startPoint y: 404, endPoint x: 934, endPoint y: 406, distance: 70.0
click at [934, 406] on div "Link zum Feed [URL][DOMAIN_NAME] In die Zwischenablage kopieren Download" at bounding box center [1032, 414] width 901 height 89
click at [1025, 448] on div "Link zum Feed [URL][DOMAIN_NAME] In die Zwischenablage kopieren Download" at bounding box center [1032, 414] width 901 height 89
click at [114, 29] on p "PENNY AK 2 ▾" at bounding box center [134, 31] width 86 height 19
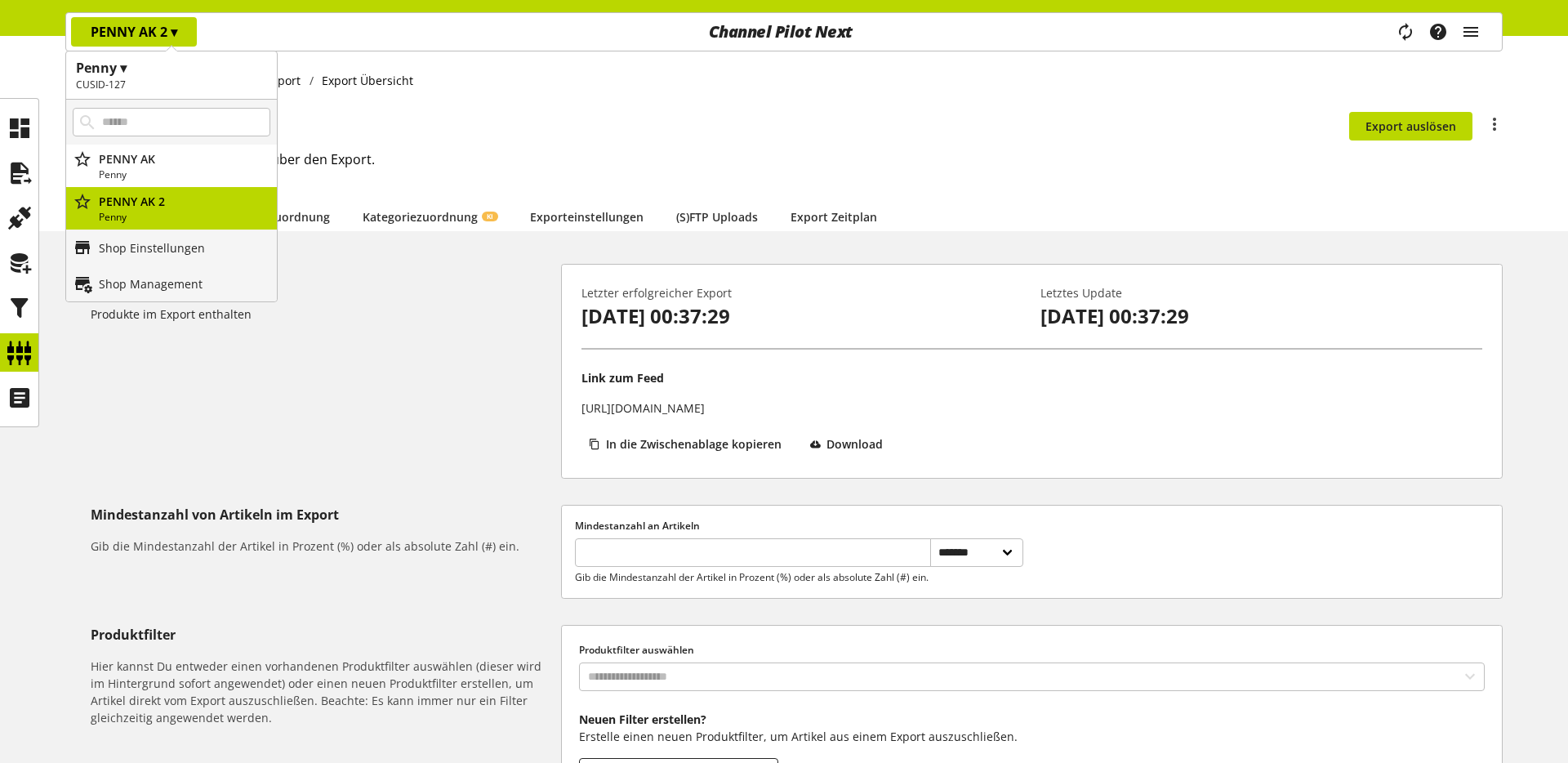
click at [298, 369] on div "954 / 954 Produkte im Export enthalten" at bounding box center [326, 371] width 470 height 215
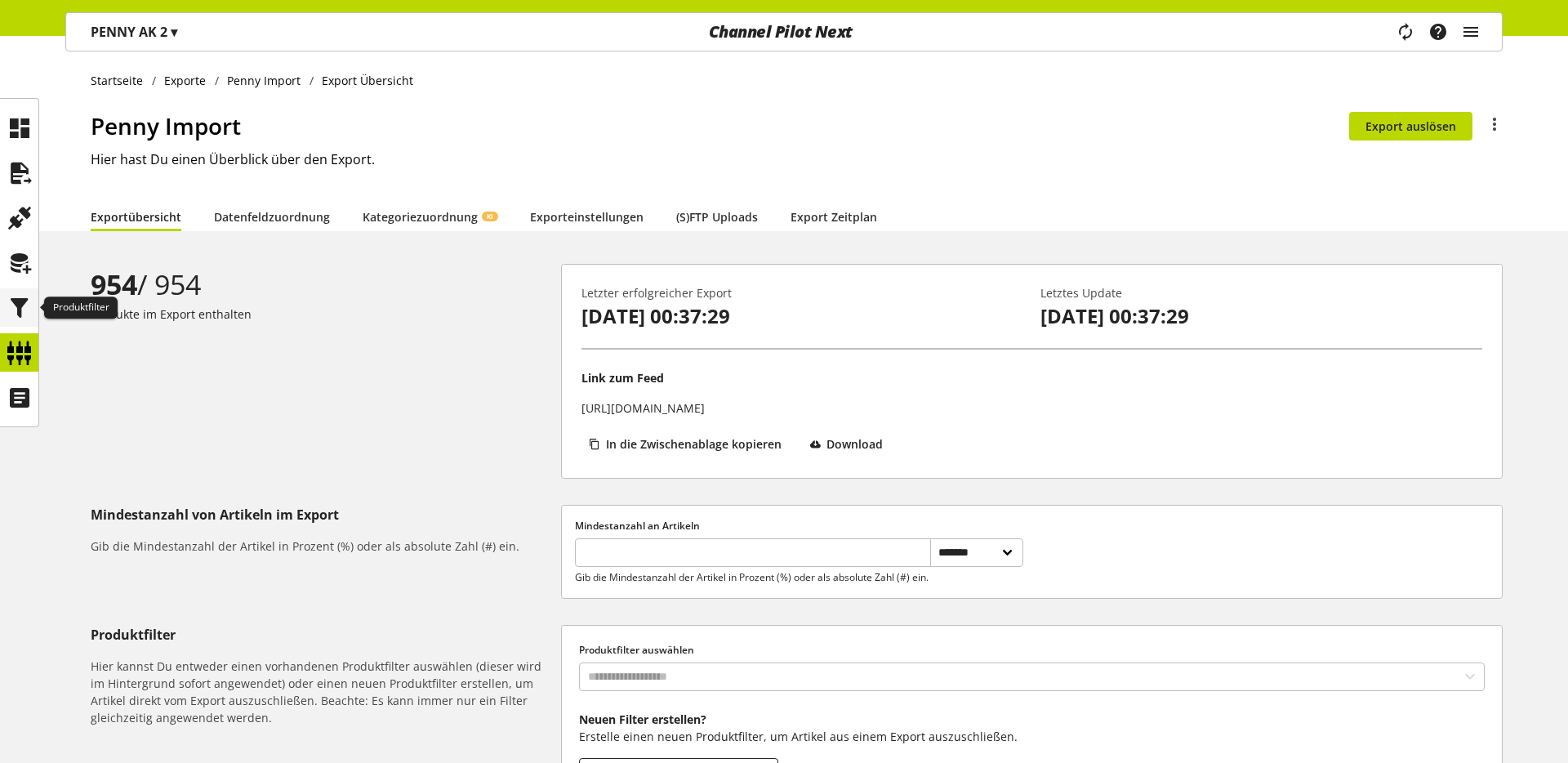
click at [20, 300] on icon at bounding box center [19, 308] width 26 height 33
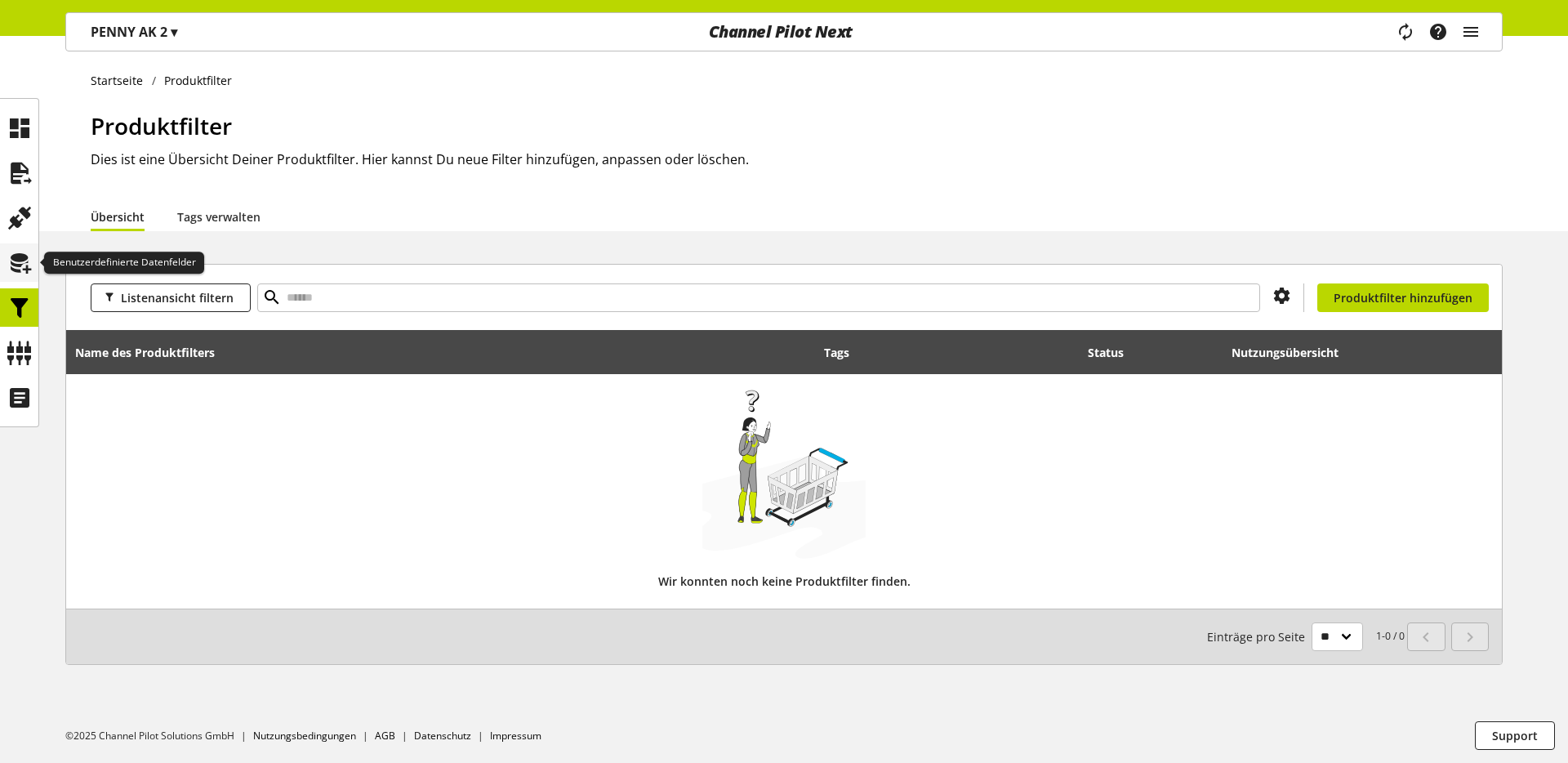
click at [21, 278] on icon at bounding box center [19, 263] width 26 height 33
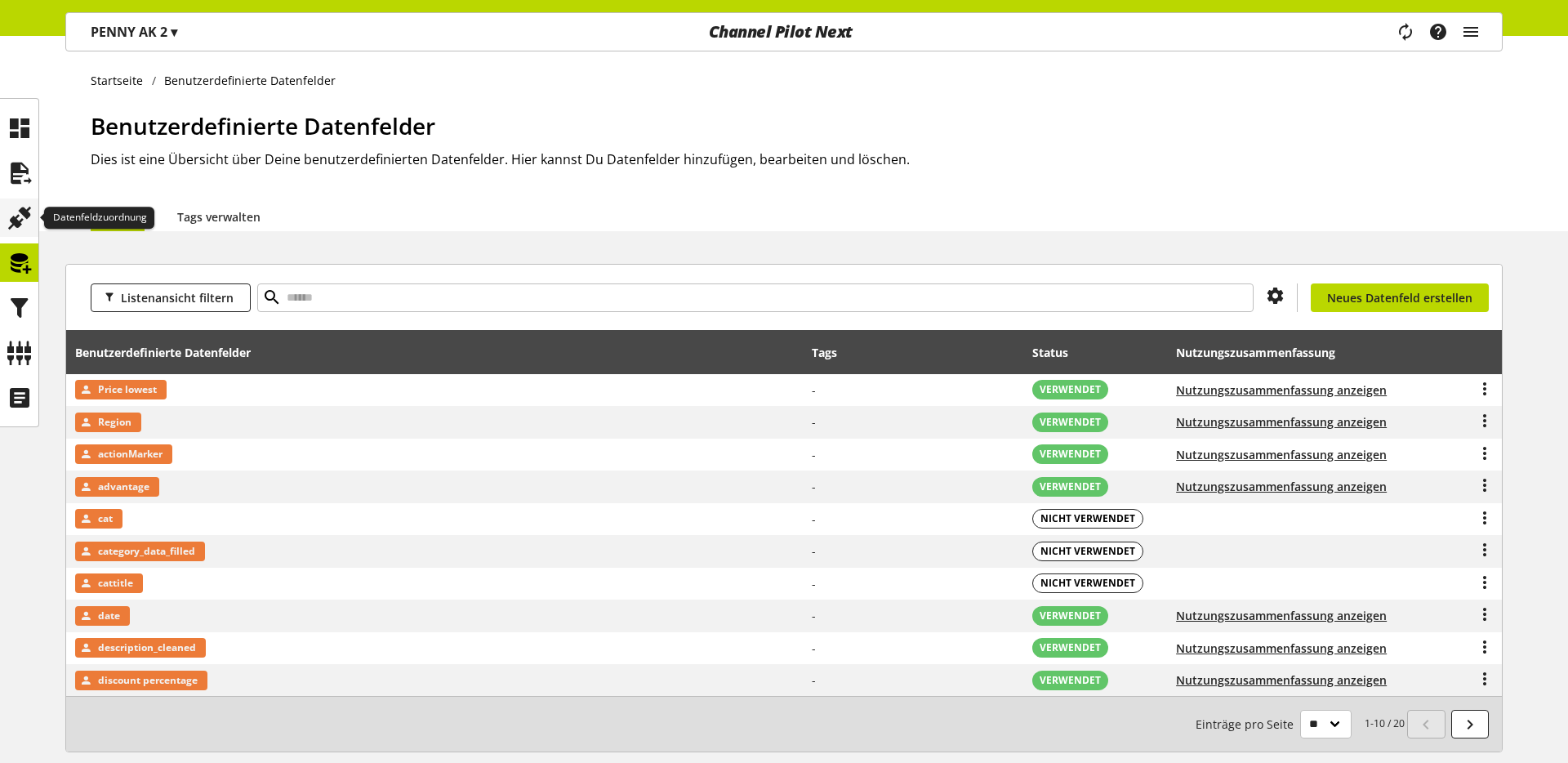
click at [30, 216] on icon at bounding box center [19, 218] width 26 height 33
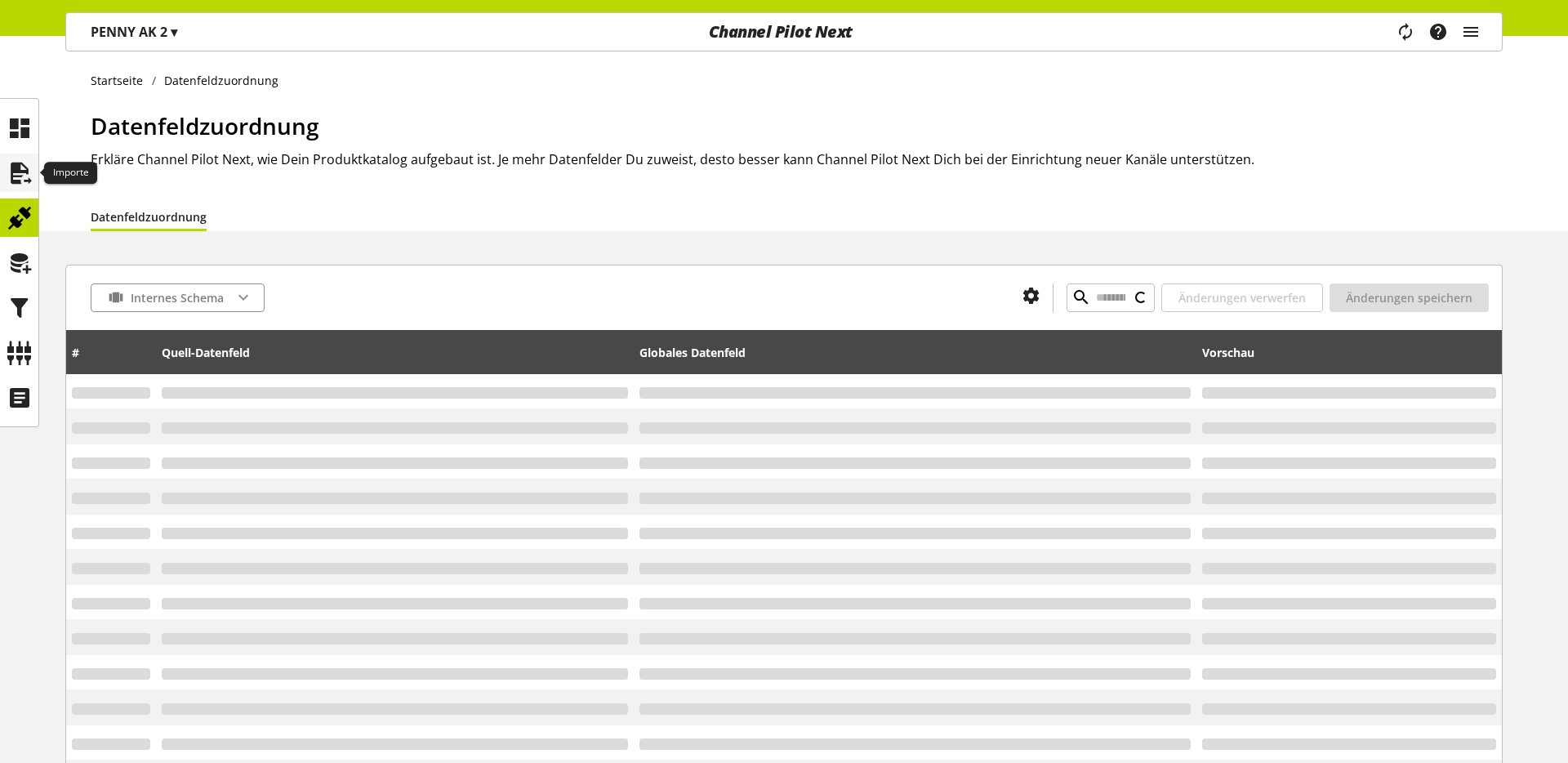
click at [29, 180] on icon at bounding box center [19, 173] width 26 height 33
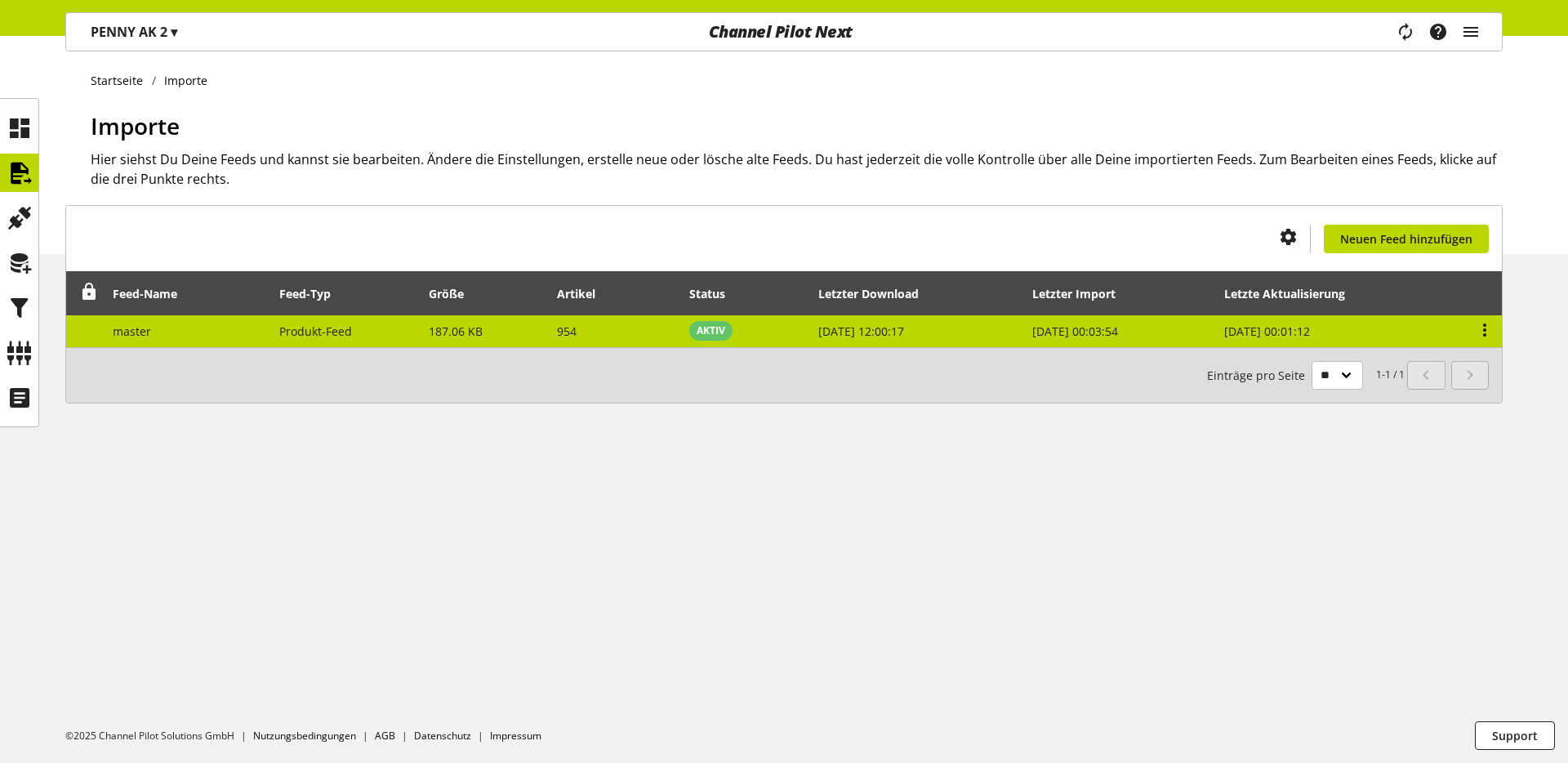
click at [209, 330] on td "master" at bounding box center [187, 332] width 167 height 32
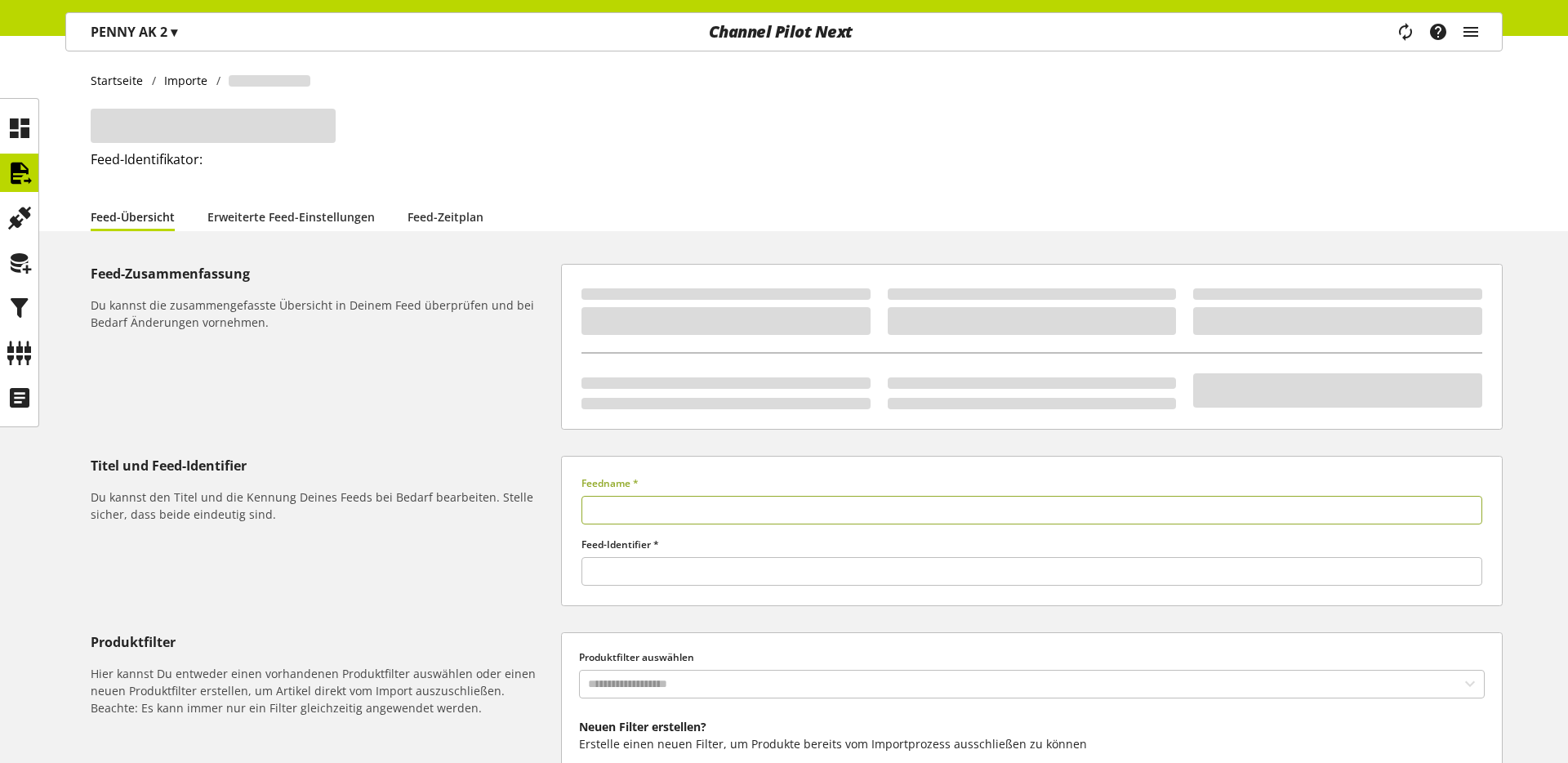
type input "******"
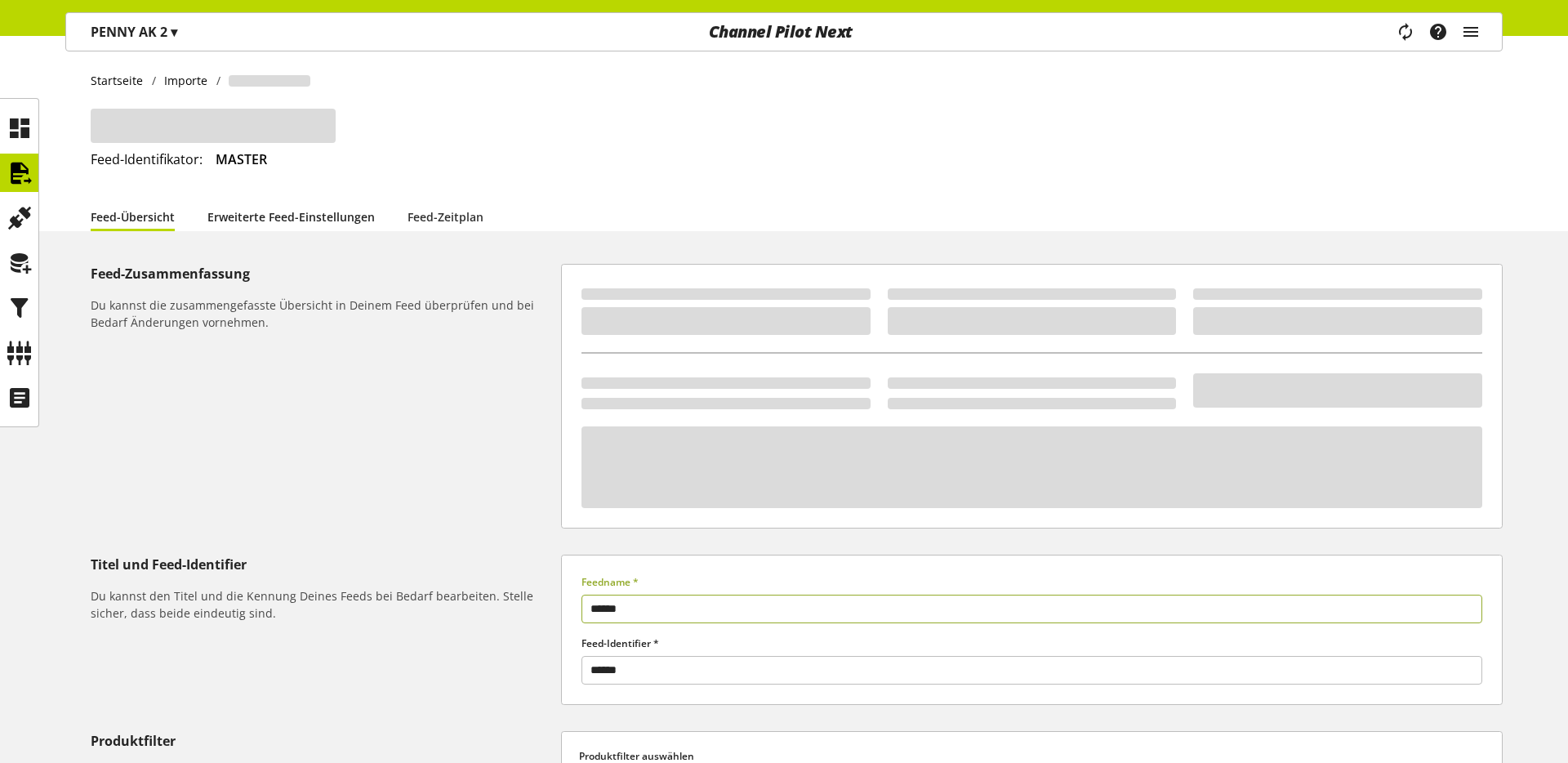
click at [300, 215] on link "Erweiterte Feed-Einstellungen" at bounding box center [291, 217] width 167 height 17
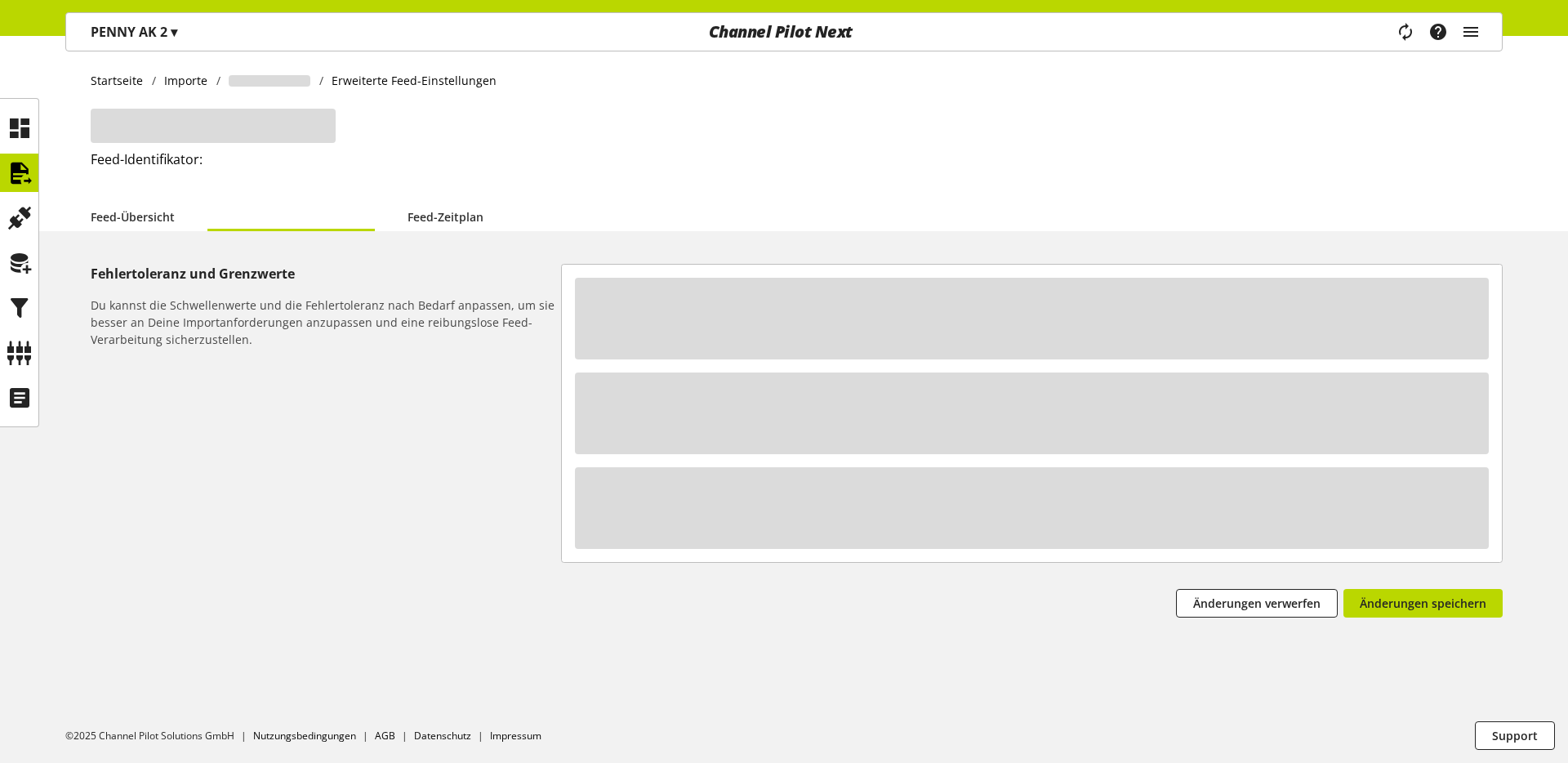
select select "**********"
select select "********"
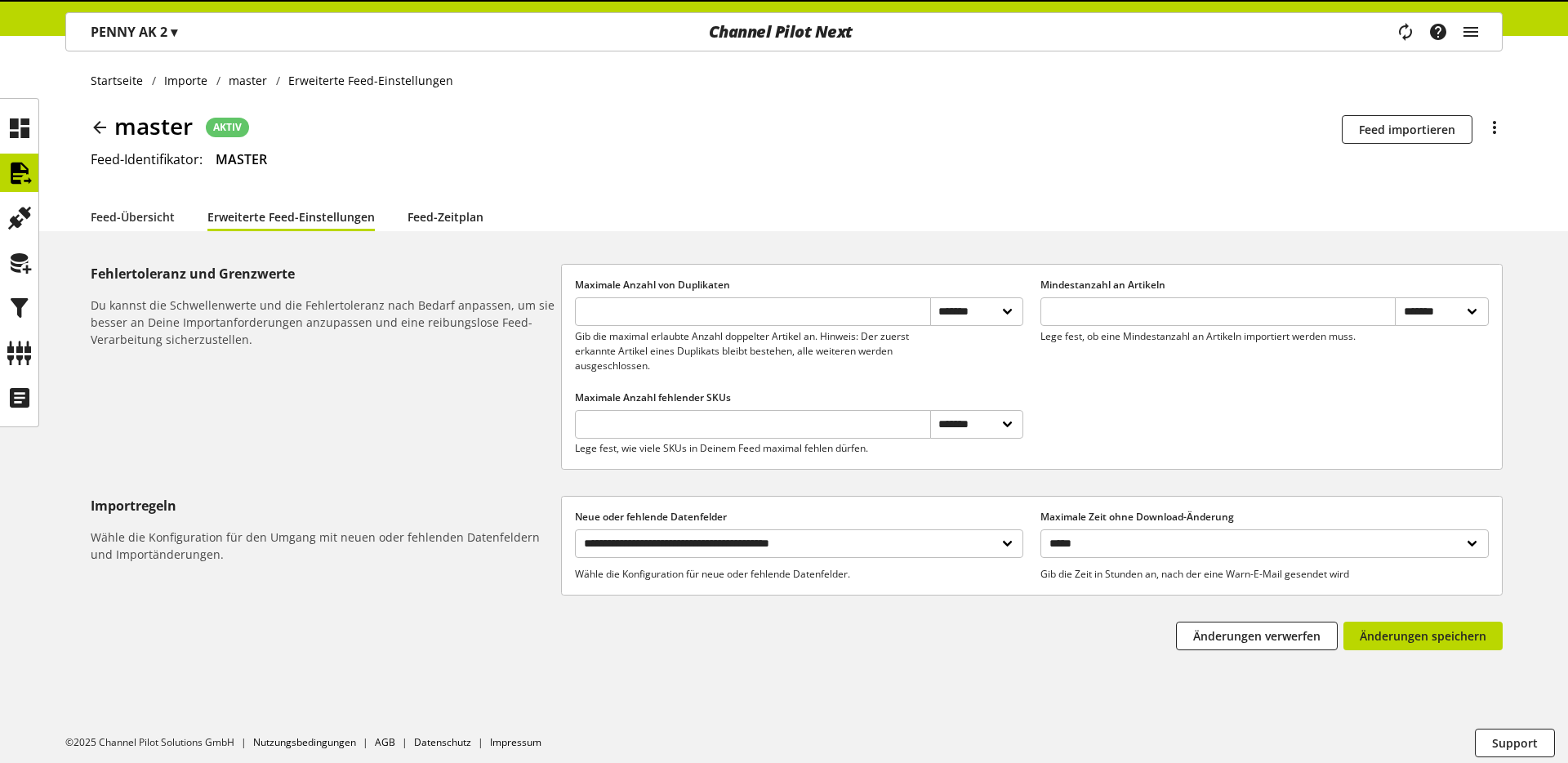
click at [409, 212] on link "Feed-Zeitplan" at bounding box center [446, 217] width 76 height 17
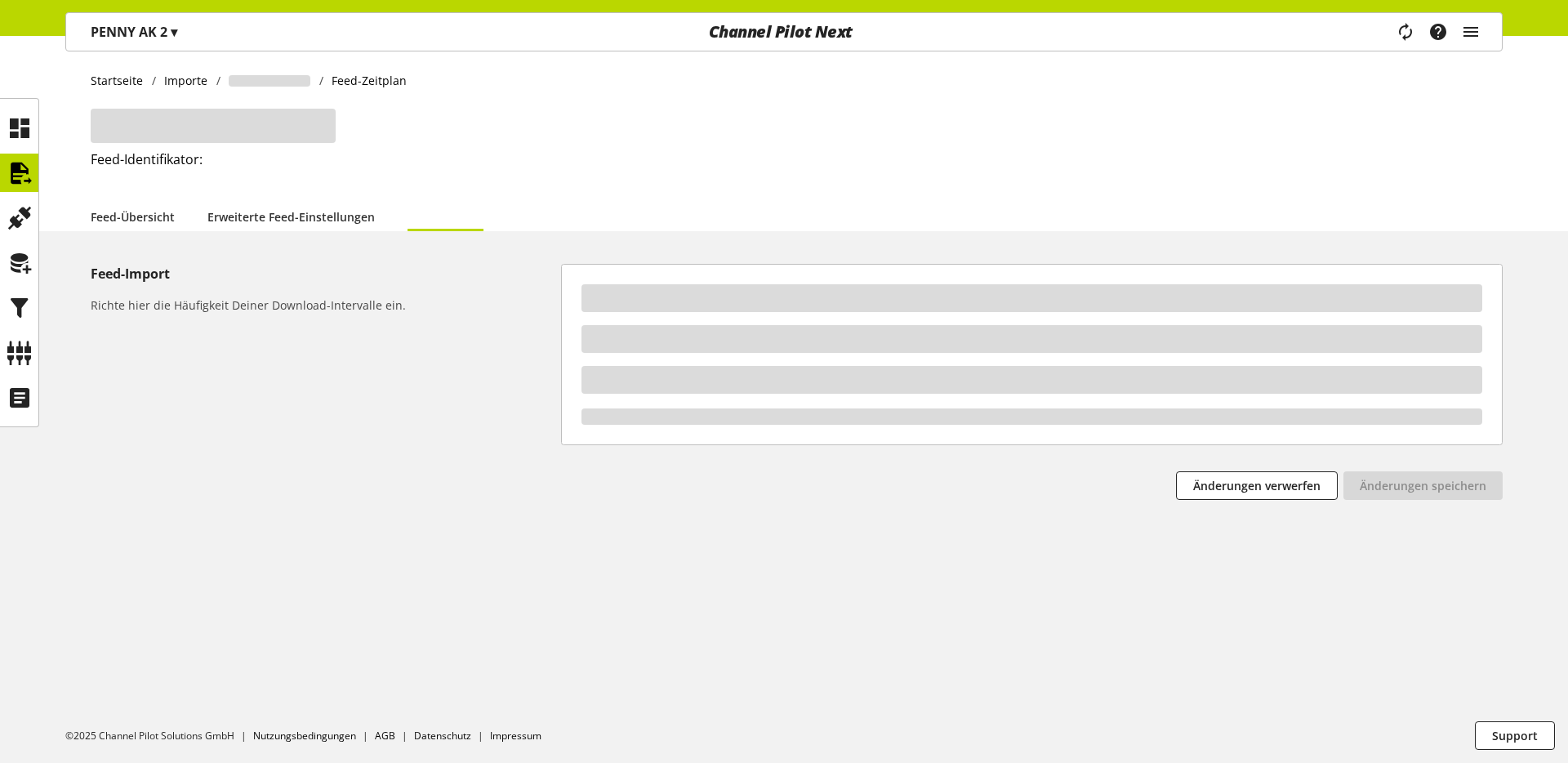
select select "****"
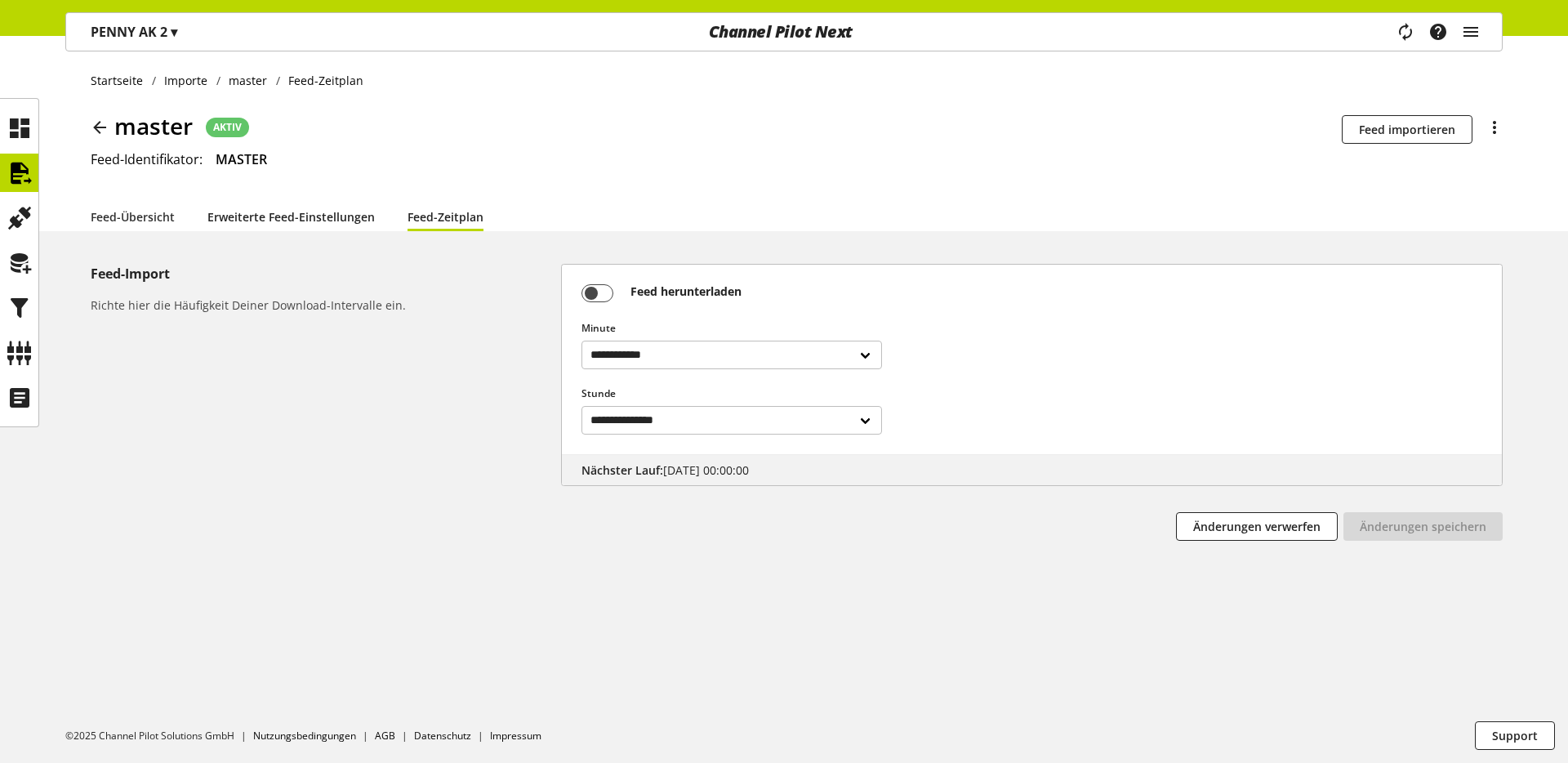
click at [338, 215] on link "Erweiterte Feed-Einstellungen" at bounding box center [291, 217] width 167 height 17
select select "********"
select select "**********"
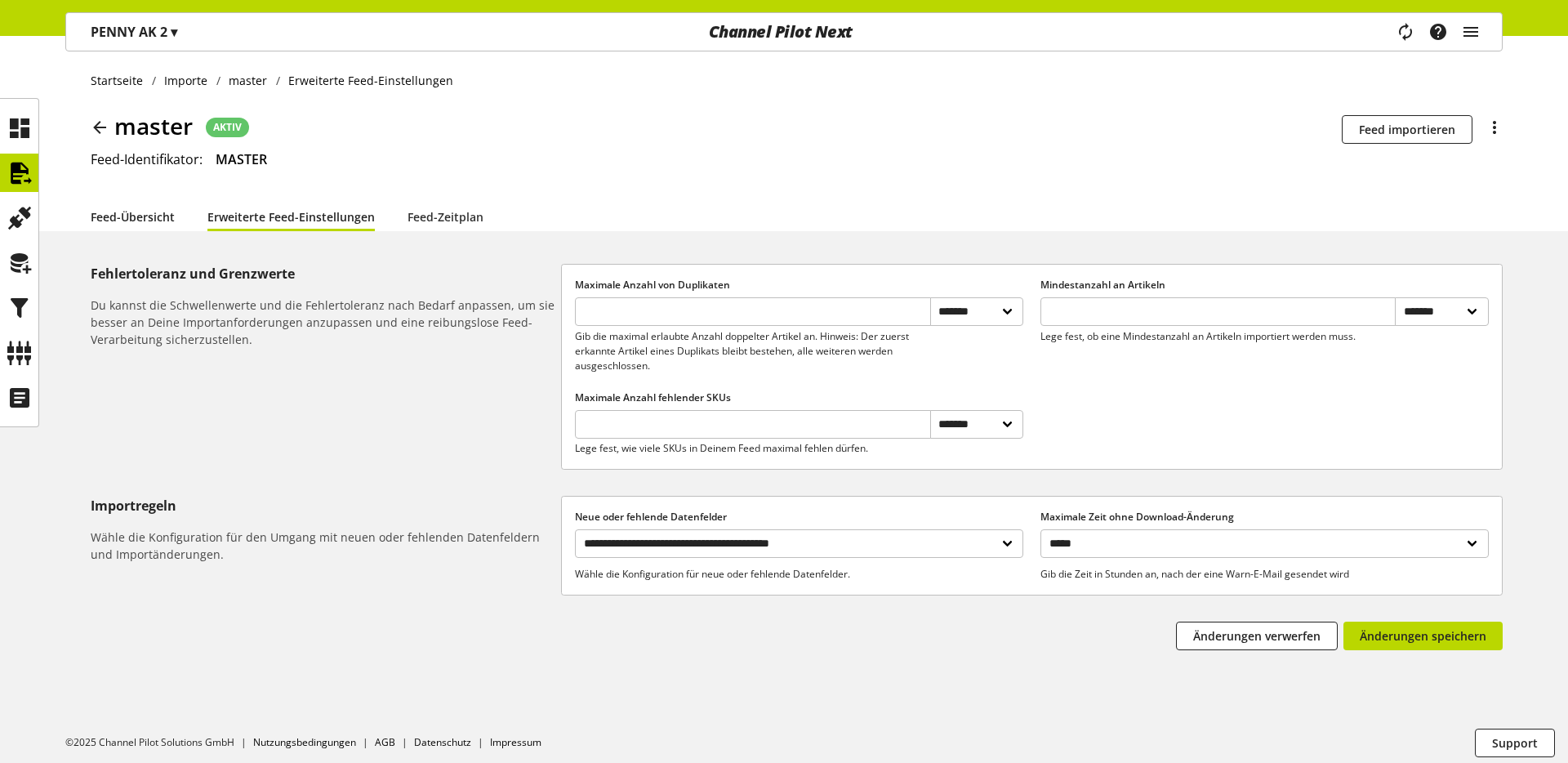
click at [155, 219] on link "Feed-Übersicht" at bounding box center [132, 217] width 84 height 17
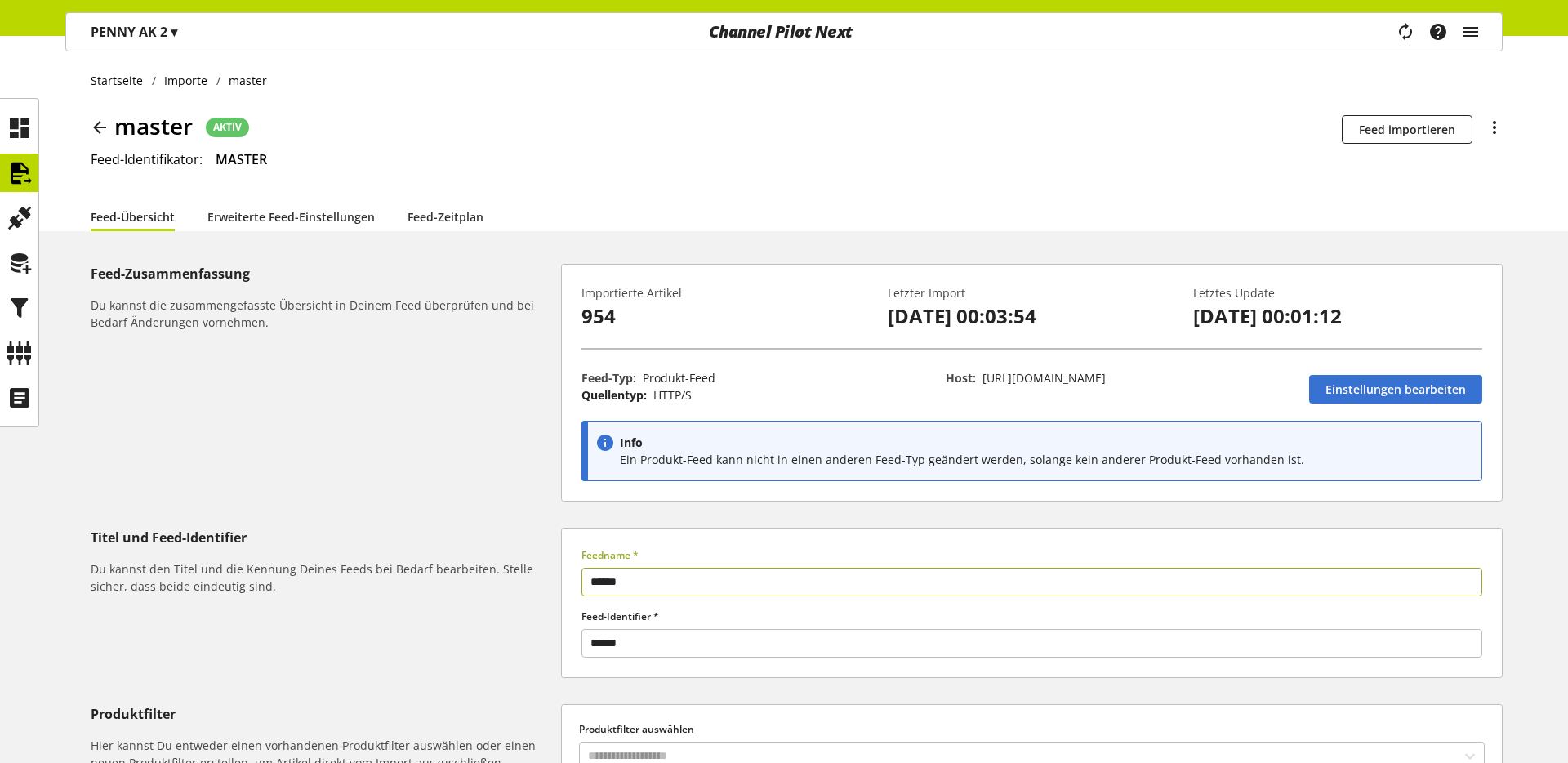
click at [603, 324] on p "954" at bounding box center [726, 316] width 289 height 30
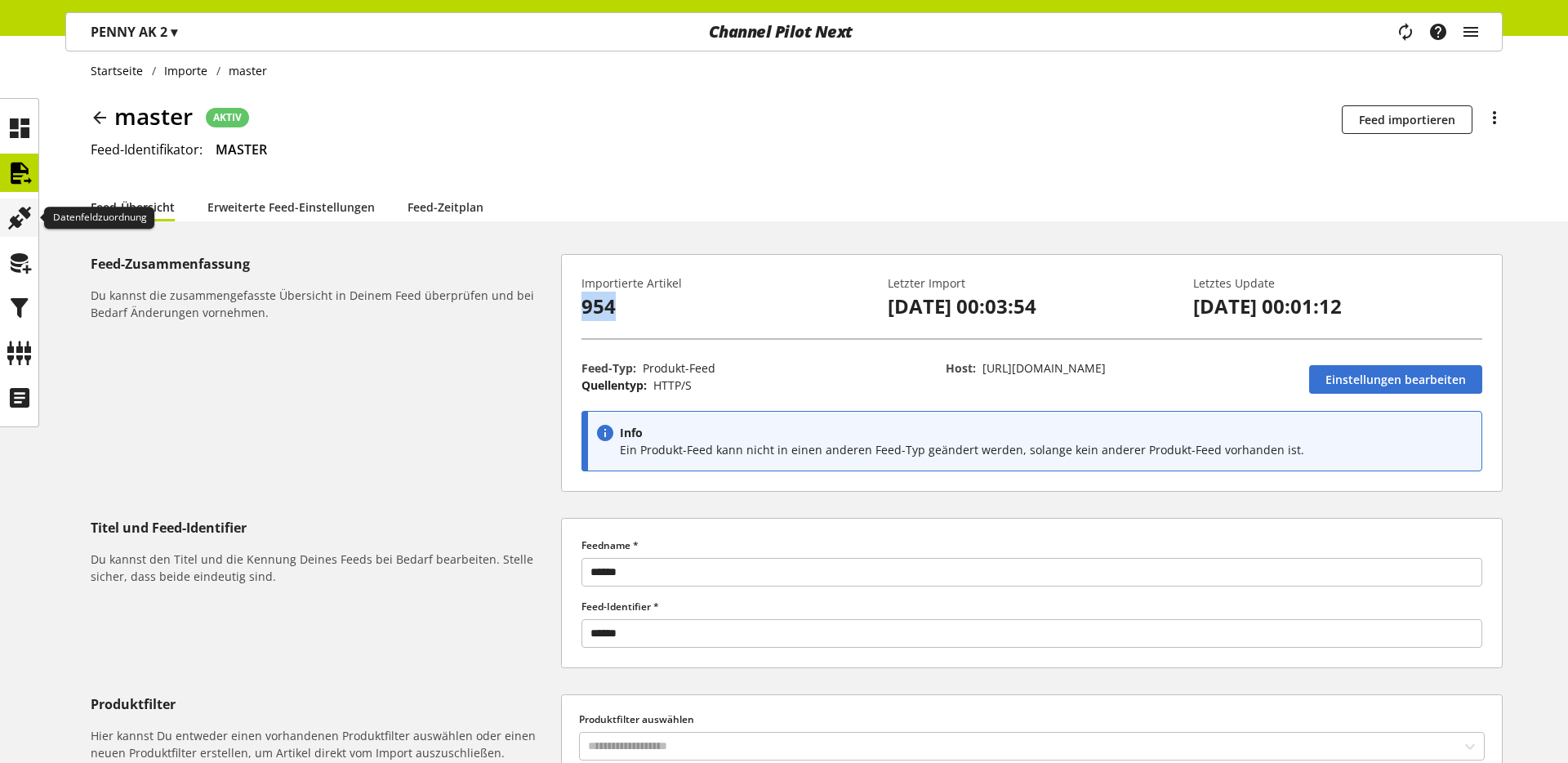
click at [19, 222] on icon at bounding box center [19, 218] width 26 height 33
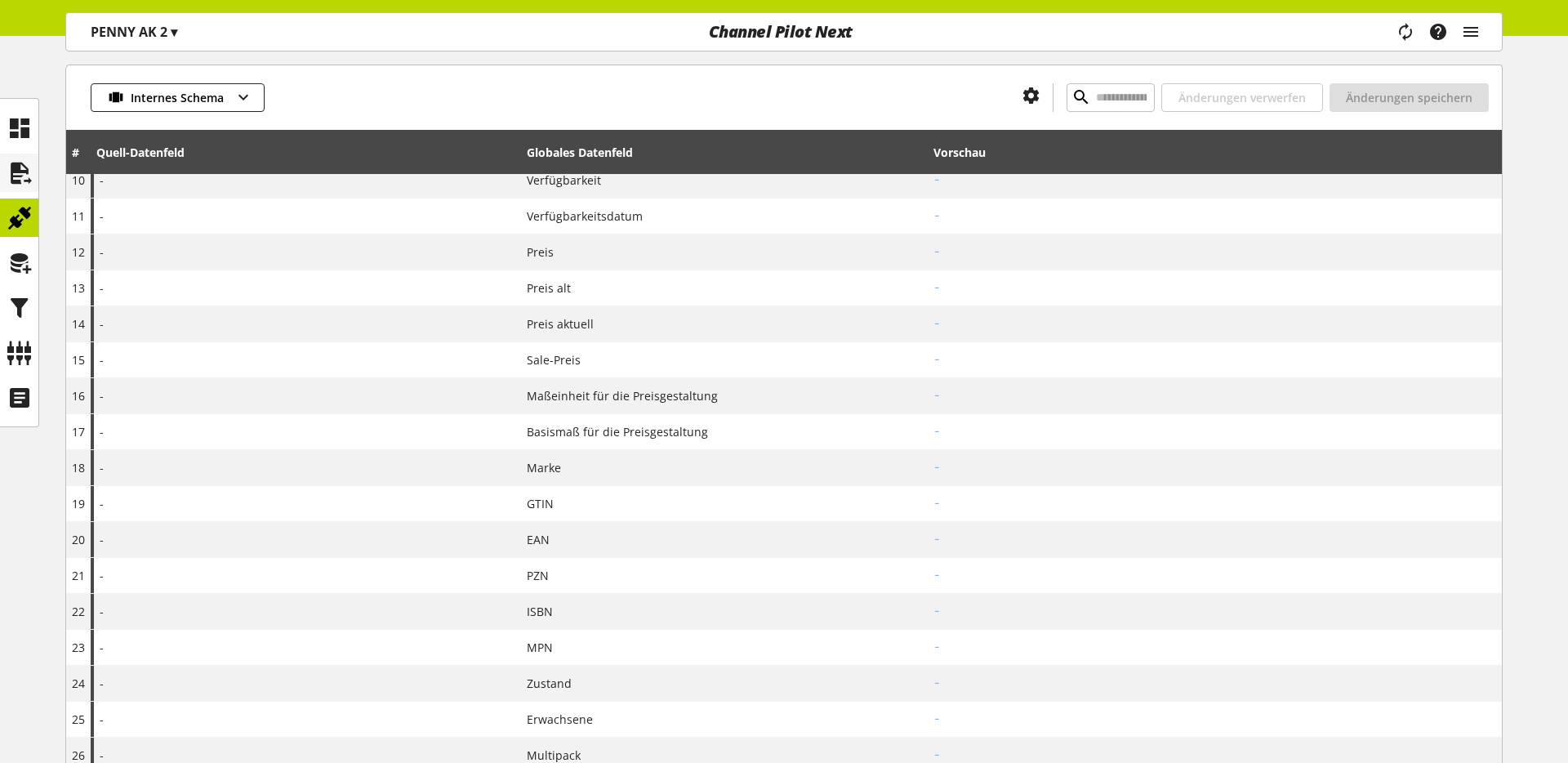
scroll to position [475, 0]
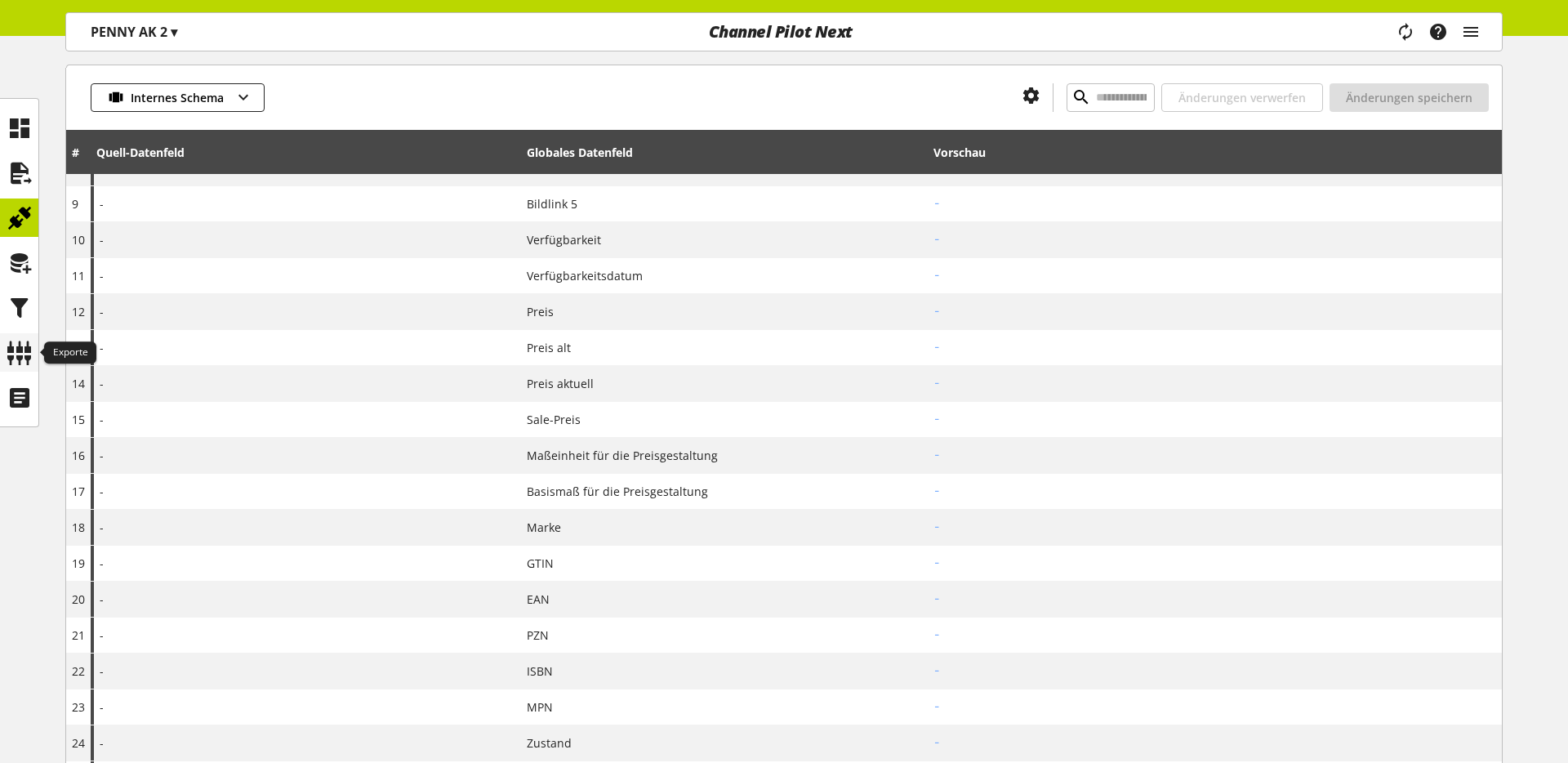
click at [18, 347] on icon at bounding box center [19, 353] width 26 height 33
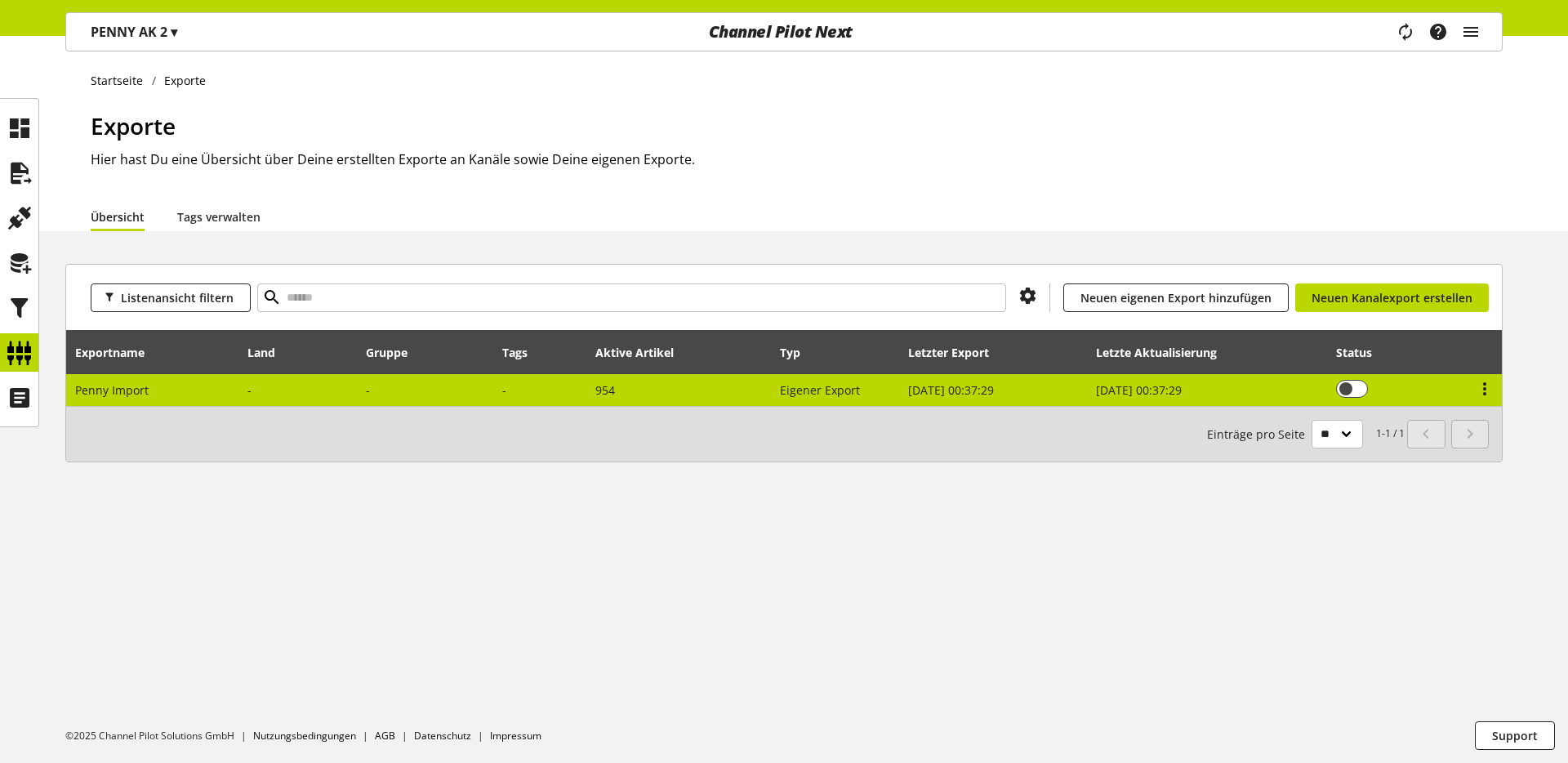
click at [166, 396] on td "Penny Import" at bounding box center [152, 390] width 173 height 32
select select "********"
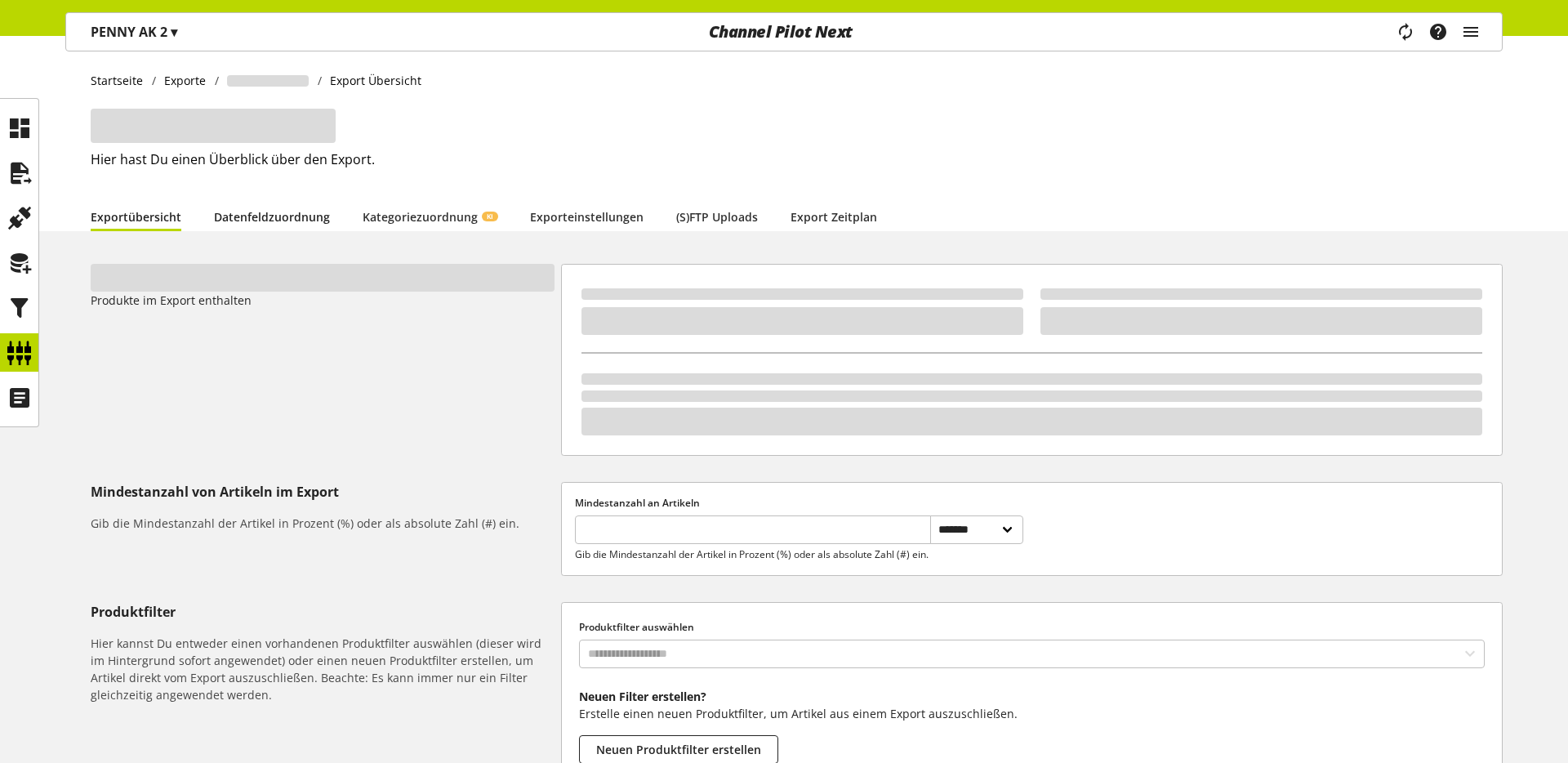
click at [268, 217] on link "Datenfeldzuordnung" at bounding box center [271, 217] width 116 height 17
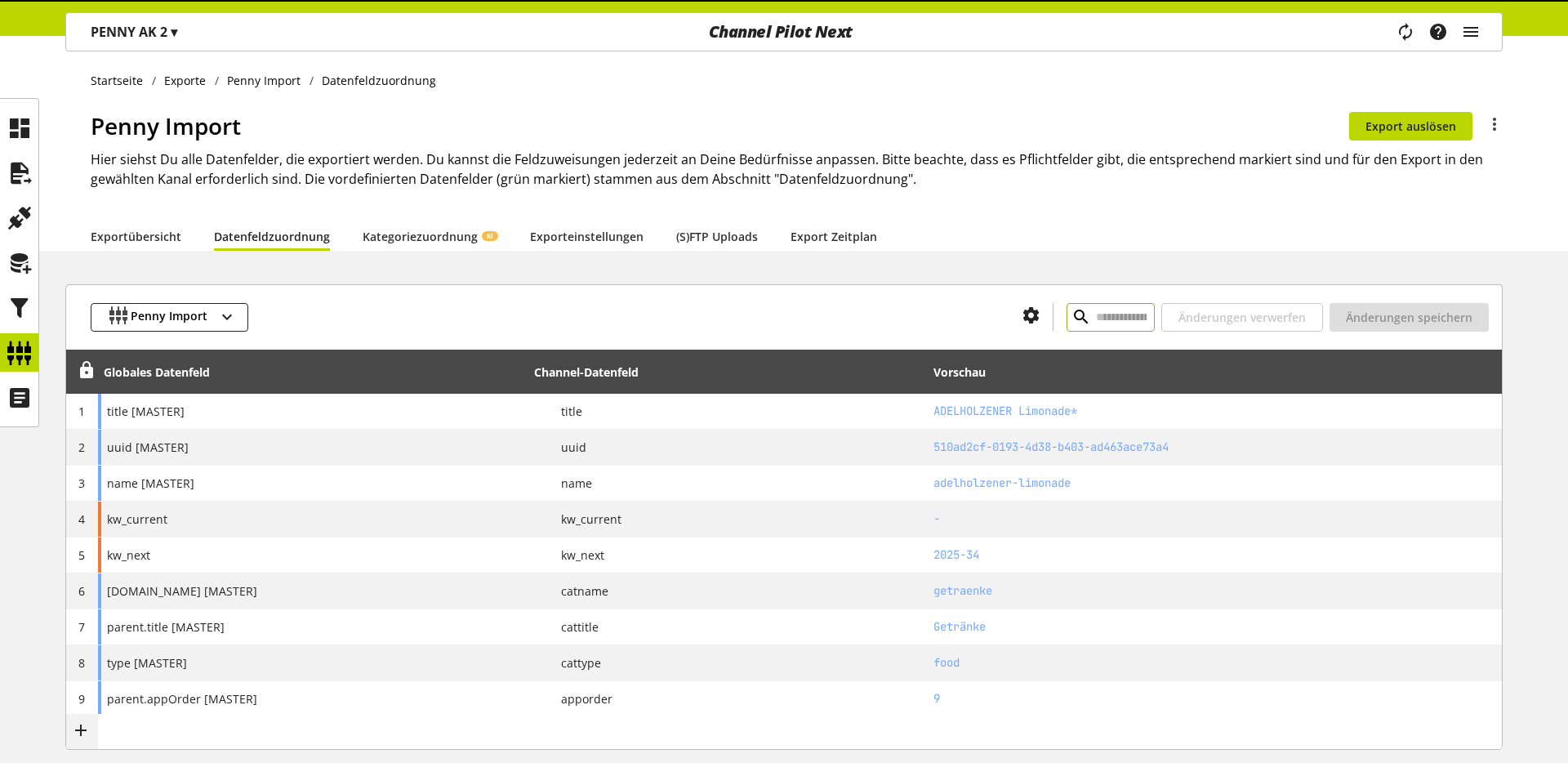
click at [1066, 307] on input "text" at bounding box center [1110, 317] width 88 height 29
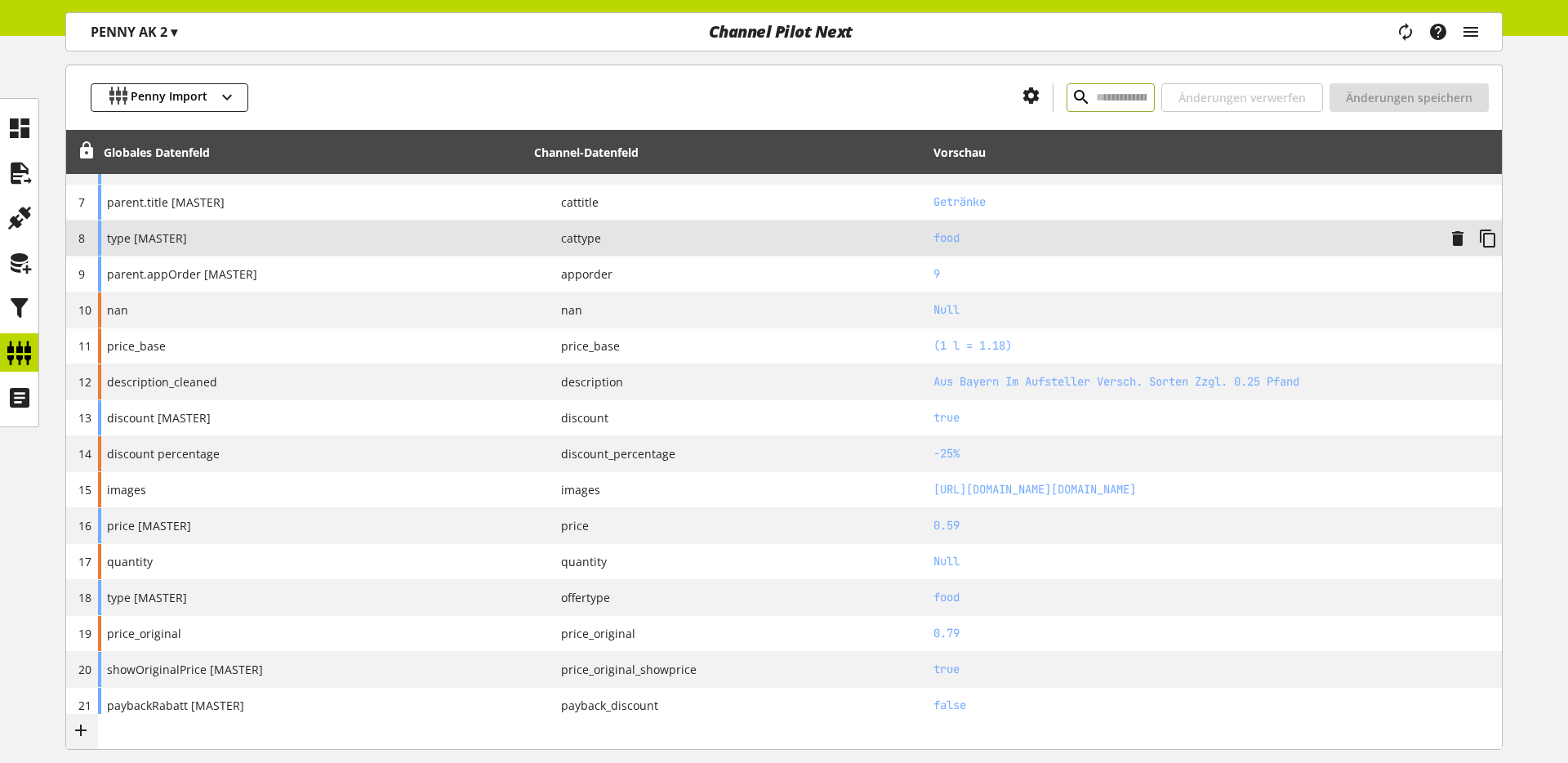
scroll to position [1193, 0]
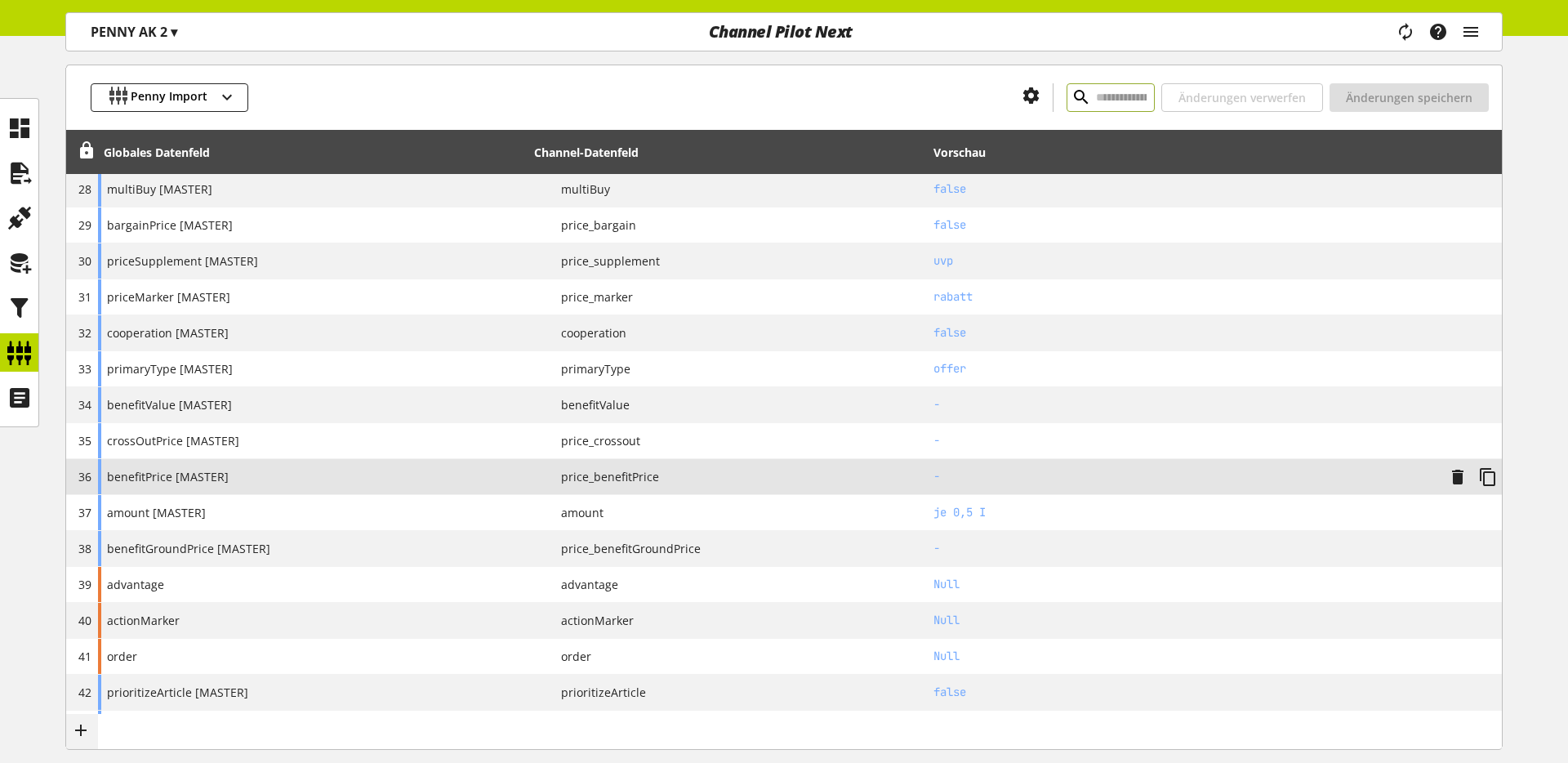
click at [147, 477] on span "benefitPrice [MASTER]" at bounding box center [168, 476] width 122 height 17
click at [118, 478] on span "benefitPrice [MASTER]" at bounding box center [168, 476] width 122 height 17
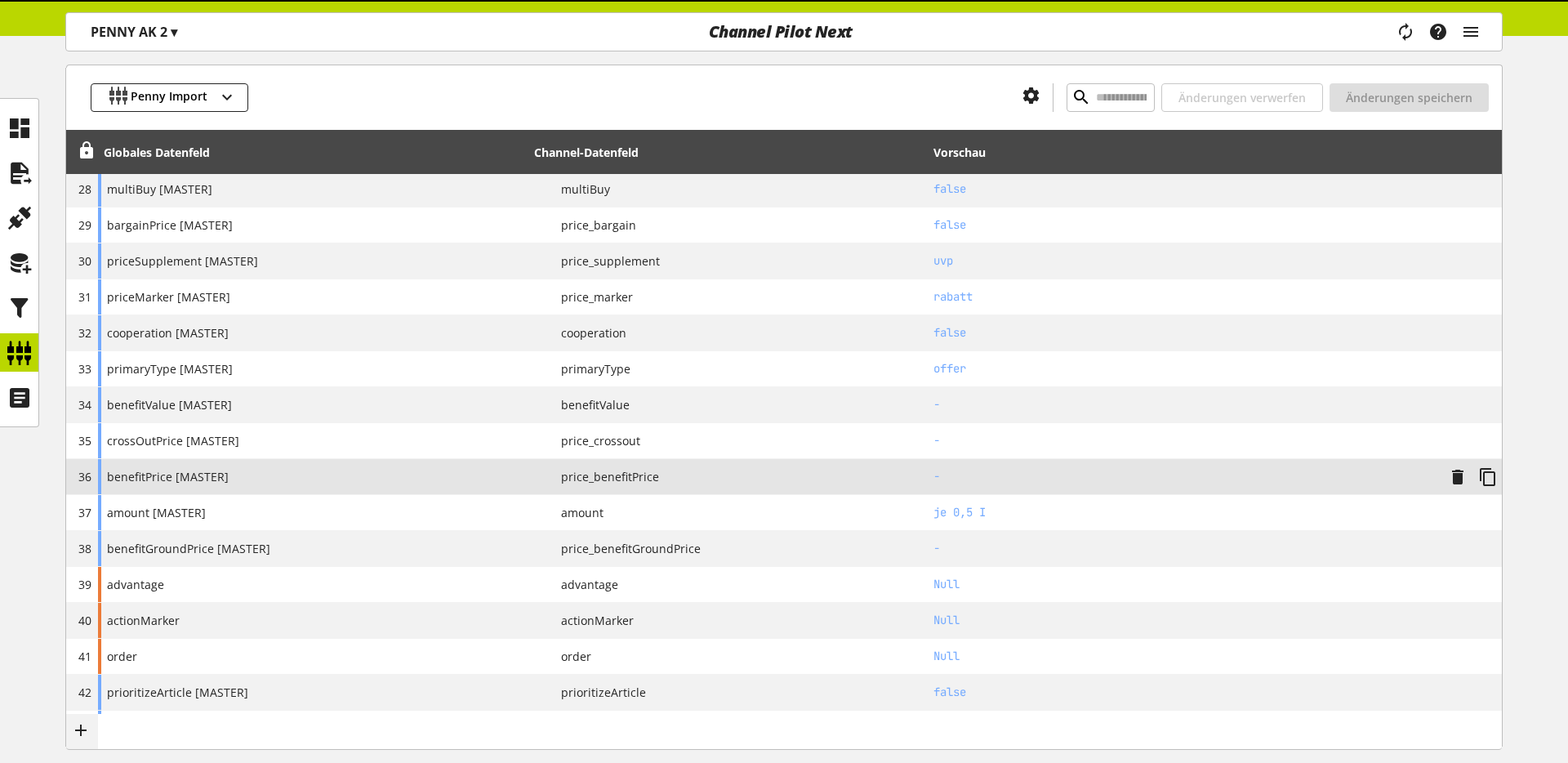
click at [256, 477] on div "benefitPrice [MASTER]" at bounding box center [313, 477] width 430 height 36
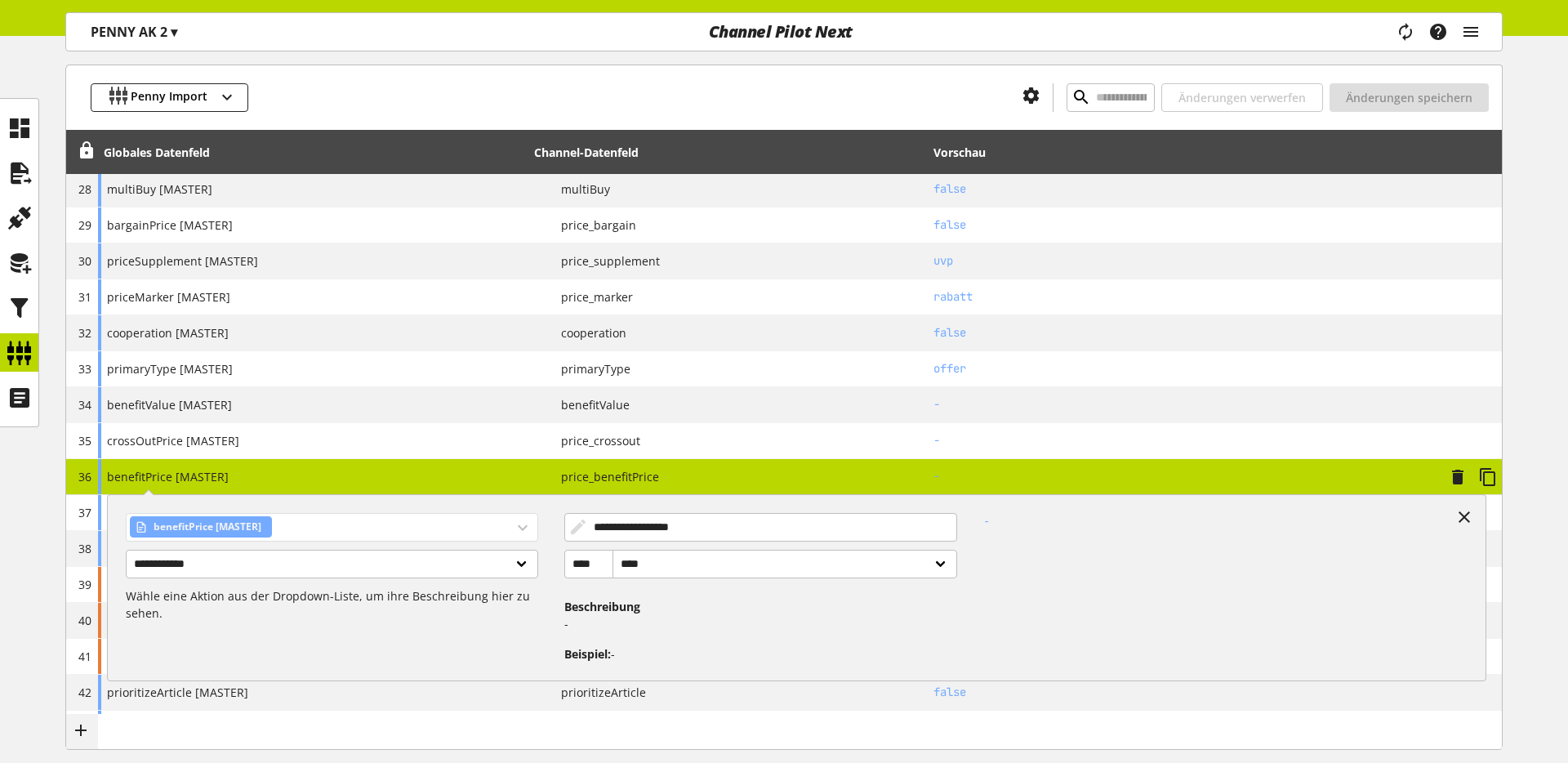
click at [173, 524] on span "benefitPrice [MASTER]" at bounding box center [207, 526] width 107 height 19
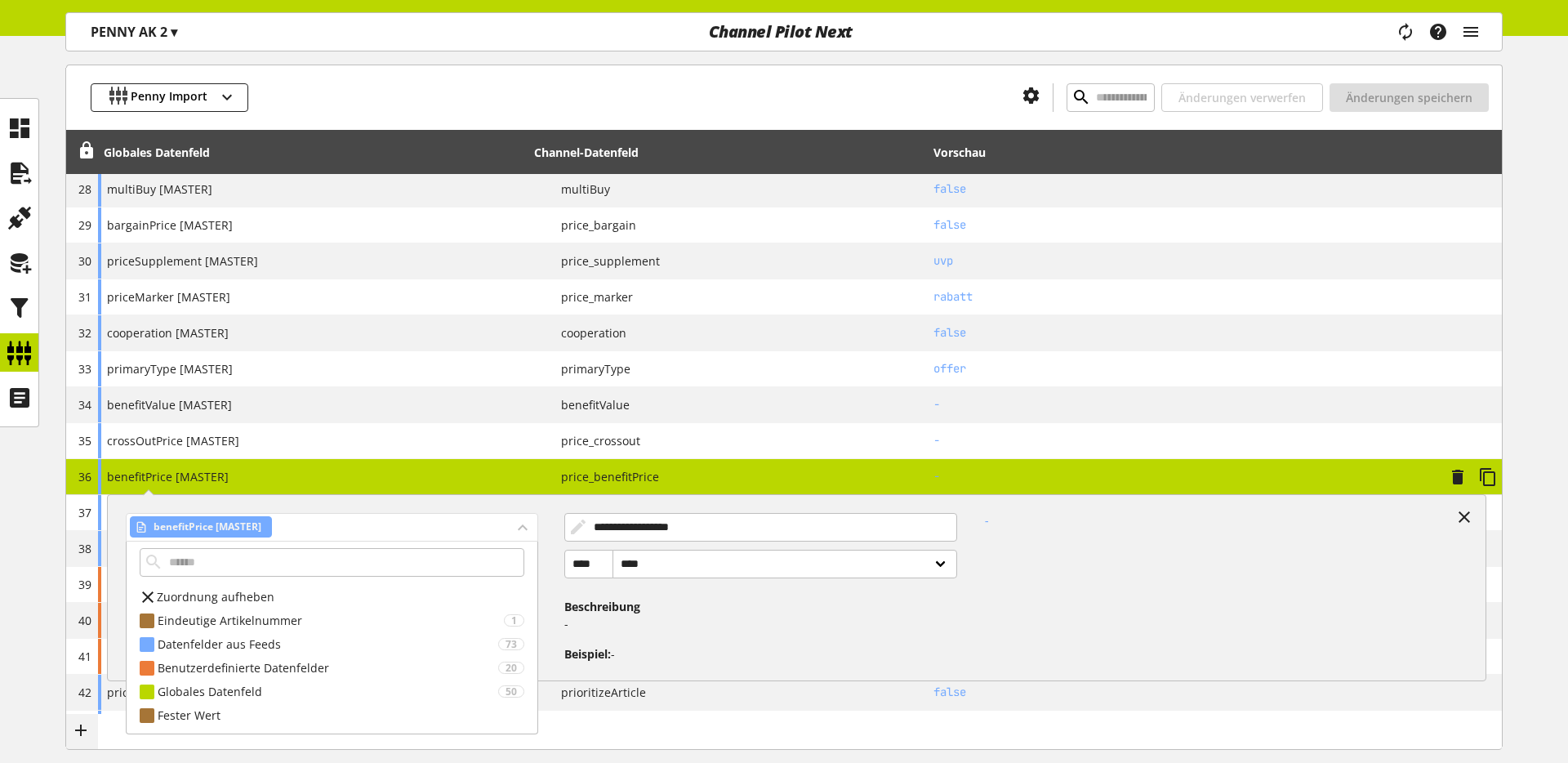
click at [206, 530] on span "benefitPrice [MASTER]" at bounding box center [207, 526] width 107 height 19
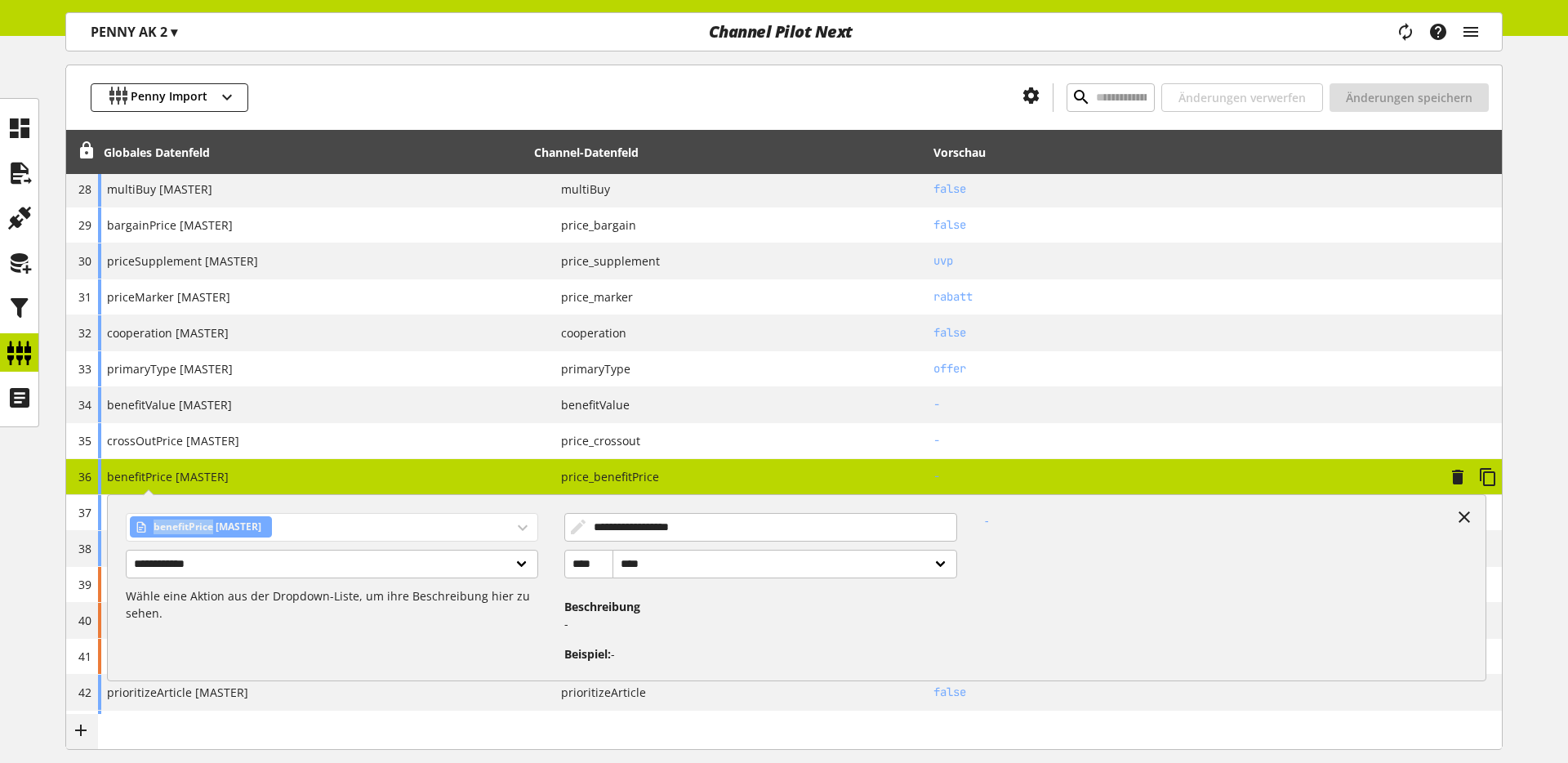
click at [206, 530] on span "benefitPrice [MASTER]" at bounding box center [207, 526] width 107 height 19
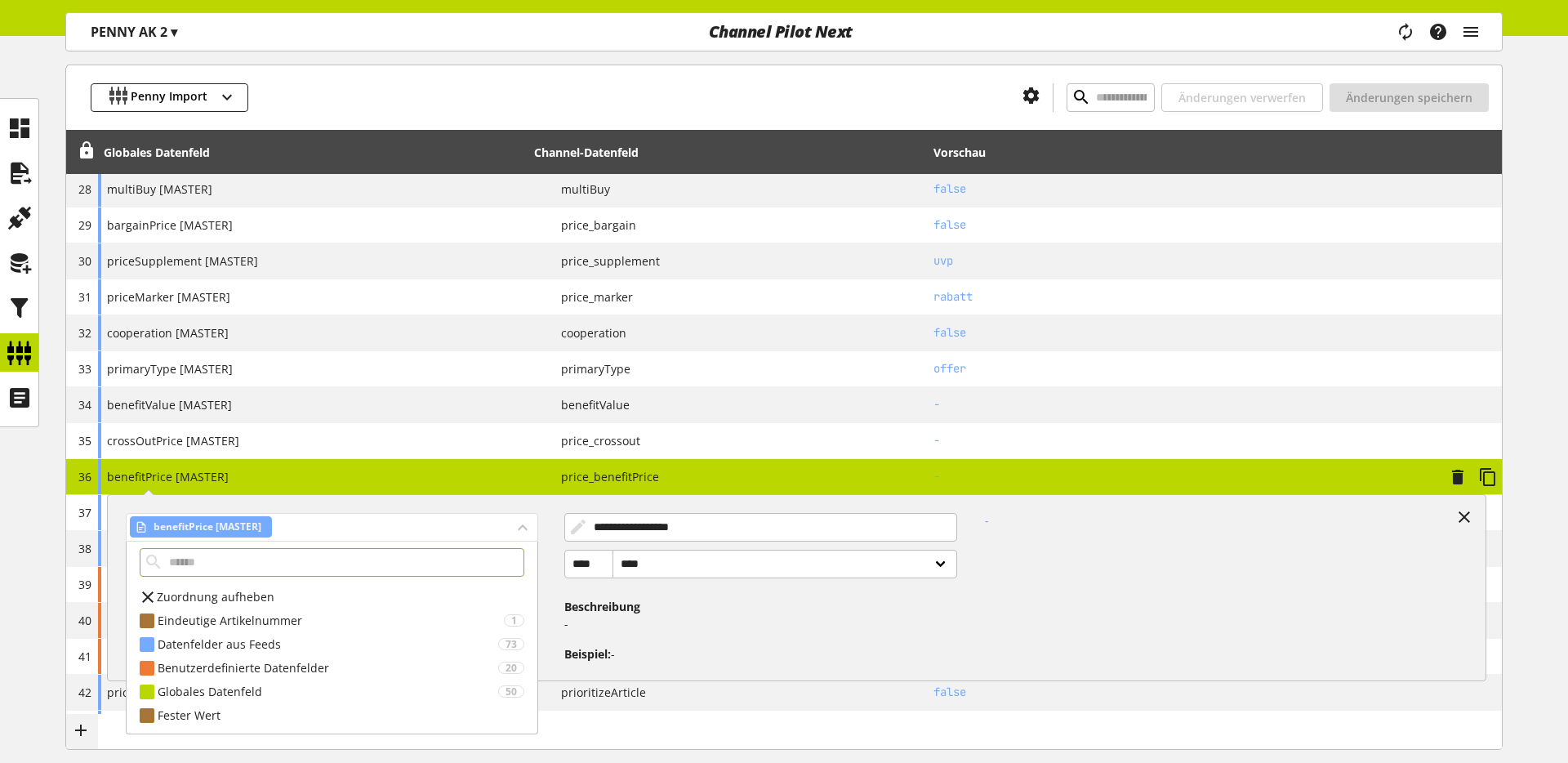
click at [222, 513] on div "benefitPrice [MASTER]" at bounding box center [332, 527] width 413 height 29
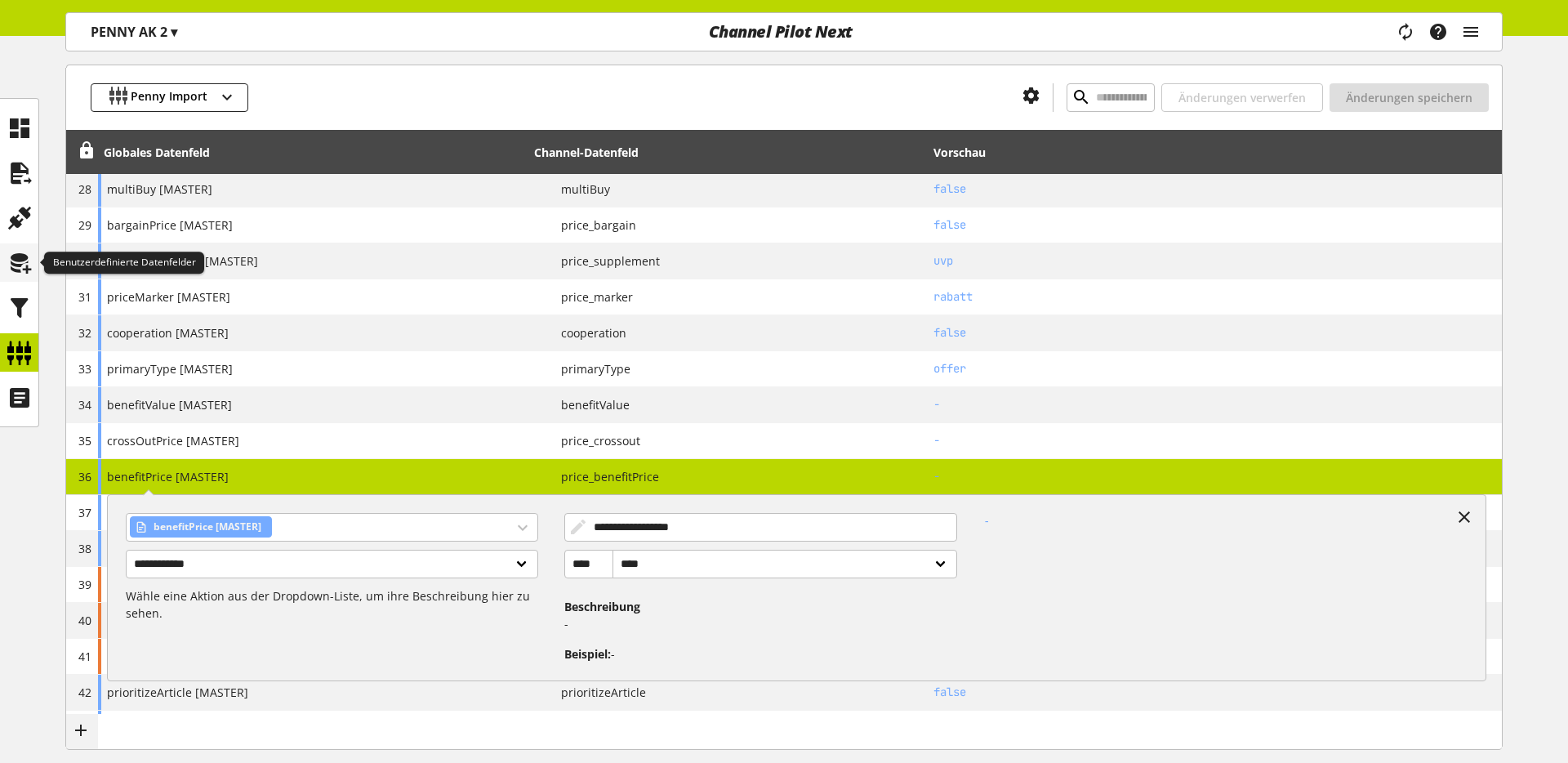
click at [23, 264] on icon at bounding box center [19, 263] width 26 height 33
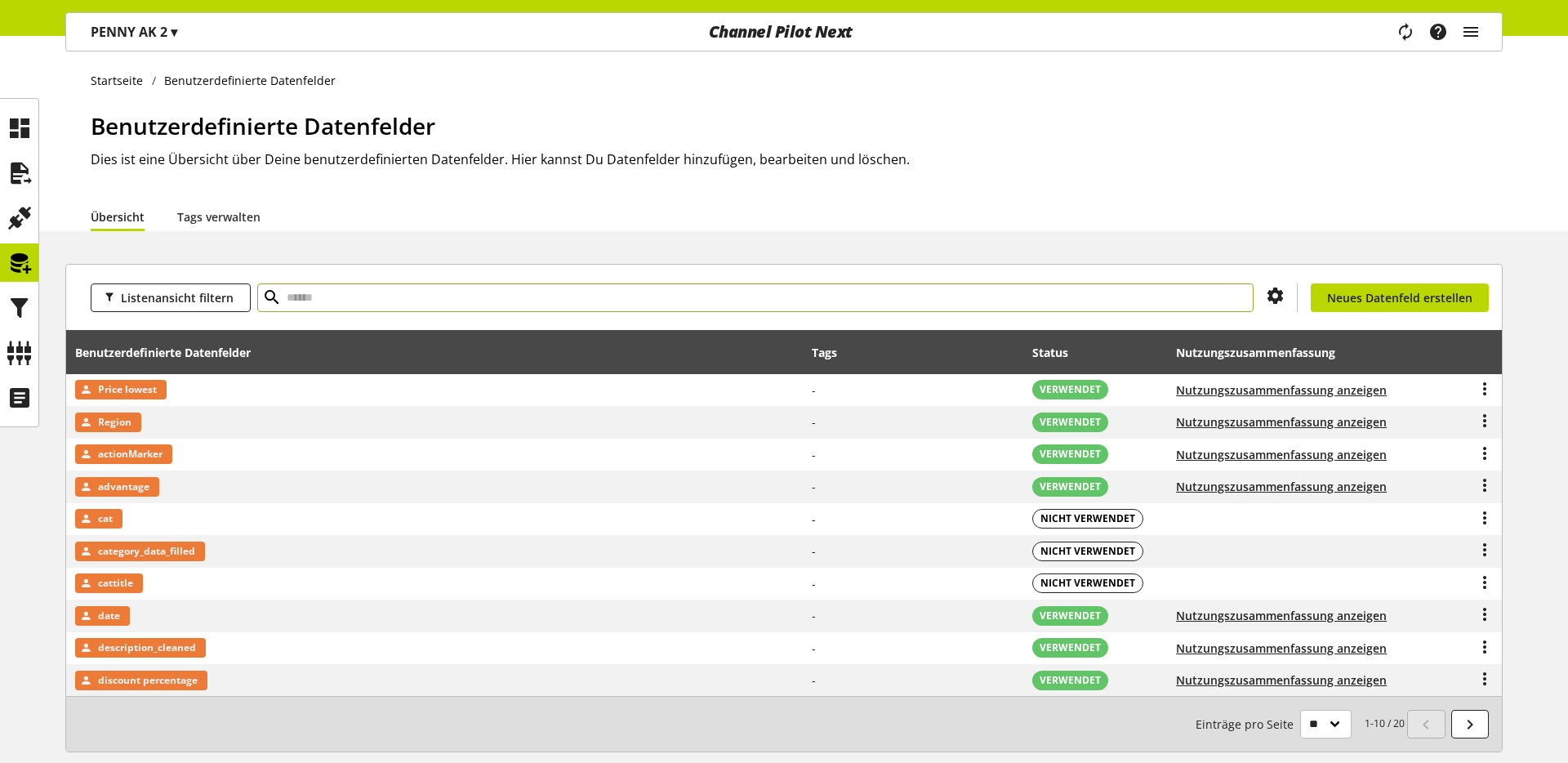
click at [417, 303] on input "text" at bounding box center [755, 298] width 996 height 29
type input "*******"
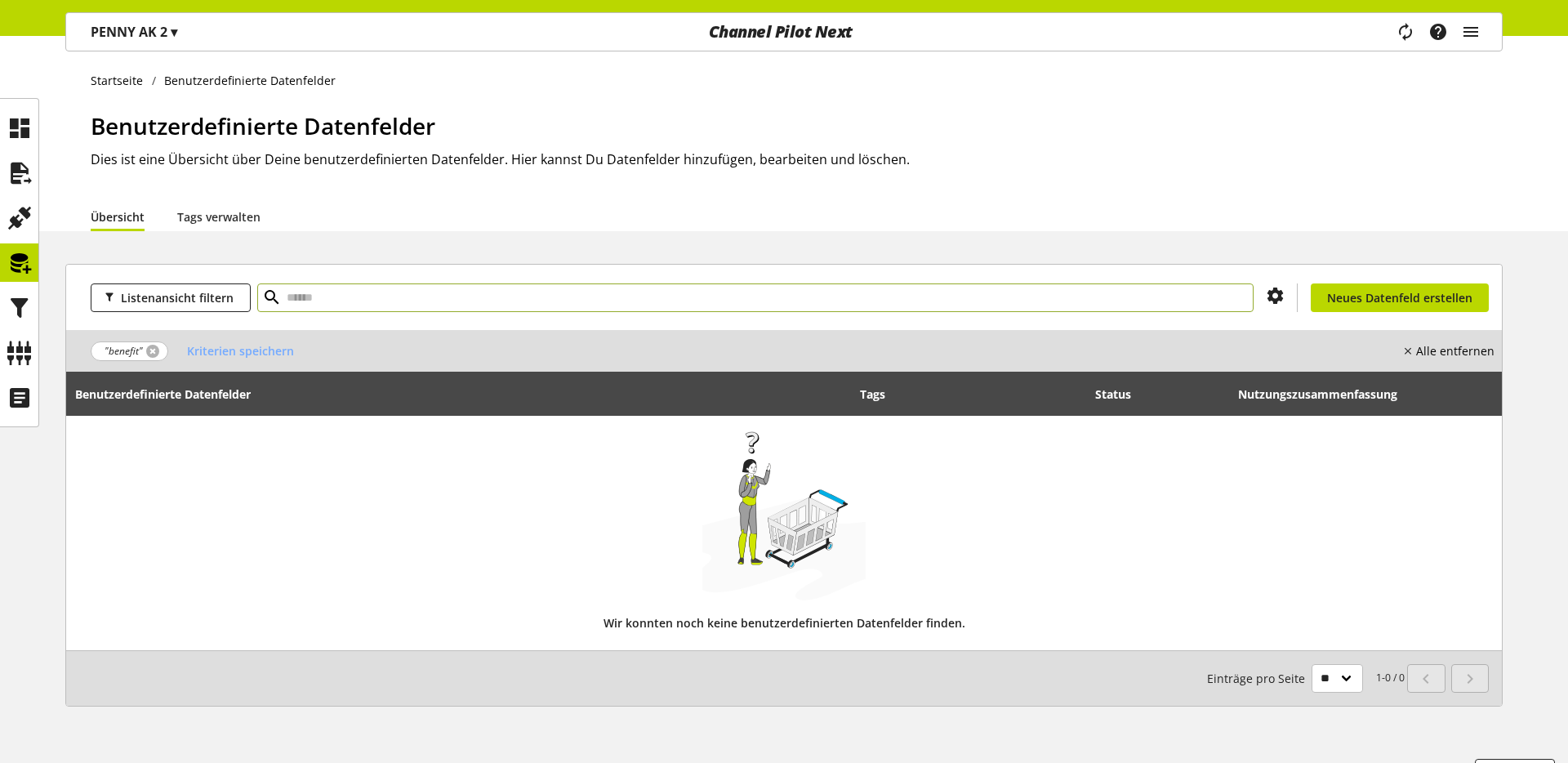
click at [152, 352] on link at bounding box center [152, 351] width 13 height 13
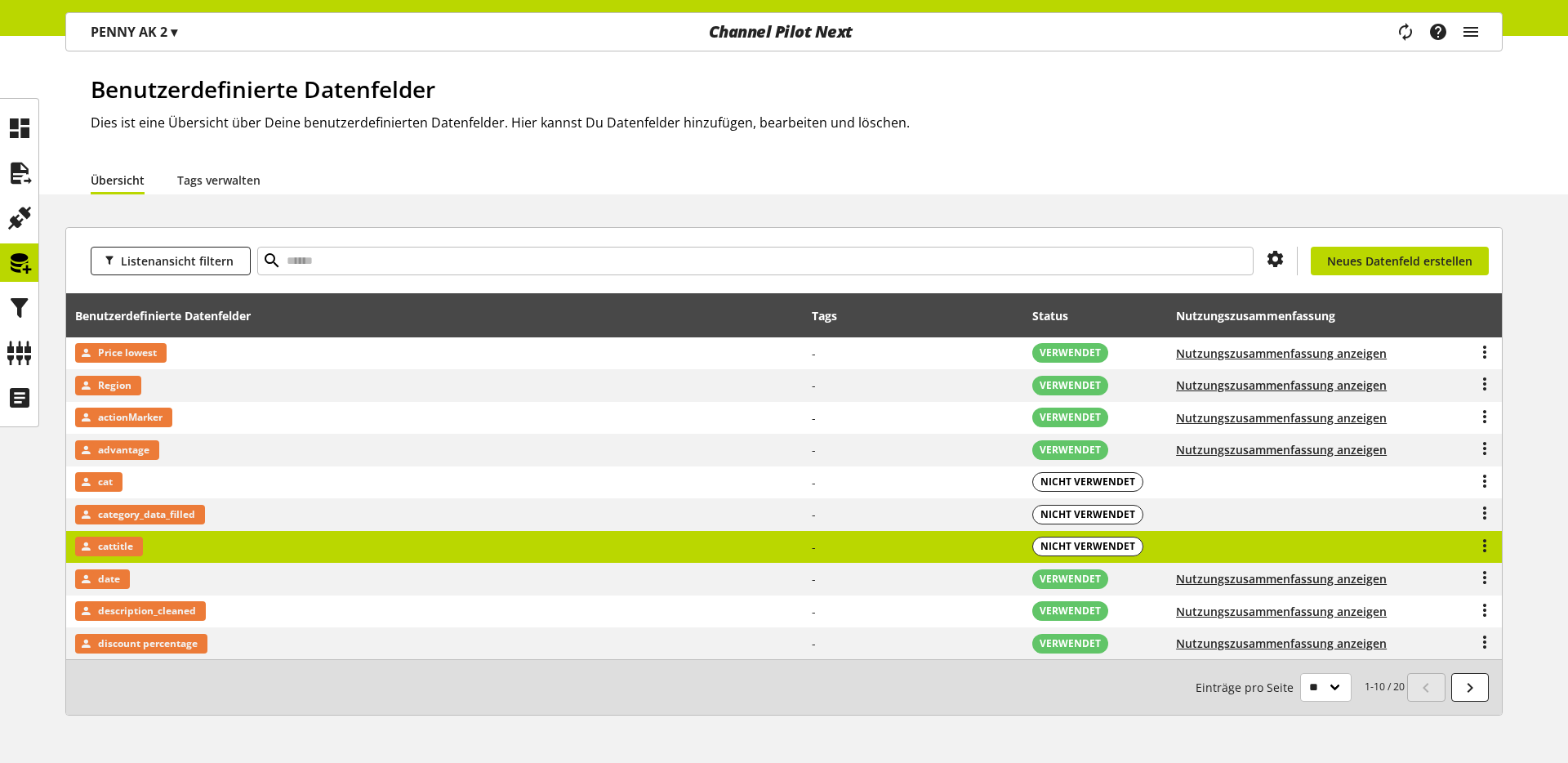
scroll to position [84, 0]
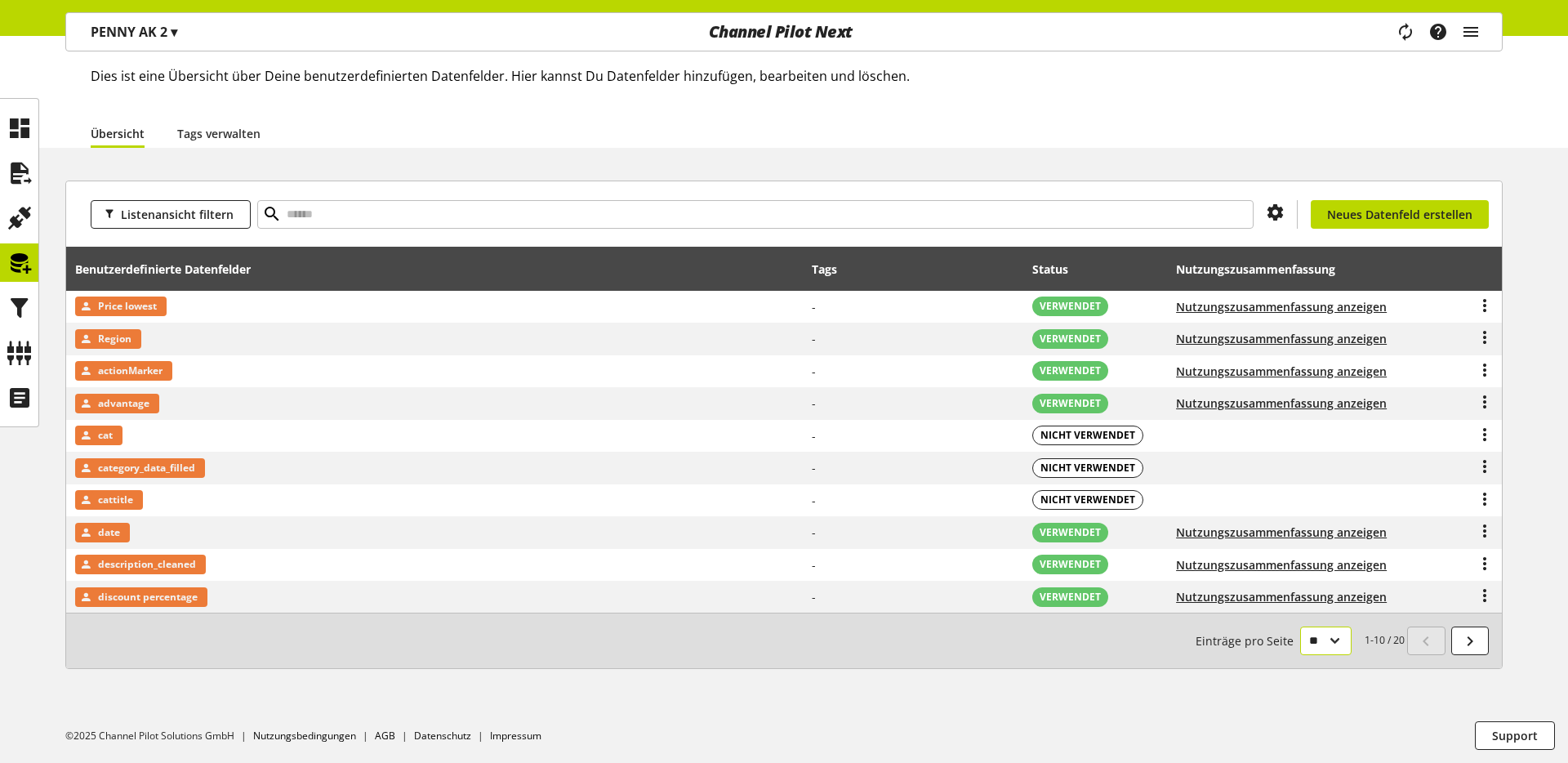
click at [1234, 592] on select "** ** ** ***" at bounding box center [1325, 641] width 52 height 29
select select "**"
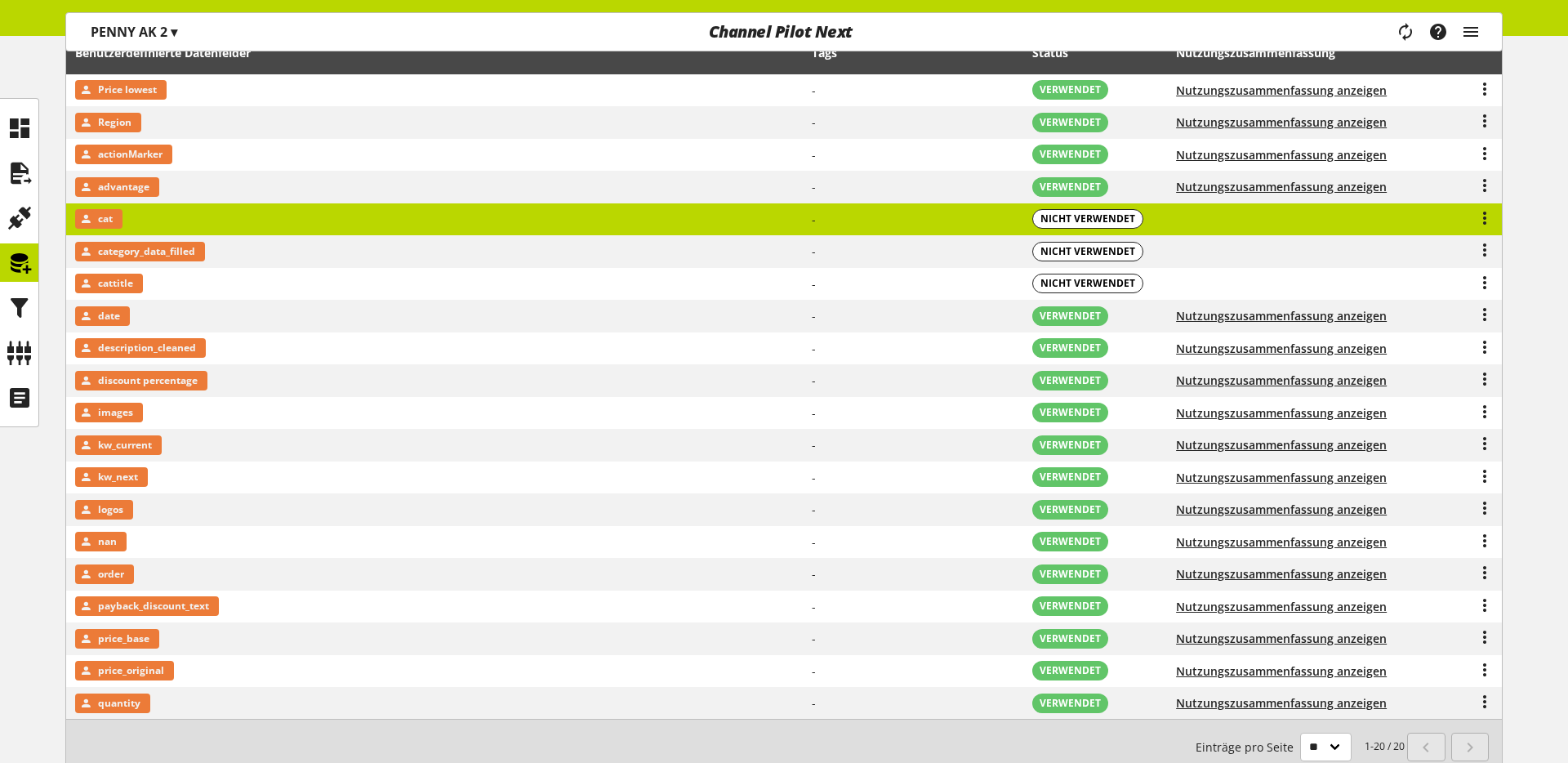
scroll to position [406, 0]
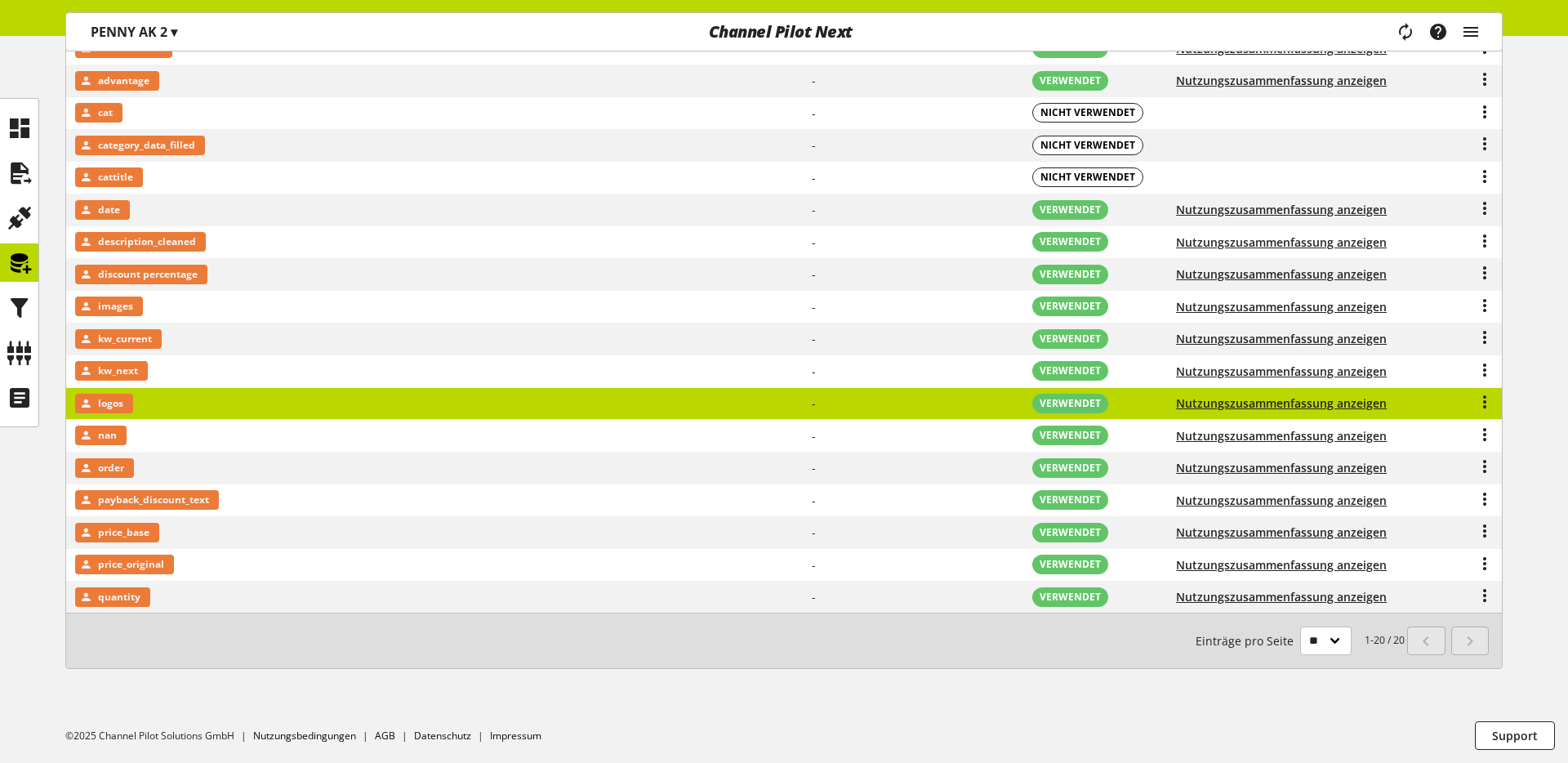
click at [162, 405] on td "logos" at bounding box center [435, 404] width 737 height 33
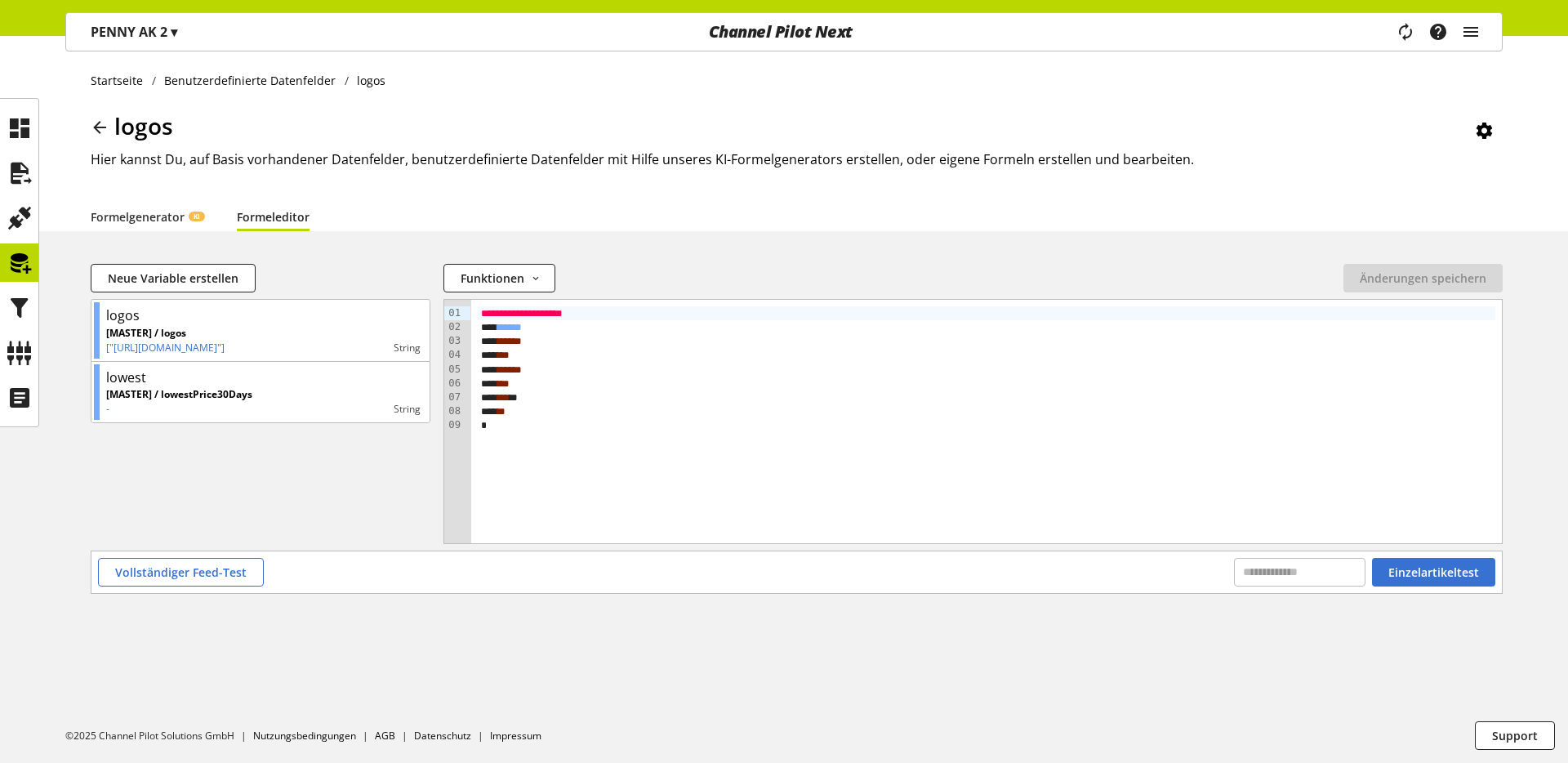
click at [145, 35] on p "PENNY AK 2 ▾" at bounding box center [134, 31] width 86 height 19
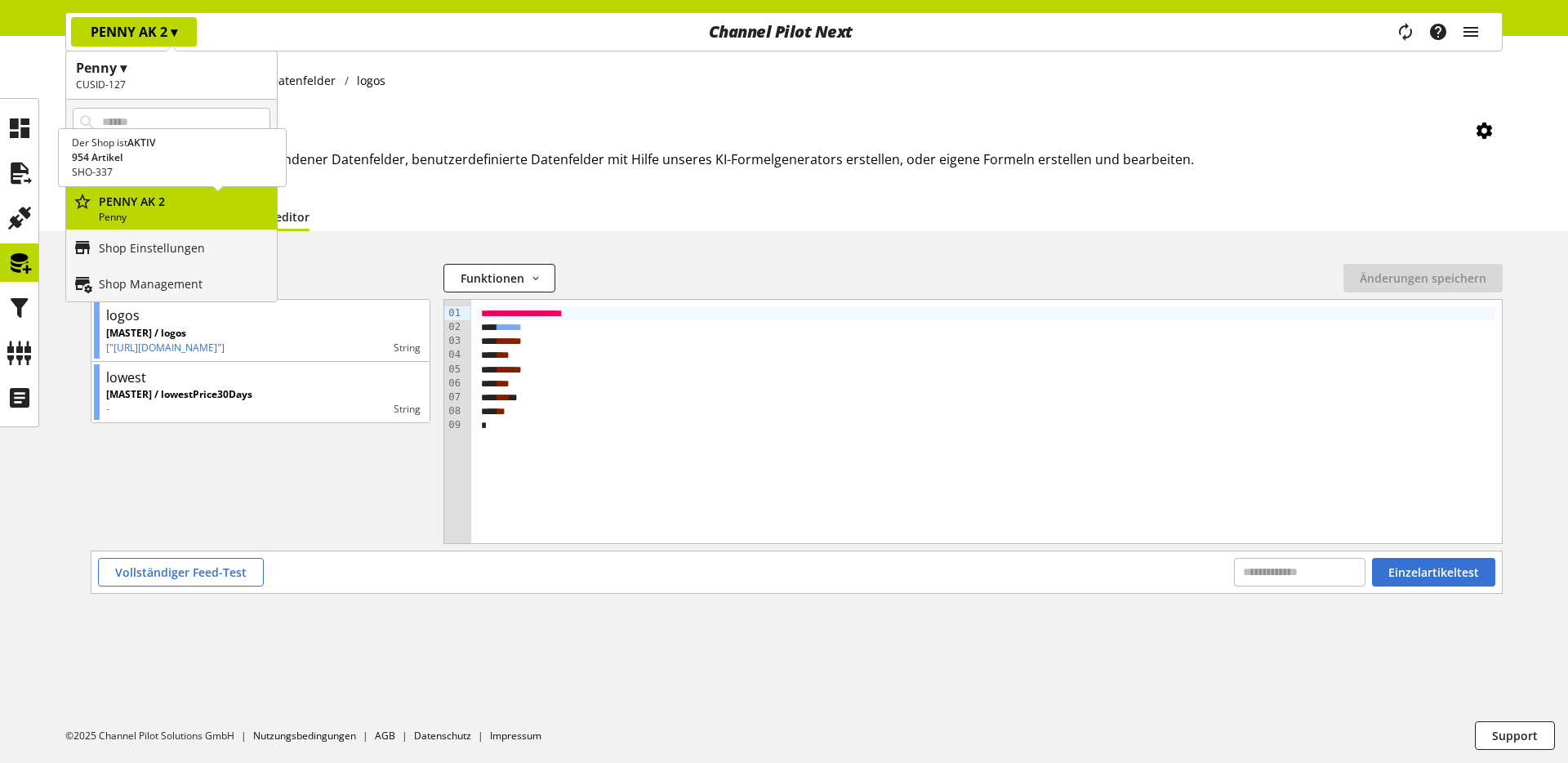
click at [149, 207] on p "PENNY AK 2" at bounding box center [184, 201] width 172 height 17
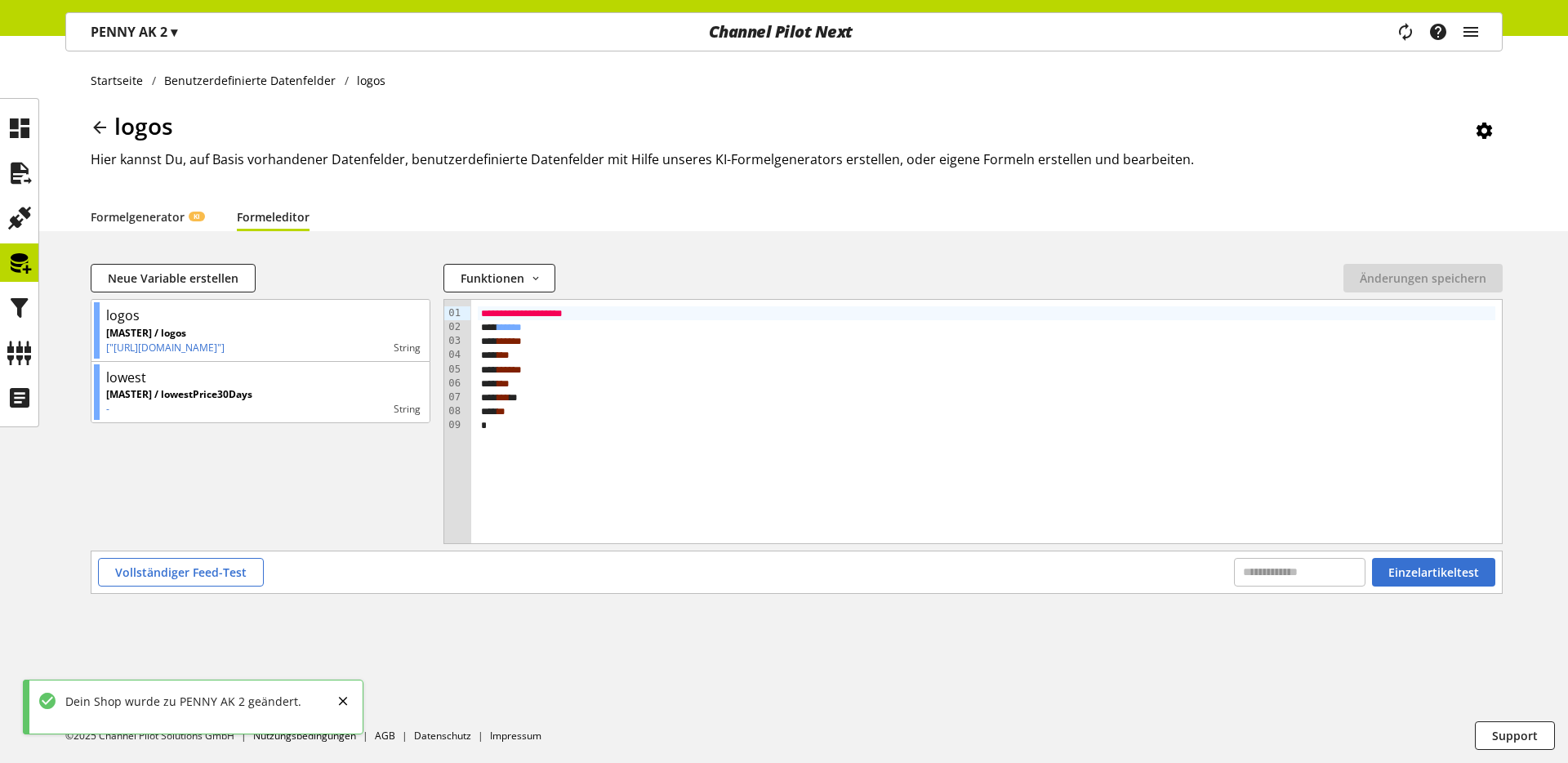
click at [129, 27] on p "PENNY AK 2 ▾" at bounding box center [134, 31] width 86 height 19
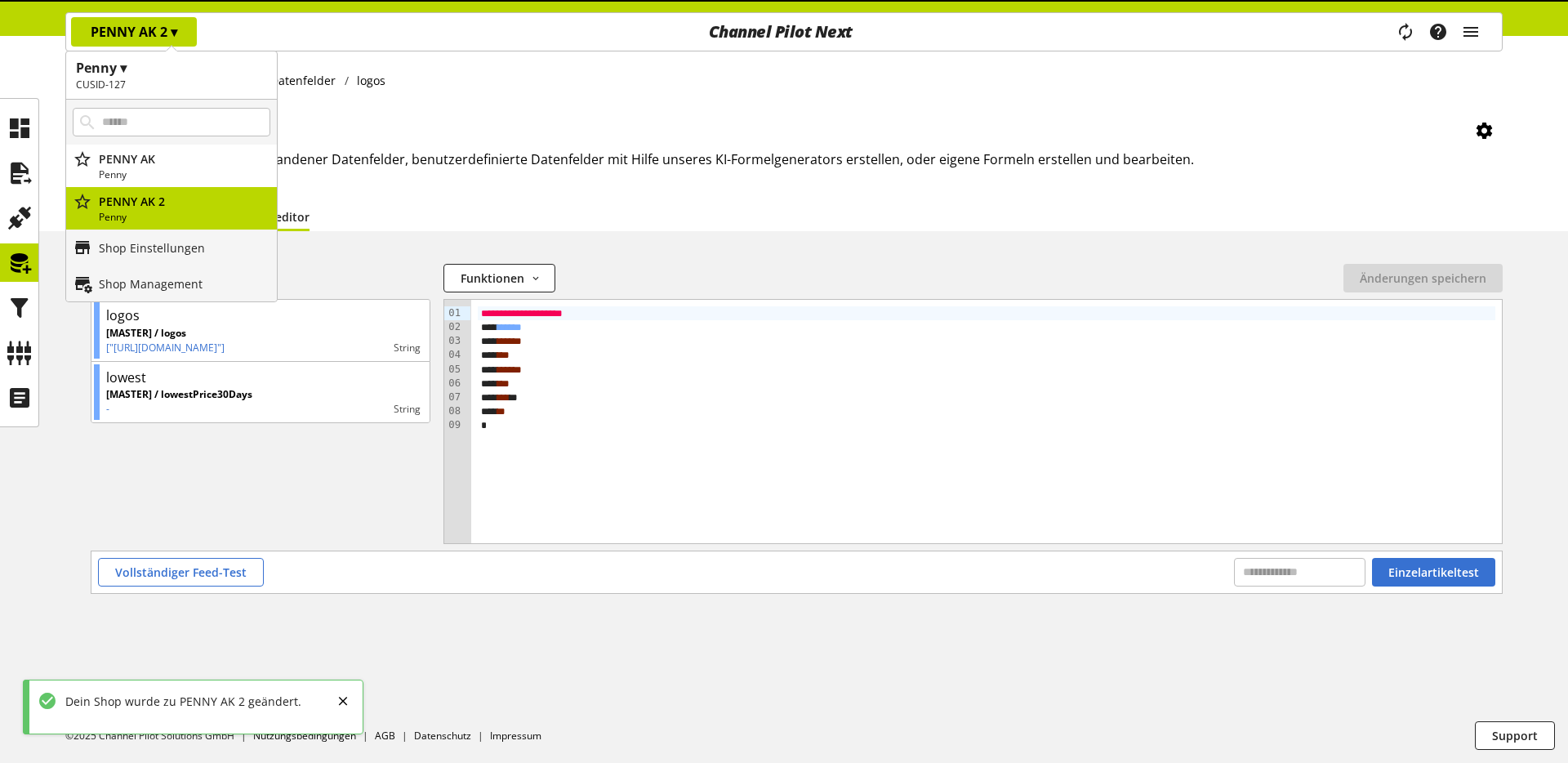
click at [129, 27] on p "PENNY AK 2 ▾" at bounding box center [134, 31] width 86 height 19
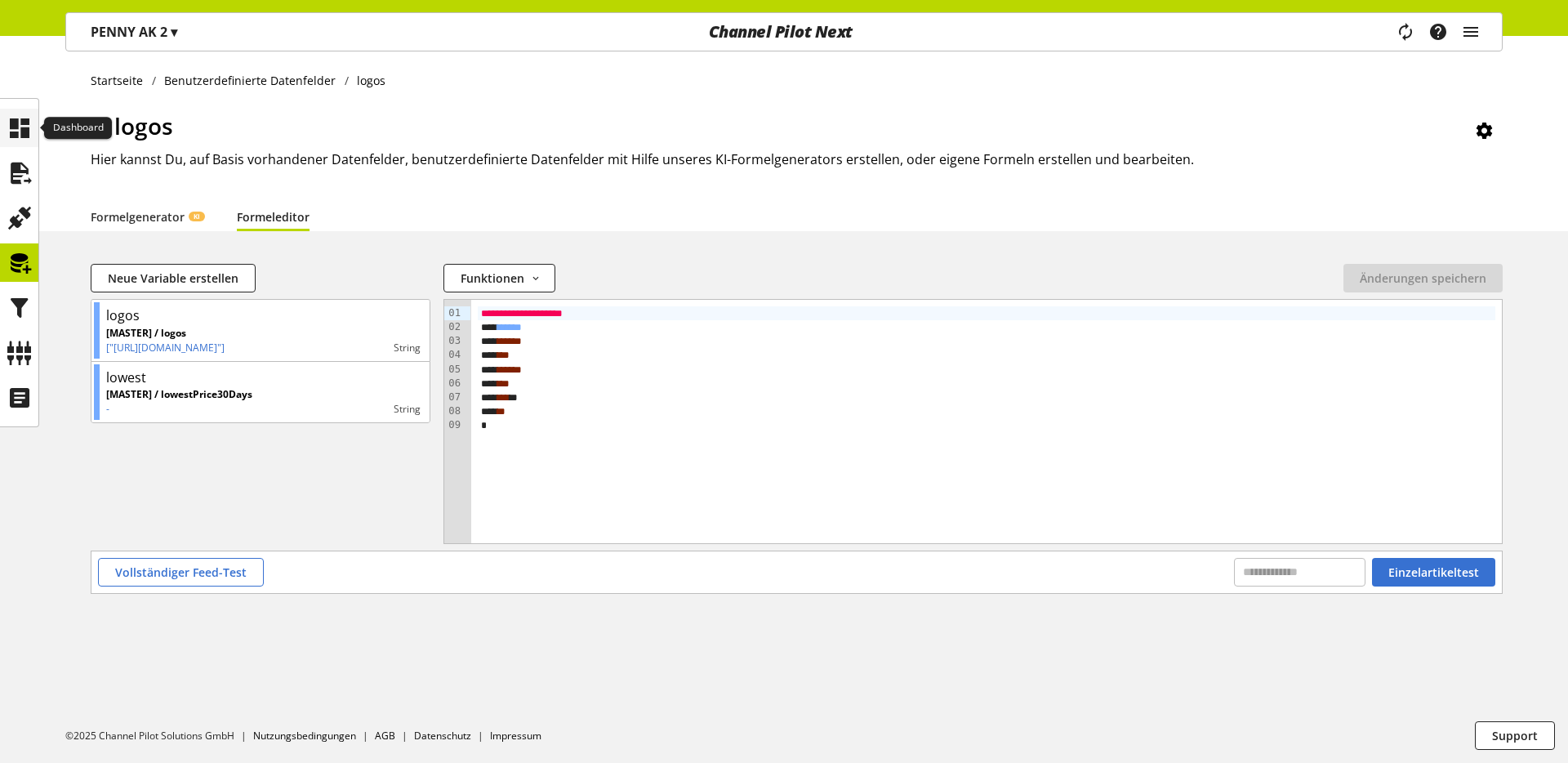
click at [34, 124] on div at bounding box center [19, 127] width 38 height 38
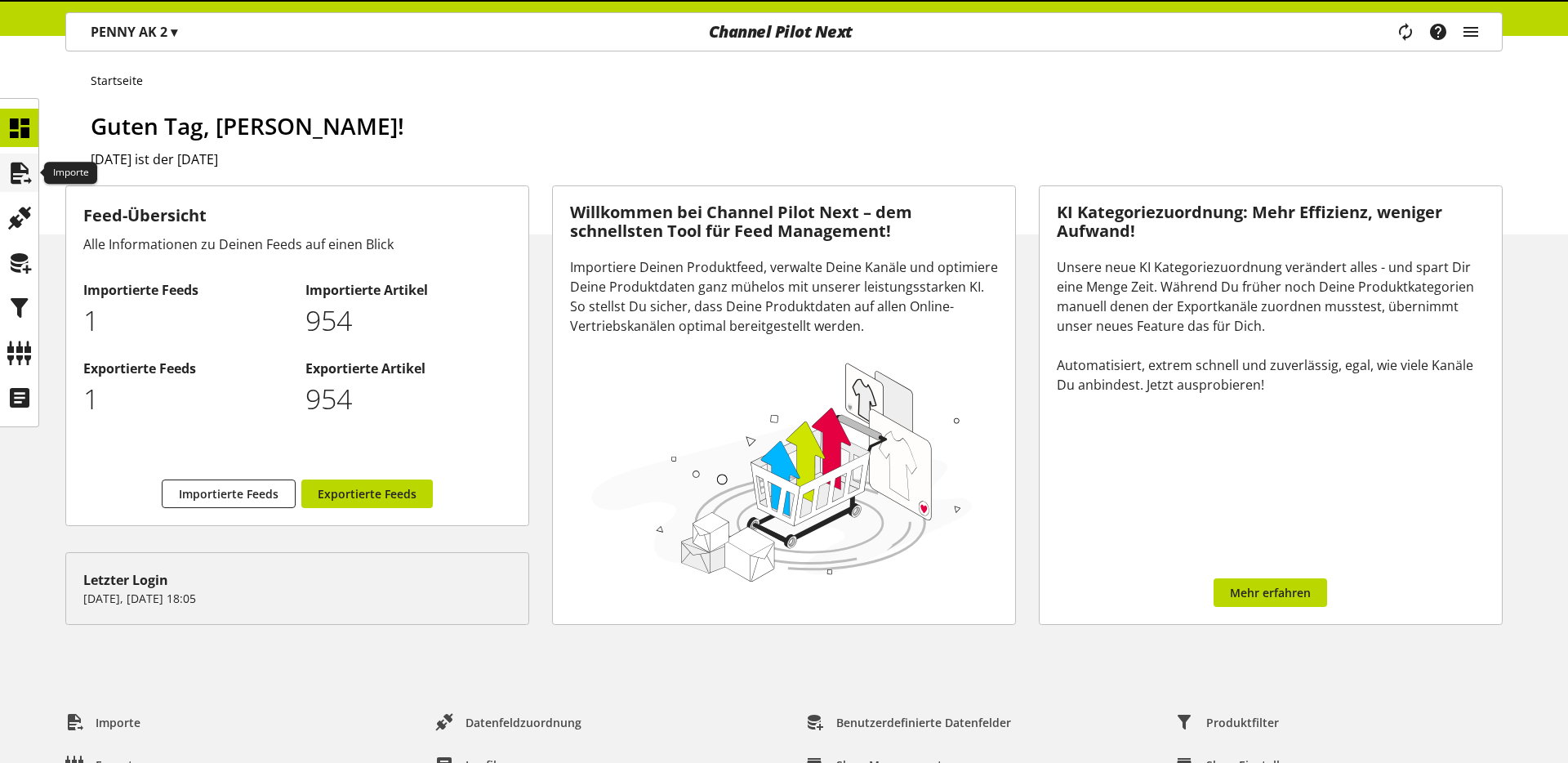
click at [10, 168] on icon at bounding box center [19, 173] width 26 height 33
